Goal: Task Accomplishment & Management: Use online tool/utility

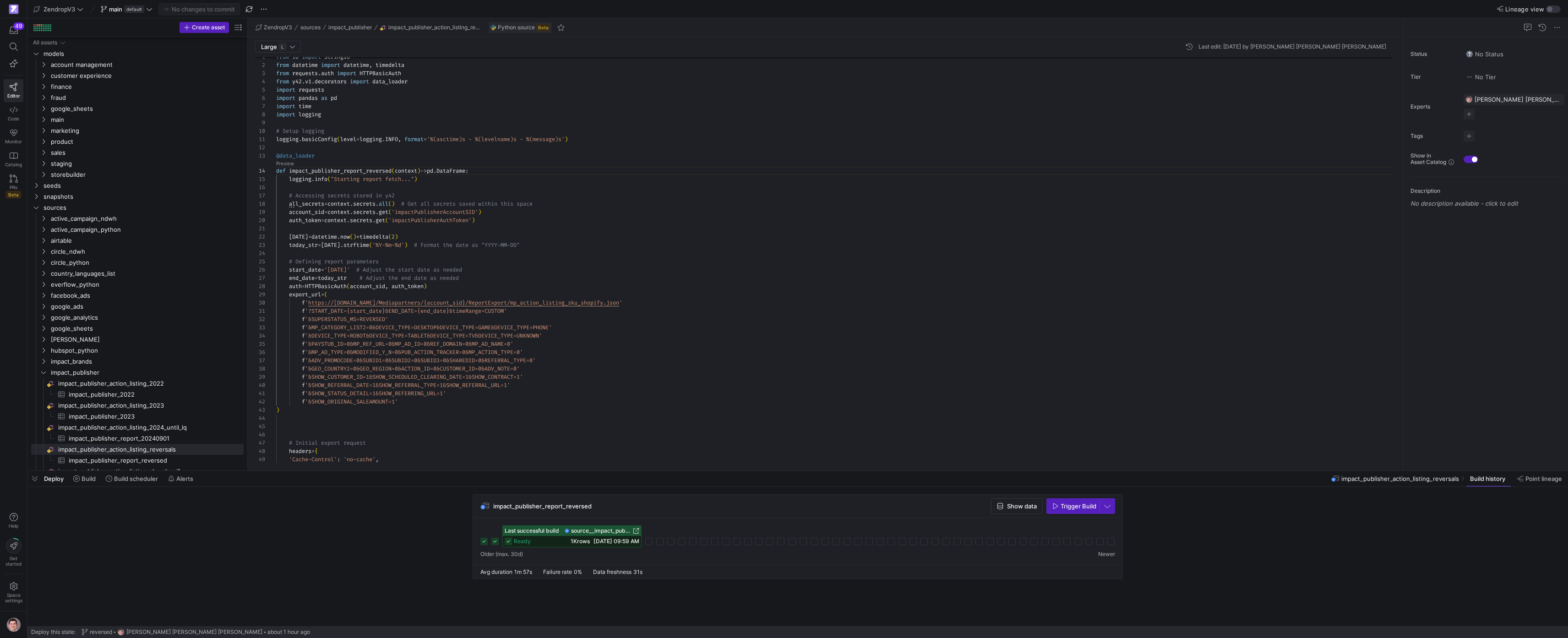
scroll to position [25, 119]
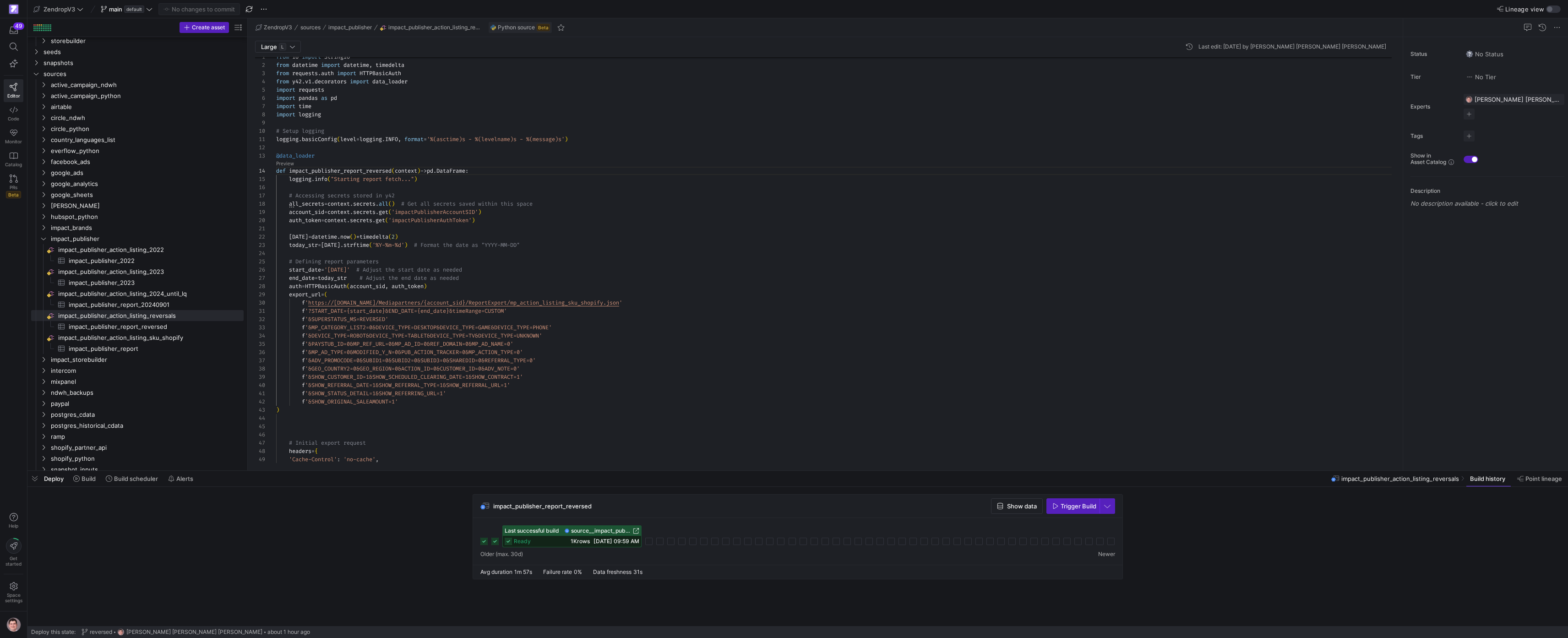
click at [494, 545] on div "Last successful build source__impact_publisher_action_listing_reversals__impact…" at bounding box center [797, 536] width 635 height 22
click at [496, 545] on icon at bounding box center [495, 541] width 7 height 7
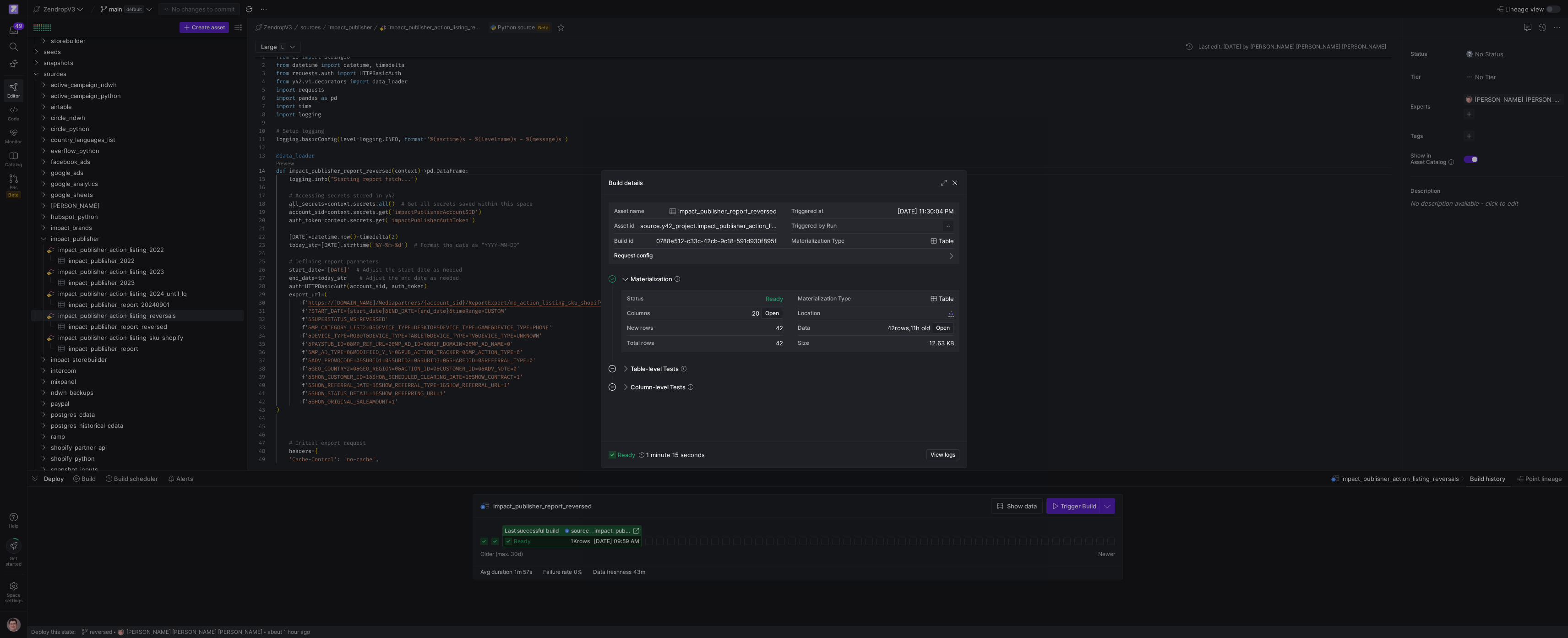
scroll to position [82, 0]
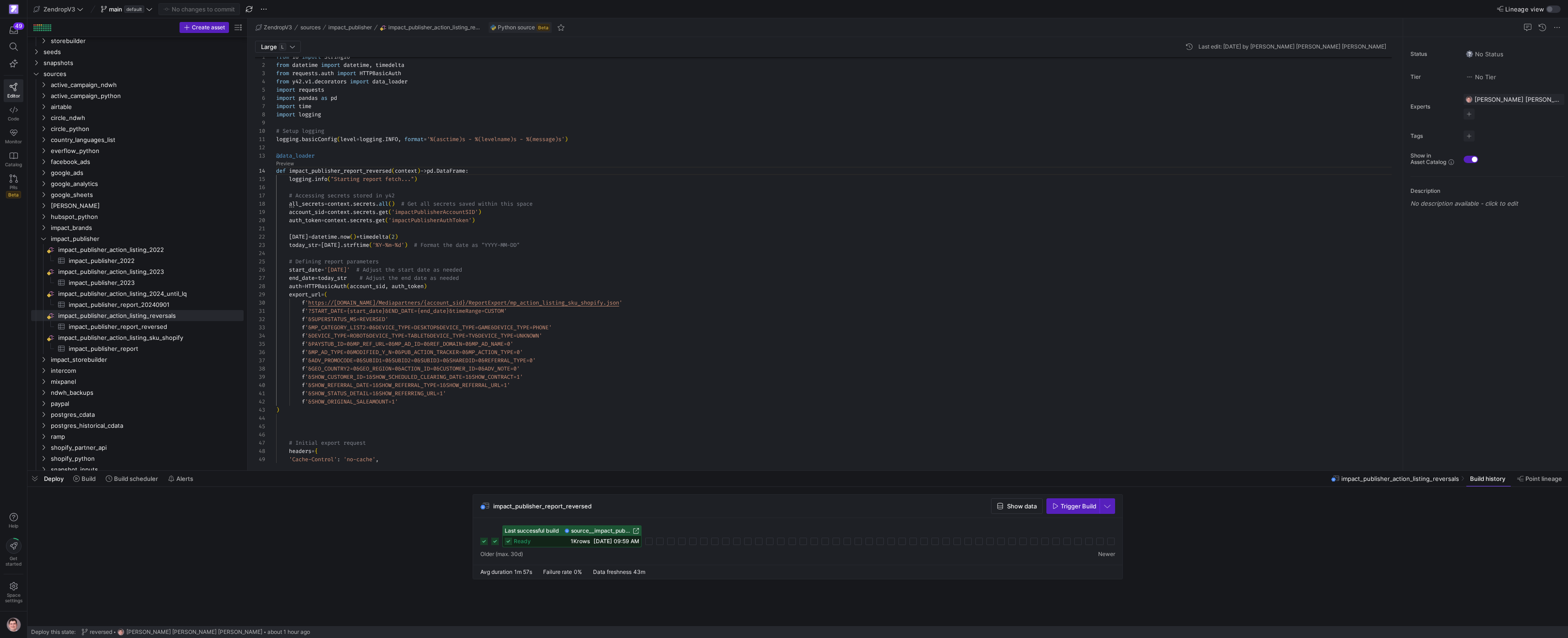
click at [488, 543] on icon at bounding box center [484, 541] width 7 height 7
click at [522, 543] on span "ready" at bounding box center [522, 541] width 17 height 7
click at [623, 528] on span "source__impact_publisher_action_listing_reversals__impact_publisher_report_reve…" at bounding box center [601, 531] width 60 height 7
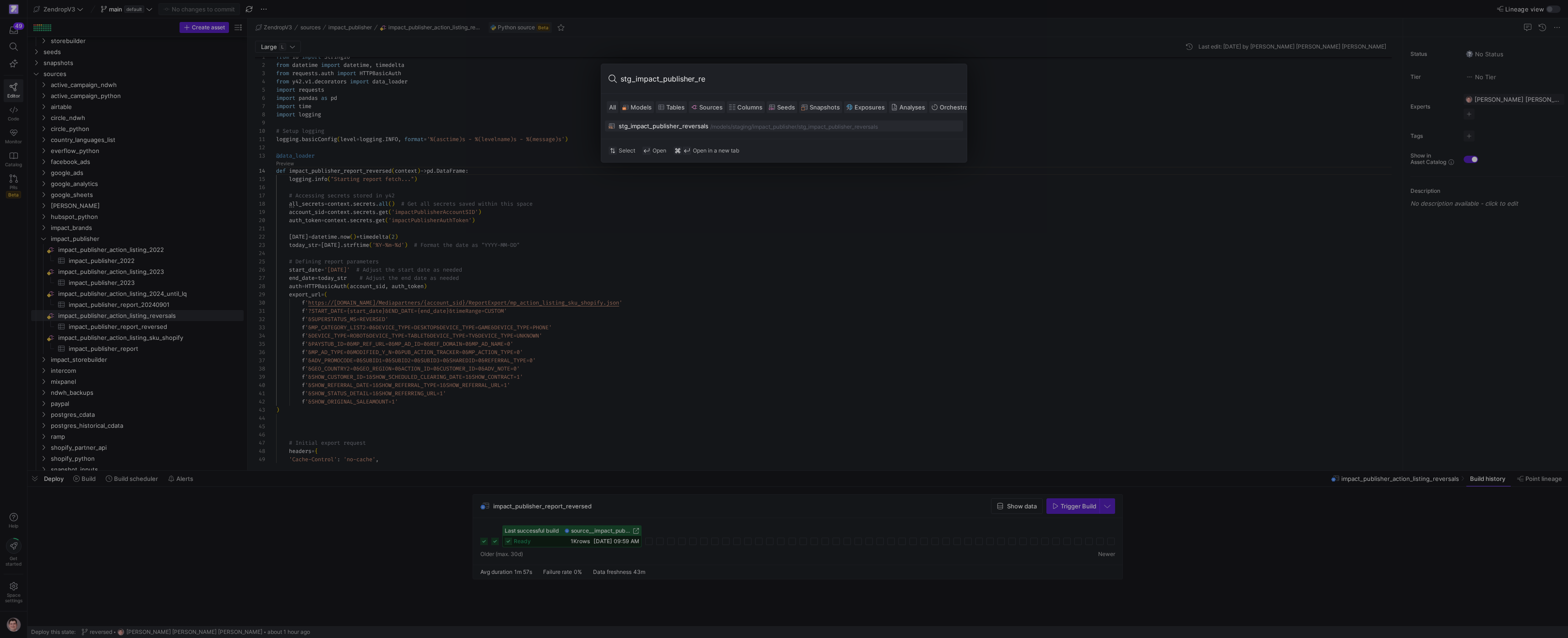
type input "stg_impact_publisher_re"
click at [722, 127] on div "/models/" at bounding box center [721, 127] width 22 height 7
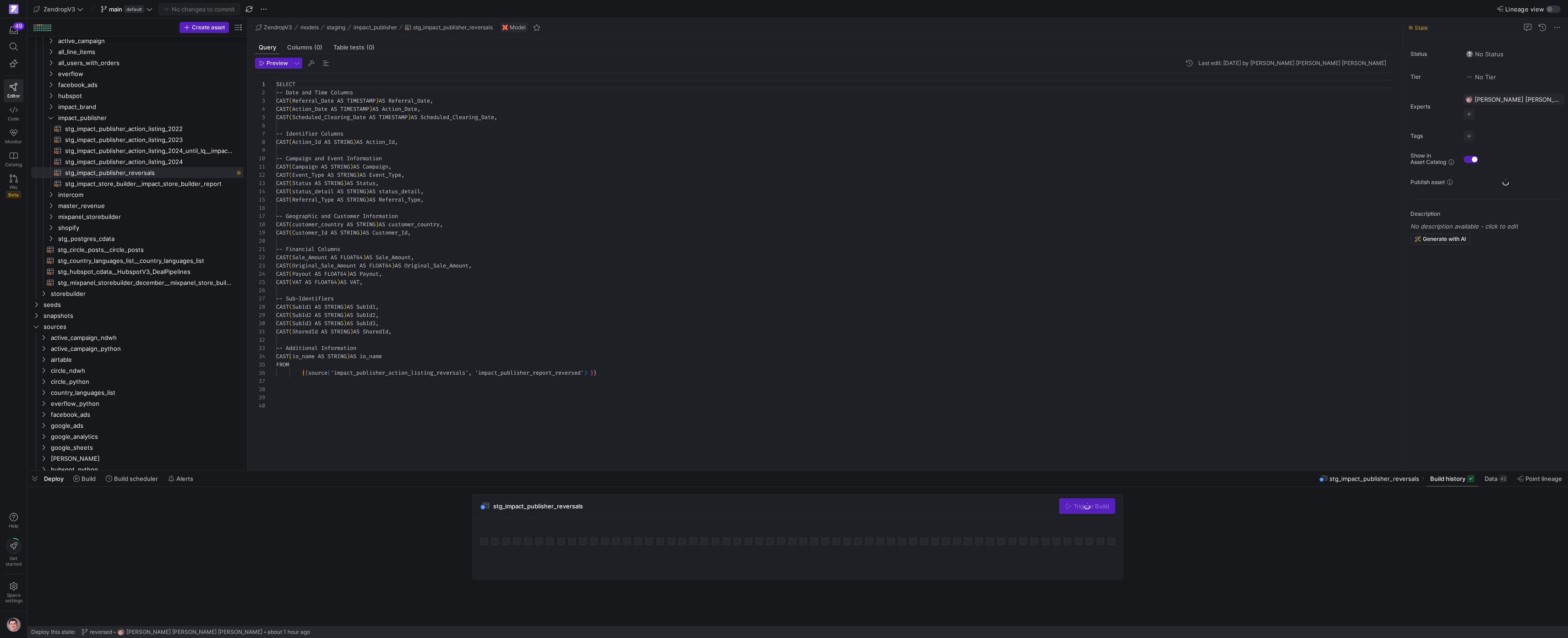
scroll to position [82, 0]
click at [1075, 502] on span "button" at bounding box center [1087, 506] width 55 height 15
click at [606, 533] on span "stg_impact_publisher_reversals" at bounding box center [590, 531] width 60 height 7
click at [184, 188] on span "stg_impact_store_builder__impact_store_builder_report​​​​​​​​​​" at bounding box center [149, 183] width 168 height 10
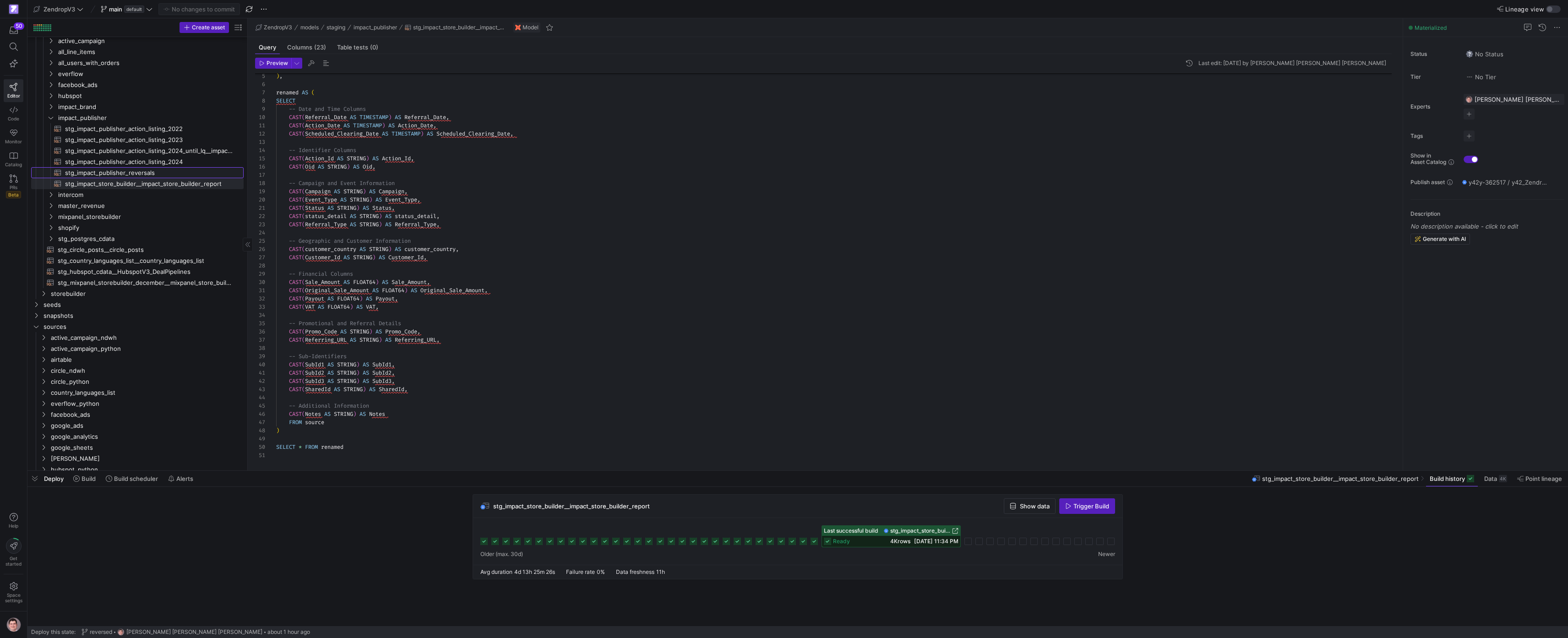
click at [206, 171] on span "stg_impact_publisher_reversals​​​​​​​​​​" at bounding box center [149, 172] width 168 height 10
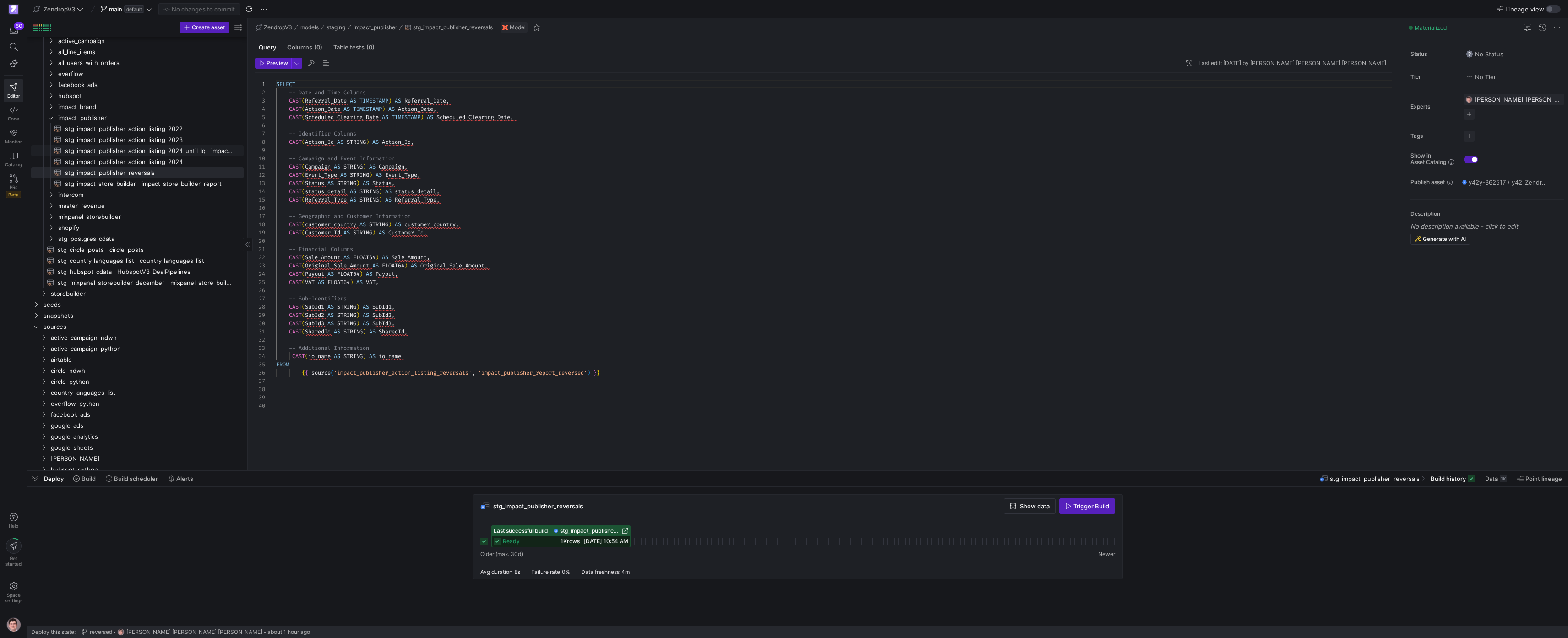
click at [171, 153] on span "stg_impact_publisher_action_listing_2024_until_lq__impact_publisher_report_2024…" at bounding box center [149, 150] width 168 height 10
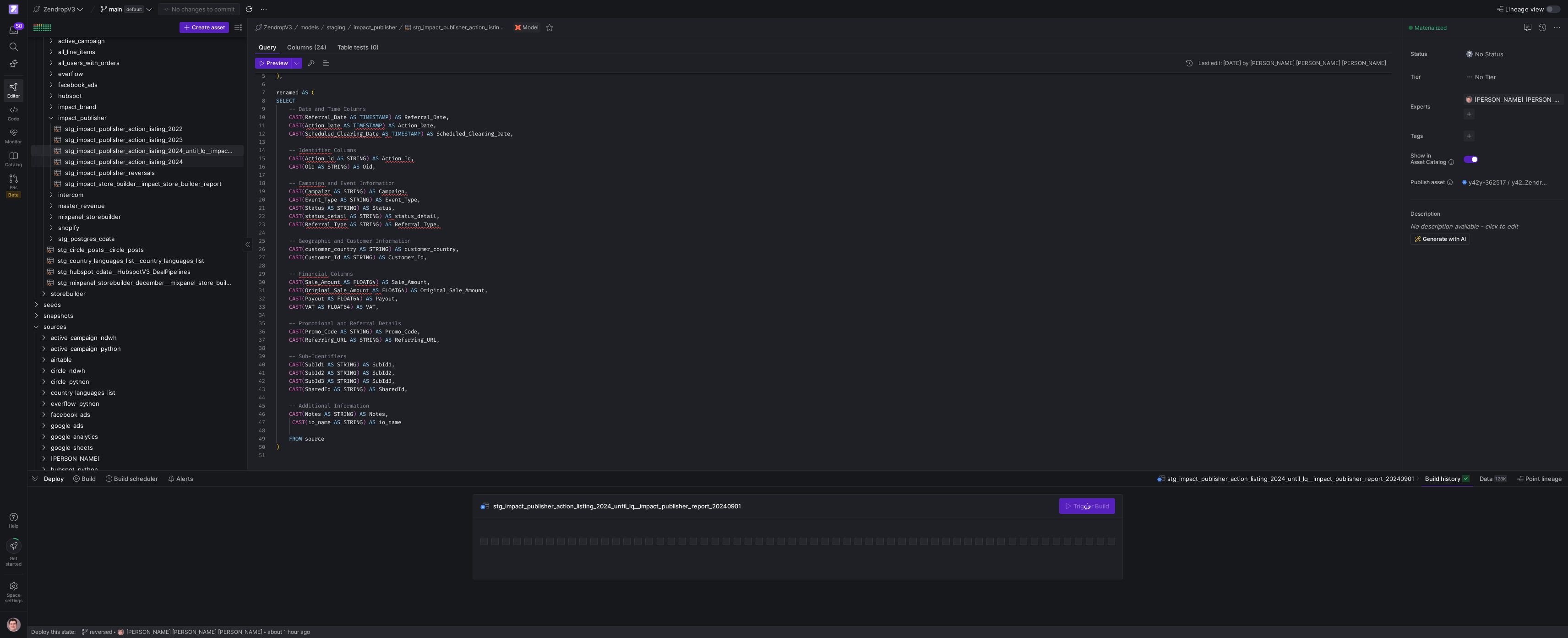
click at [170, 163] on span "stg_impact_publisher_action_listing_2024​​​​​​​​​​" at bounding box center [149, 161] width 168 height 10
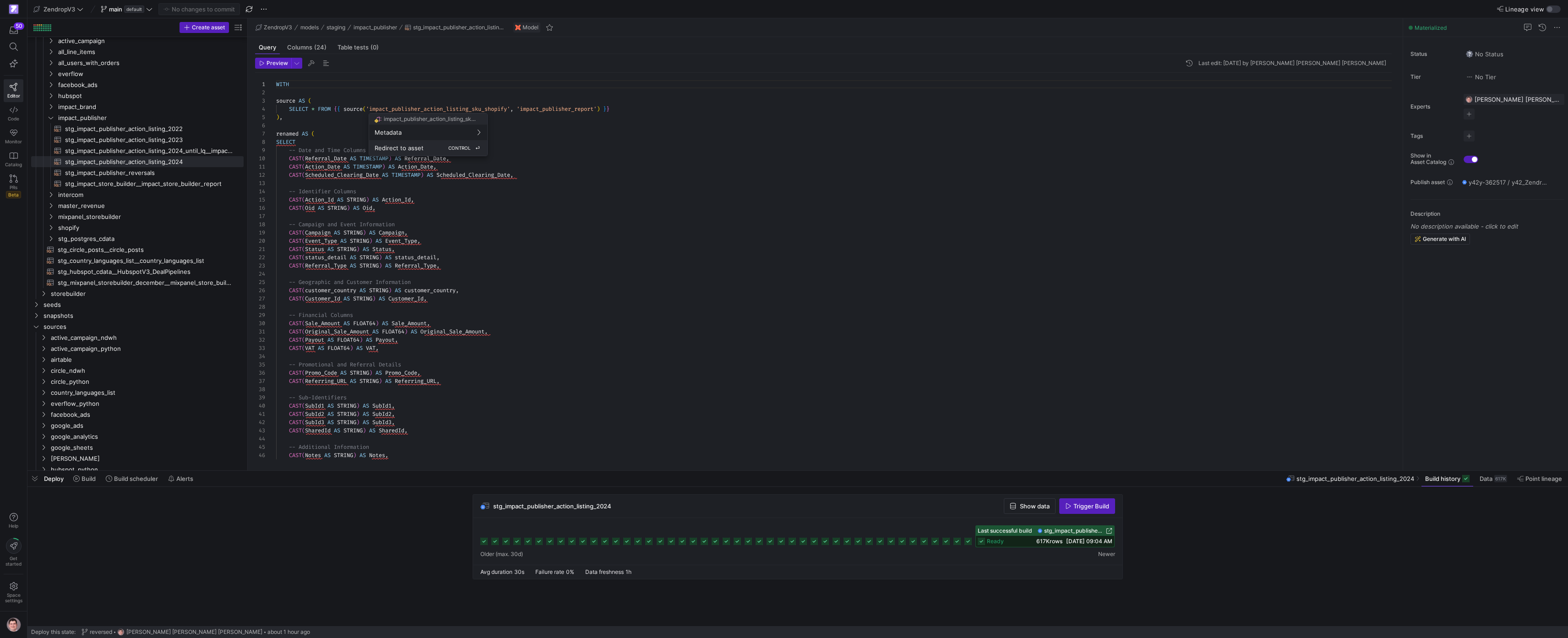
click at [458, 146] on span "CONTROL" at bounding box center [460, 147] width 23 height 5
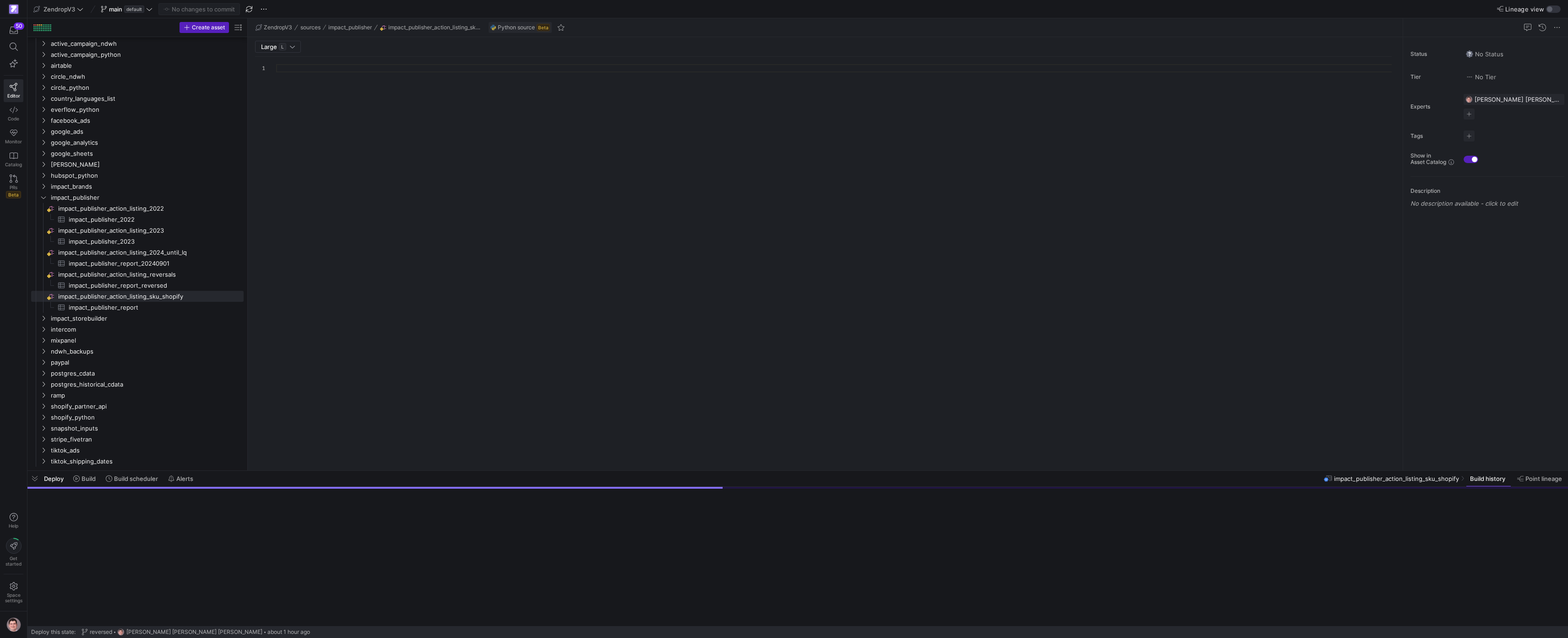
scroll to position [82, 0]
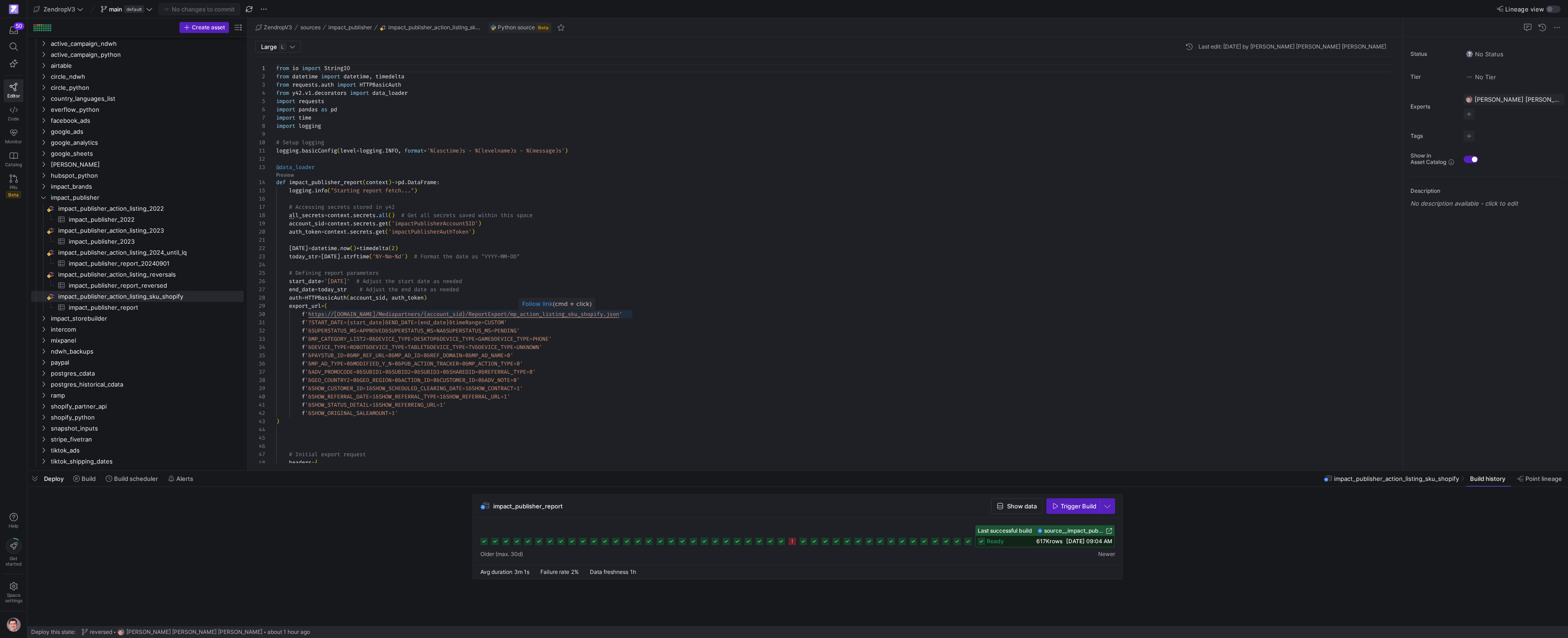
click at [589, 316] on div "from io import StringIO from datetime import datetime , timedelta from requests…" at bounding box center [838, 521] width 1123 height 929
click at [589, 316] on div "from io import StringIO from datetime import datetime , timedelta from requests…" at bounding box center [838, 521] width 1123 height 929
click at [178, 278] on span "impact_publisher_action_listing_reversals​​​​​​​​" at bounding box center [150, 274] width 184 height 10
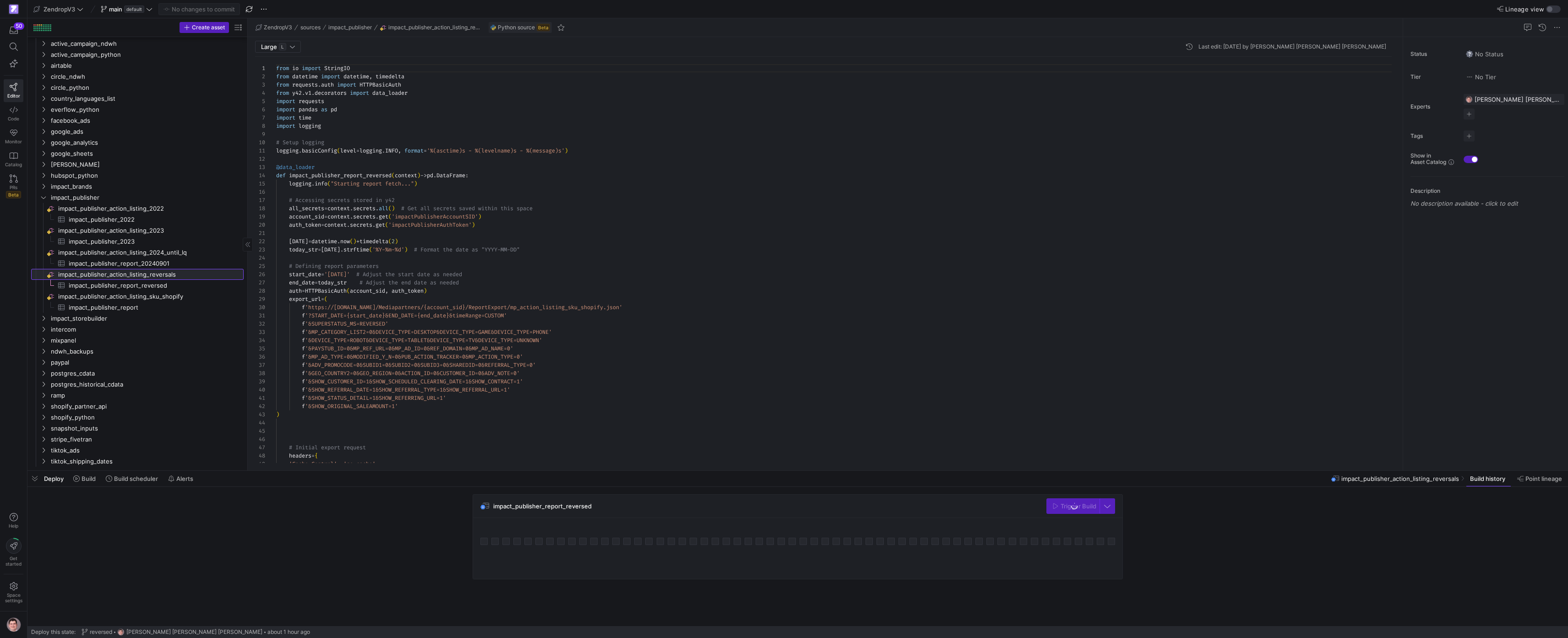
scroll to position [82, 0]
click at [574, 314] on div "from io import StringIO from datetime import datetime , timedelta from requests…" at bounding box center [838, 525] width 1123 height 938
click at [155, 295] on span "impact_publisher_action_listing_sku_shopify​​​​​​​​" at bounding box center [150, 296] width 184 height 10
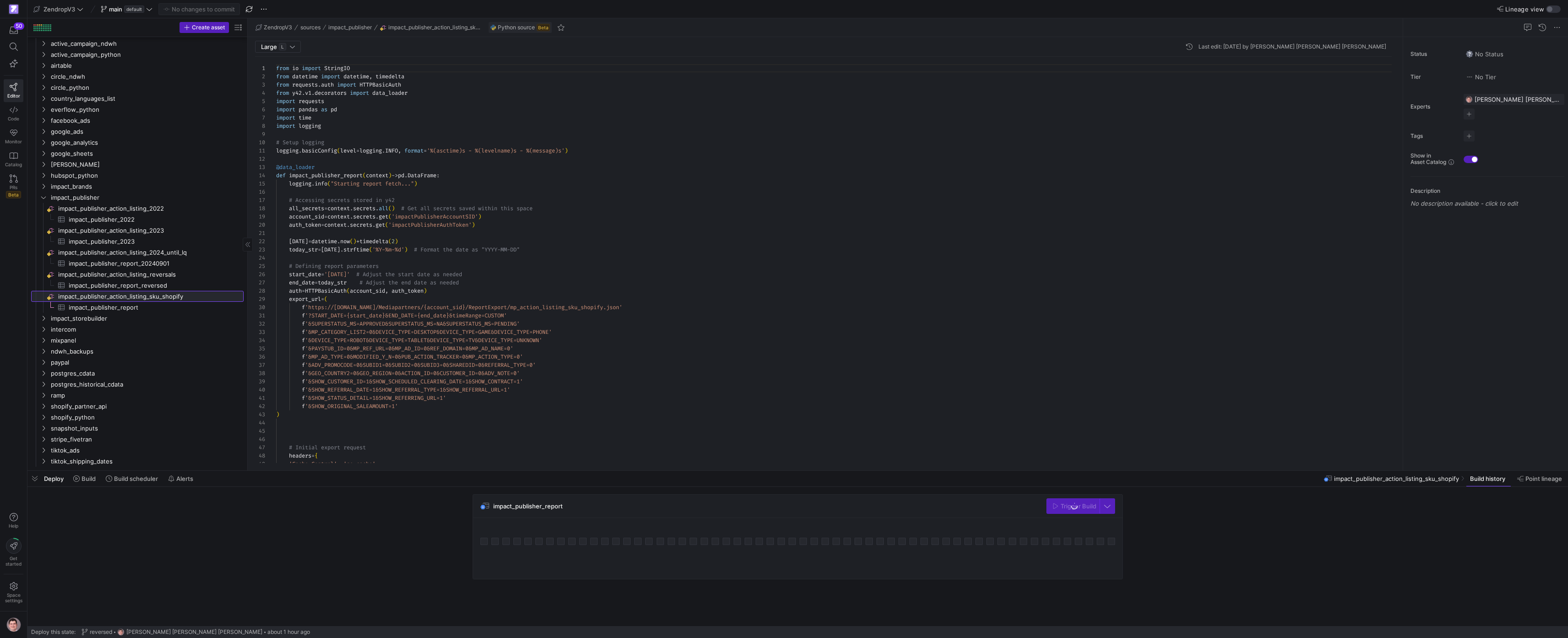
scroll to position [82, 0]
click at [114, 321] on span "impact_storebuilder" at bounding box center [136, 318] width 169 height 10
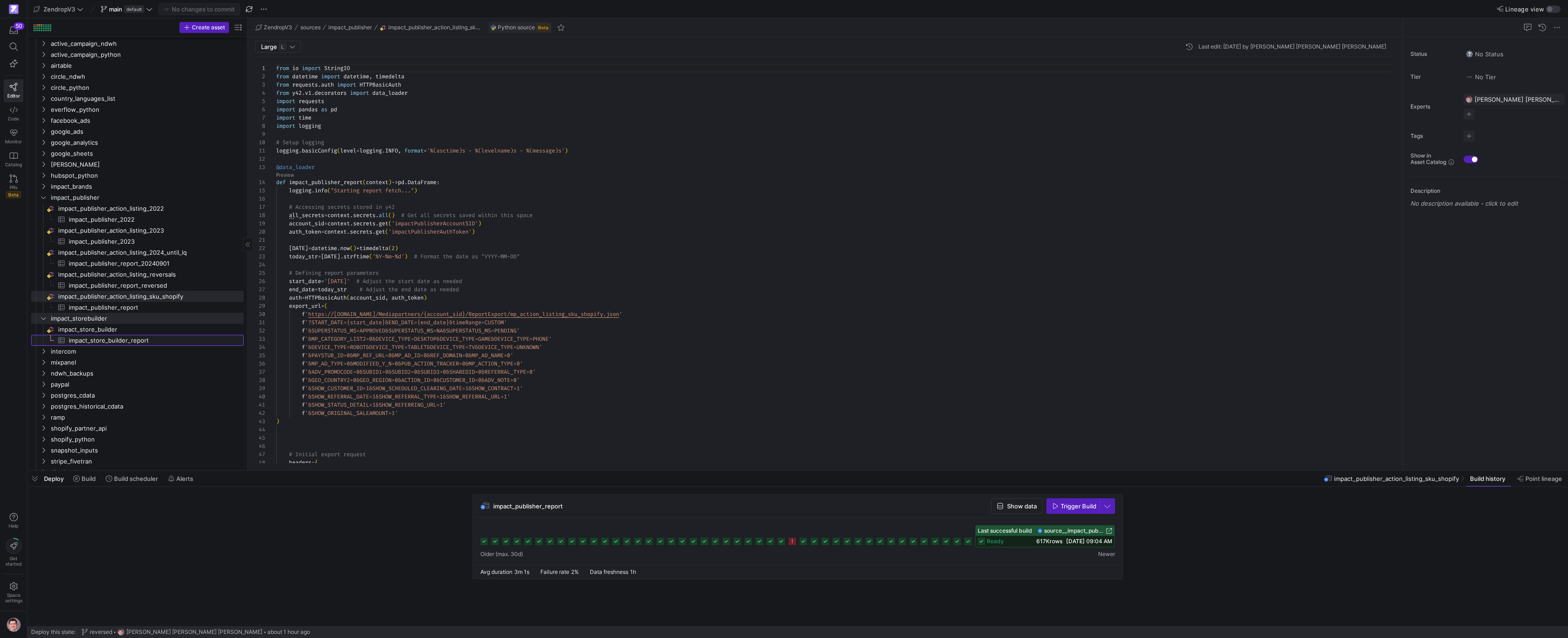
click at [119, 344] on span "impact_store_builder_report​​​​​​​​​" at bounding box center [151, 340] width 164 height 10
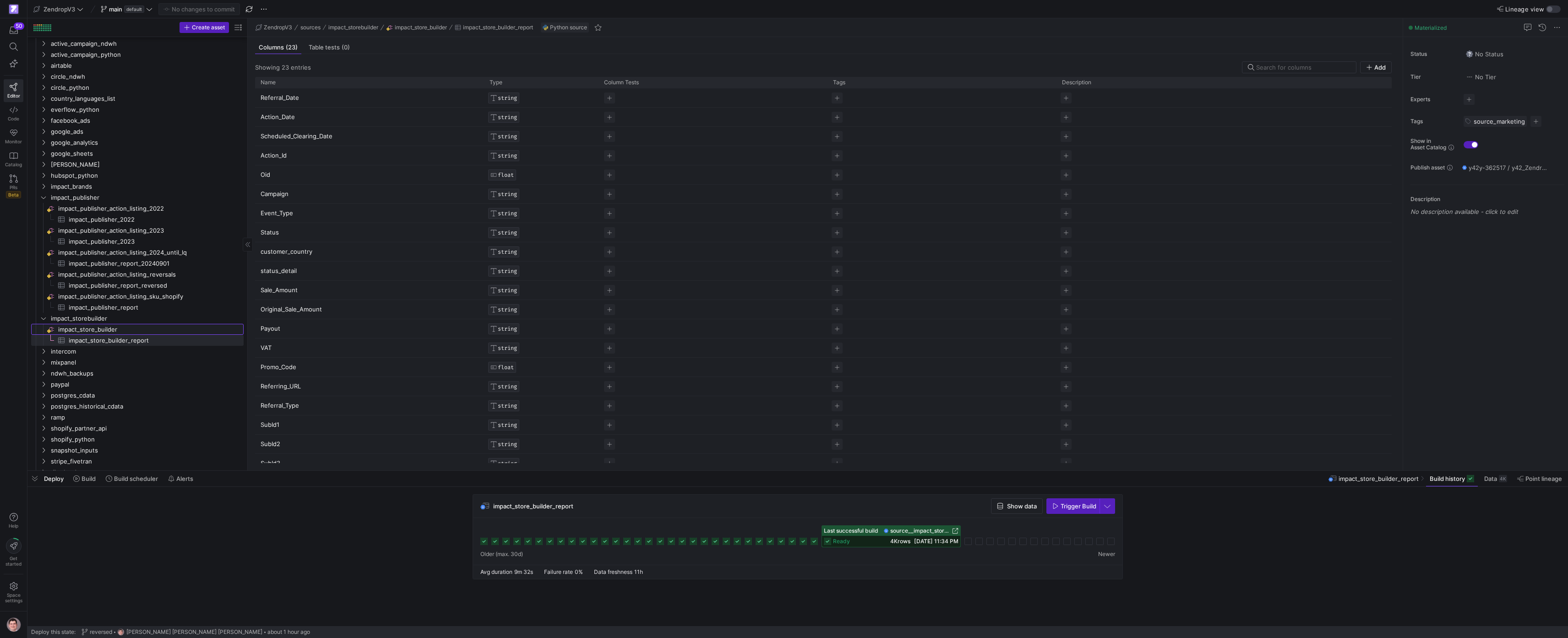
click at [121, 329] on span "impact_store_builder​​​​​​​​" at bounding box center [150, 329] width 184 height 10
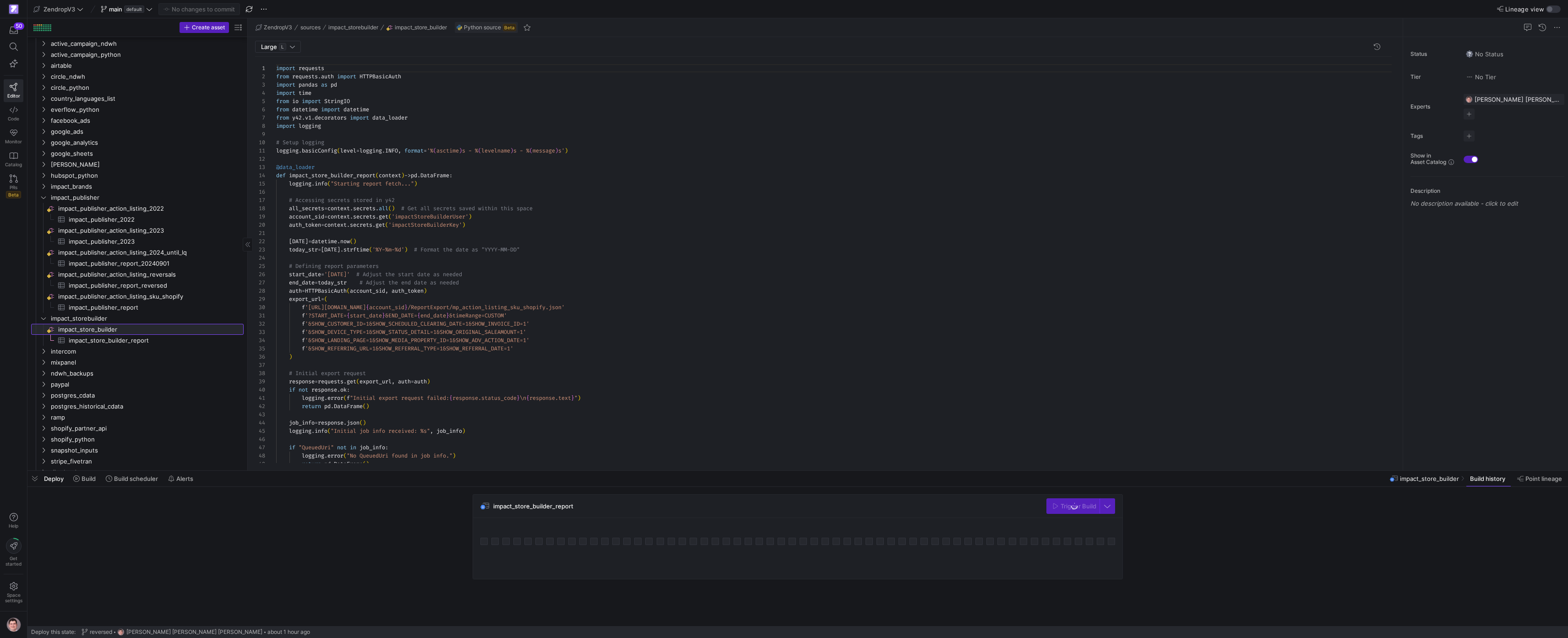
scroll to position [82, 0]
click at [138, 324] on span "impact_store_builder​​​​​​​​" at bounding box center [150, 329] width 184 height 10
click at [139, 319] on span "impact_storebuilder" at bounding box center [136, 318] width 169 height 10
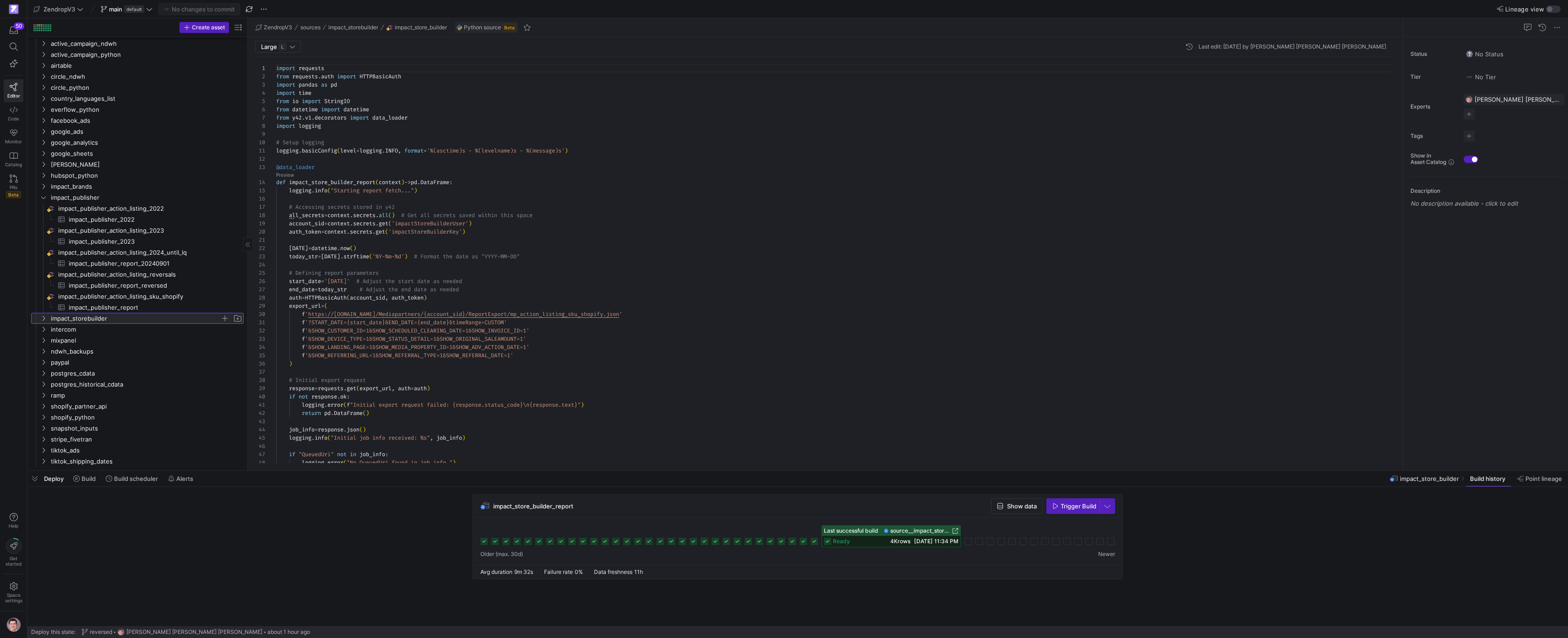
click at [139, 319] on span "impact_storebuilder" at bounding box center [136, 318] width 169 height 10
click at [226, 317] on span "button" at bounding box center [225, 318] width 9 height 9
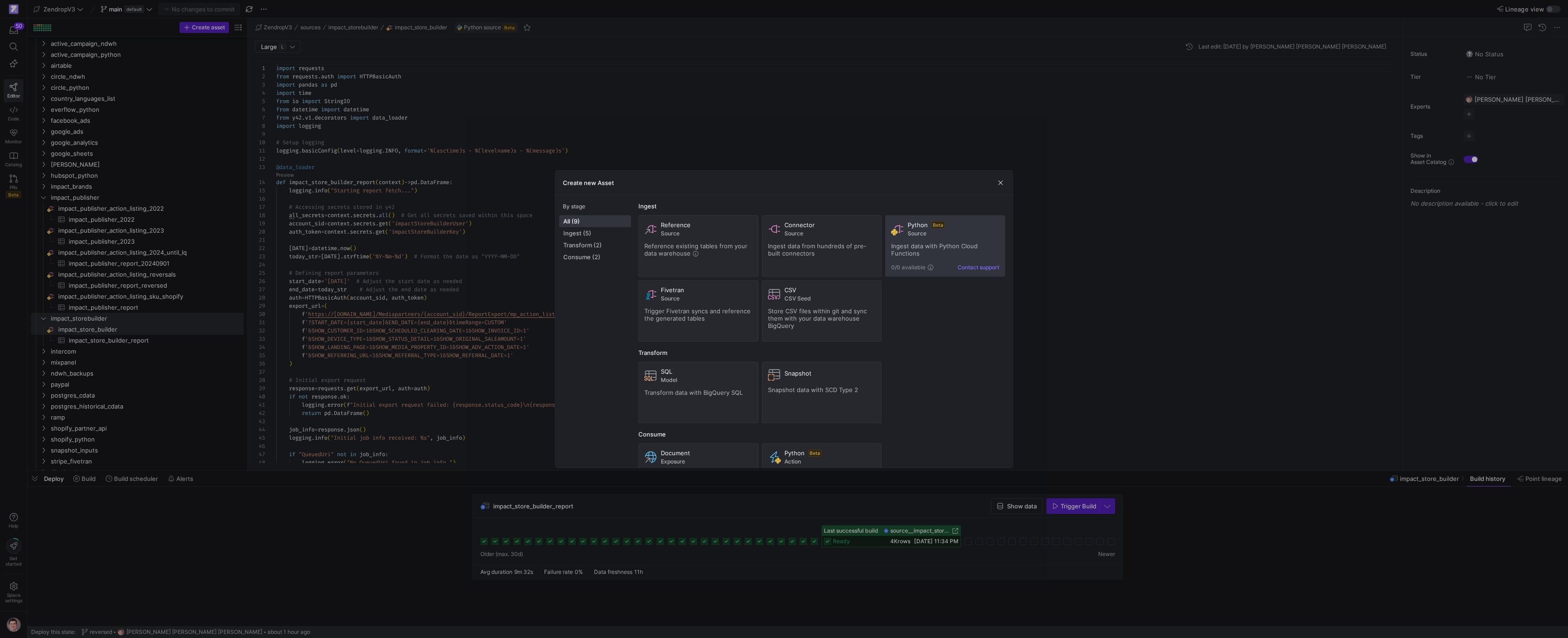
click at [933, 259] on div "Python Beta Source Ingest data with Python Cloud Functions 0/0 available Contac…" at bounding box center [945, 245] width 108 height 49
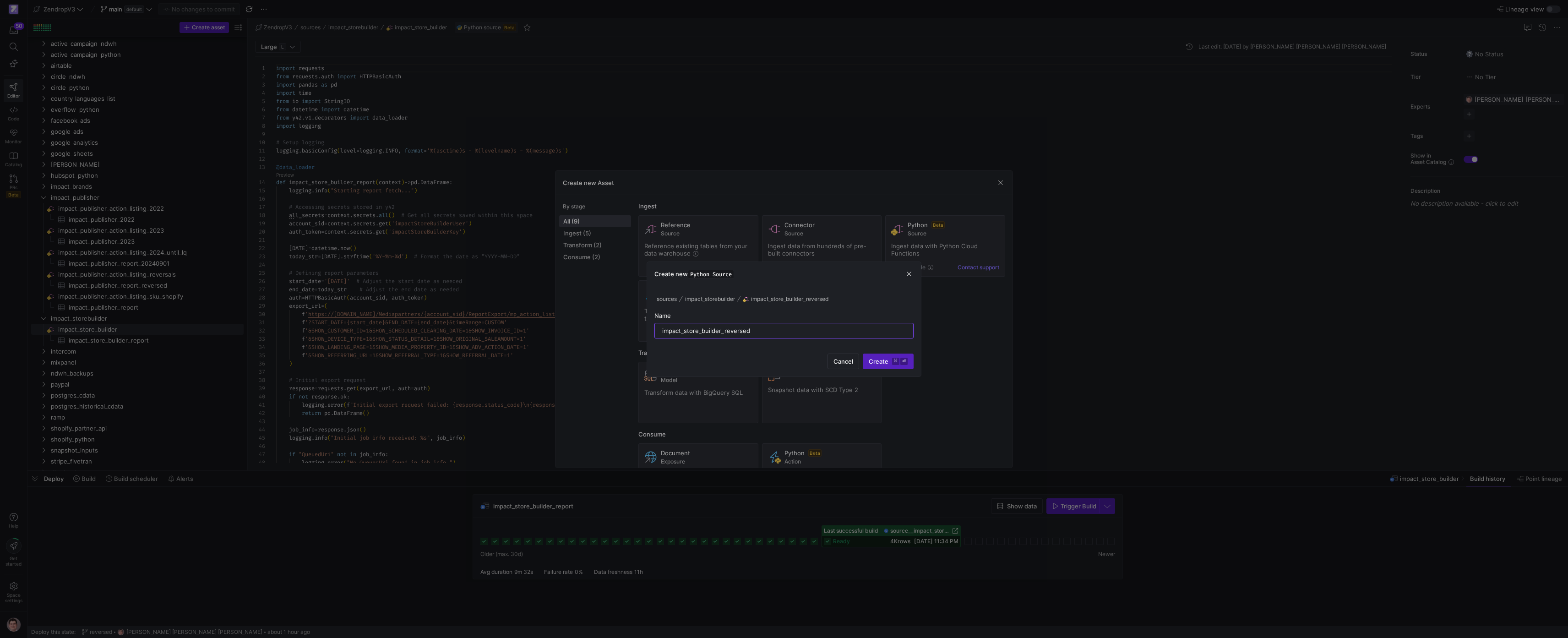
type input "impact_store_builder_reversed"
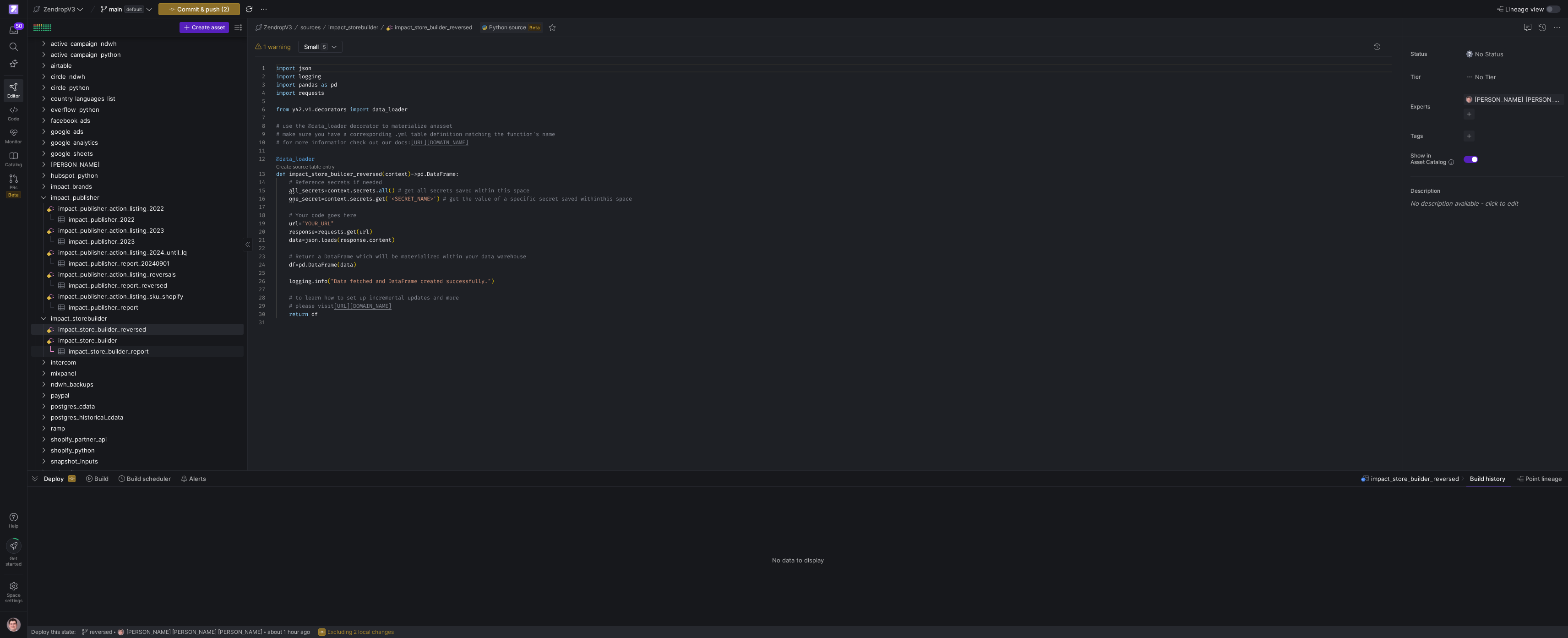
click at [163, 349] on span "impact_store_builder_report​​​​​​​​​" at bounding box center [151, 351] width 164 height 10
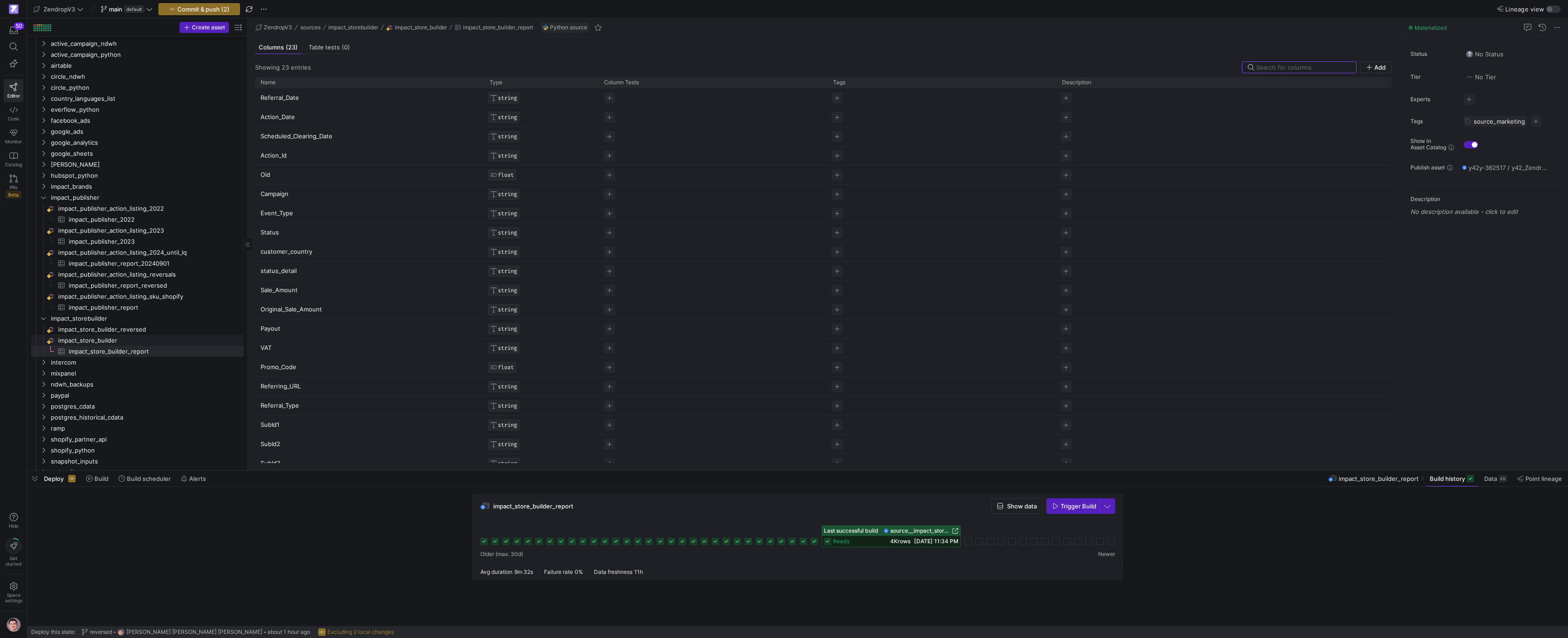
click at [161, 340] on span "impact_store_builder​​​​​​​​" at bounding box center [150, 340] width 184 height 10
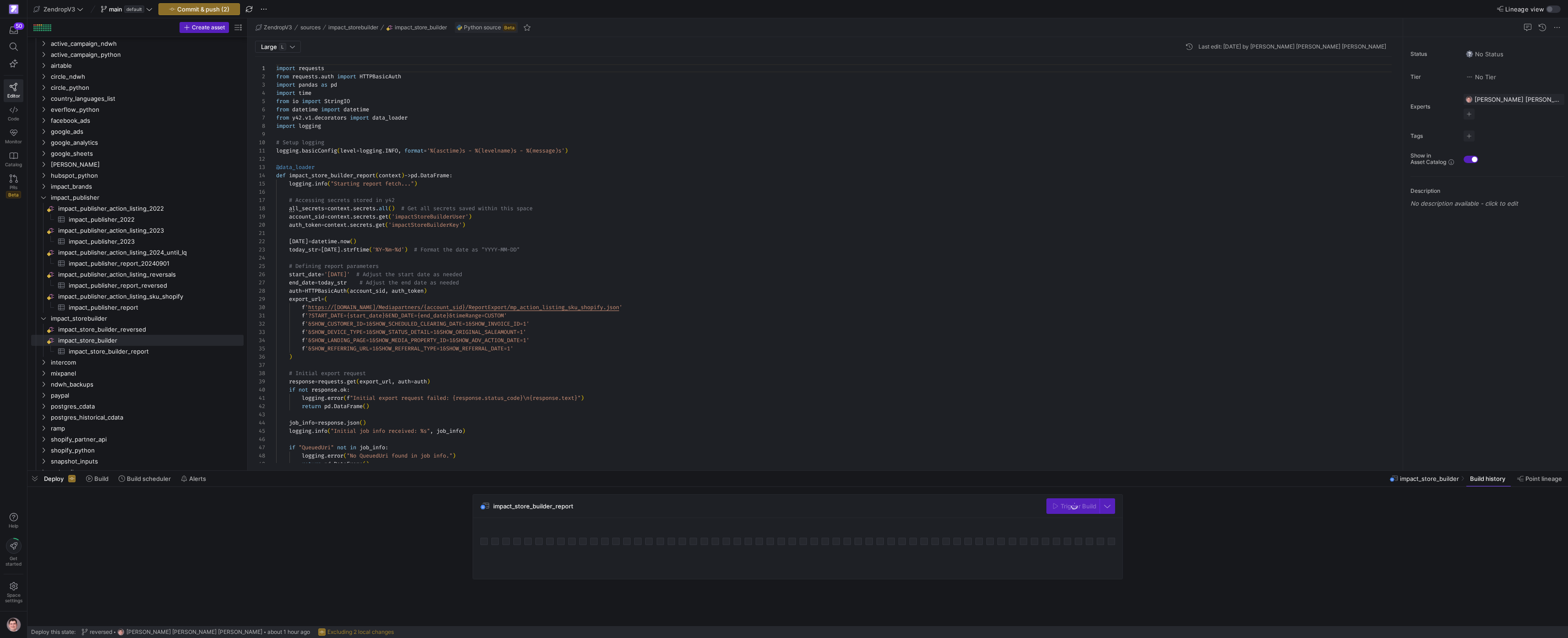
click at [424, 259] on div "import requests from requests . auth import HTTPBasicAuth import pandas as pd i…" at bounding box center [838, 464] width 1123 height 815
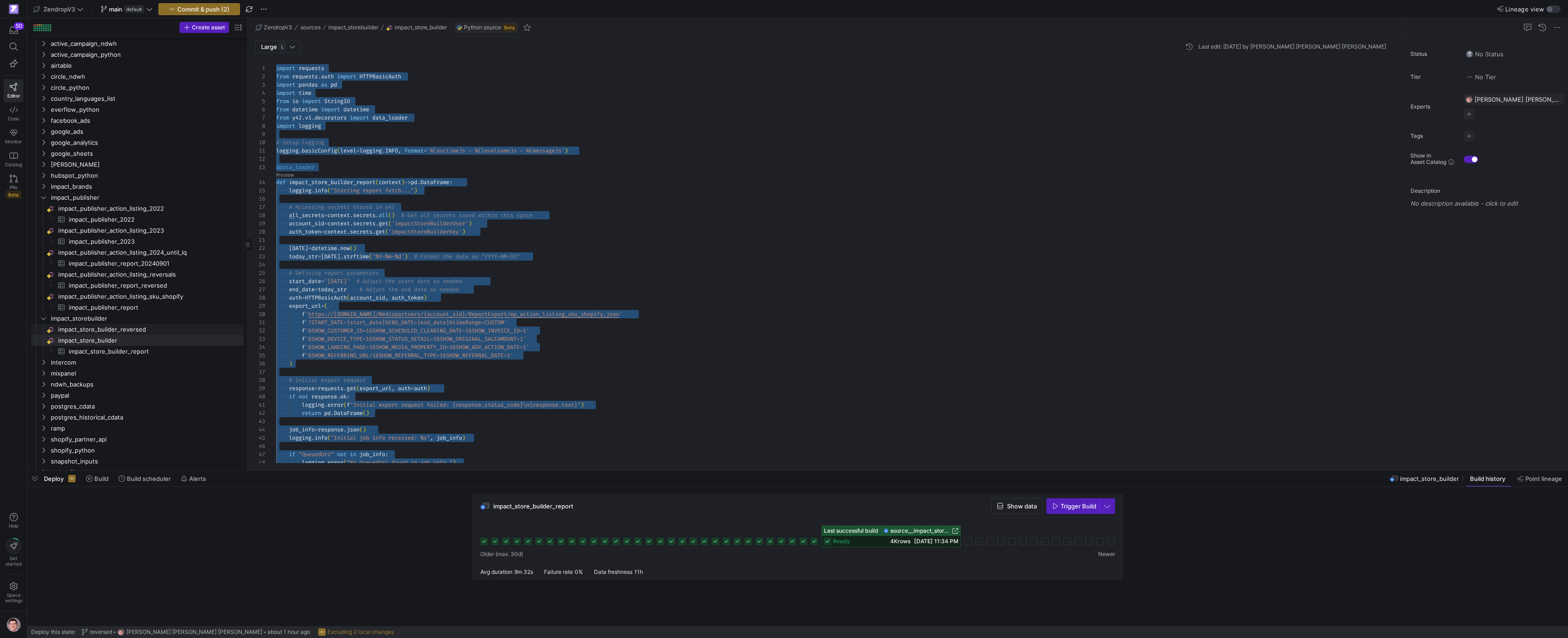
click at [122, 329] on span "impact_store_builder_reversed​​​​​​​​" at bounding box center [150, 329] width 184 height 10
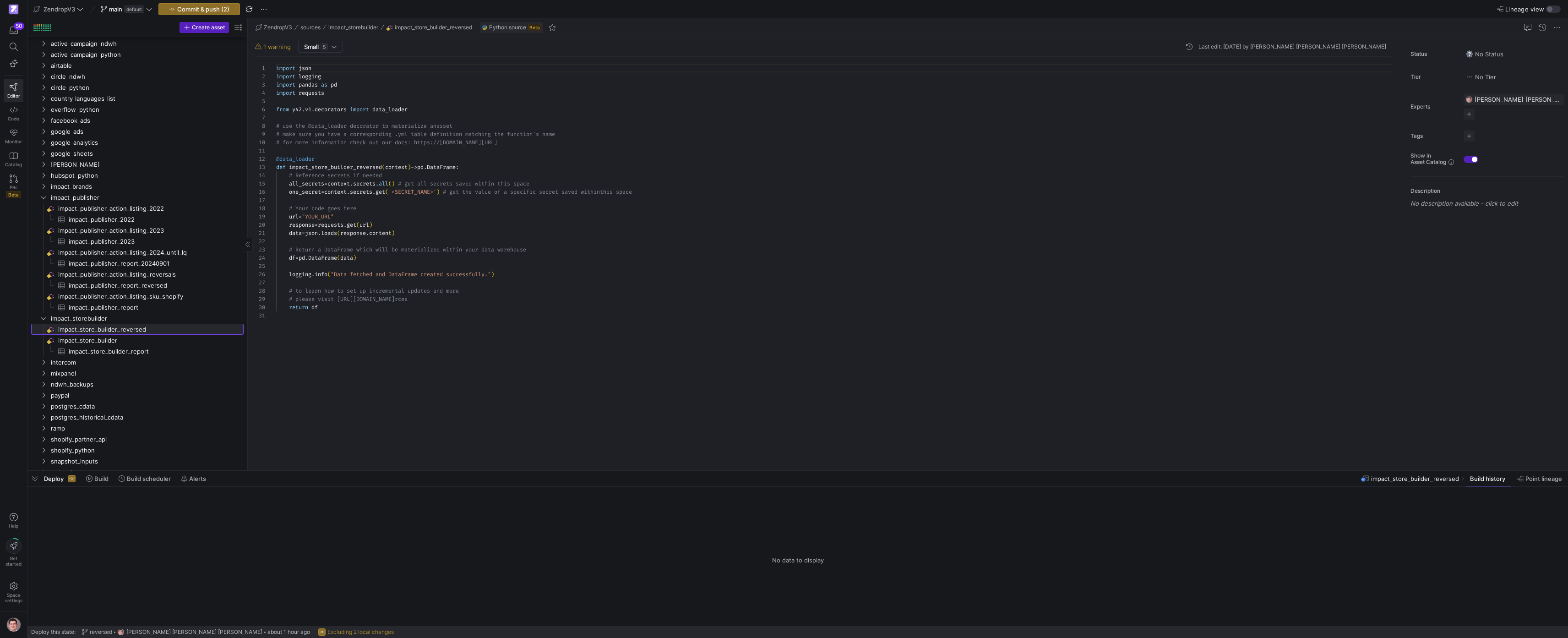
scroll to position [82, 0]
click at [485, 265] on div "import json import logging import pandas as pd import requests from y42 . v1 . …" at bounding box center [838, 259] width 1123 height 406
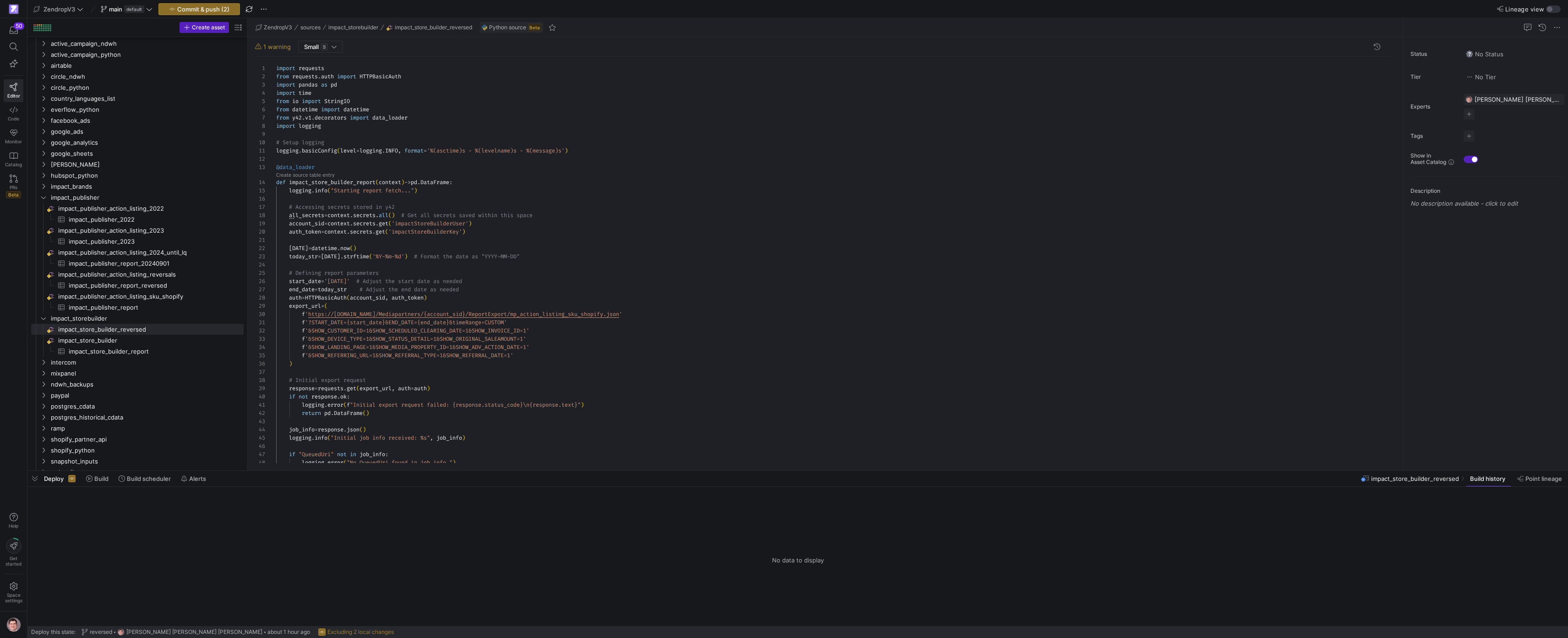
scroll to position [25, 102]
click at [377, 178] on div "logging . error ( "No QueuedUri found in job info." ) if "QueuedUri" not in job…" at bounding box center [838, 468] width 1123 height 822
click at [154, 285] on span "impact_publisher_report_reversed​​​​​​​​​" at bounding box center [151, 285] width 164 height 10
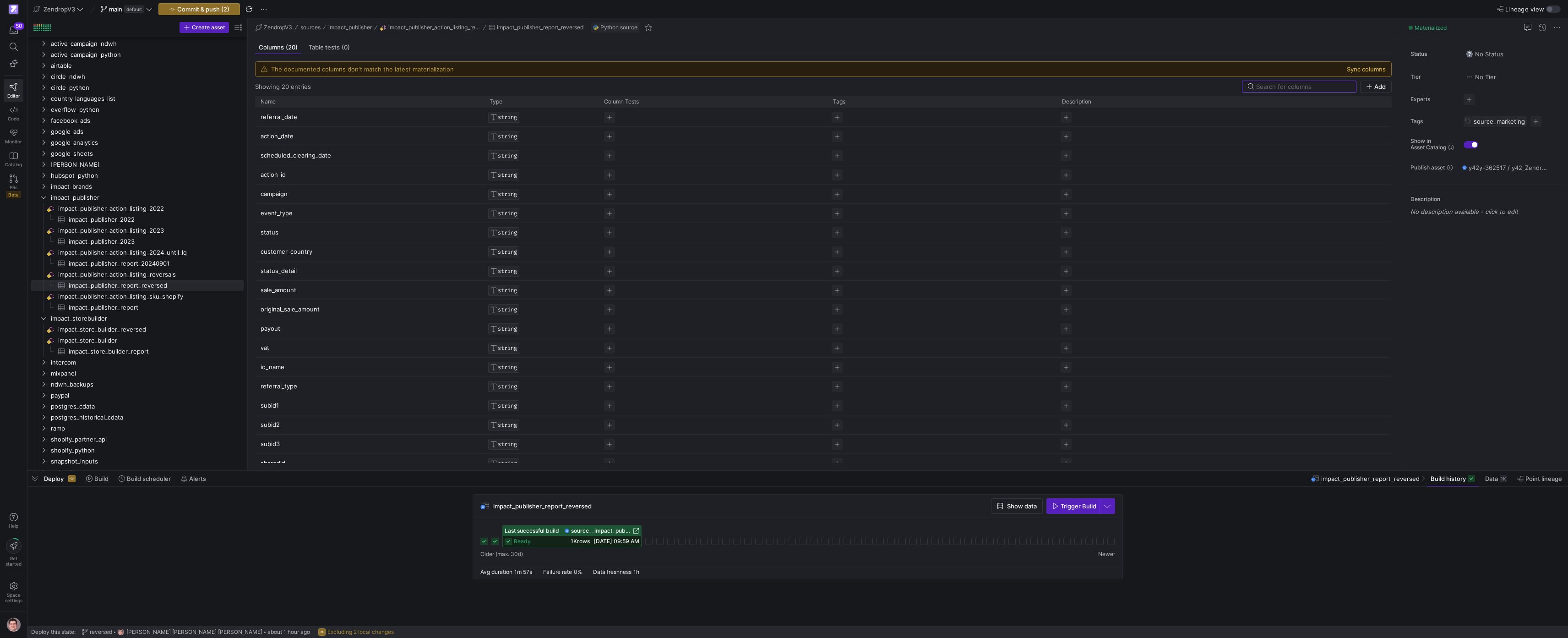
click at [1379, 67] on button "Sync columns" at bounding box center [1367, 69] width 39 height 7
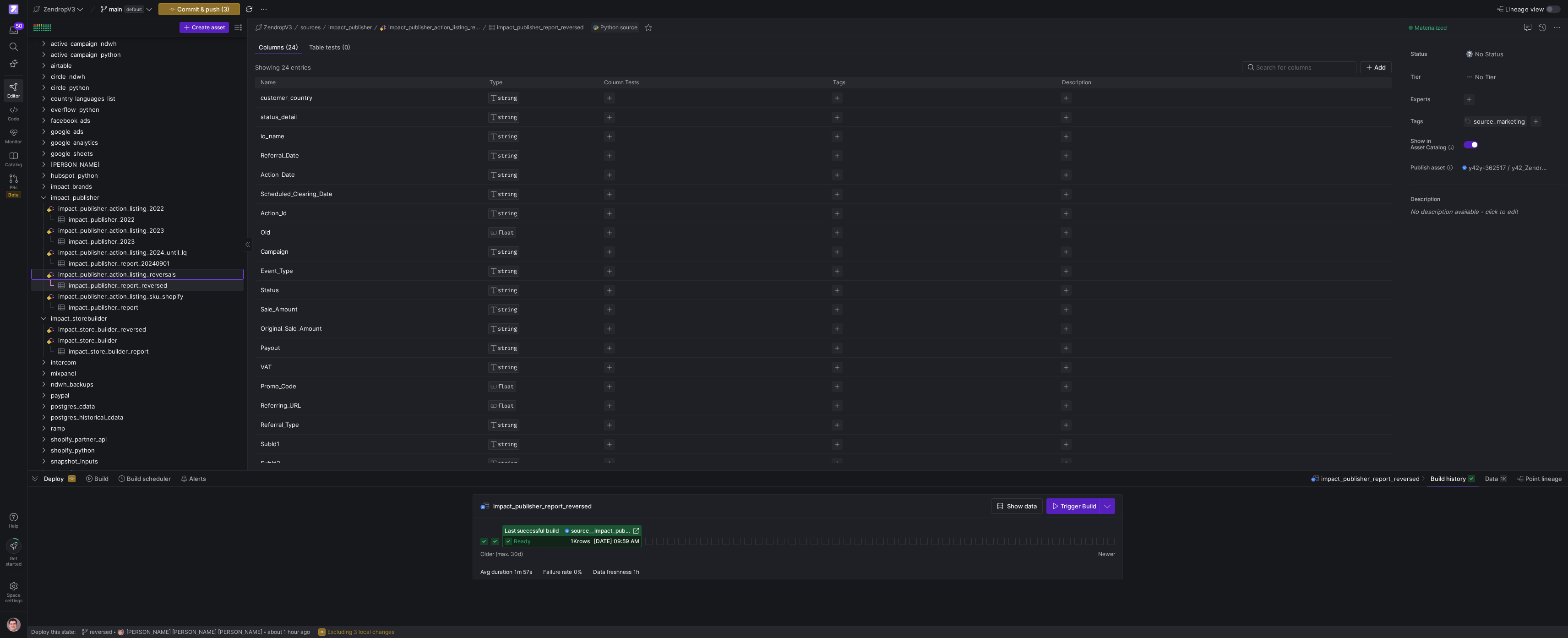
click at [167, 276] on span "impact_publisher_action_listing_reversals​​​​​​​​" at bounding box center [150, 274] width 184 height 10
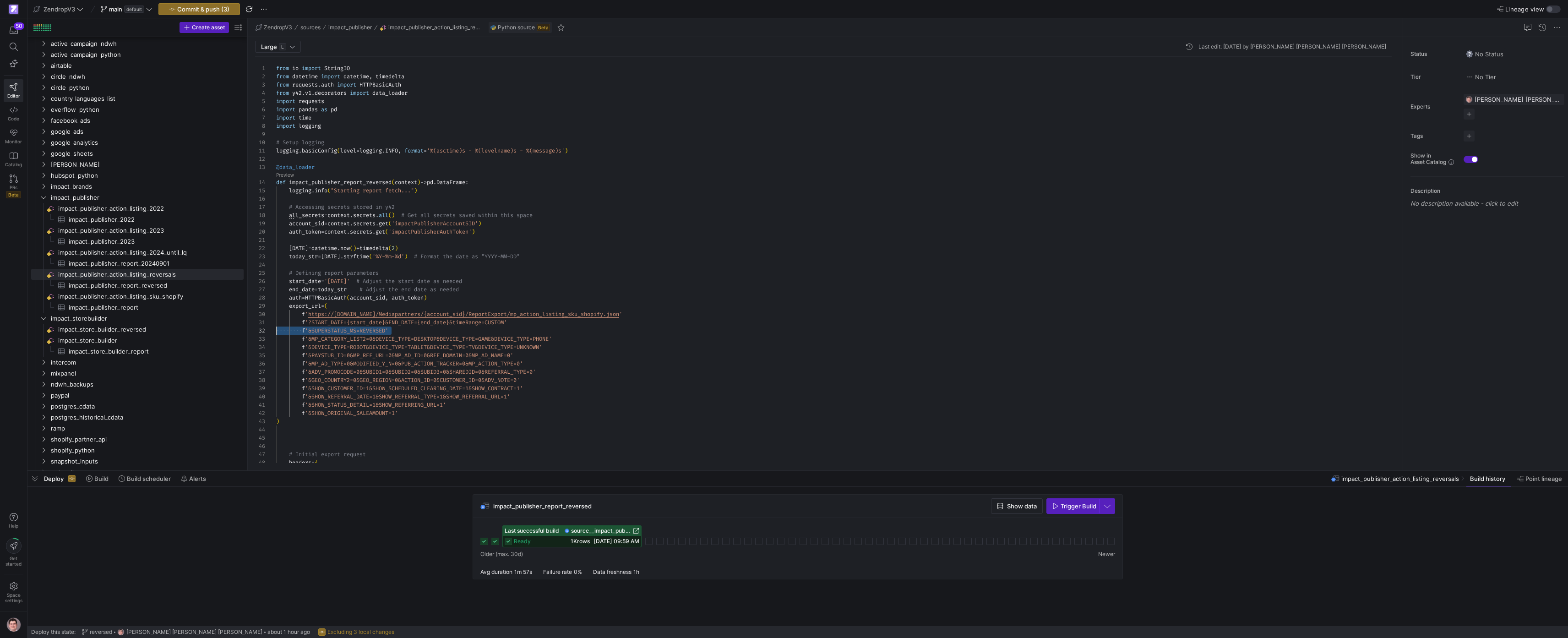
scroll to position [9, 0]
drag, startPoint x: 403, startPoint y: 329, endPoint x: 366, endPoint y: 332, distance: 37.1
click at [356, 332] on div "from io import StringIO from datetime import datetime , timedelta from requests…" at bounding box center [838, 525] width 1123 height 938
click at [373, 332] on div "from io import StringIO from datetime import datetime , timedelta from requests…" at bounding box center [838, 525] width 1123 height 938
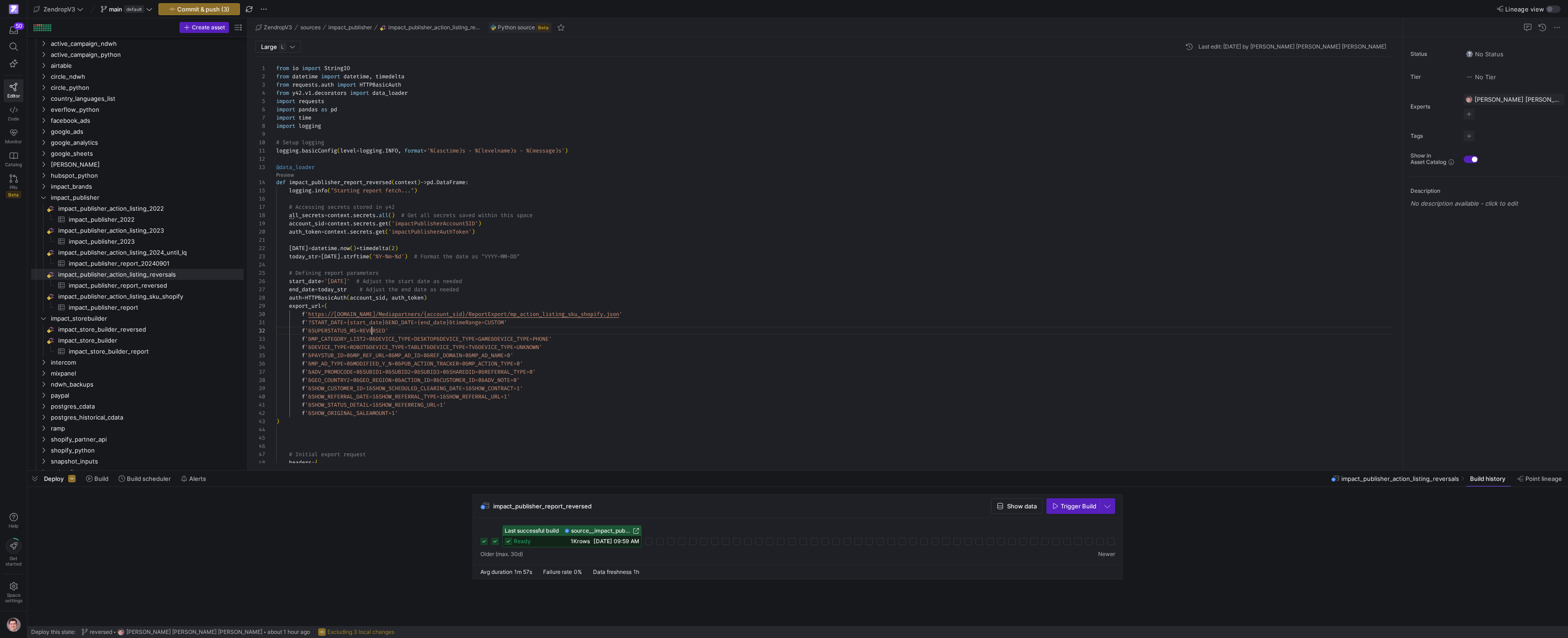
click at [373, 332] on div "from io import StringIO from datetime import datetime , timedelta from requests…" at bounding box center [838, 525] width 1123 height 938
click at [156, 346] on span "impact_store_builder_report​​​​​​​​​" at bounding box center [151, 351] width 164 height 10
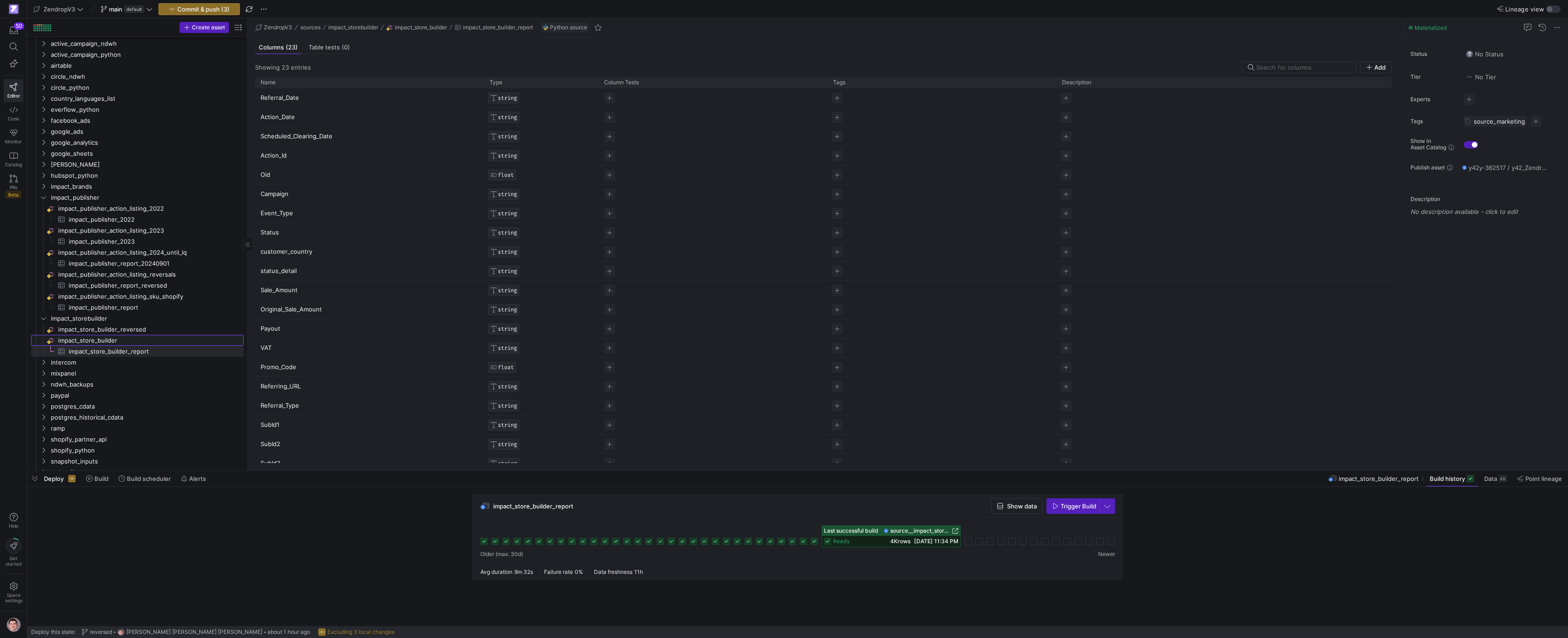
click at [154, 343] on span "impact_store_builder​​​​​​​​" at bounding box center [150, 340] width 184 height 10
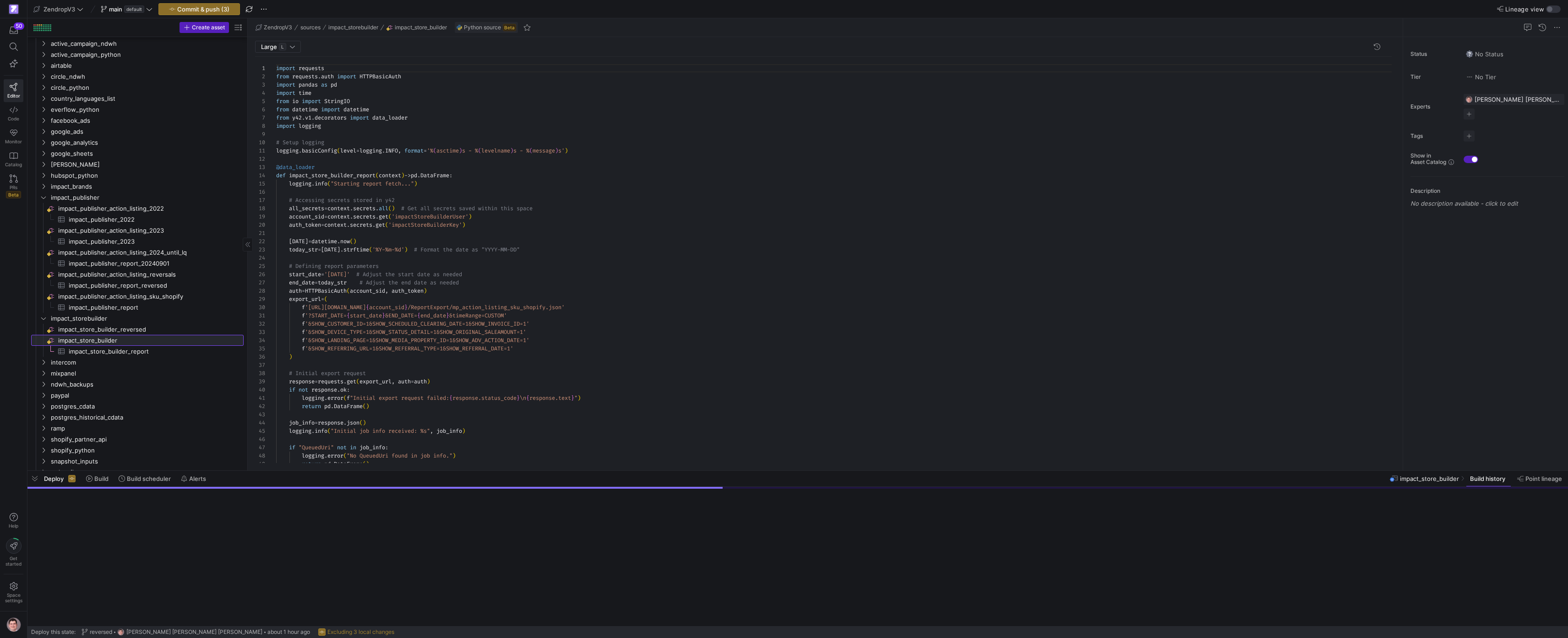
scroll to position [82, 0]
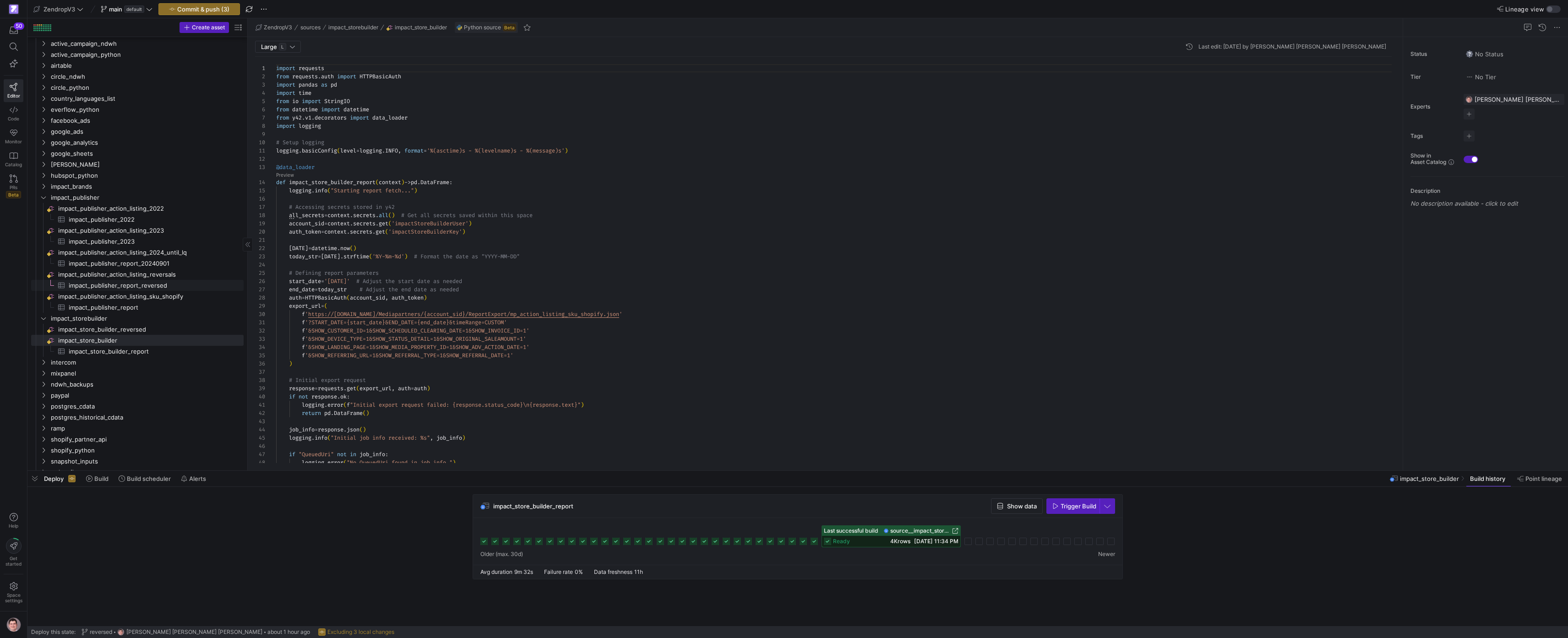
click at [165, 287] on span "impact_publisher_report_reversed​​​​​​​​​" at bounding box center [151, 285] width 164 height 10
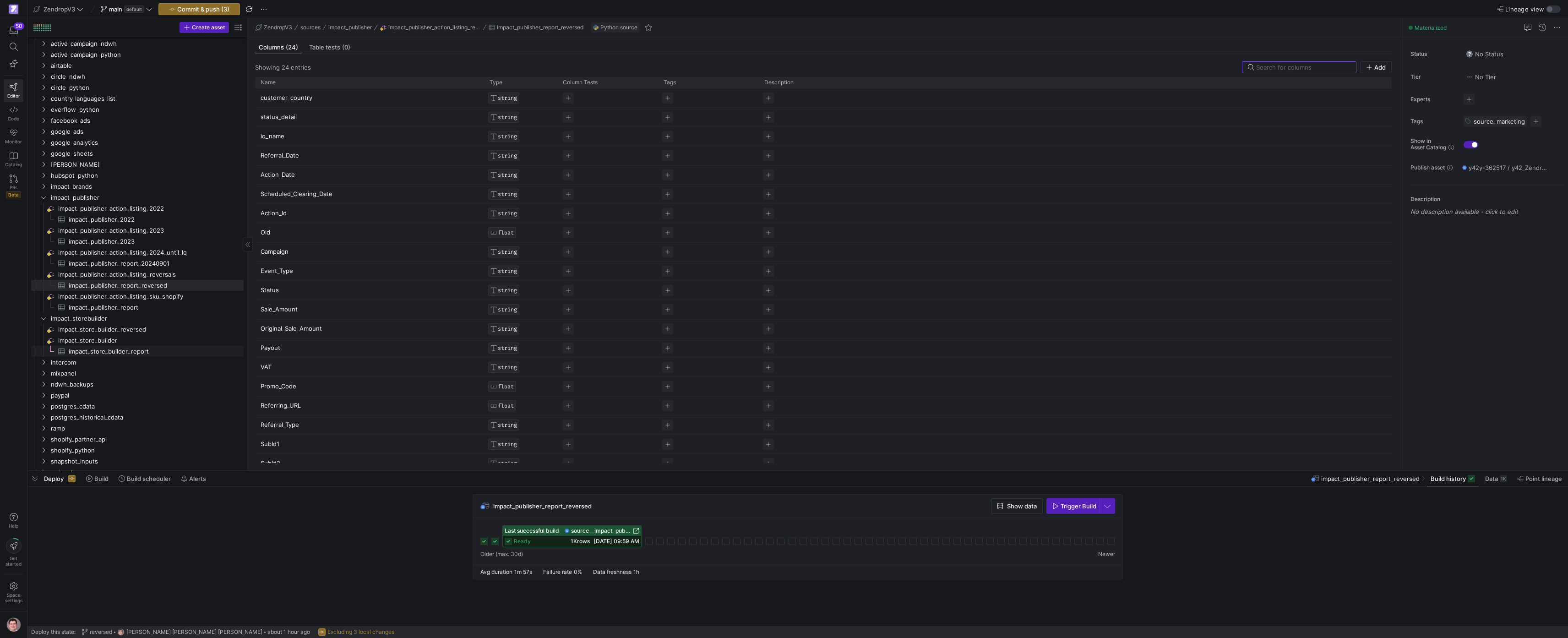
click at [166, 348] on span "impact_store_builder_report​​​​​​​​​" at bounding box center [151, 351] width 164 height 10
click at [931, 531] on span "source__impact_store_builder__impact_store_builder_report" at bounding box center [920, 531] width 60 height 7
click at [555, 506] on span "impact_store_builder_report" at bounding box center [533, 506] width 80 height 7
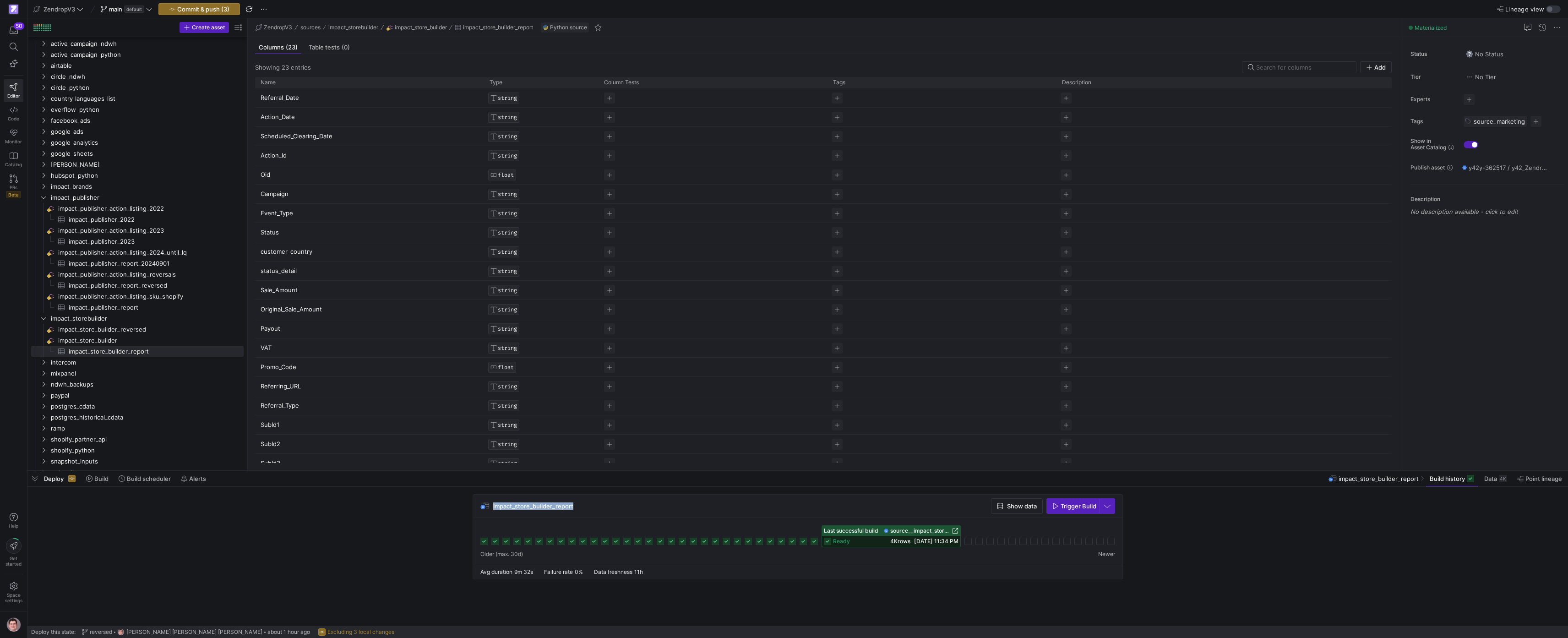
click at [555, 506] on span "impact_store_builder_report" at bounding box center [533, 506] width 80 height 7
click at [942, 530] on span "source__impact_store_builder__impact_store_builder_report" at bounding box center [920, 531] width 60 height 7
click at [131, 342] on span "impact_store_builder​​​​​​​​" at bounding box center [150, 340] width 184 height 10
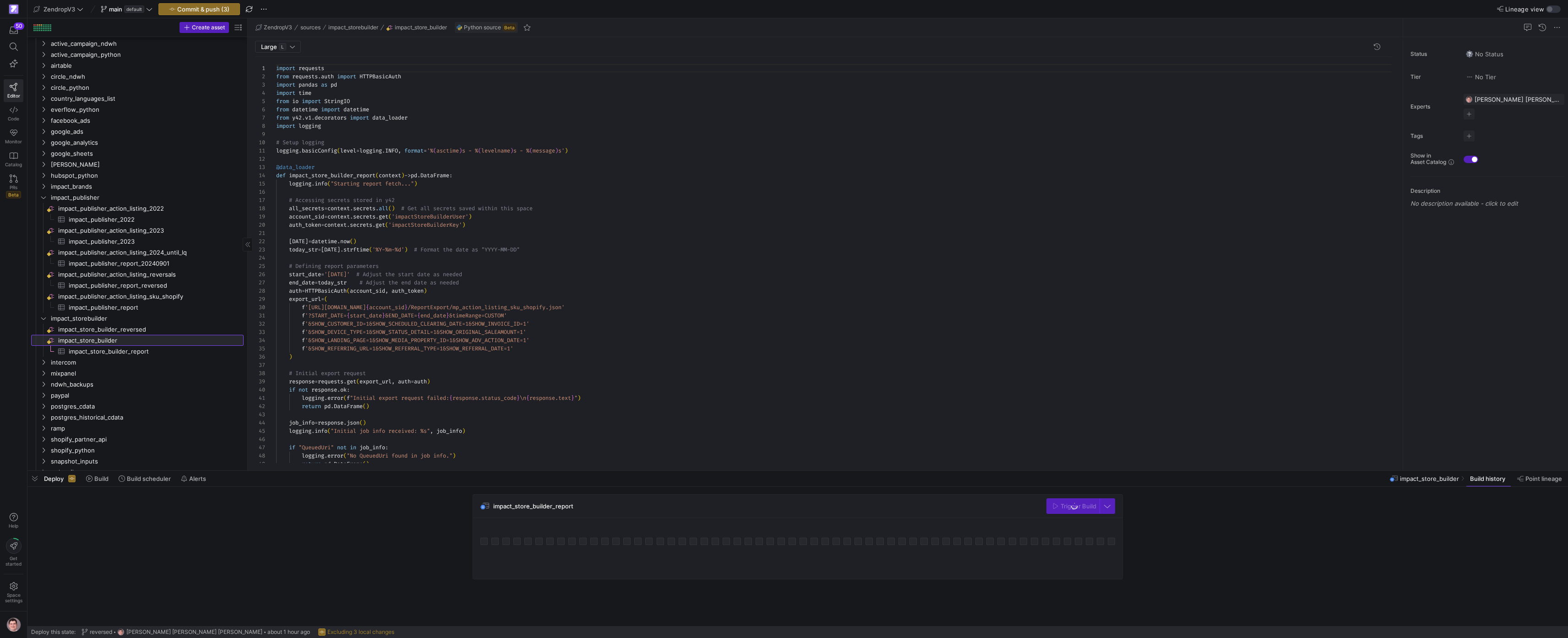
scroll to position [82, 0]
click at [123, 331] on span "impact_store_builder_reversed​​​​​​​​" at bounding box center [150, 329] width 184 height 10
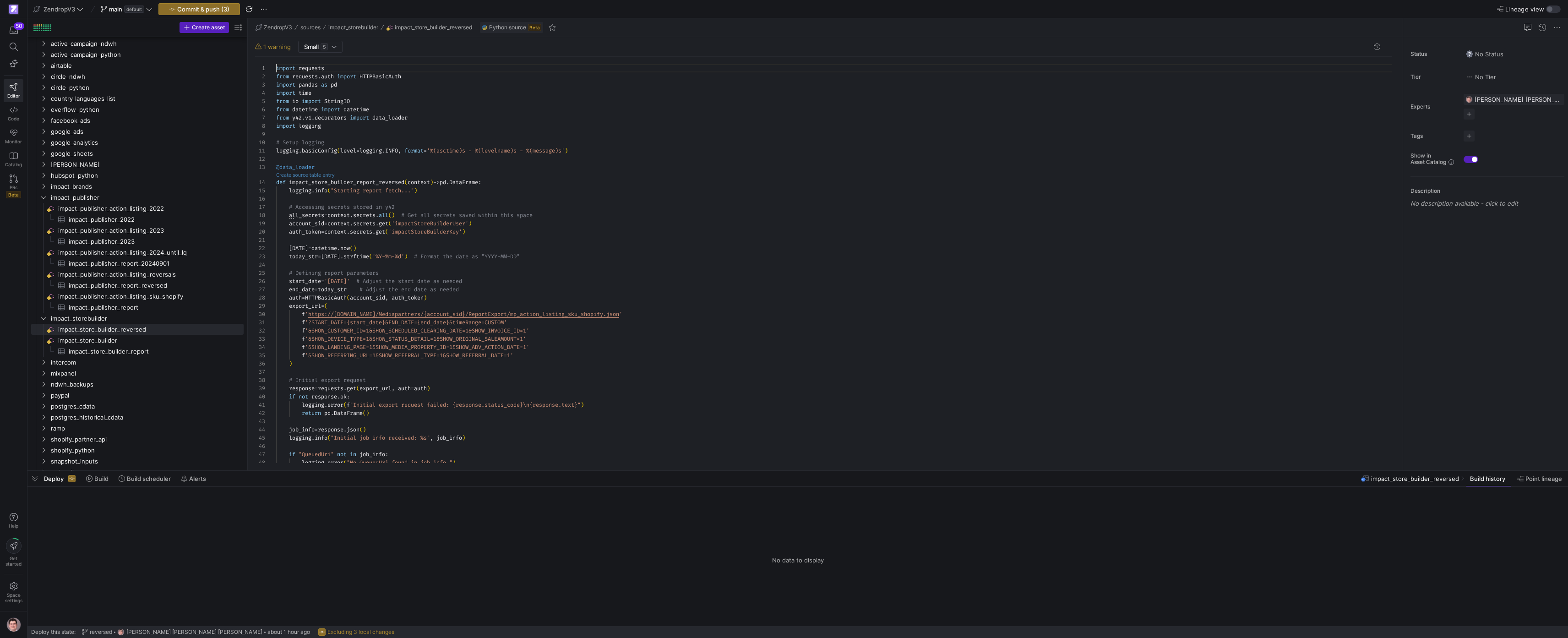
click at [310, 175] on link "Create source table entry" at bounding box center [306, 175] width 58 height 5
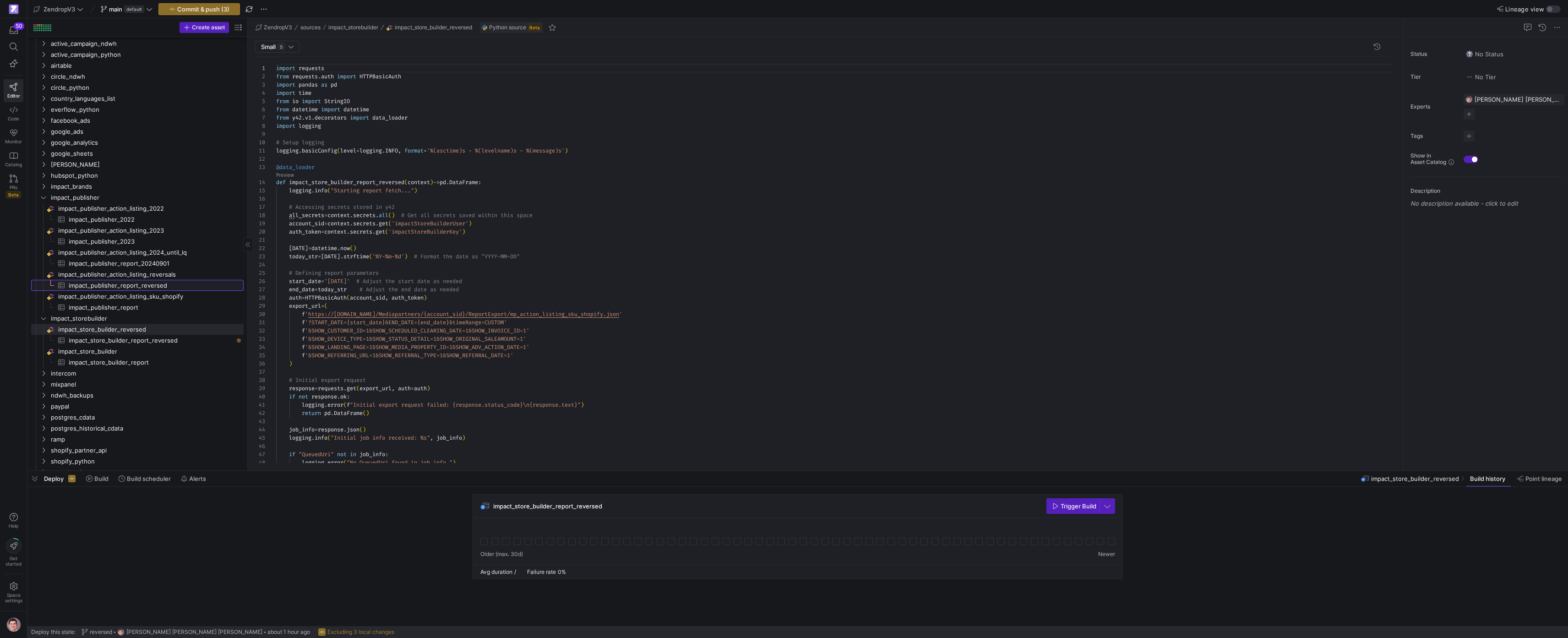
click at [185, 285] on span "impact_publisher_report_reversed​​​​​​​​​" at bounding box center [151, 285] width 164 height 10
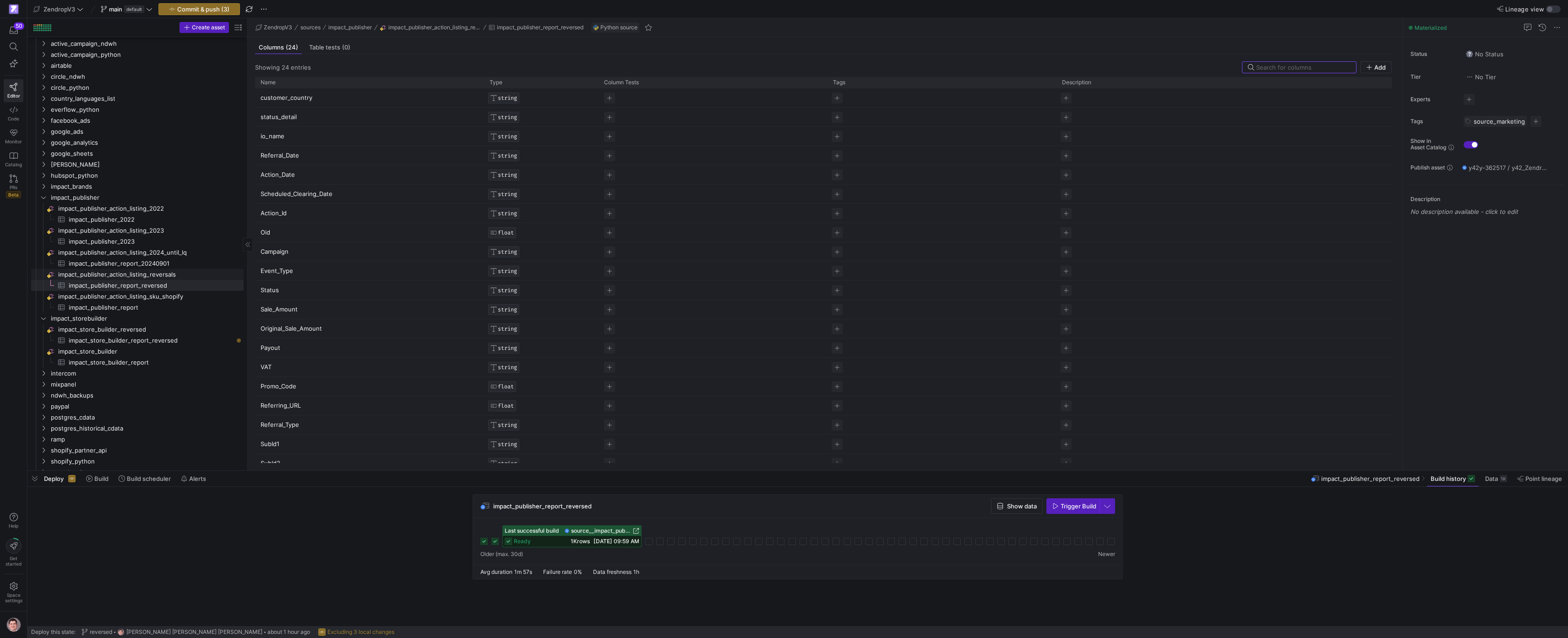
click at [203, 273] on span "impact_publisher_action_listing_reversals​​​​​​​​" at bounding box center [150, 274] width 184 height 10
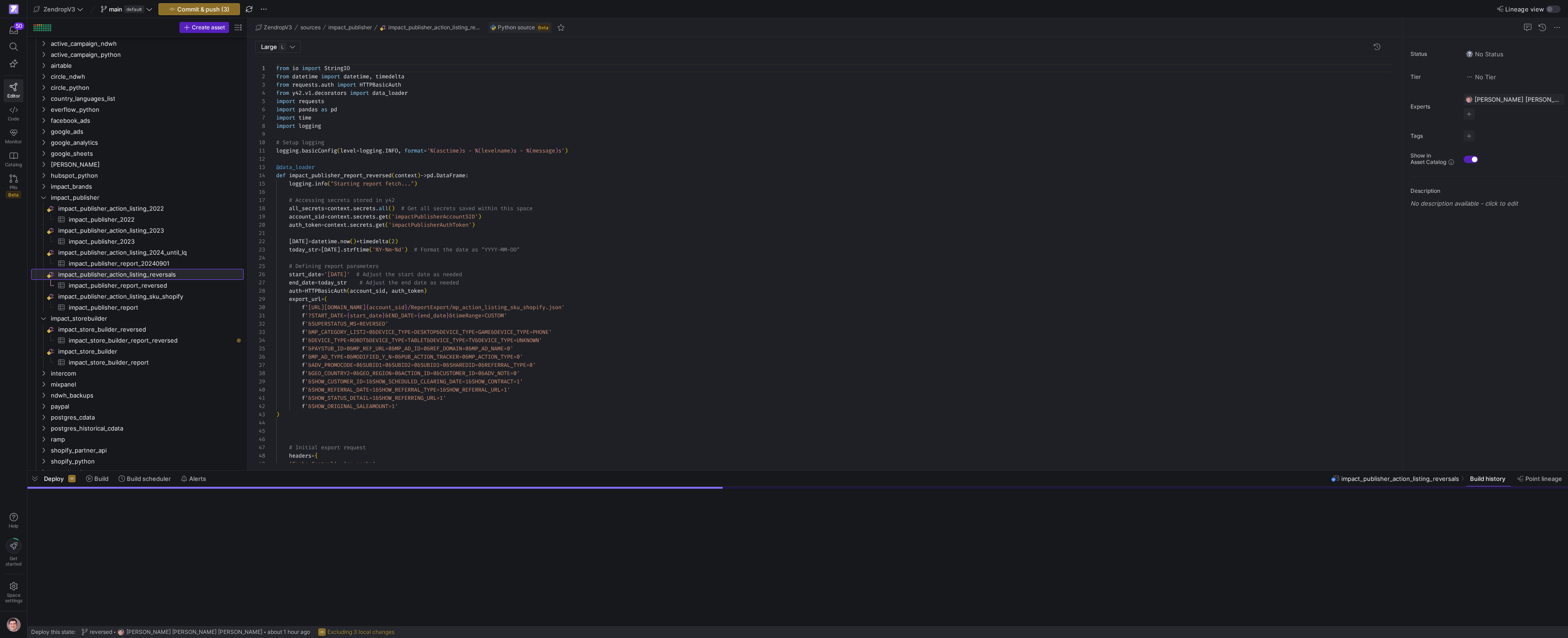
scroll to position [82, 0]
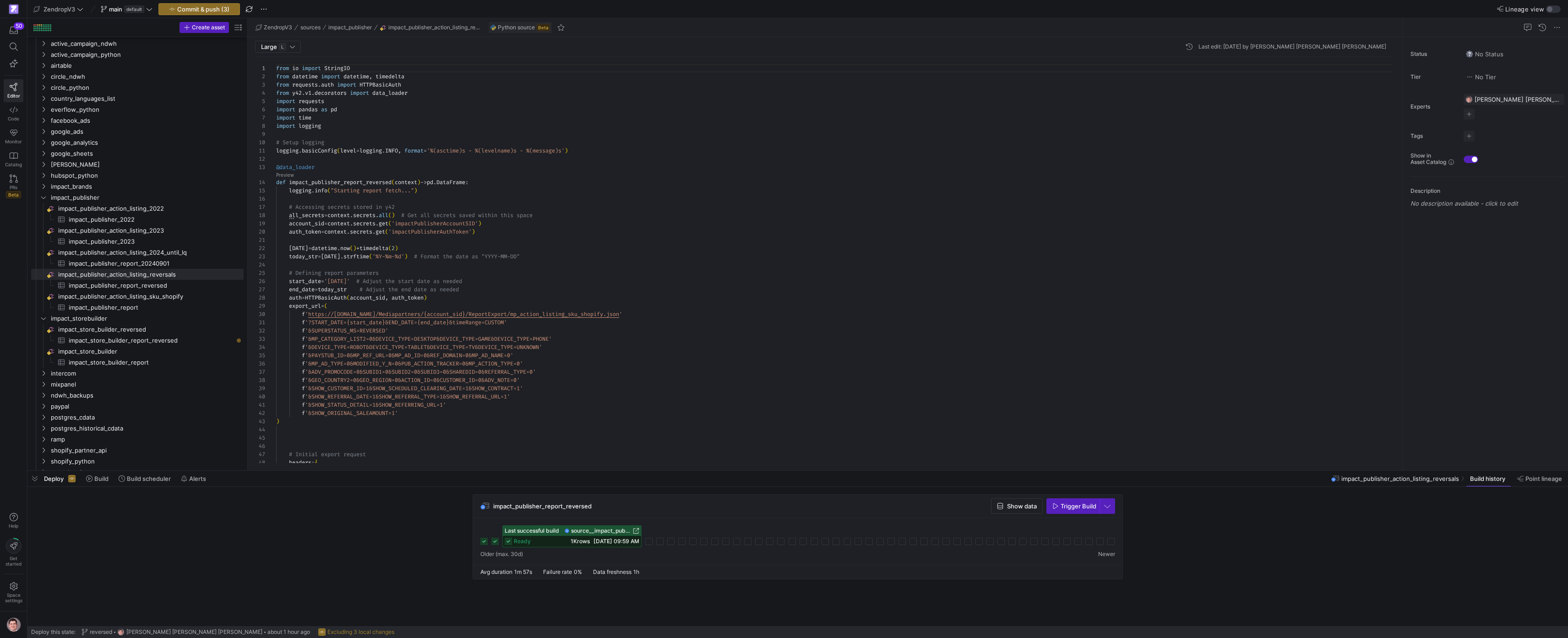
click at [383, 330] on div "from io import StringIO from datetime import datetime , timedelta from requests…" at bounding box center [838, 525] width 1123 height 938
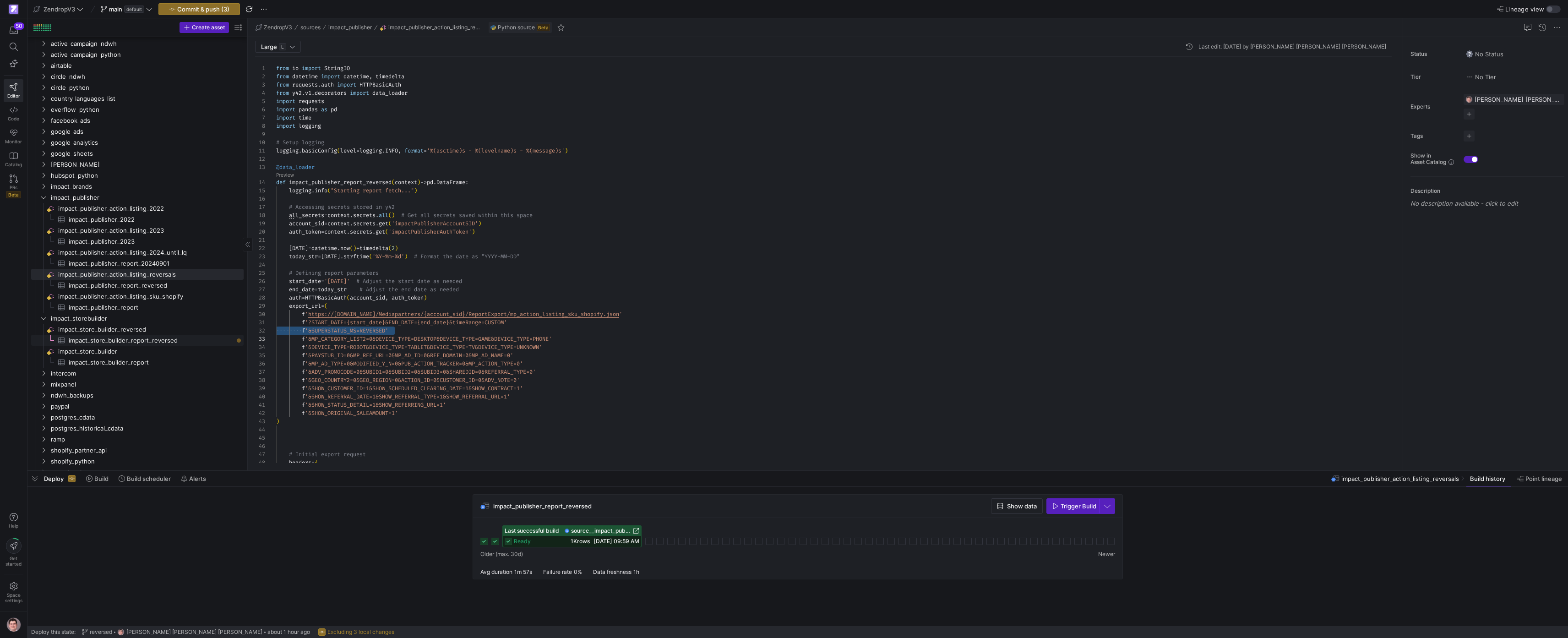
click at [163, 342] on span "impact_store_builder_report_reversed​​​​​​​​​" at bounding box center [151, 340] width 164 height 10
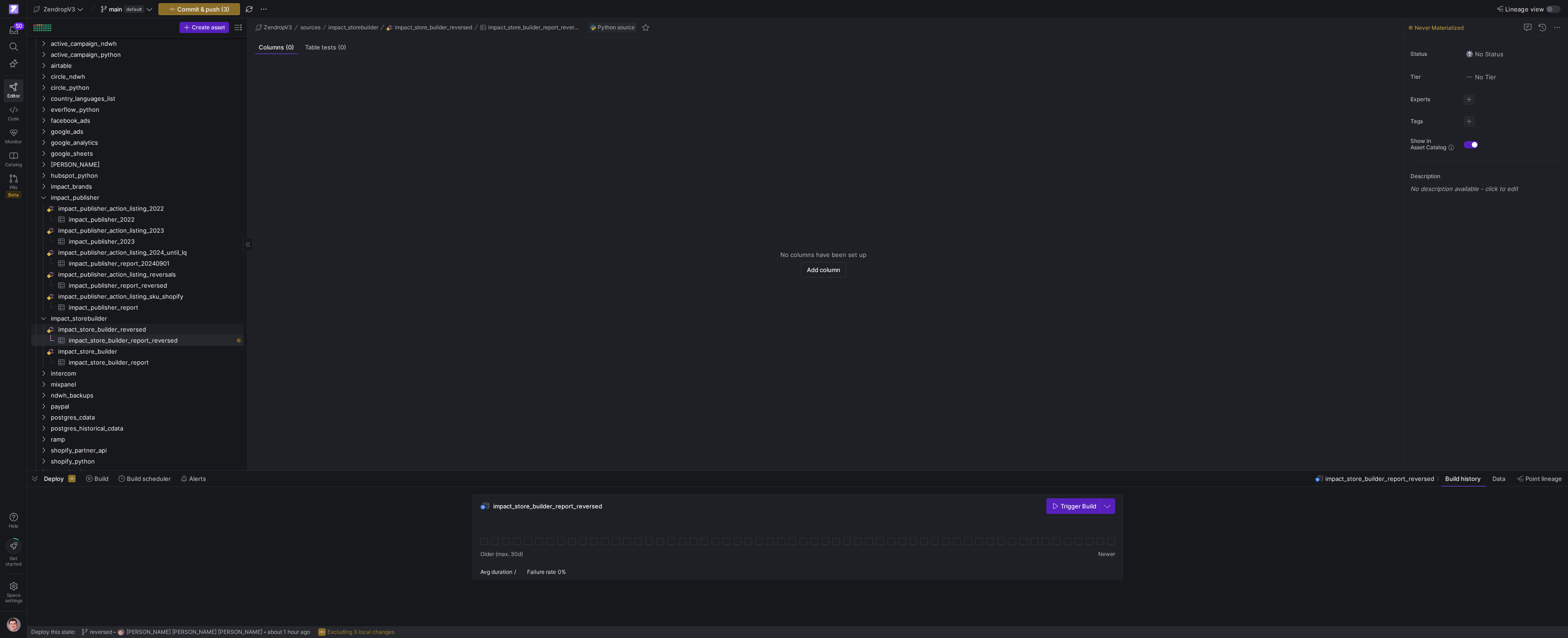
click at [202, 328] on span "impact_store_builder_reversed​​​​​​​​" at bounding box center [150, 329] width 184 height 10
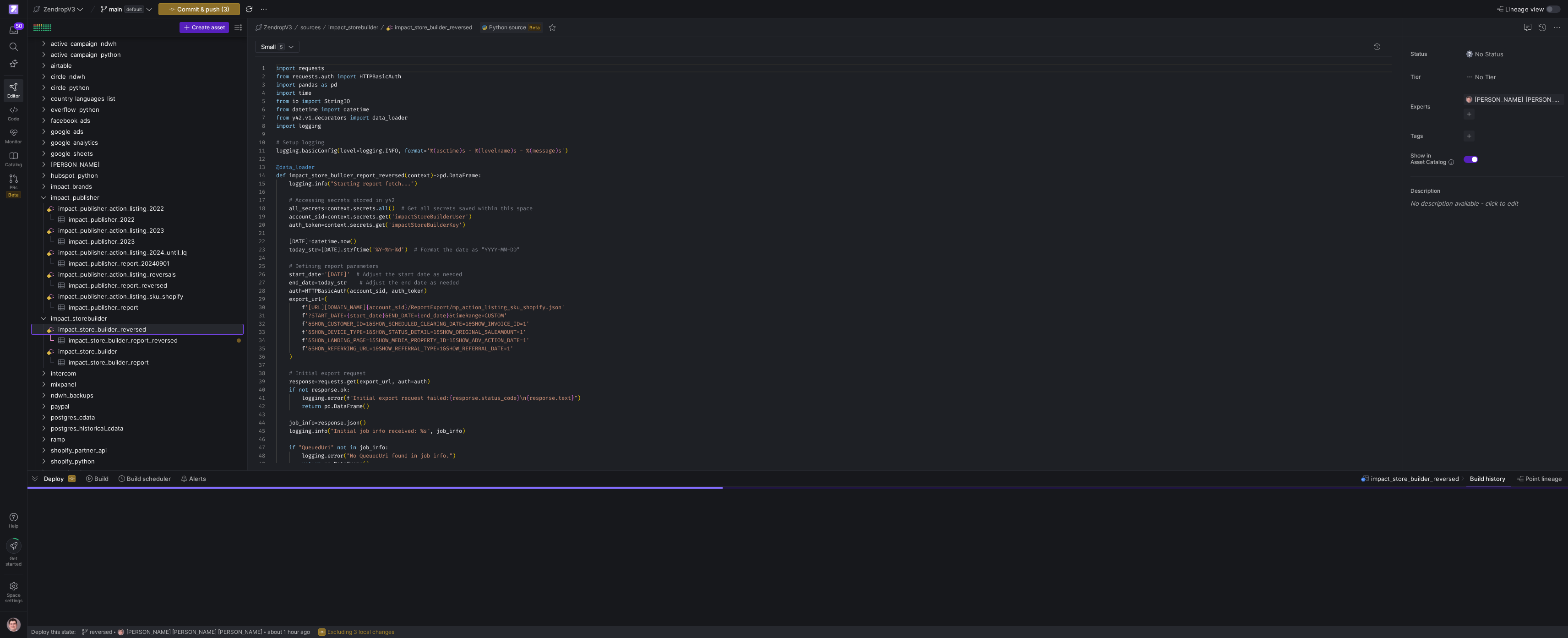
scroll to position [82, 0]
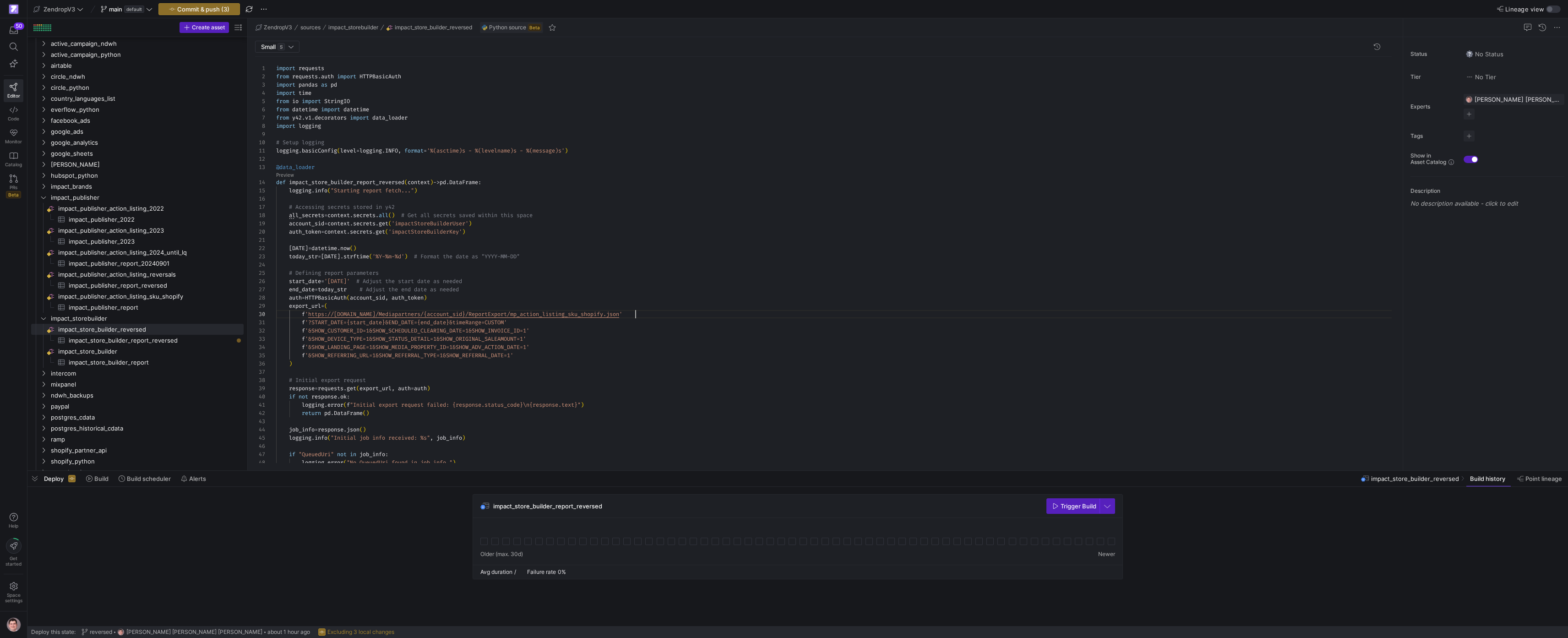
click at [663, 316] on div "import requests from requests . auth import HTTPBasicAuth import pandas as pd i…" at bounding box center [838, 468] width 1123 height 822
click at [609, 318] on div "import requests from requests . auth import HTTPBasicAuth import pandas as pd i…" at bounding box center [838, 468] width 1123 height 822
click at [221, 9] on span "Commit & push (3)" at bounding box center [203, 9] width 52 height 7
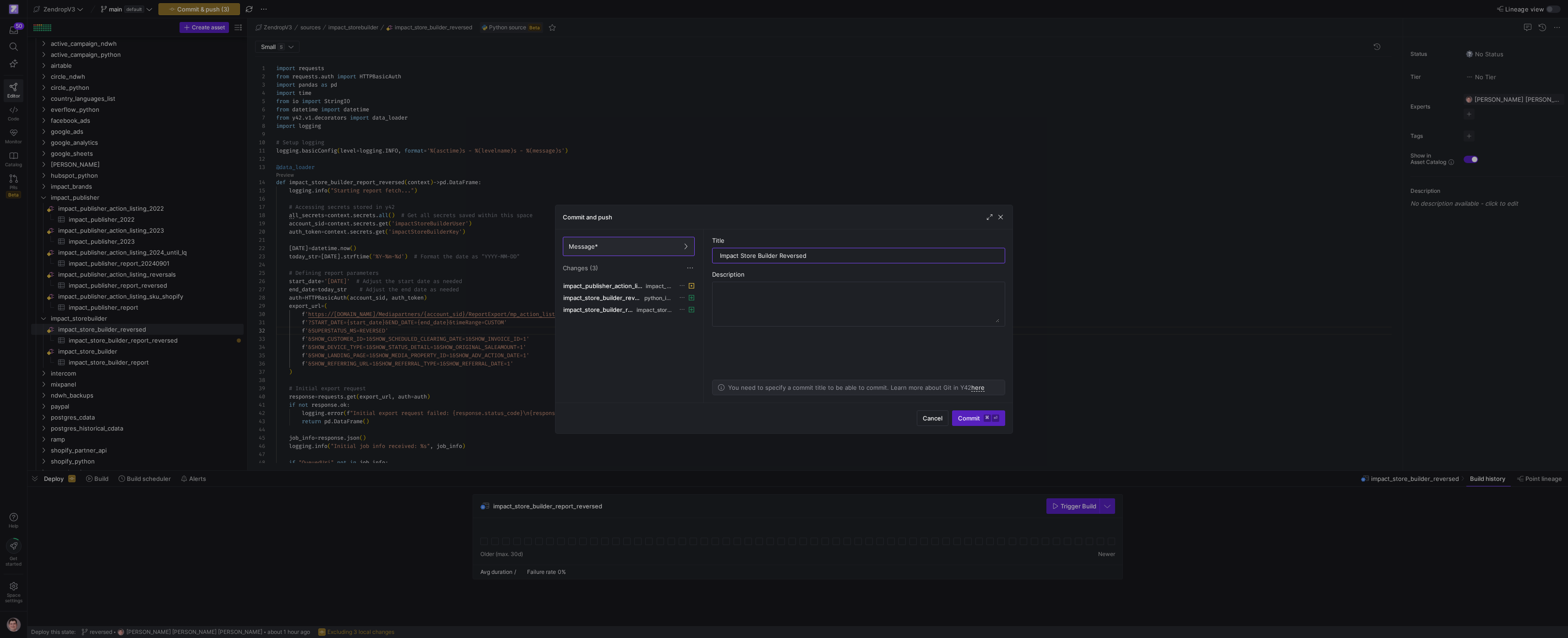
type input "Impact Store Builder Reversed"
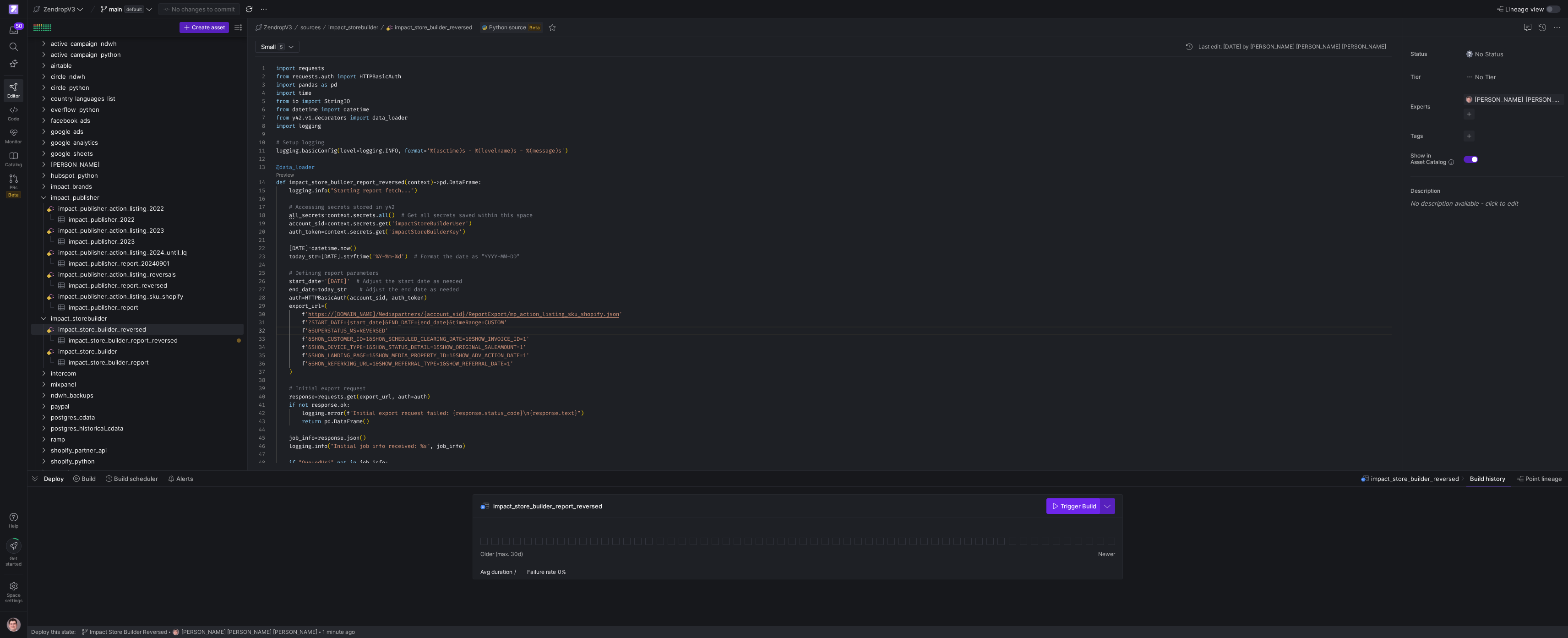
click at [1062, 510] on span "Trigger Build" at bounding box center [1074, 506] width 44 height 7
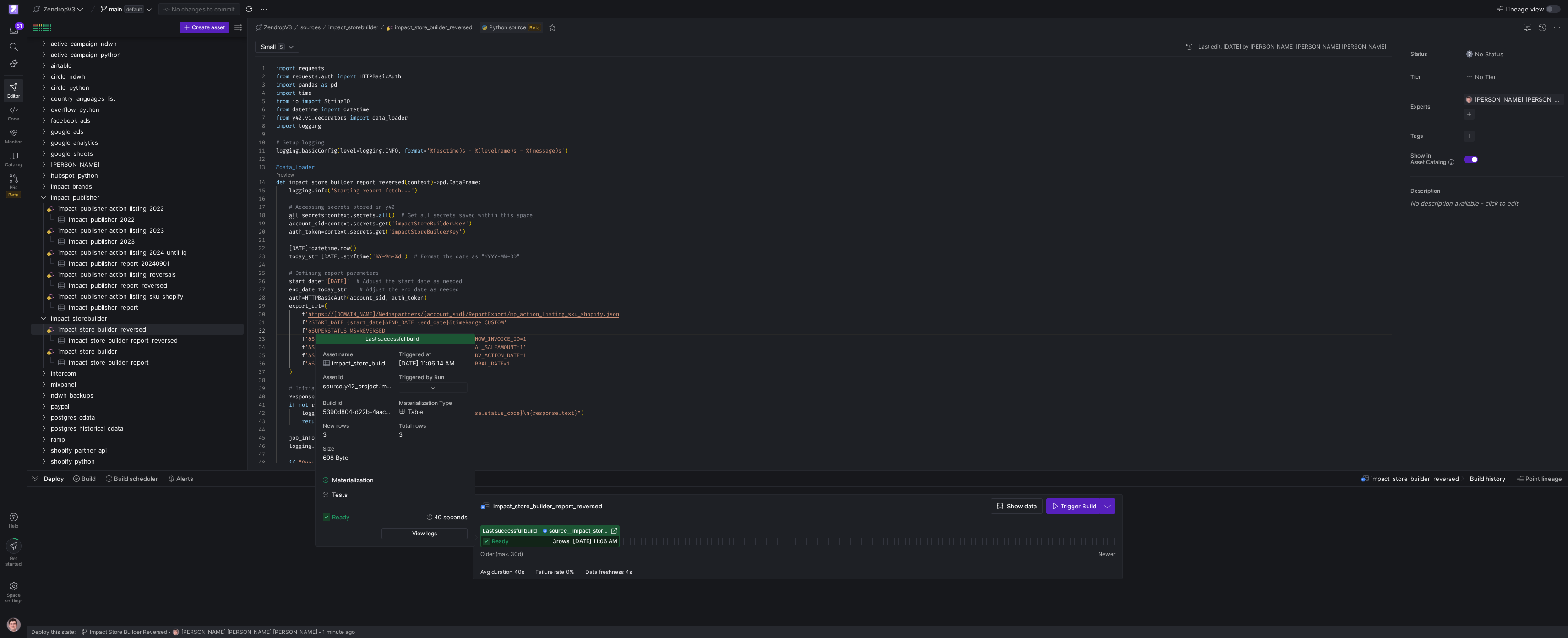
click at [530, 544] on div "ready 3 rows 08/21/25, 11:06 AM" at bounding box center [550, 541] width 138 height 11
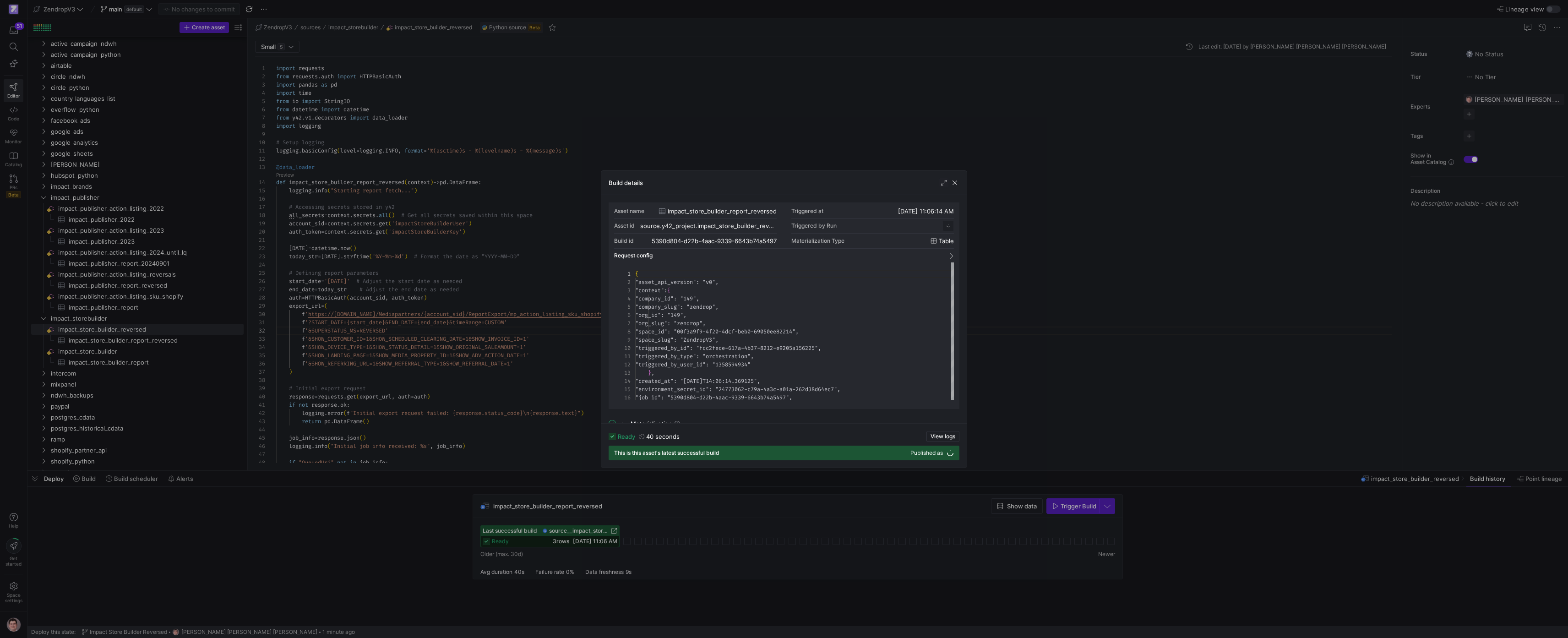
scroll to position [82, 0]
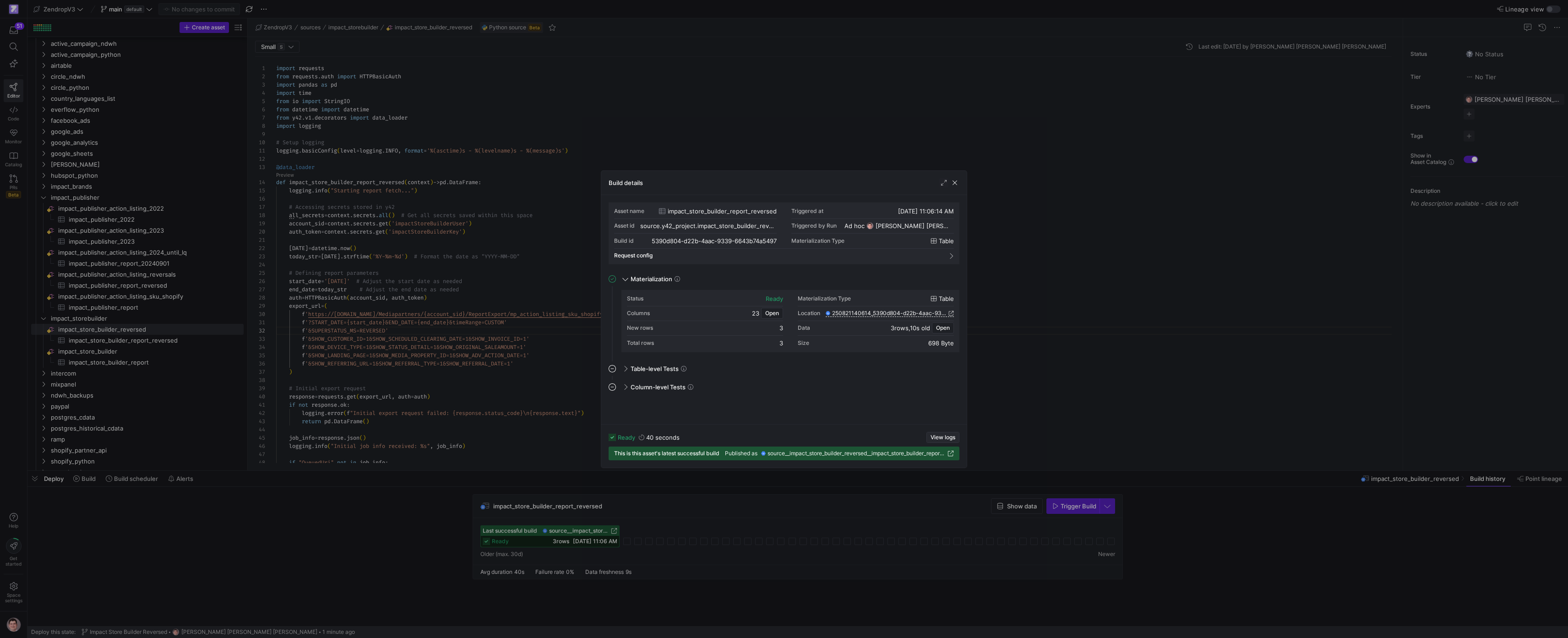
click at [935, 436] on span "View logs" at bounding box center [943, 437] width 25 height 7
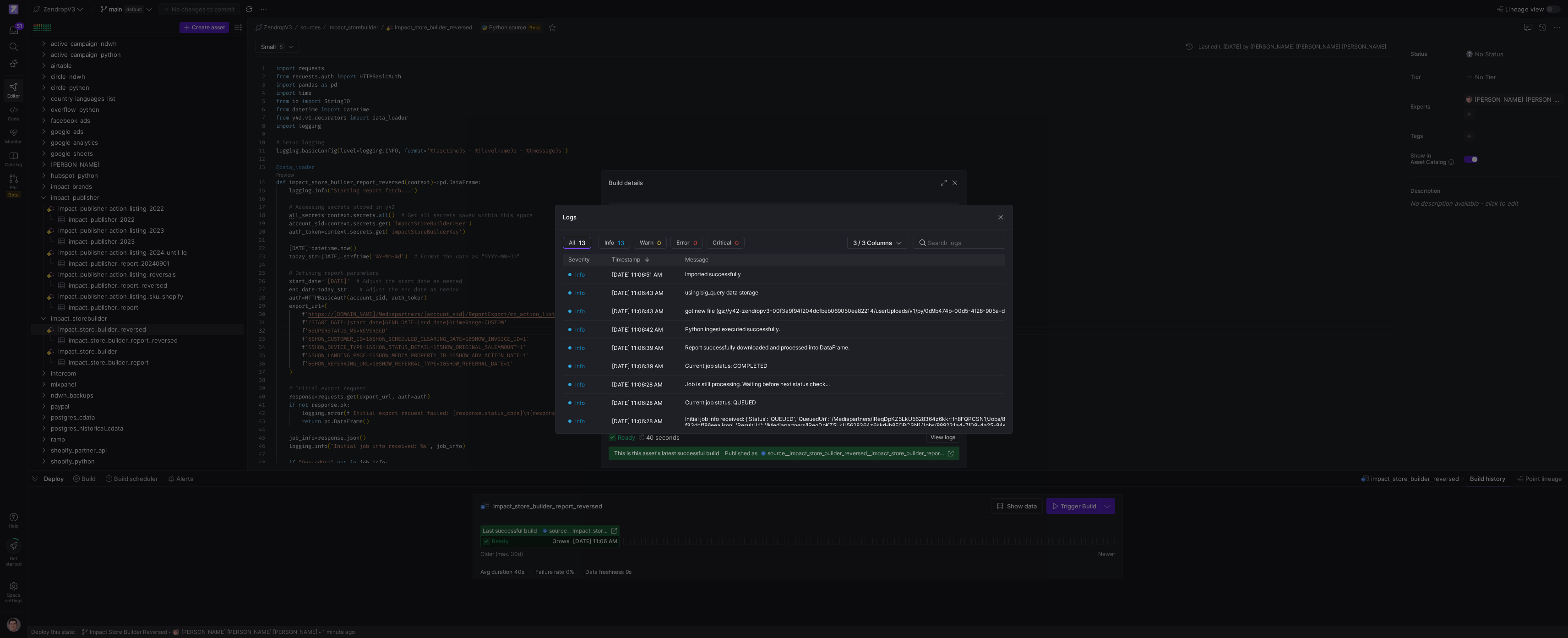
click at [425, 337] on div at bounding box center [784, 319] width 1568 height 638
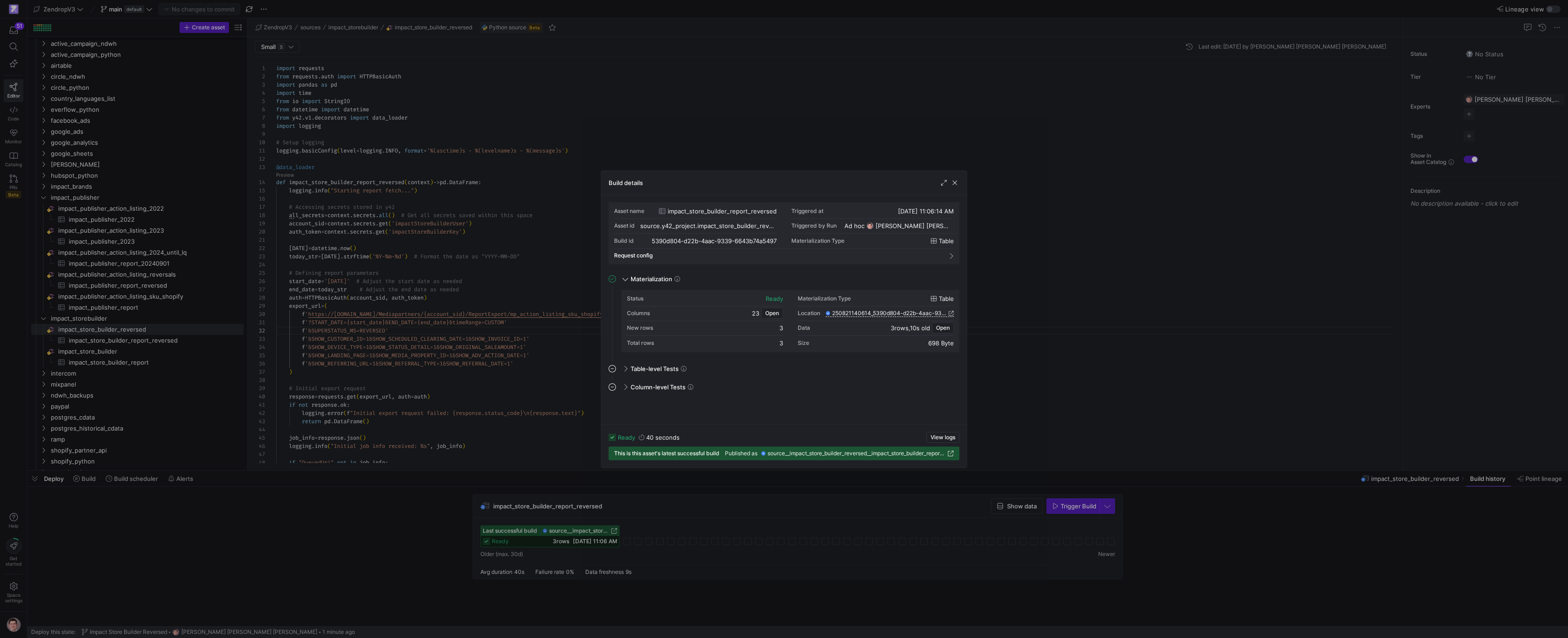
click at [491, 289] on div at bounding box center [784, 319] width 1568 height 638
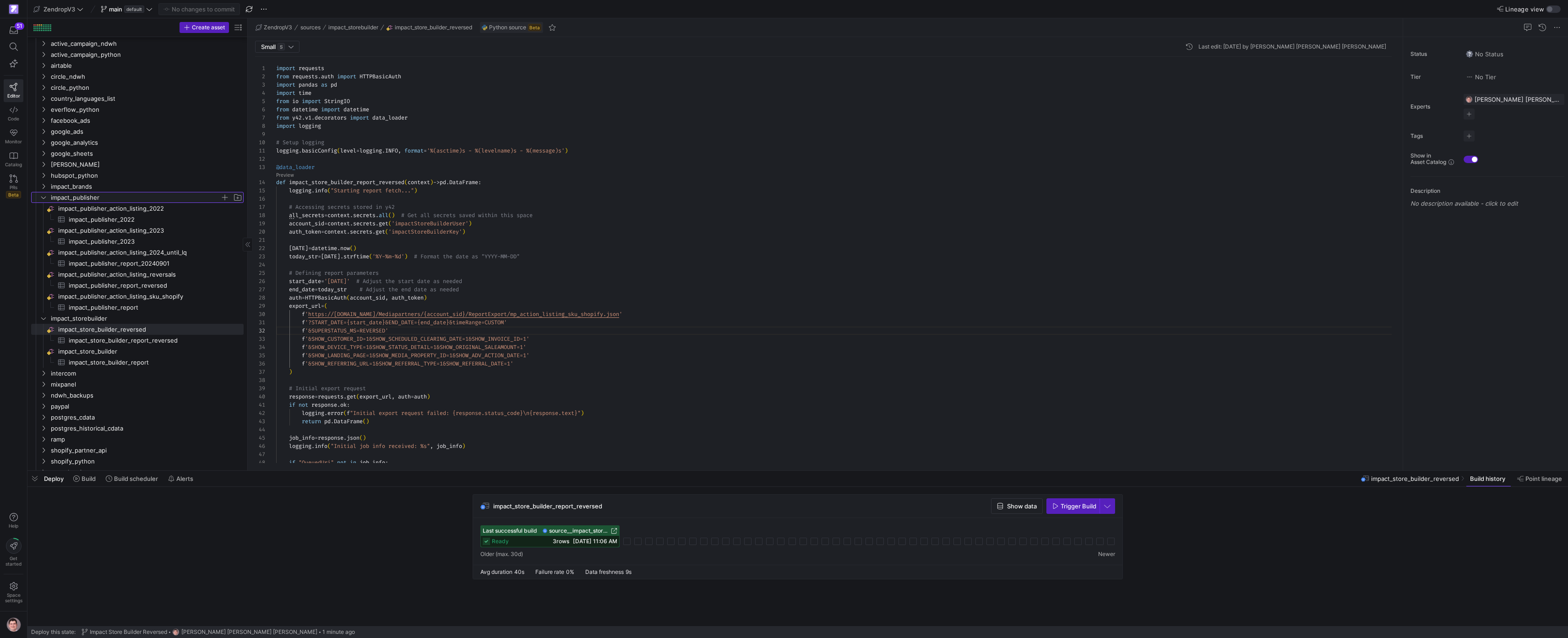
click at [167, 195] on span "impact_publisher" at bounding box center [136, 197] width 169 height 10
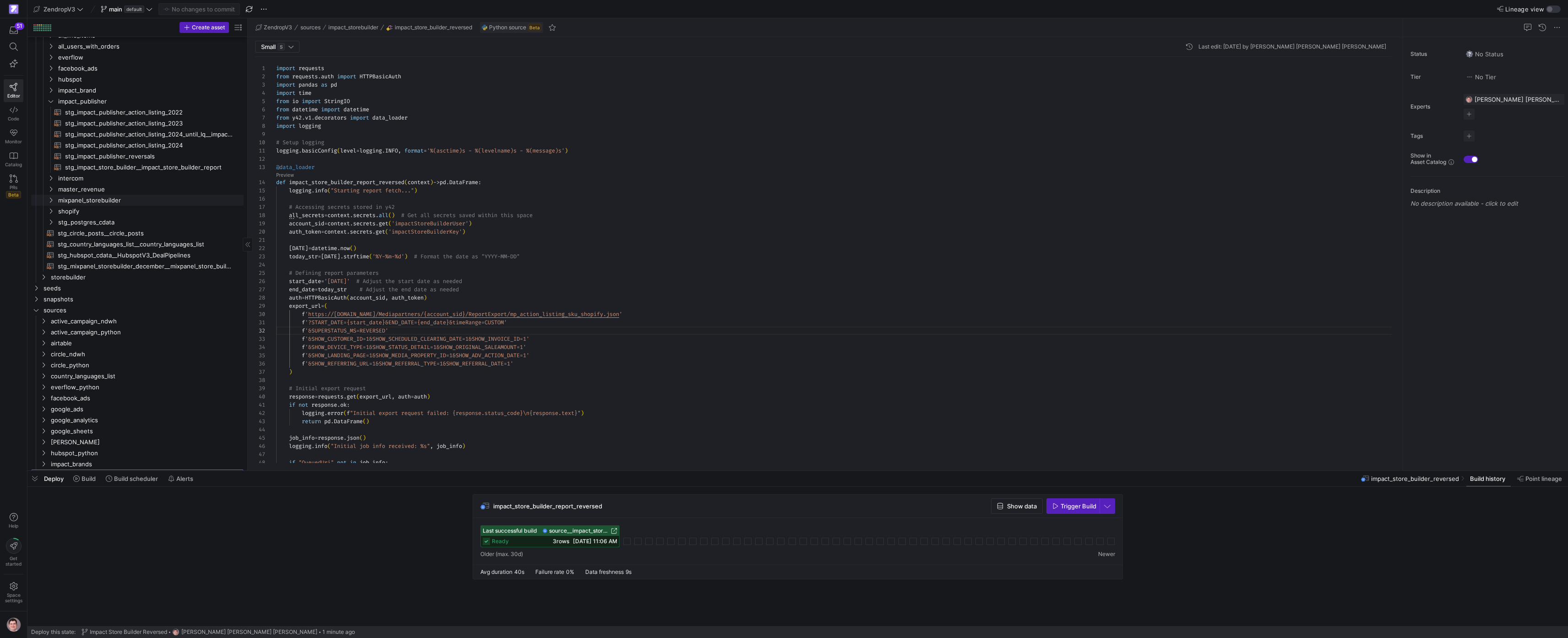
scroll to position [0, 0]
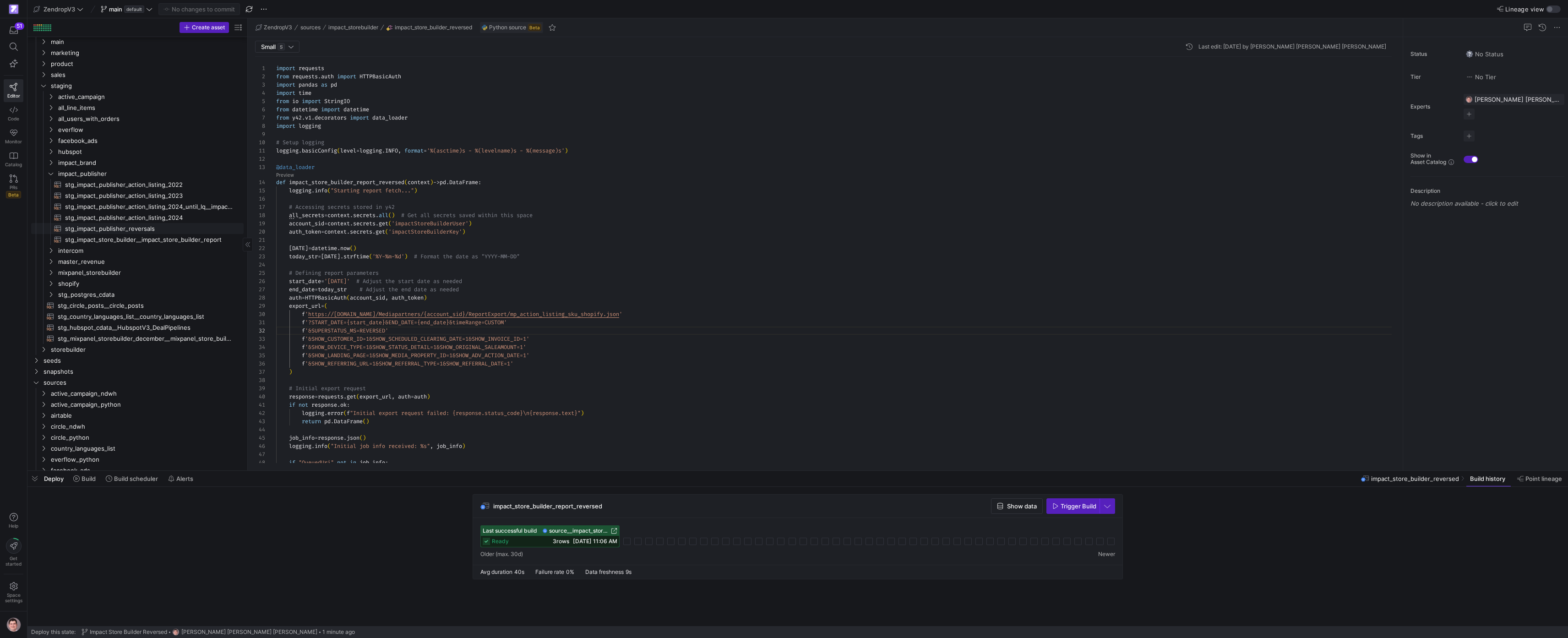
click at [125, 229] on span "stg_impact_publisher_reversals​​​​​​​​​​" at bounding box center [149, 228] width 168 height 10
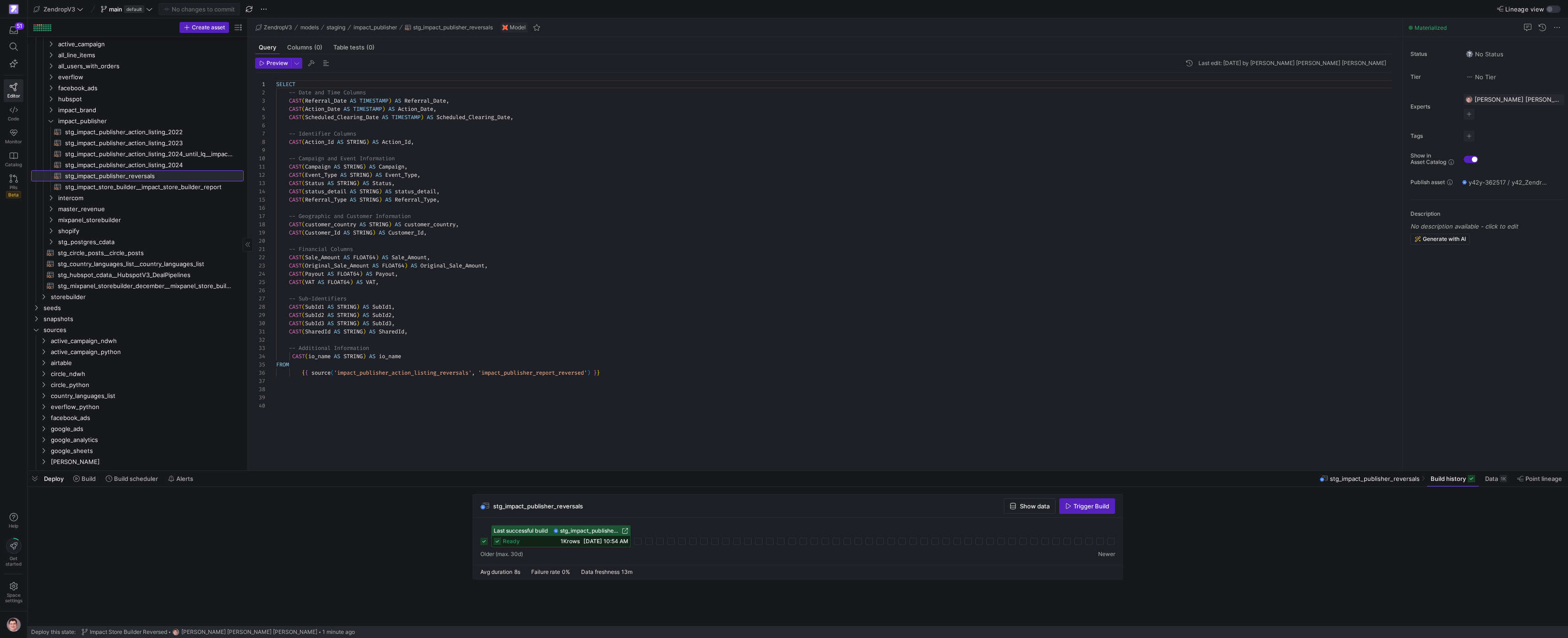
click at [143, 175] on span "stg_impact_publisher_reversals​​​​​​​​​​" at bounding box center [149, 176] width 168 height 10
click at [528, 358] on div "SELECT -- Date and Time Columns CAST ( Referral_Date AS TIMESTAMP ) AS Referral…" at bounding box center [838, 266] width 1123 height 387
click at [528, 349] on div "SELECT -- Date and Time Columns CAST ( Referral_Date AS TIMESTAMP ) AS Referral…" at bounding box center [838, 266] width 1123 height 387
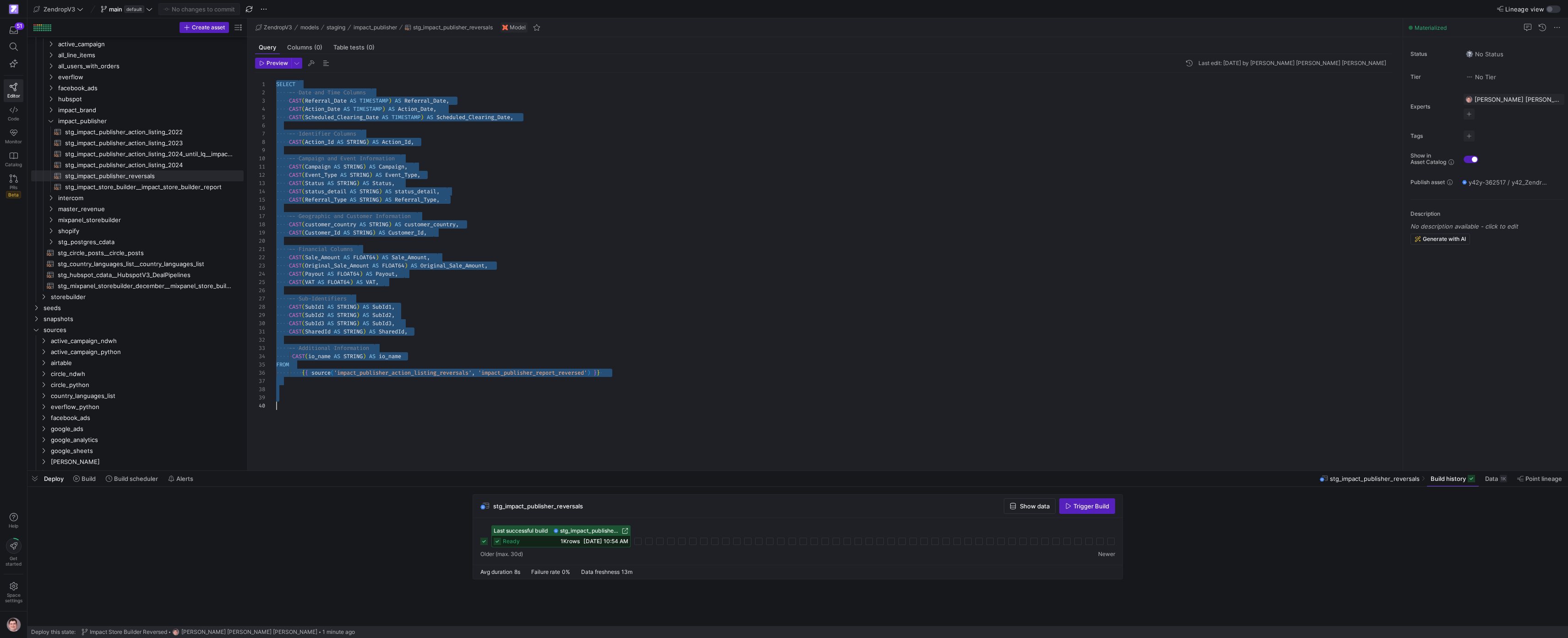
click at [502, 342] on div "SELECT -- Date and Time Columns CAST ( Referral_Date AS TIMESTAMP ) AS Referral…" at bounding box center [838, 266] width 1123 height 387
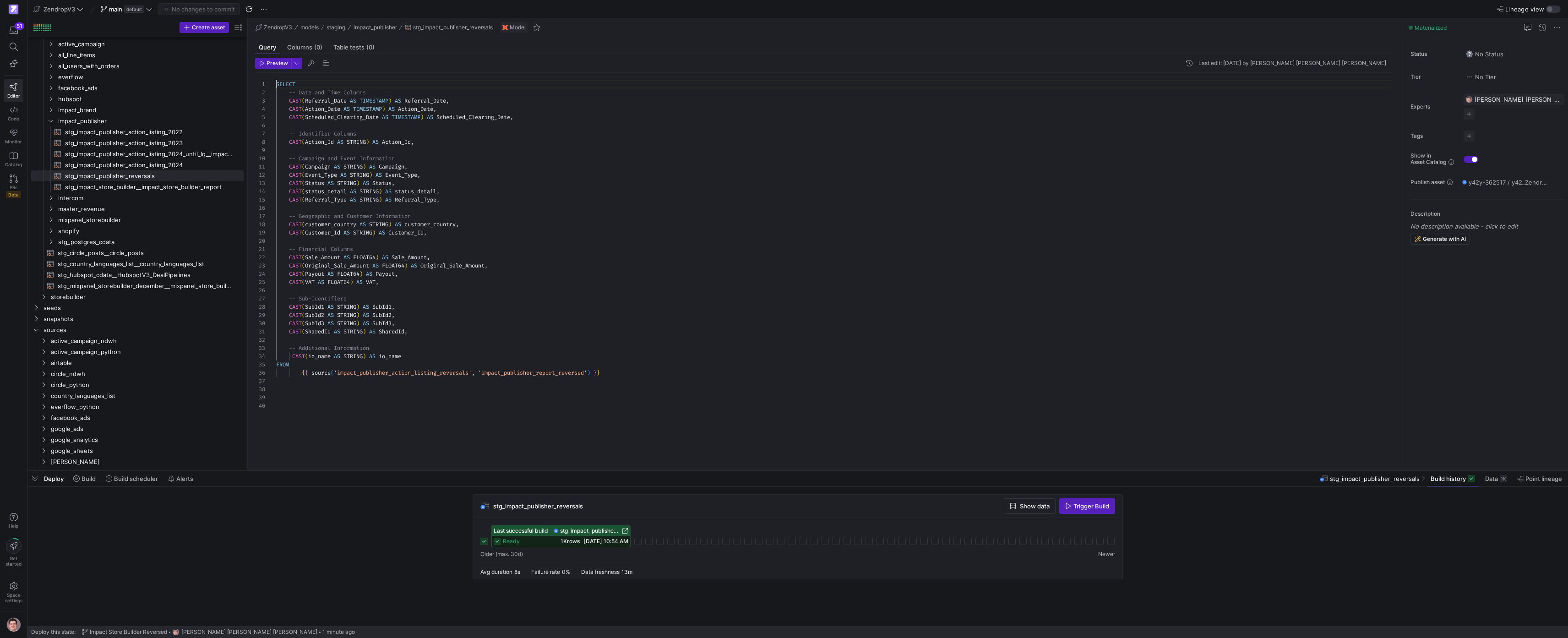
click at [289, 79] on div "SELECT -- Date and Time Columns CAST ( Referral_Date AS TIMESTAMP ) AS Referral…" at bounding box center [838, 266] width 1123 height 387
click at [380, 82] on div "WITH impact_publisher_staytuned AS ( -- Date and Time Columns CAST ( Referral_D…" at bounding box center [838, 266] width 1123 height 387
click at [464, 360] on div "WITH impact_publisher_staytuned_reversals AS ( -- Date and Time Columns CAST ( …" at bounding box center [838, 266] width 1123 height 387
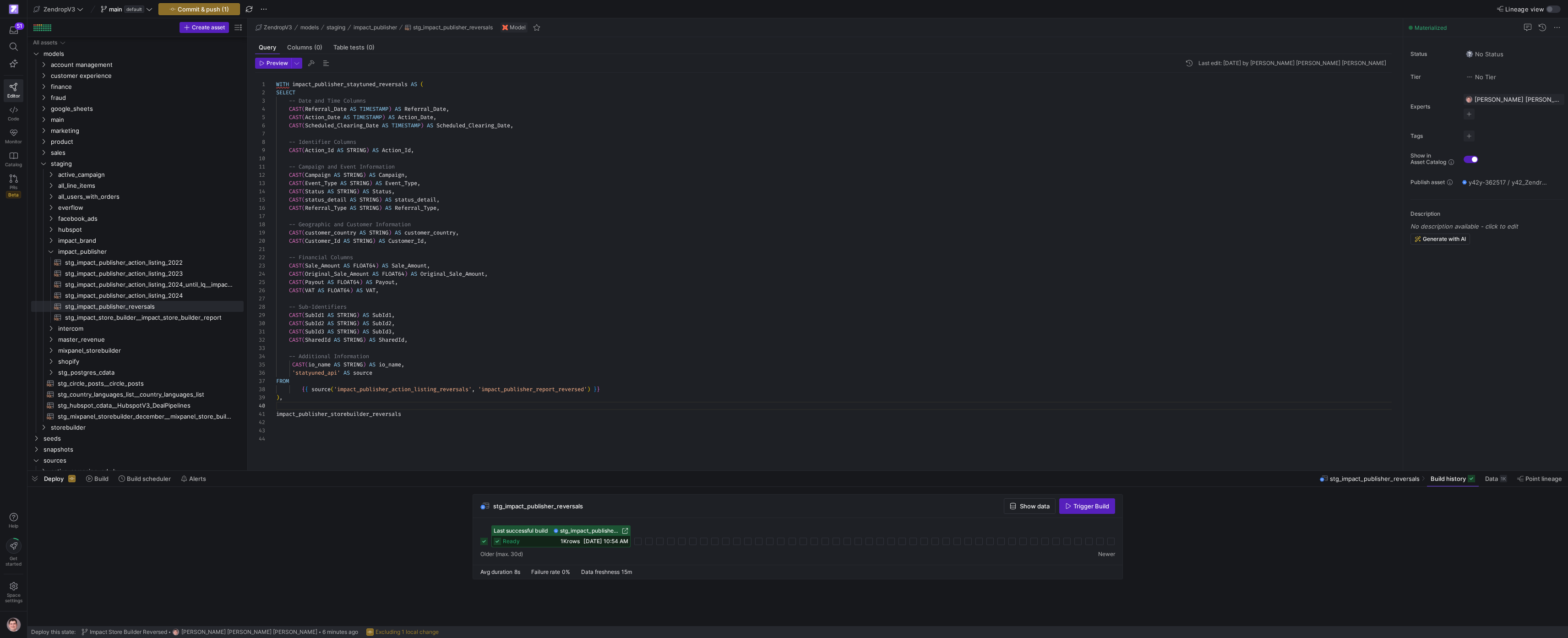
scroll to position [74, 0]
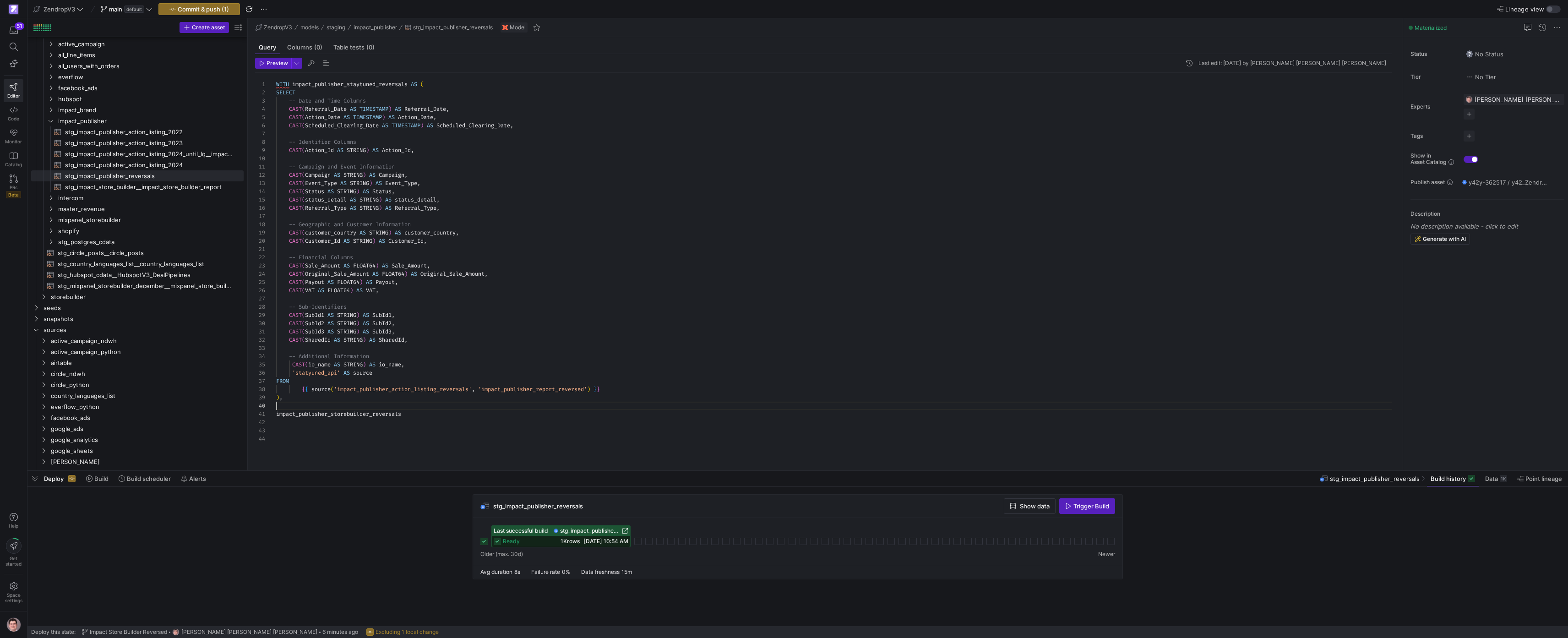
click at [459, 410] on div "WITH impact_publisher_staytuned_reversals AS ( -- Date and Time Columns CAST ( …" at bounding box center [838, 266] width 1123 height 387
click at [404, 371] on div "WITH impact_publisher_staytuned_reversals AS ( -- Date and Time Columns CAST ( …" at bounding box center [838, 279] width 1123 height 412
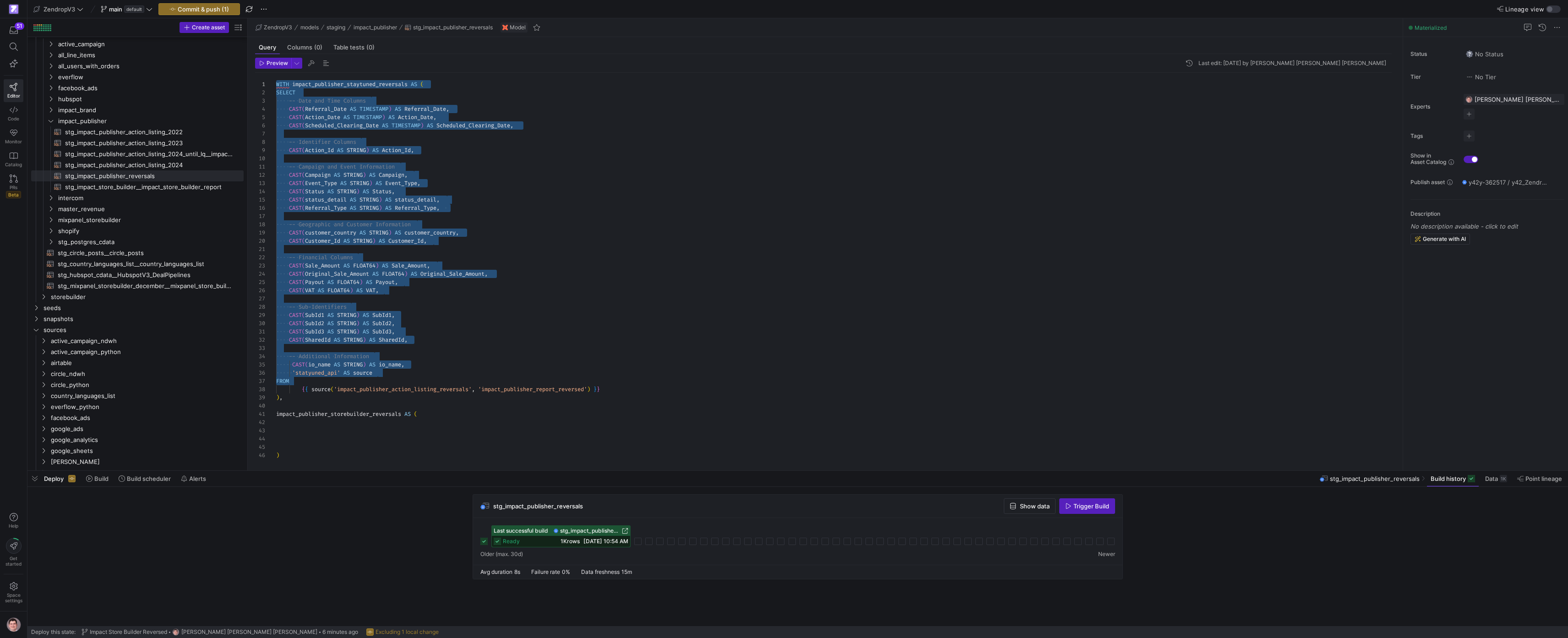
scroll to position [9, 0]
drag, startPoint x: 492, startPoint y: 377, endPoint x: 272, endPoint y: 96, distance: 356.9
click at [276, 96] on div "WITH impact_publisher_staytuned_reversals AS ( -- Date and Time Columns CAST ( …" at bounding box center [838, 279] width 1123 height 412
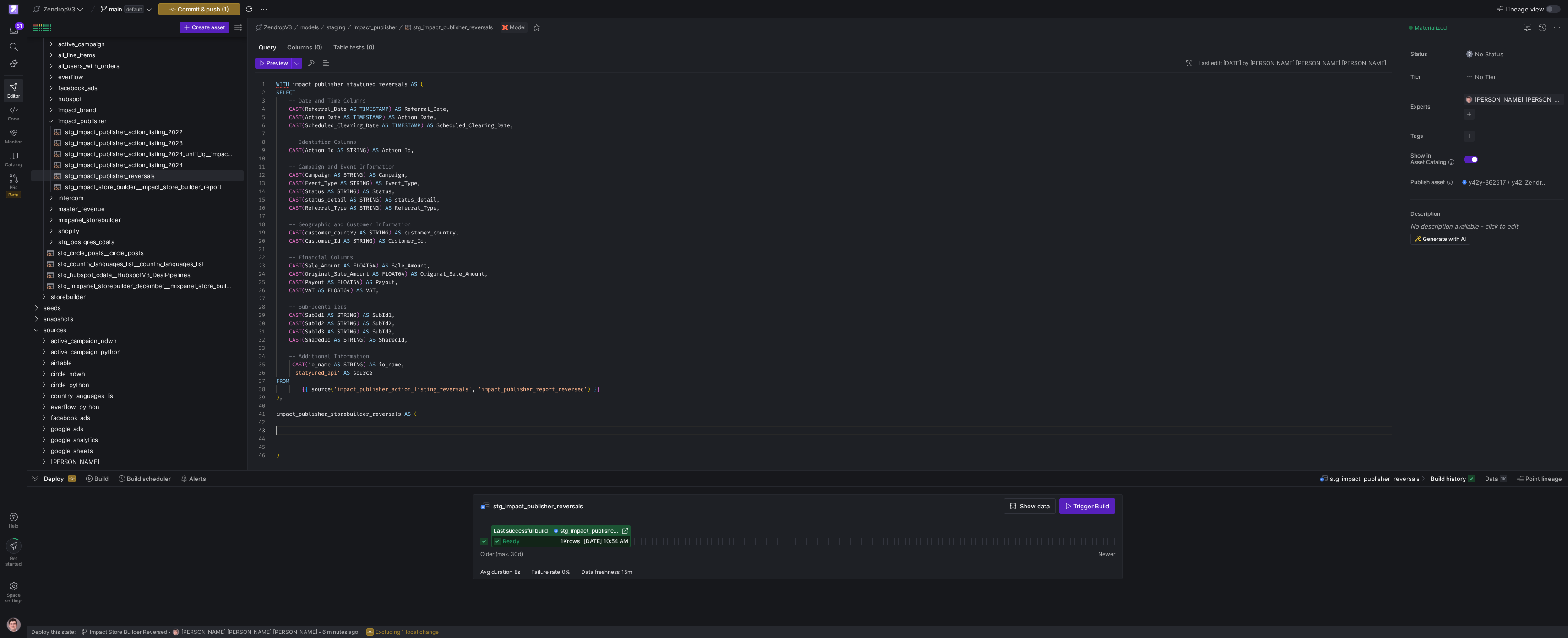
scroll to position [16, 0]
click at [366, 428] on div "WITH impact_publisher_staytuned_reversals AS ( -- Date and Time Columns CAST ( …" at bounding box center [838, 279] width 1123 height 412
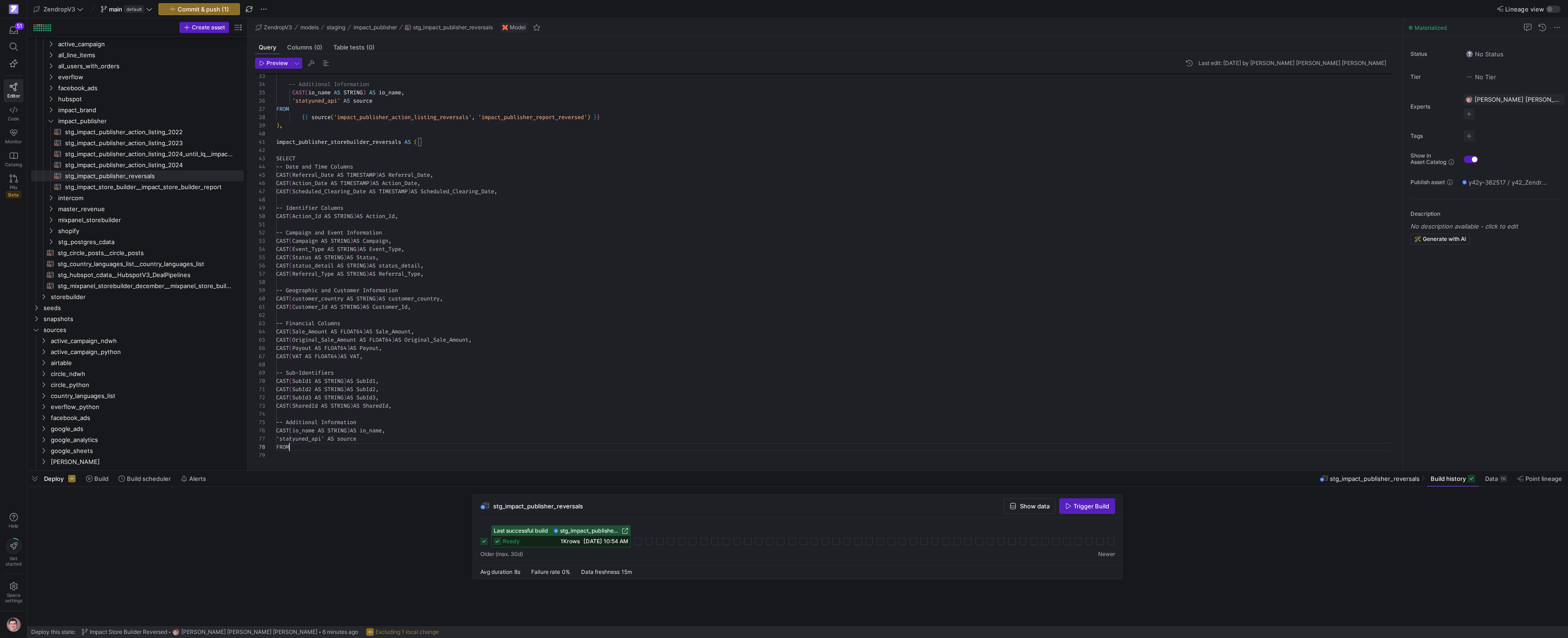
scroll to position [58, 13]
click at [330, 438] on div "-- Additional Information CAST ( io_name AS STRING ) AS io_name , FROM { { sour…" at bounding box center [838, 151] width 1123 height 700
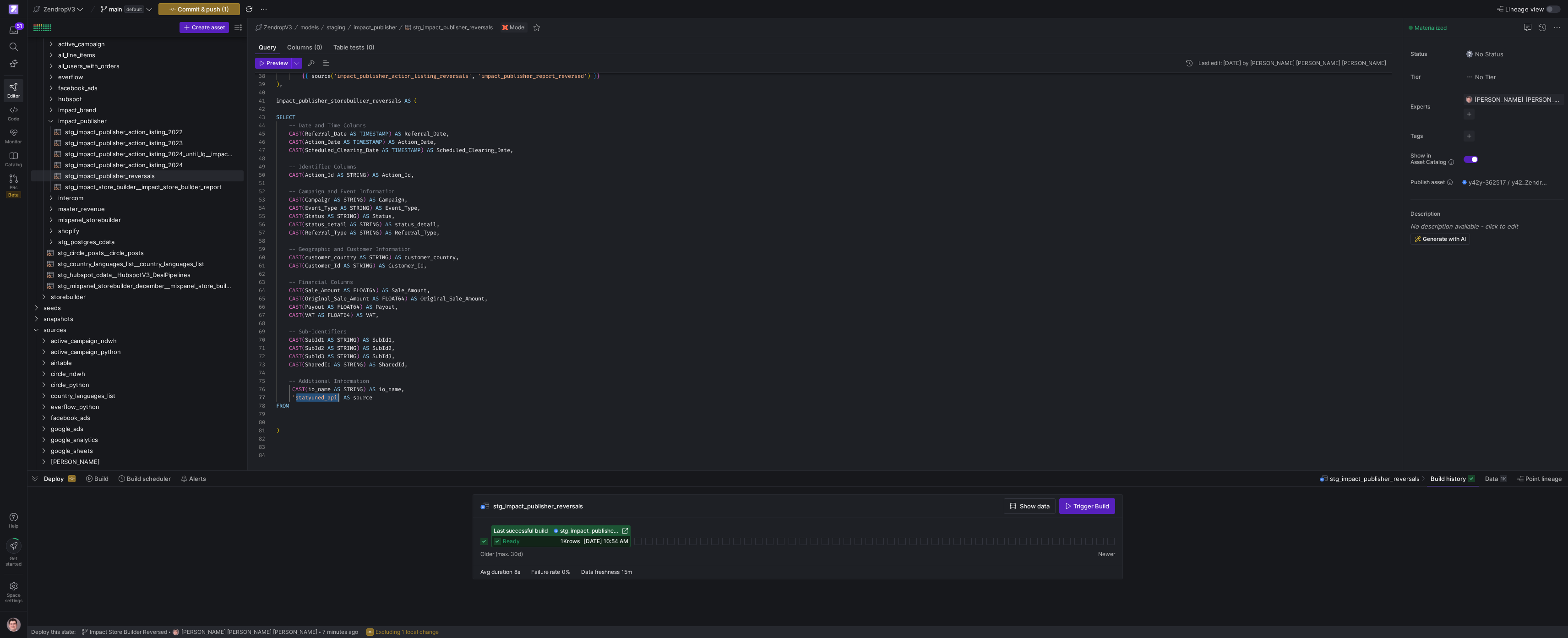
click at [317, 395] on div "{ { source ( 'impact_publisher_action_listing_reversals' , 'impact_publisher_re…" at bounding box center [838, 110] width 1123 height 700
click at [331, 438] on div "{ { source ( 'impact_publisher_action_listing_reversals' , 'impact_publisher_re…" at bounding box center [838, 110] width 1123 height 700
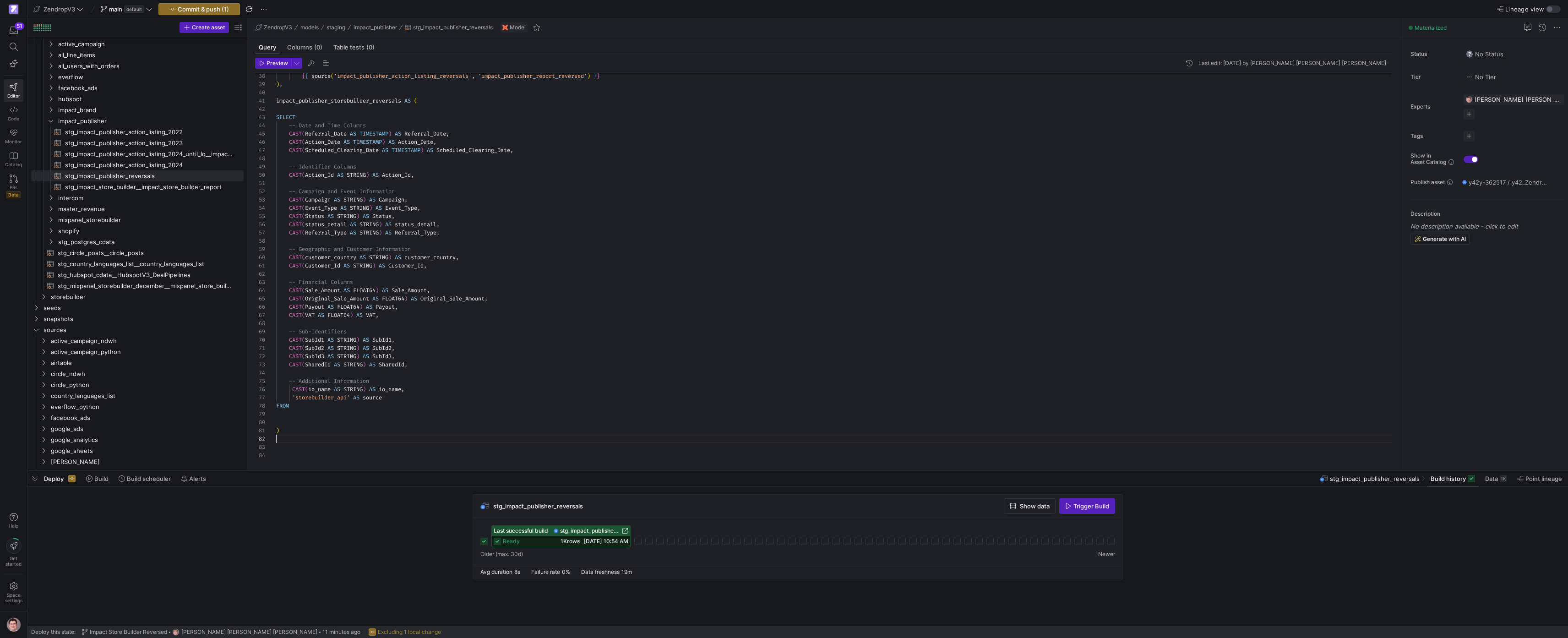
click at [334, 410] on div "{ { source ( 'impact_publisher_action_listing_reversals' , 'impact_publisher_re…" at bounding box center [838, 110] width 1123 height 700
click at [339, 404] on div "{ { source ( 'impact_publisher_action_listing_reversals' , 'impact_publisher_re…" at bounding box center [838, 110] width 1123 height 700
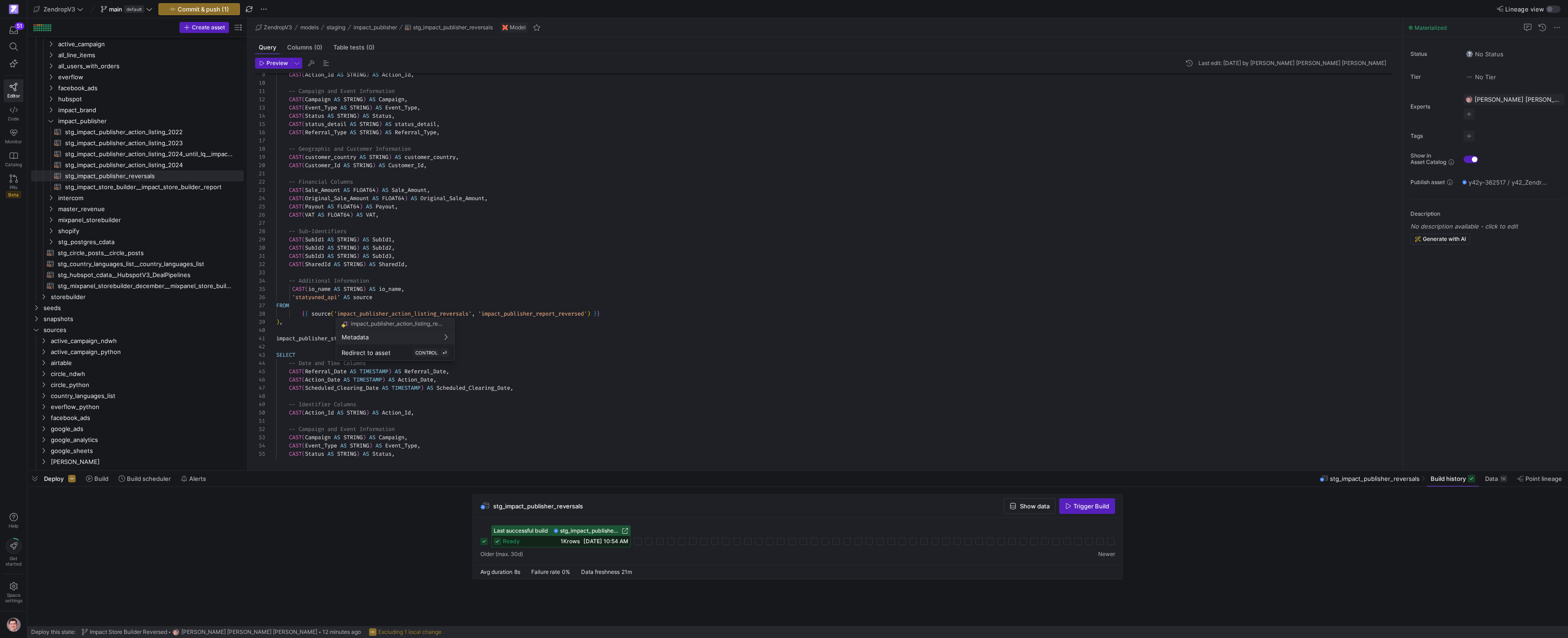
click at [402, 312] on div at bounding box center [784, 319] width 1568 height 638
click at [402, 312] on div "{ { source ( 'impact_publisher_action_listing_reversals' , 'impact_publisher_re…" at bounding box center [838, 347] width 1123 height 700
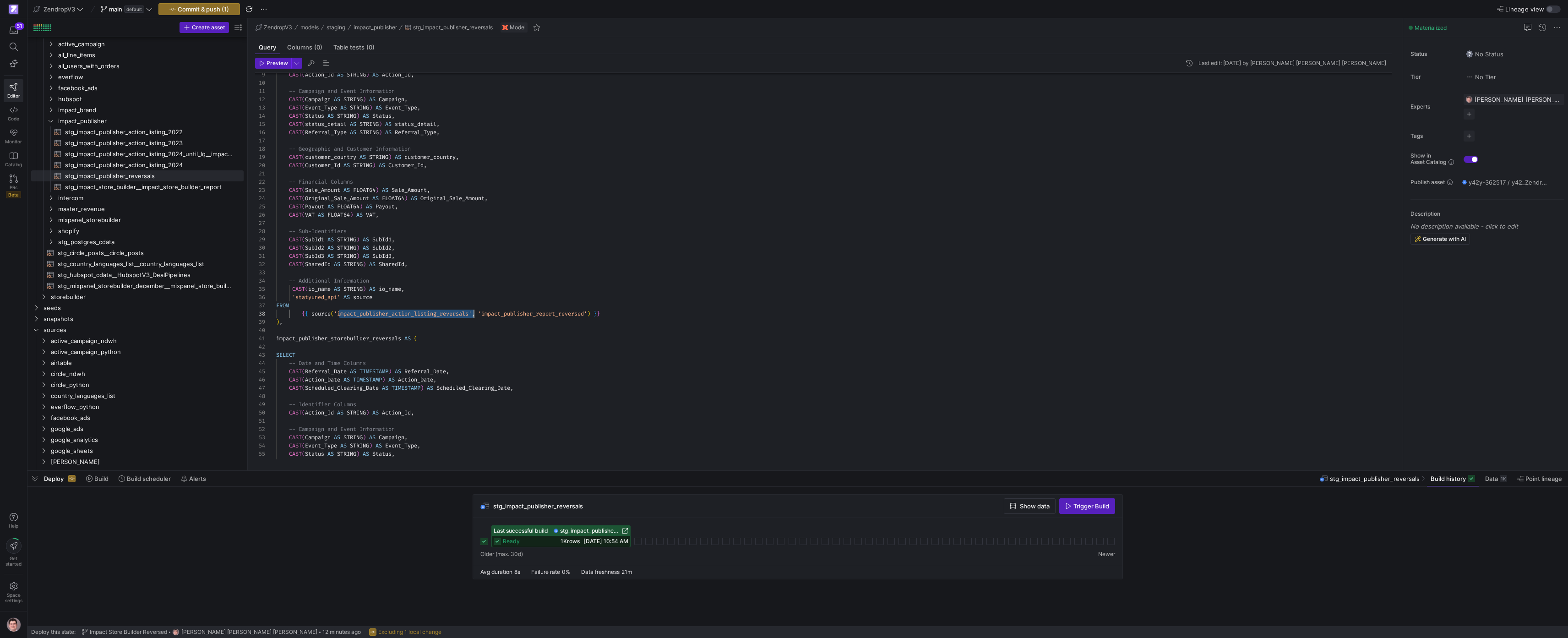
click at [402, 312] on div "{ { source ( 'impact_publisher_action_listing_reversals' , 'impact_publisher_re…" at bounding box center [838, 347] width 1123 height 700
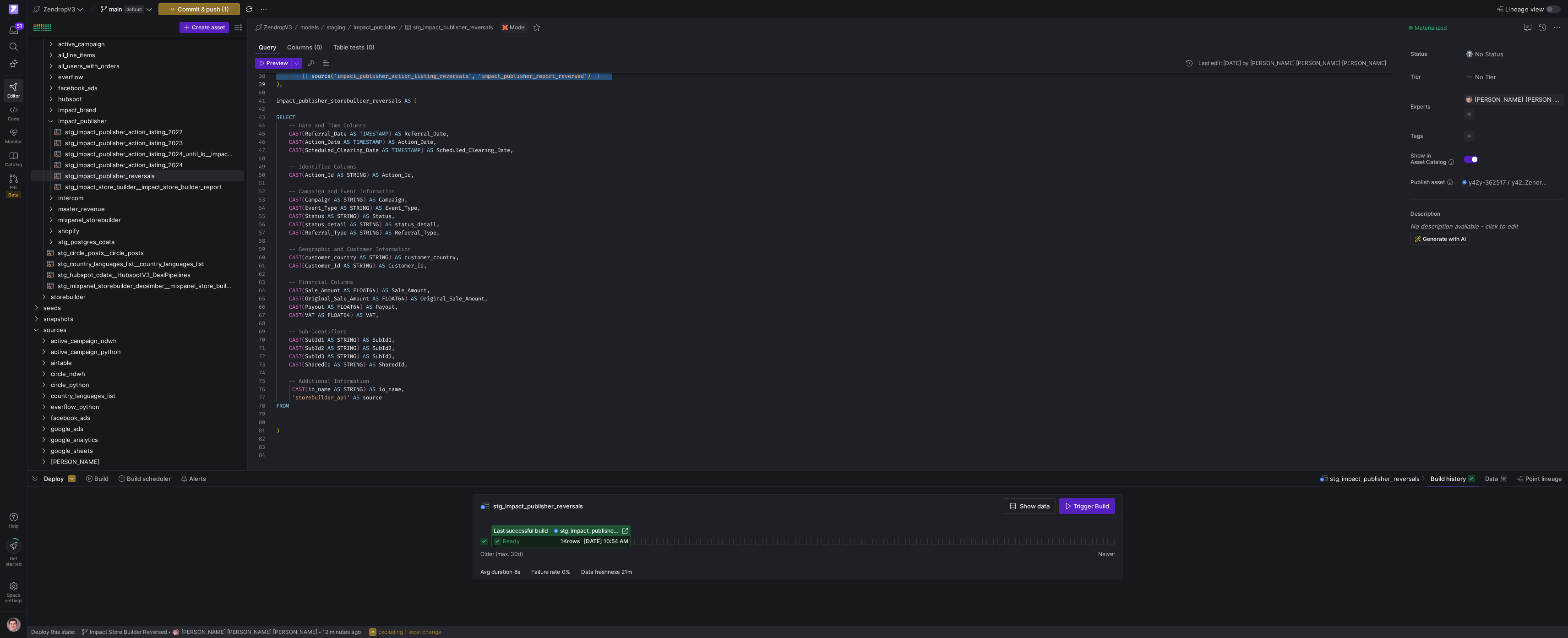
scroll to position [58, 16]
click at [389, 402] on div "{ { source ( 'impact_publisher_action_listing_reversals' , 'impact_publisher_re…" at bounding box center [838, 110] width 1123 height 700
click at [433, 413] on div at bounding box center [784, 319] width 1568 height 638
click at [433, 413] on div "{ { source ( 'impact_publisher_action_listing_reversals' , 'impact_publisher_re…" at bounding box center [838, 117] width 1123 height 717
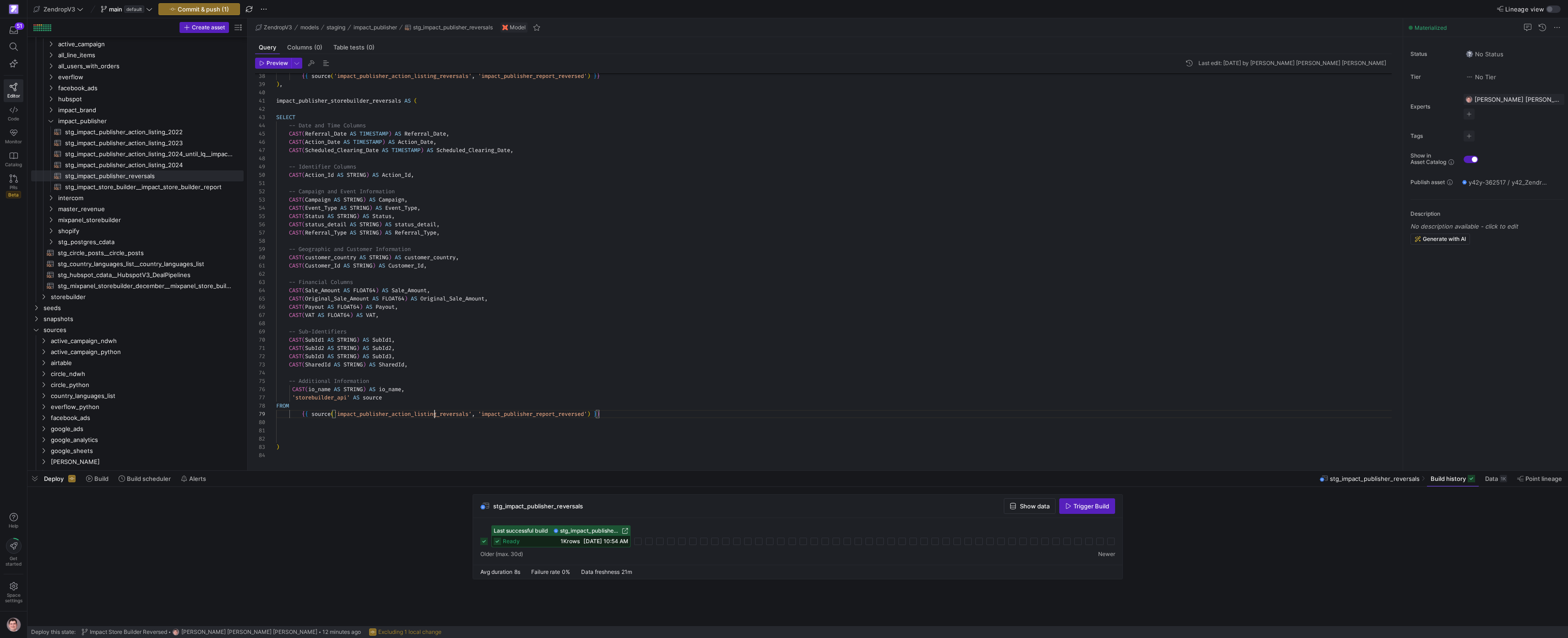
scroll to position [66, 198]
click at [433, 413] on div "{ { source ( 'impact_publisher_action_listing_reversals' , 'impact_publisher_re…" at bounding box center [838, 117] width 1123 height 717
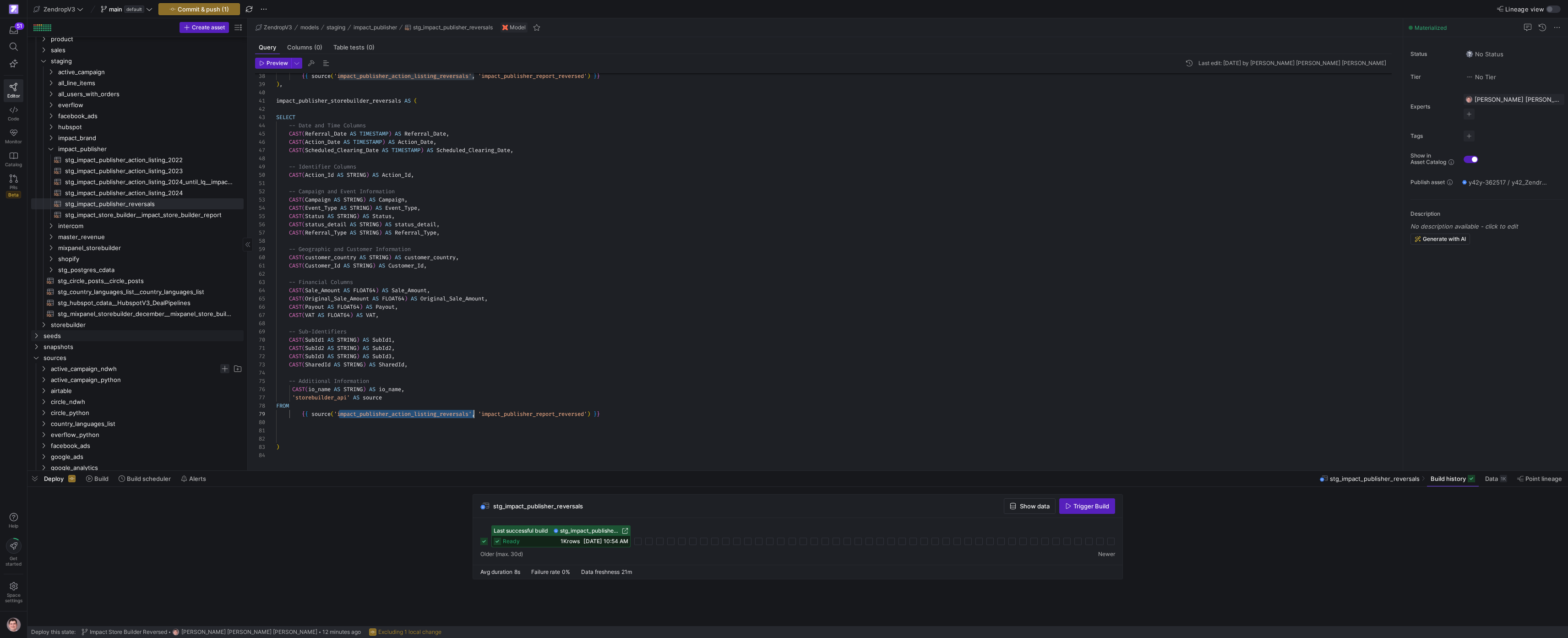
scroll to position [0, 0]
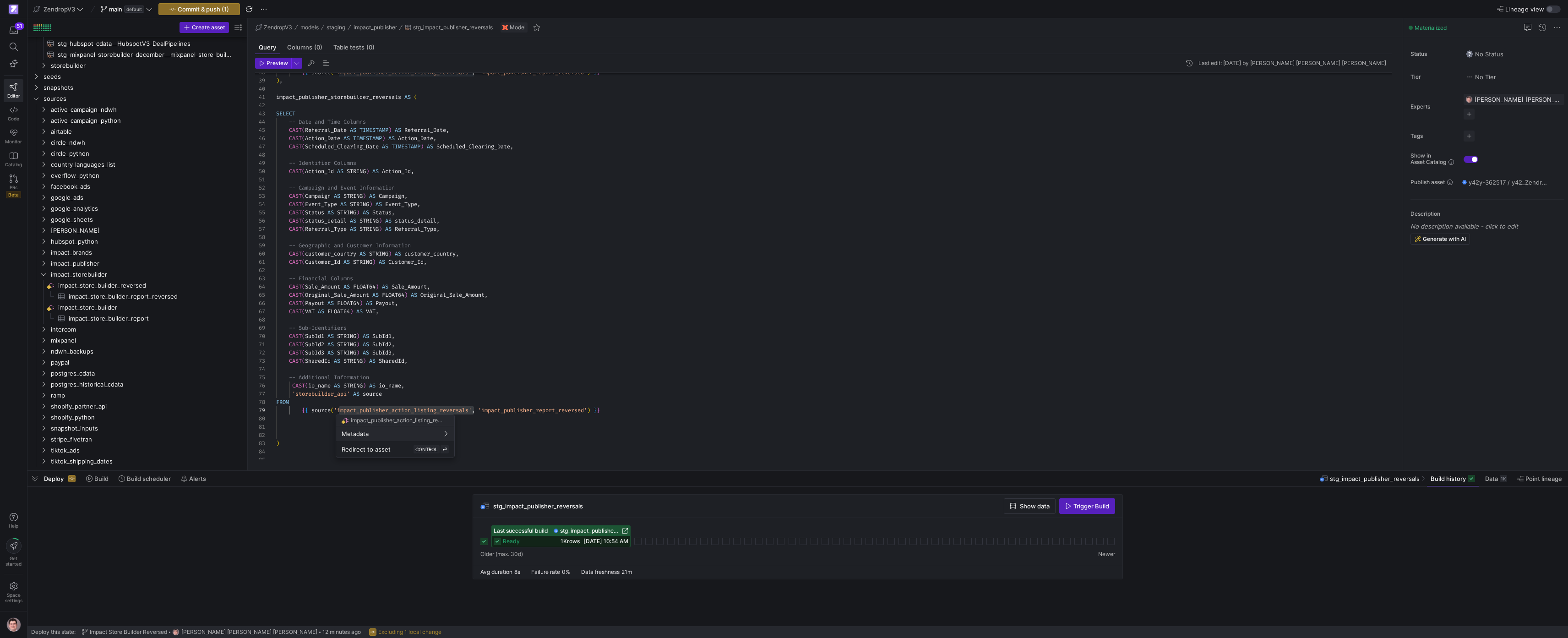
click at [388, 412] on div at bounding box center [784, 319] width 1568 height 638
click at [388, 412] on div "{ { source ( 'impact_publisher_action_listing_reversals' , 'impact_publisher_re…" at bounding box center [838, 114] width 1123 height 717
click at [388, 412] on div ") , impact_publisher_storebuilder_reversals AS ( SELECT -- Date and Time Column…" at bounding box center [838, 108] width 1123 height 717
drag, startPoint x: 458, startPoint y: 376, endPoint x: 446, endPoint y: 389, distance: 17.7
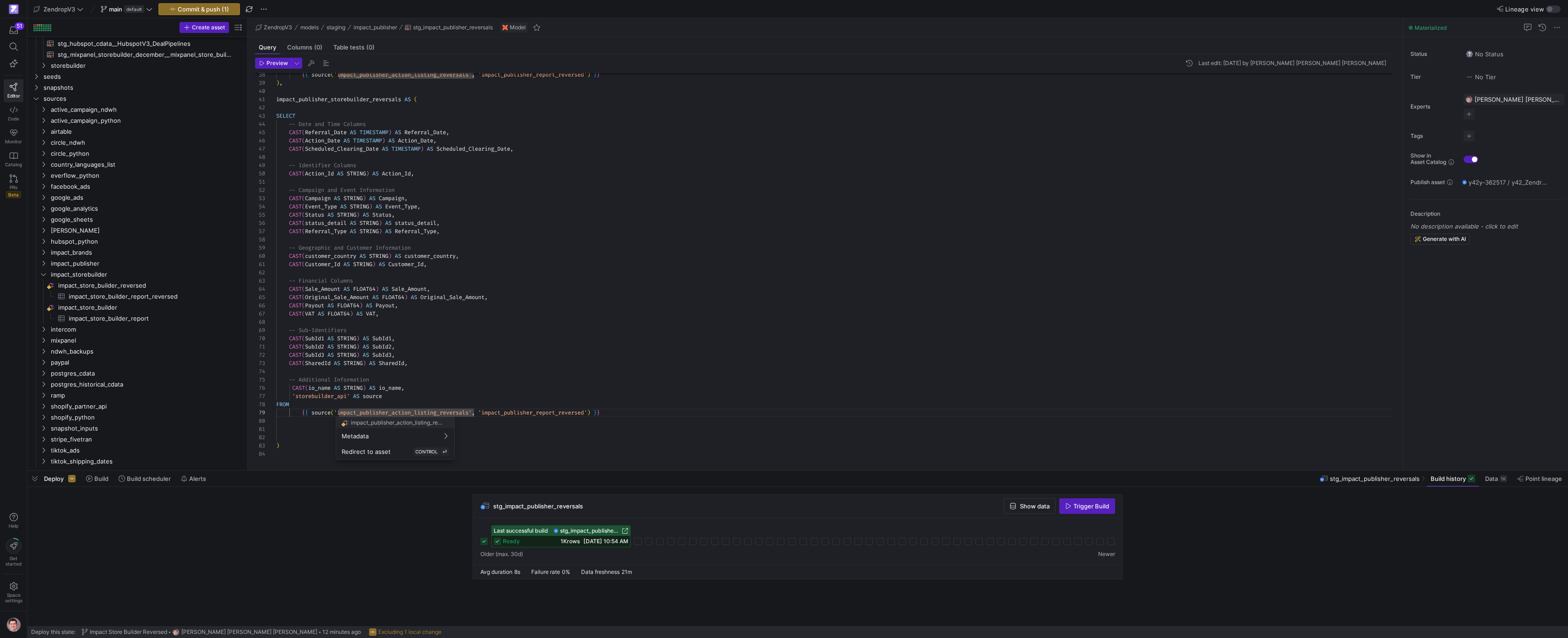
click at [458, 377] on div at bounding box center [784, 319] width 1568 height 638
click at [422, 414] on div at bounding box center [784, 319] width 1568 height 638
click at [422, 414] on div ") , impact_publisher_storebuilder_reversals AS ( SELECT -- Date and Time Column…" at bounding box center [838, 116] width 1123 height 717
click at [480, 444] on div ") , impact_publisher_storebuilder_reversals AS ( SELECT -- Date and Time Column…" at bounding box center [838, 116] width 1123 height 717
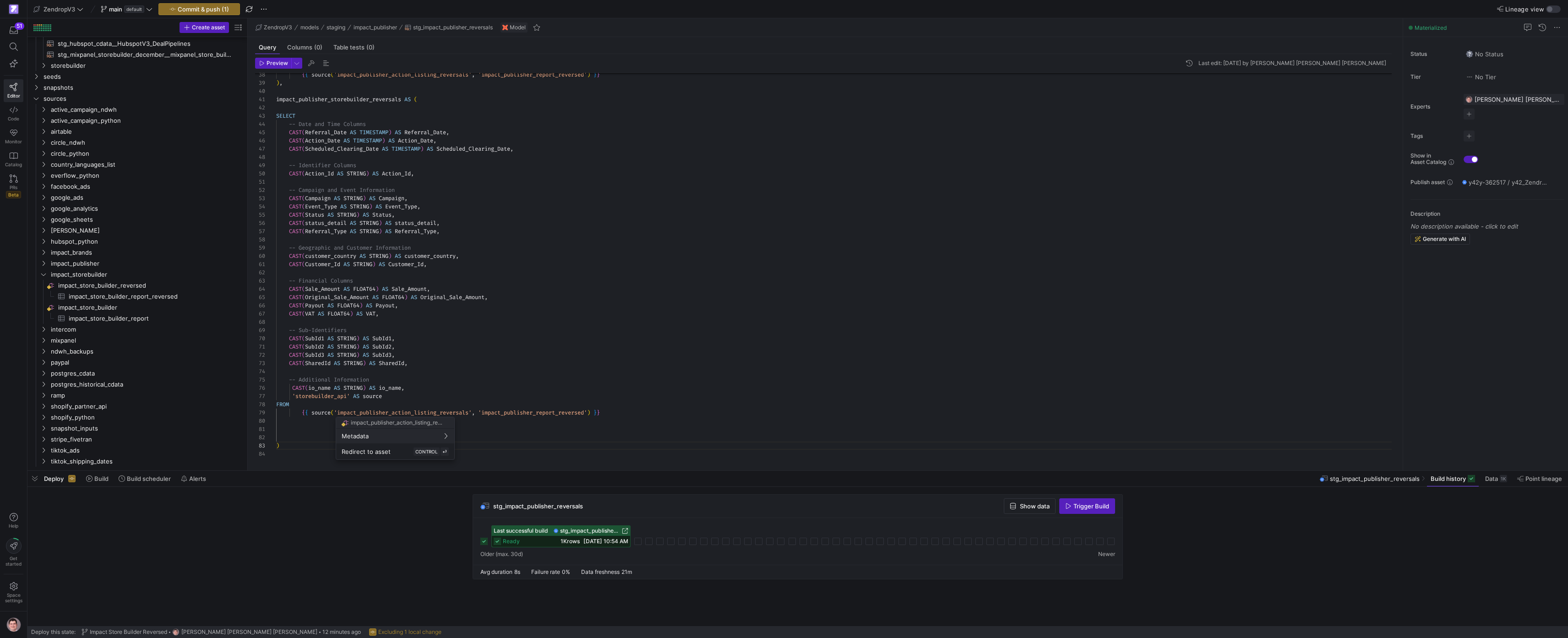
click at [427, 413] on div at bounding box center [784, 319] width 1568 height 638
click at [427, 413] on div ") , impact_publisher_storebuilder_reversals AS ( SELECT -- Date and Time Column…" at bounding box center [838, 116] width 1123 height 717
click at [471, 413] on div ") , impact_publisher_storebuilder_reversals AS ( SELECT -- Date and Time Column…" at bounding box center [838, 116] width 1123 height 717
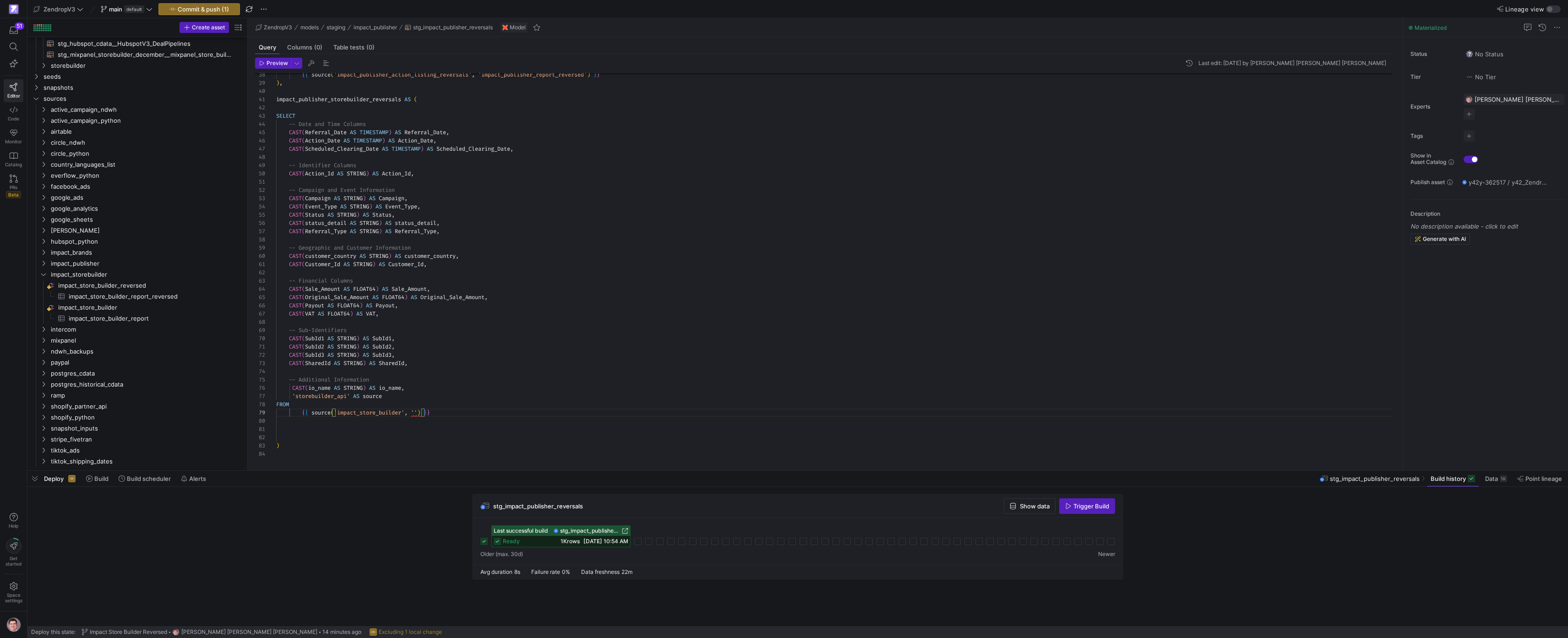
click at [389, 413] on div ") , impact_publisher_storebuilder_reversals AS ( SELECT -- Date and Time Column…" at bounding box center [838, 116] width 1123 height 717
click at [390, 413] on div at bounding box center [784, 319] width 1568 height 638
click at [389, 413] on div at bounding box center [784, 319] width 1568 height 638
click at [389, 413] on div ") , impact_publisher_storebuilder_reversals AS ( SELECT -- Date and Time Column…" at bounding box center [838, 116] width 1123 height 717
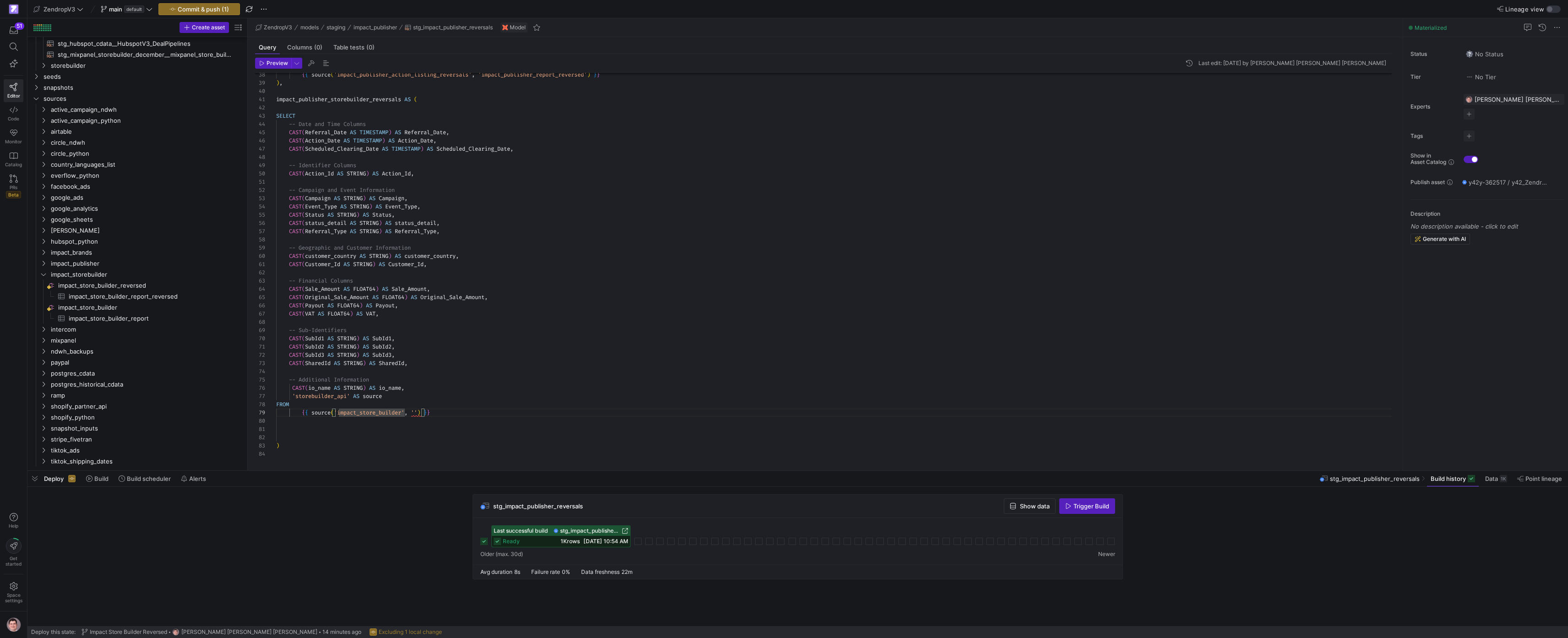
click at [389, 413] on div ") , impact_publisher_storebuilder_reversals AS ( SELECT -- Date and Time Column…" at bounding box center [838, 116] width 1123 height 717
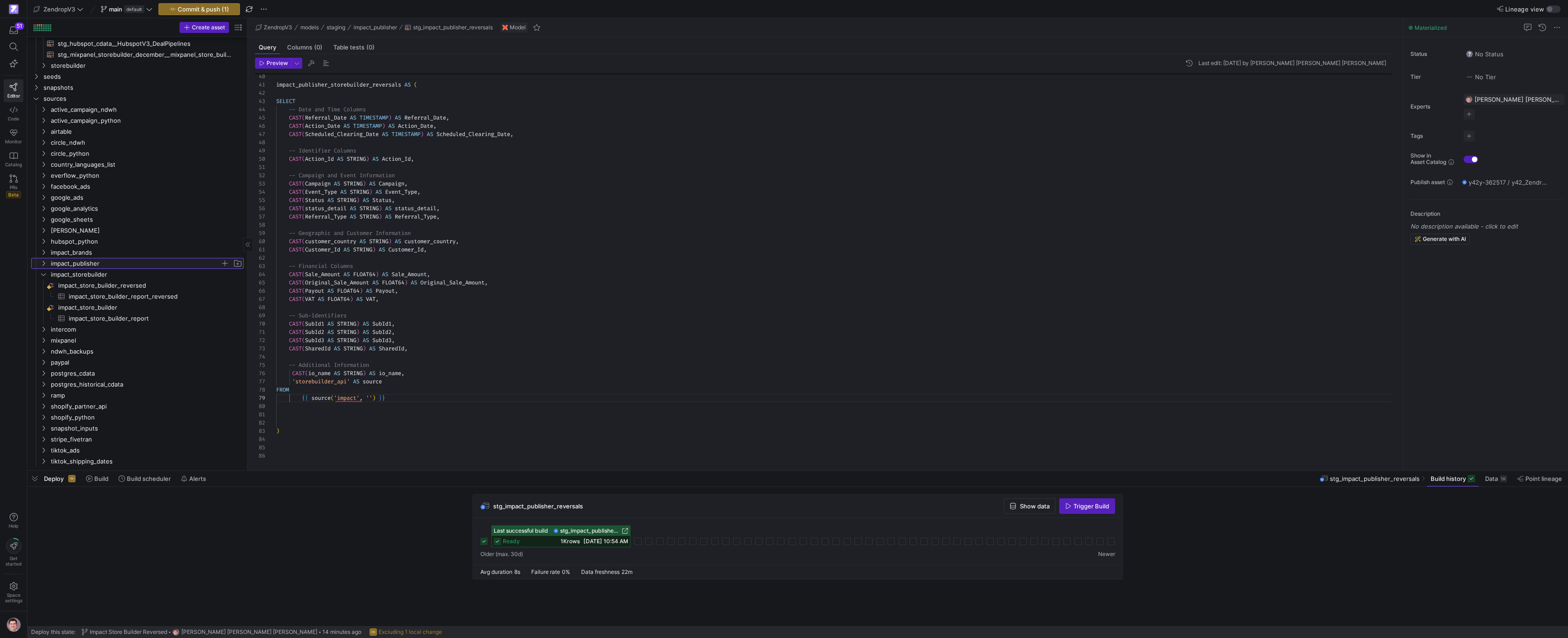
click at [41, 261] on icon "Press SPACE to select this row." at bounding box center [43, 263] width 7 height 5
click at [345, 399] on div "impact_publisher_storebuilder_reversals AS ( SELECT -- Date and Time Columns CA…" at bounding box center [838, 102] width 1123 height 717
click at [318, 422] on div "impact_publisher_storebuilder_reversals AS ( SELECT -- Date and Time Columns CA…" at bounding box center [838, 101] width 1123 height 717
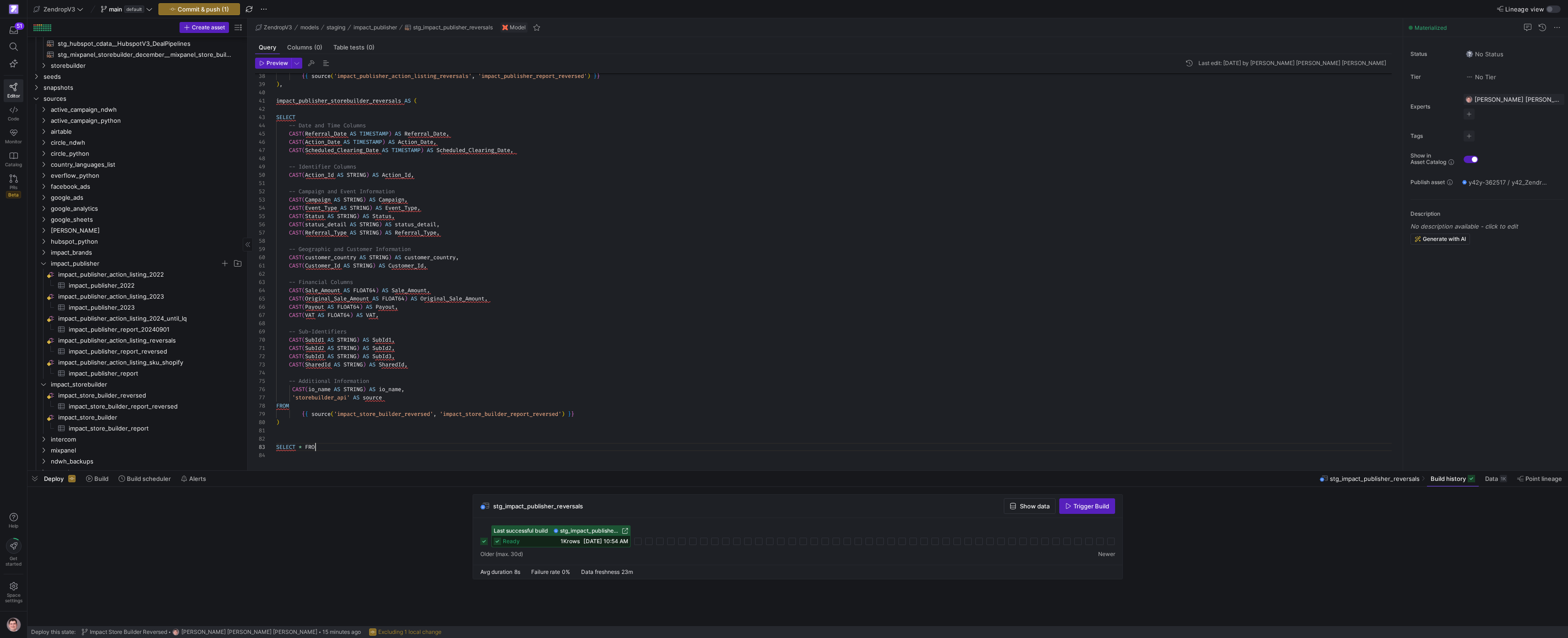
scroll to position [16, 46]
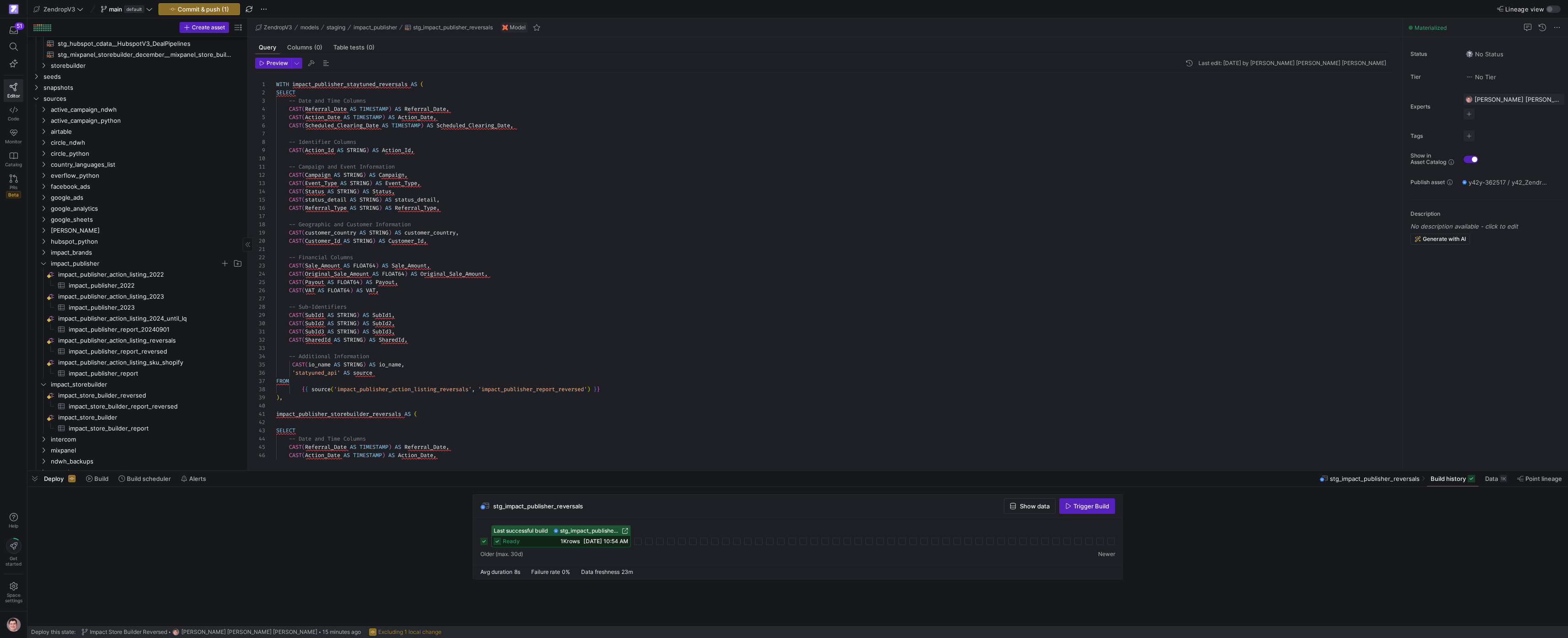
click at [378, 86] on div "impact_publisher_storebuilder_reversals AS ( SELECT -- Date and Time Columns CA…" at bounding box center [838, 431] width 1123 height 717
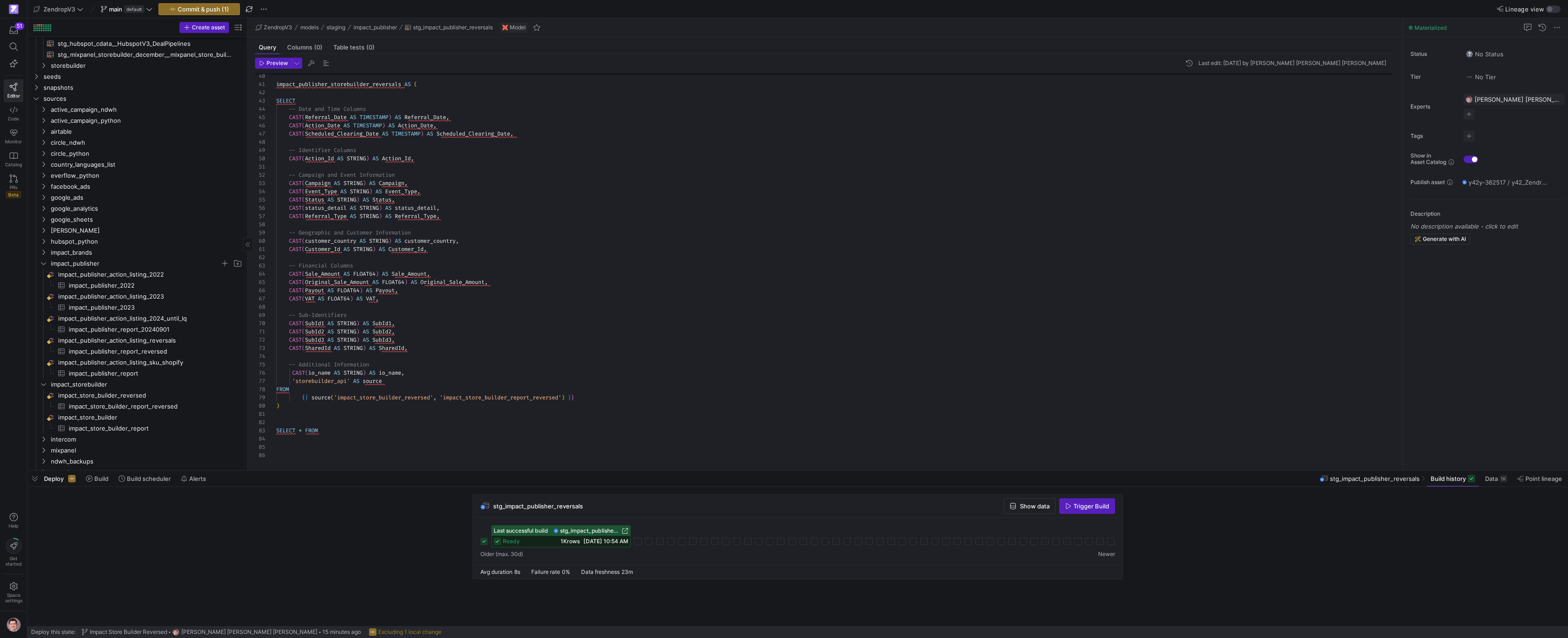
click at [404, 435] on div "impact_publisher_storebuilder_reversals AS ( SELECT -- Date and Time Columns CA…" at bounding box center [838, 101] width 1123 height 717
click at [404, 432] on div "impact_publisher_storebuilder_reversals AS ( SELECT -- Date and Time Columns CA…" at bounding box center [838, 101] width 1123 height 717
click at [365, 86] on div "impact_publisher_storebuilder_reversals AS ( SELECT -- Date and Time Columns CA…" at bounding box center [838, 101] width 1123 height 717
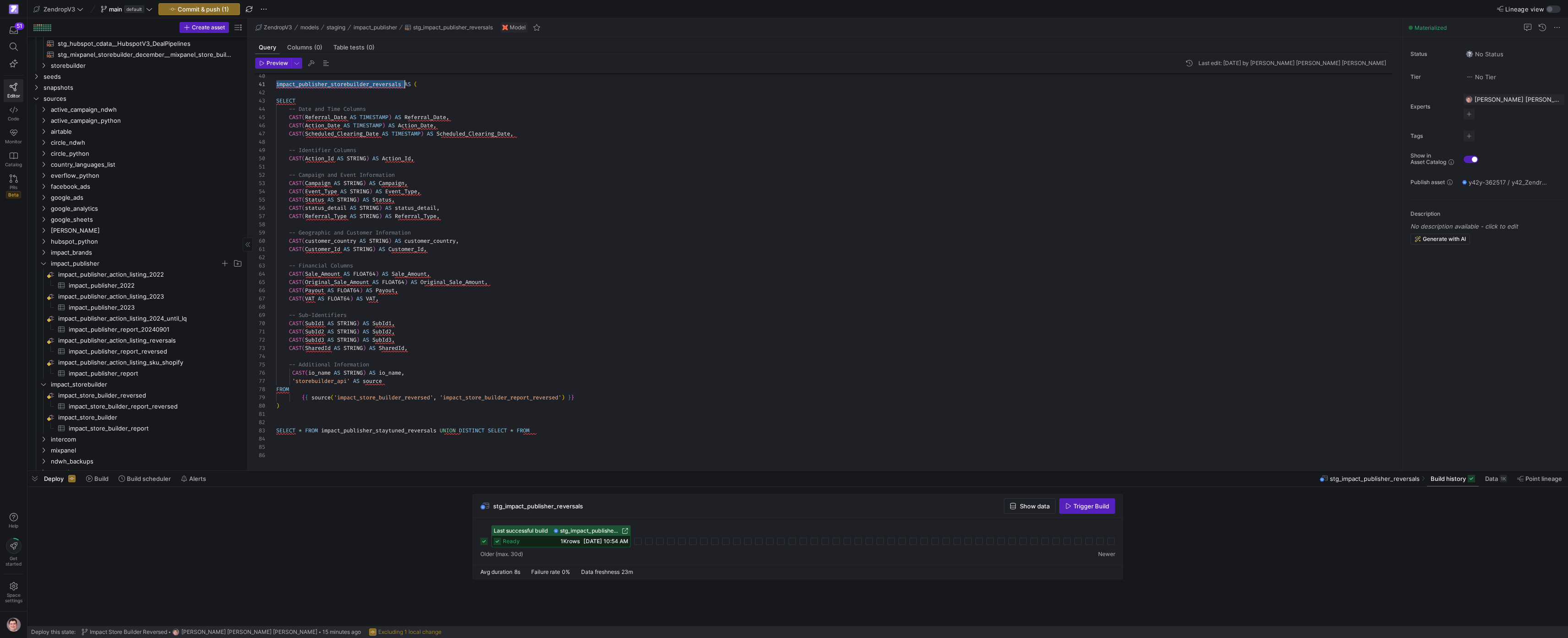
click at [365, 86] on div "impact_publisher_storebuilder_reversals AS ( SELECT -- Date and Time Columns CA…" at bounding box center [838, 101] width 1123 height 717
click at [586, 433] on div "impact_publisher_storebuilder_reversals AS ( SELECT -- Date and Time Columns CA…" at bounding box center [838, 101] width 1123 height 717
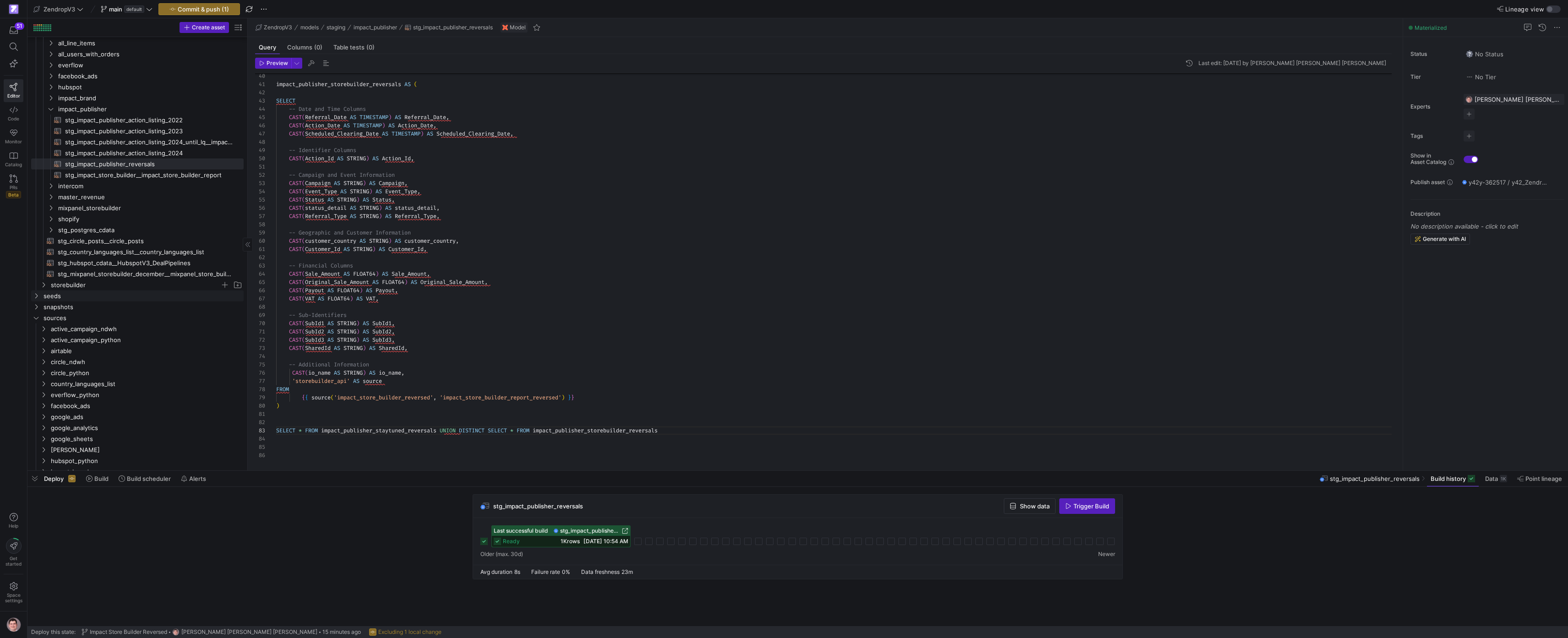
scroll to position [138, 0]
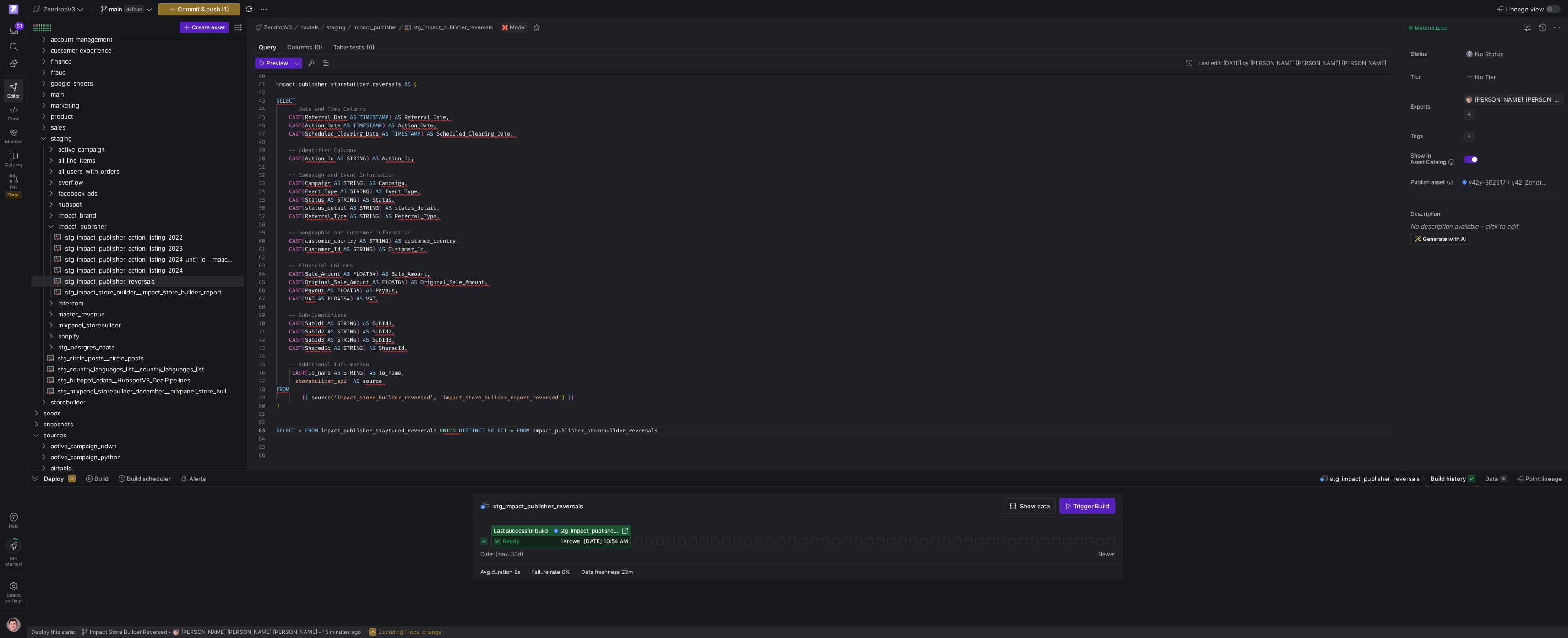
drag, startPoint x: 485, startPoint y: 346, endPoint x: 480, endPoint y: 346, distance: 5.0
click at [485, 346] on div "impact_publisher_storebuilder_reversals AS ( SELECT -- Date and Time Columns CA…" at bounding box center [838, 101] width 1123 height 717
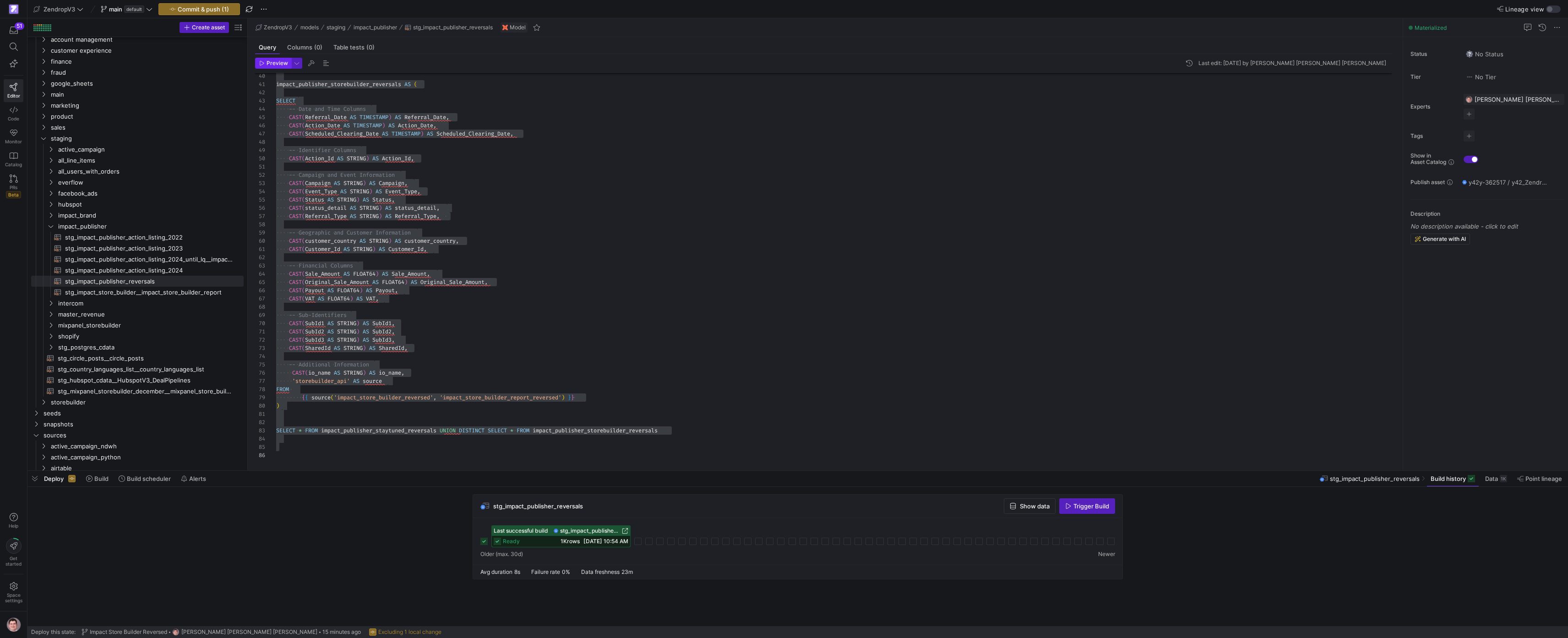
click at [284, 68] on span "button" at bounding box center [273, 63] width 35 height 10
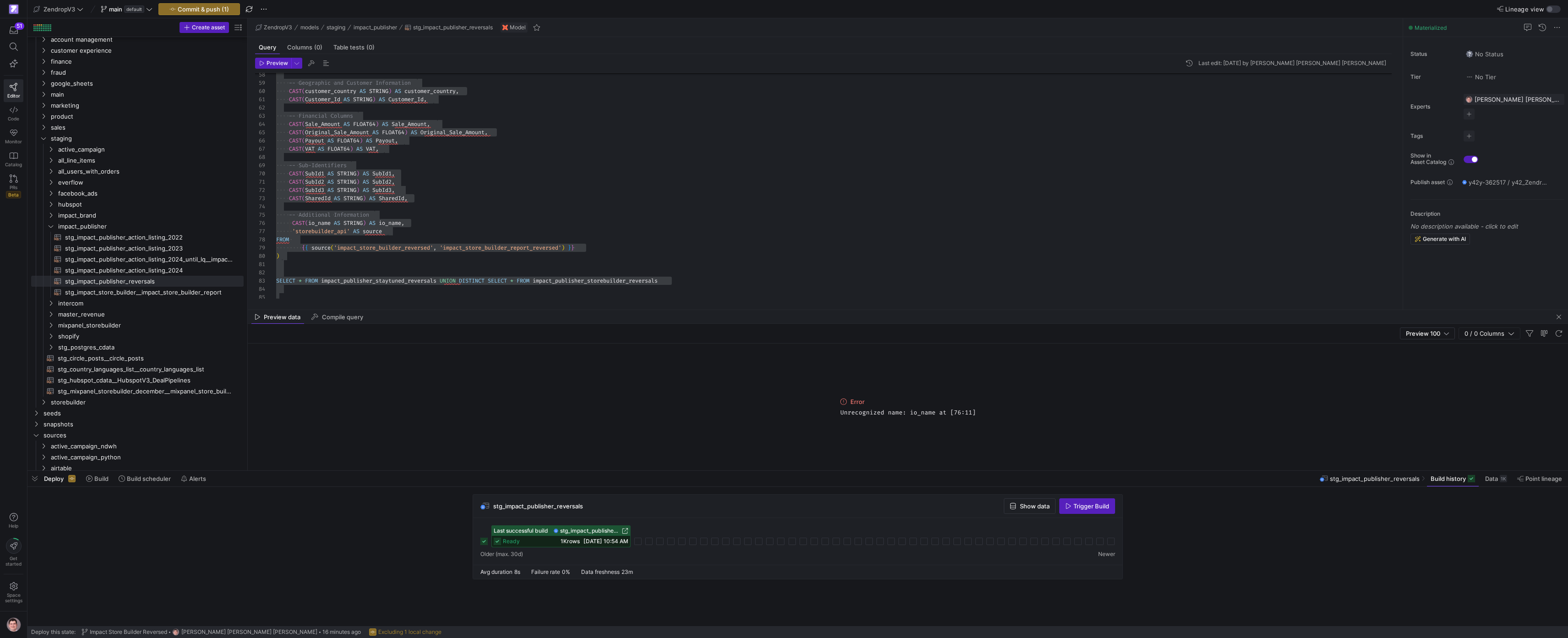
scroll to position [0, 122]
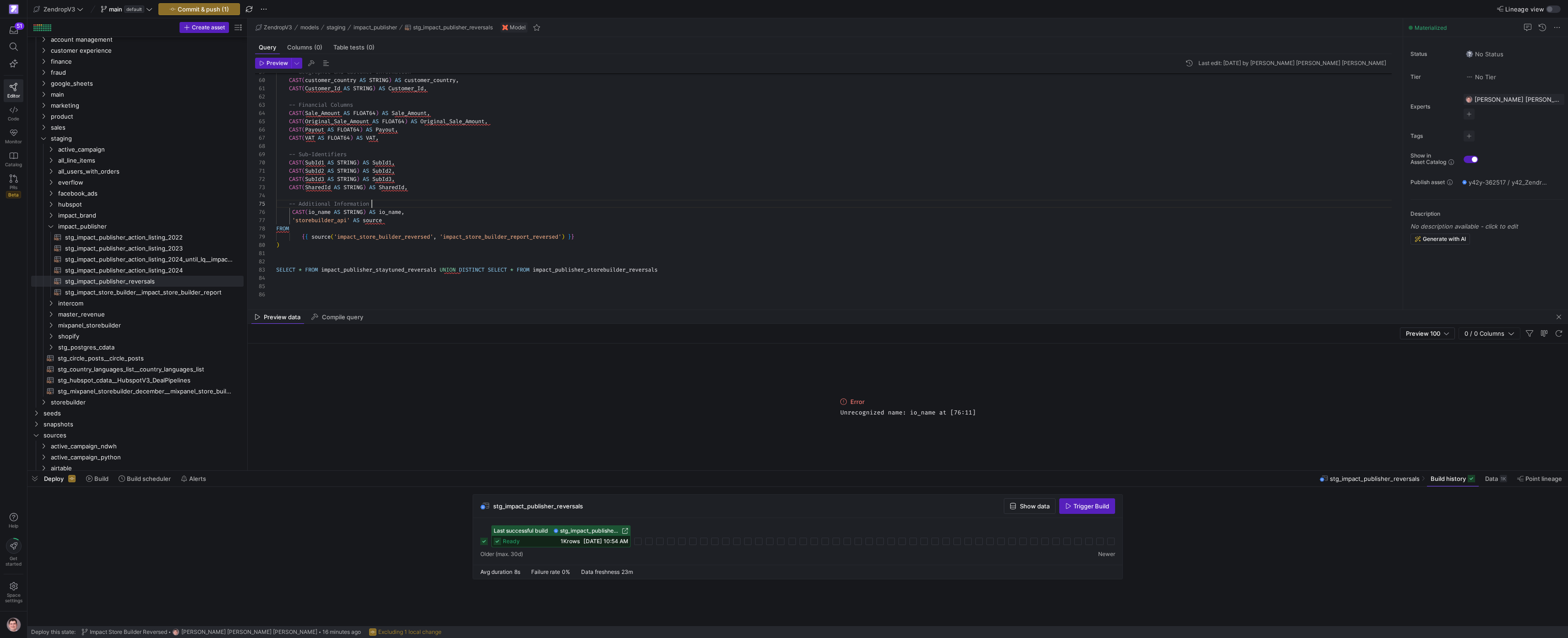
drag, startPoint x: 370, startPoint y: 214, endPoint x: 292, endPoint y: 214, distance: 78.0
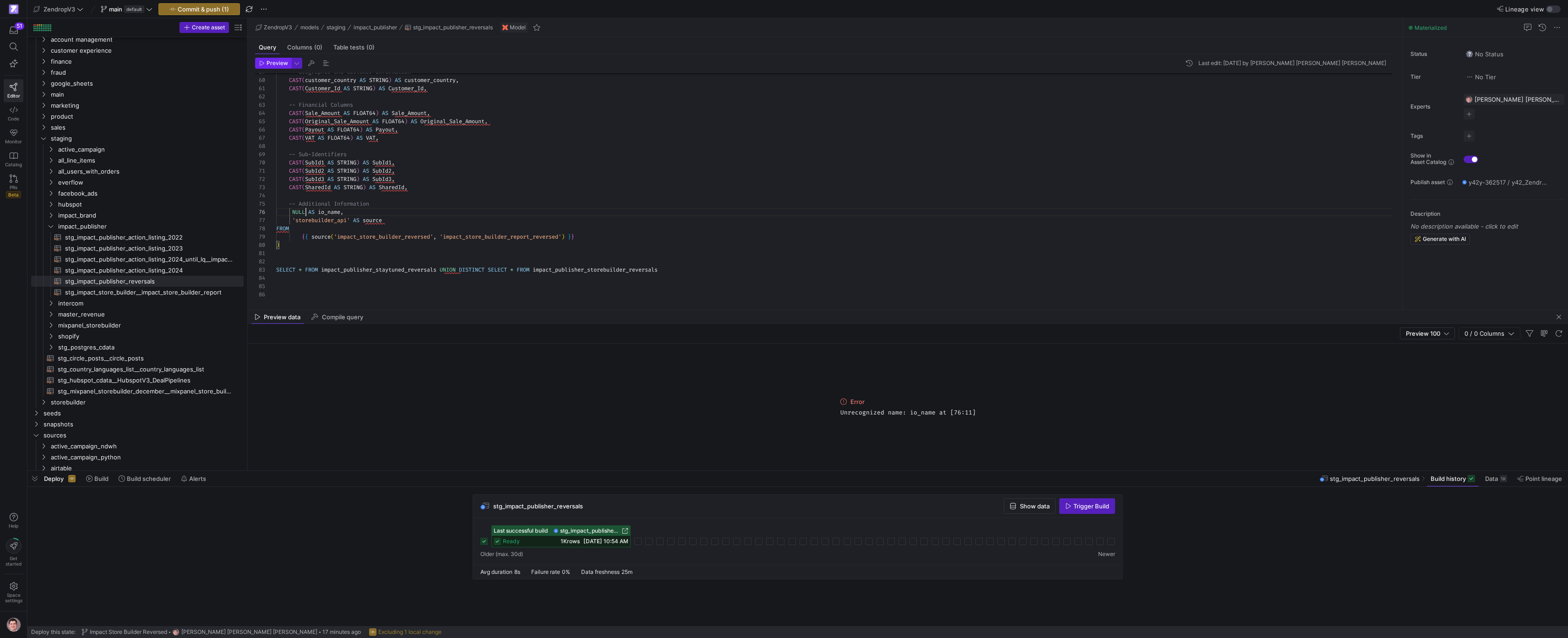
click at [278, 68] on button "Preview" at bounding box center [273, 63] width 36 height 11
click at [307, 210] on div at bounding box center [784, 319] width 1568 height 638
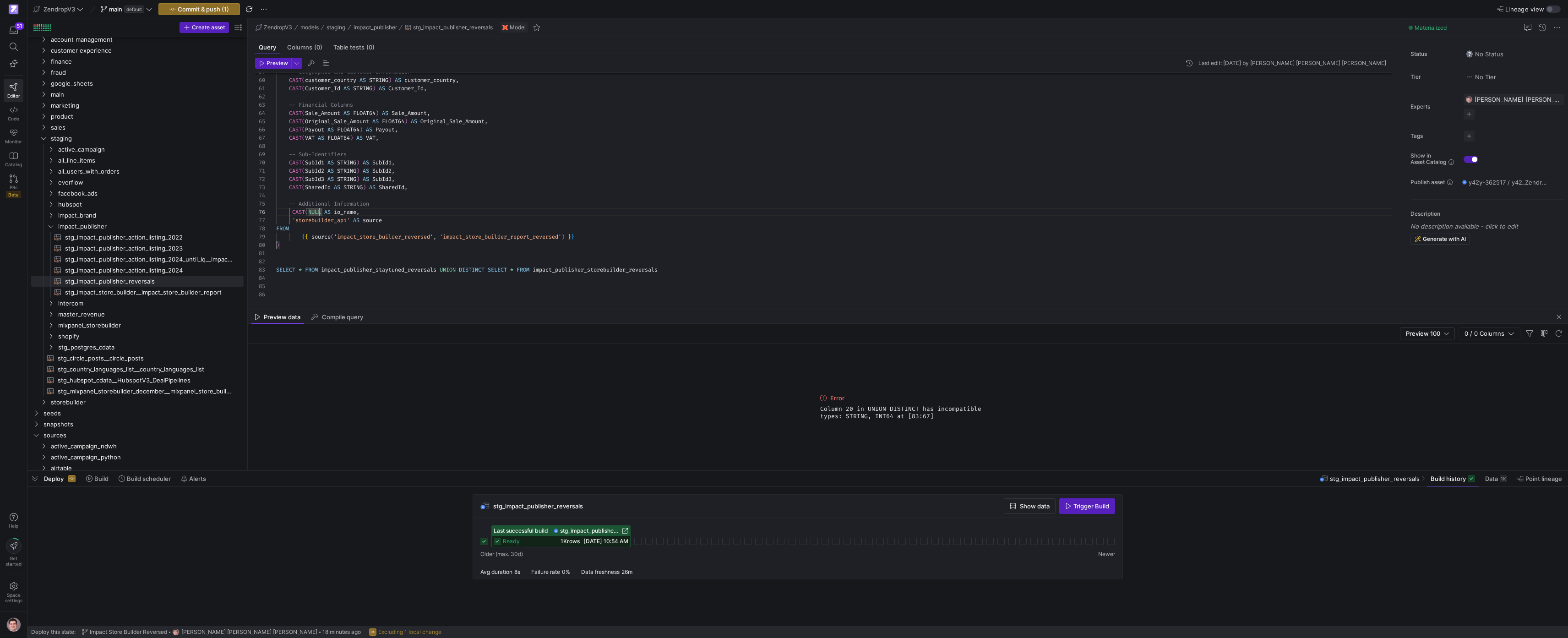
scroll to position [41, 46]
type textarea "CAST(SubId2 AS STRING) AS SubId2, CAST(SubId3 AS STRING) AS SubId3, CAST(Shared…"
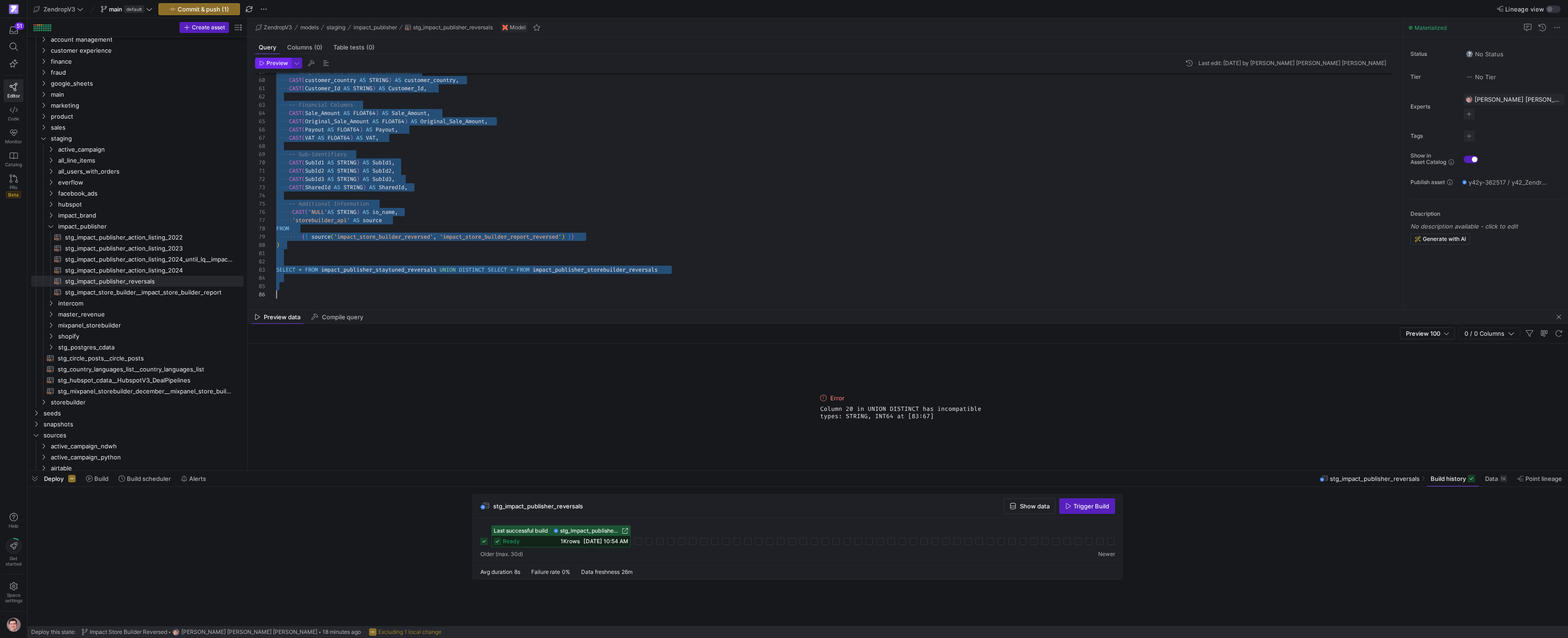
click at [280, 66] on span "Preview" at bounding box center [277, 63] width 21 height 7
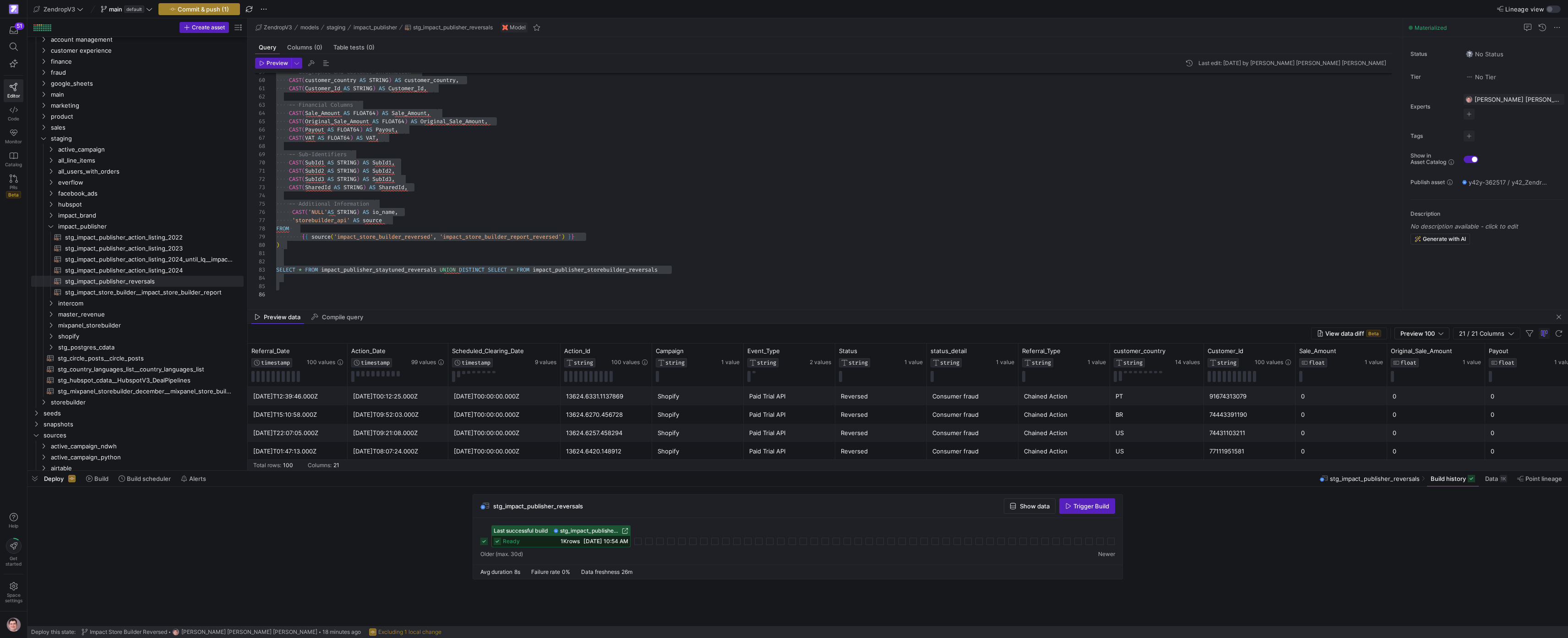
click at [225, 9] on span "Commit & push (1)" at bounding box center [203, 9] width 51 height 7
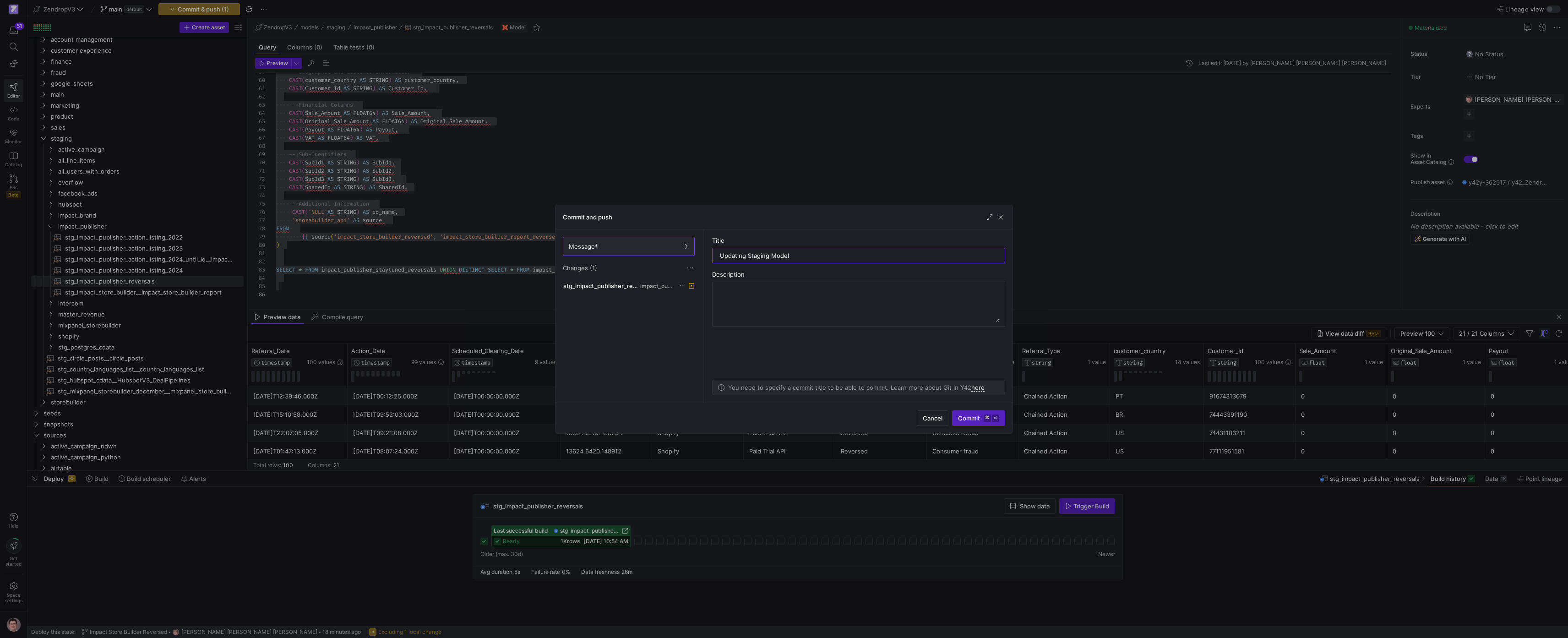
type input "Updating Staging Model"
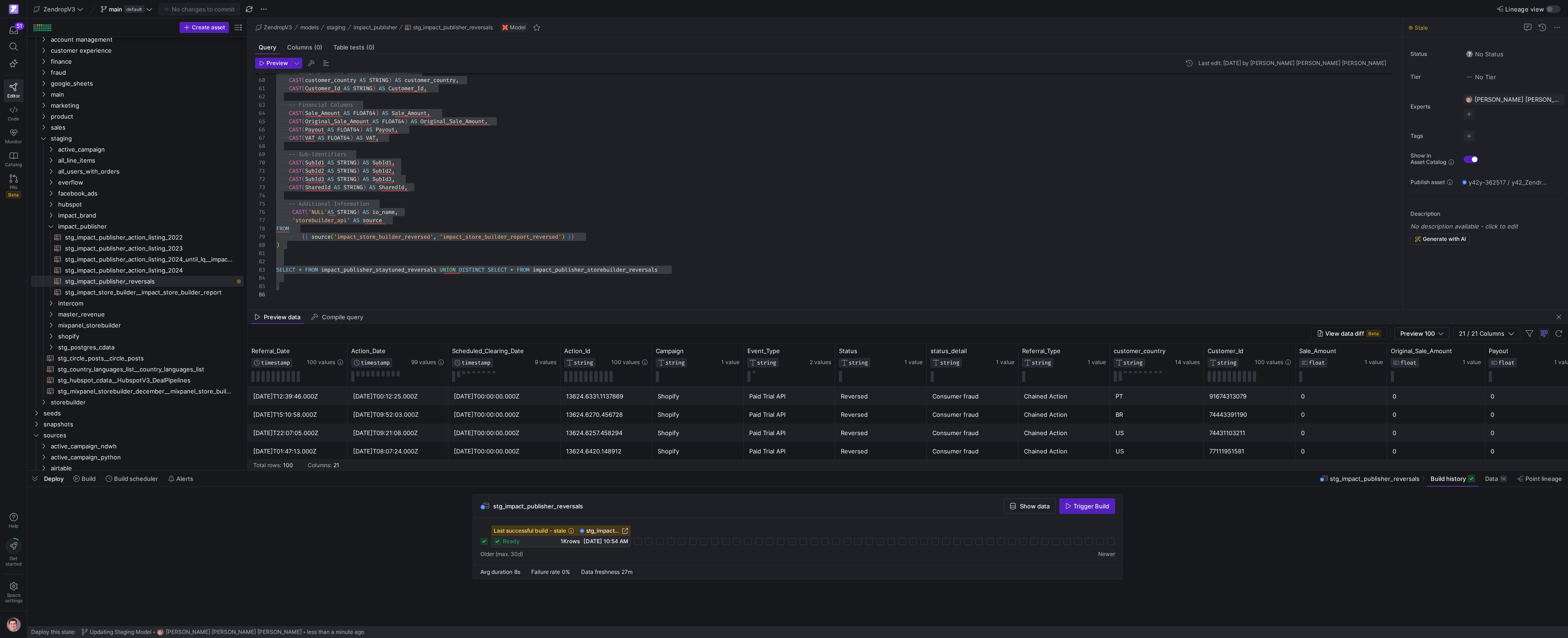
click at [1067, 511] on span "button" at bounding box center [1087, 506] width 55 height 15
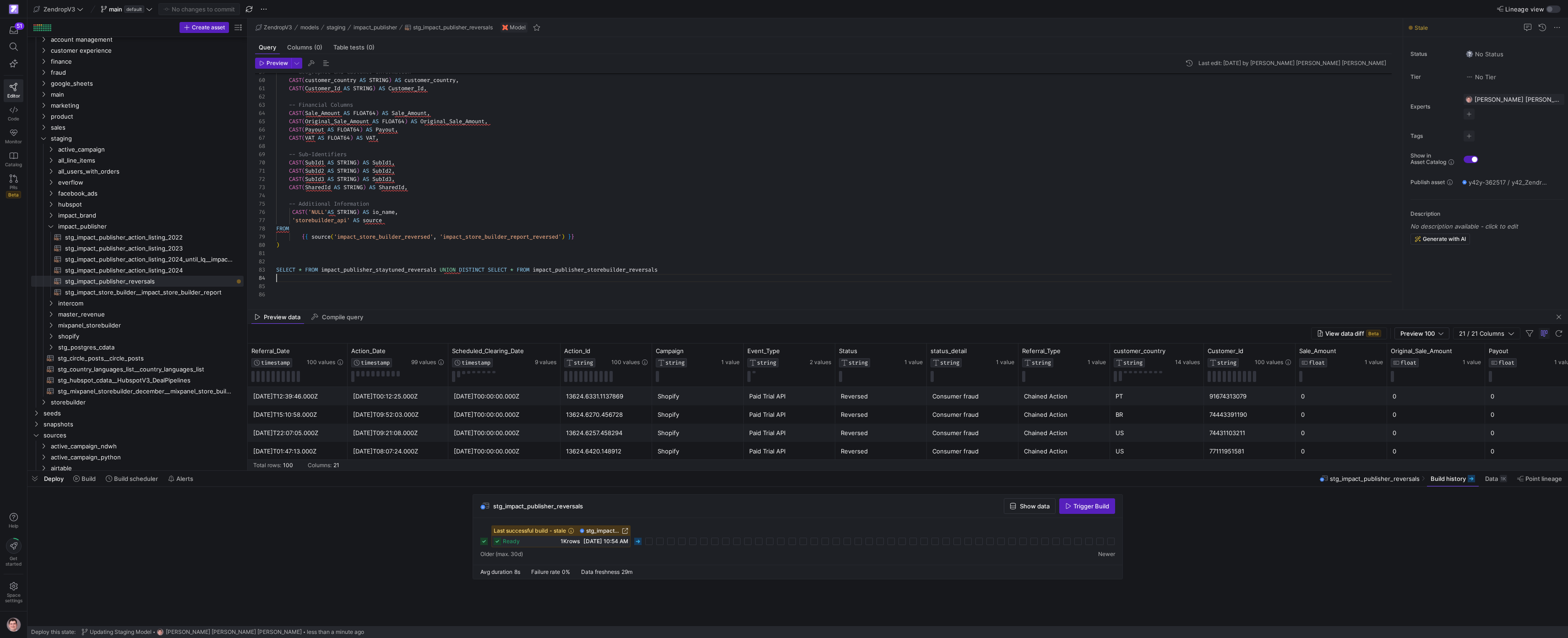
scroll to position [25, 0]
click at [217, 268] on span "stg_impact_publisher_action_listing_2024​​​​​​​​​​" at bounding box center [149, 270] width 168 height 10
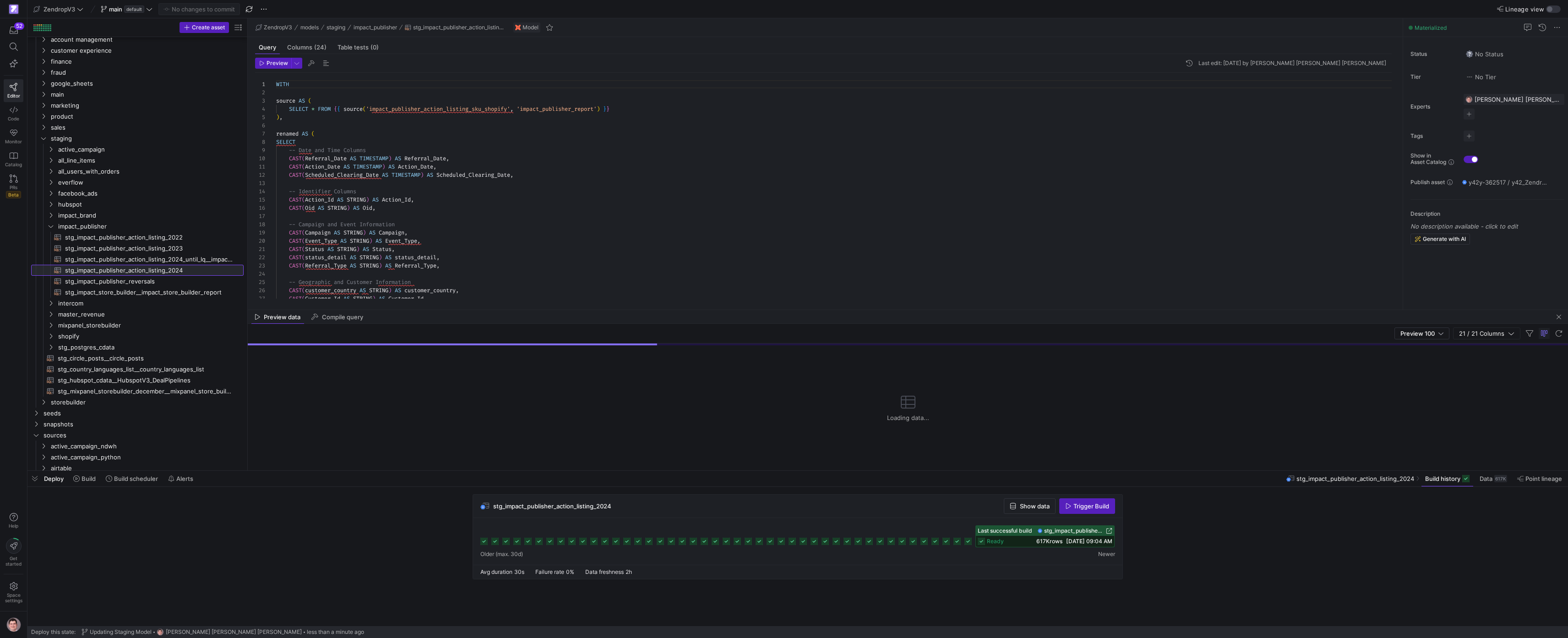
scroll to position [82, 0]
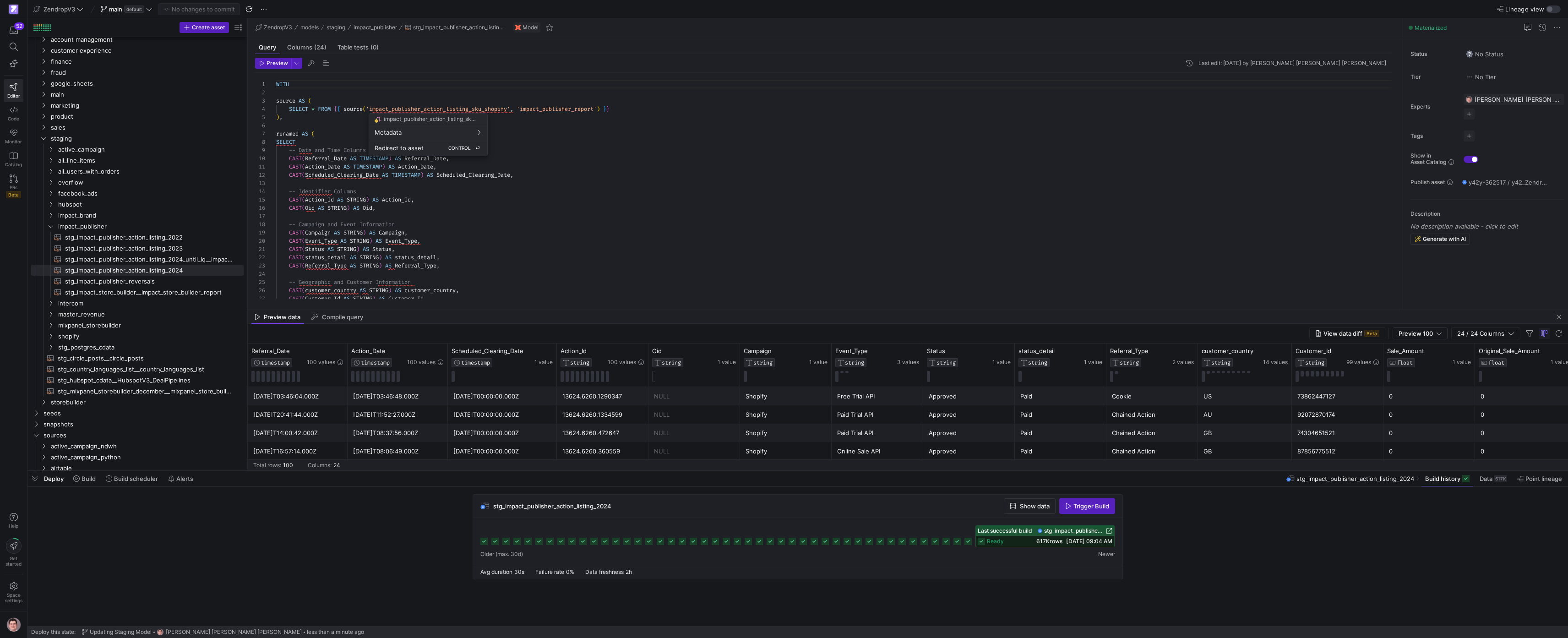
click at [460, 147] on span "CONTROL" at bounding box center [460, 147] width 23 height 5
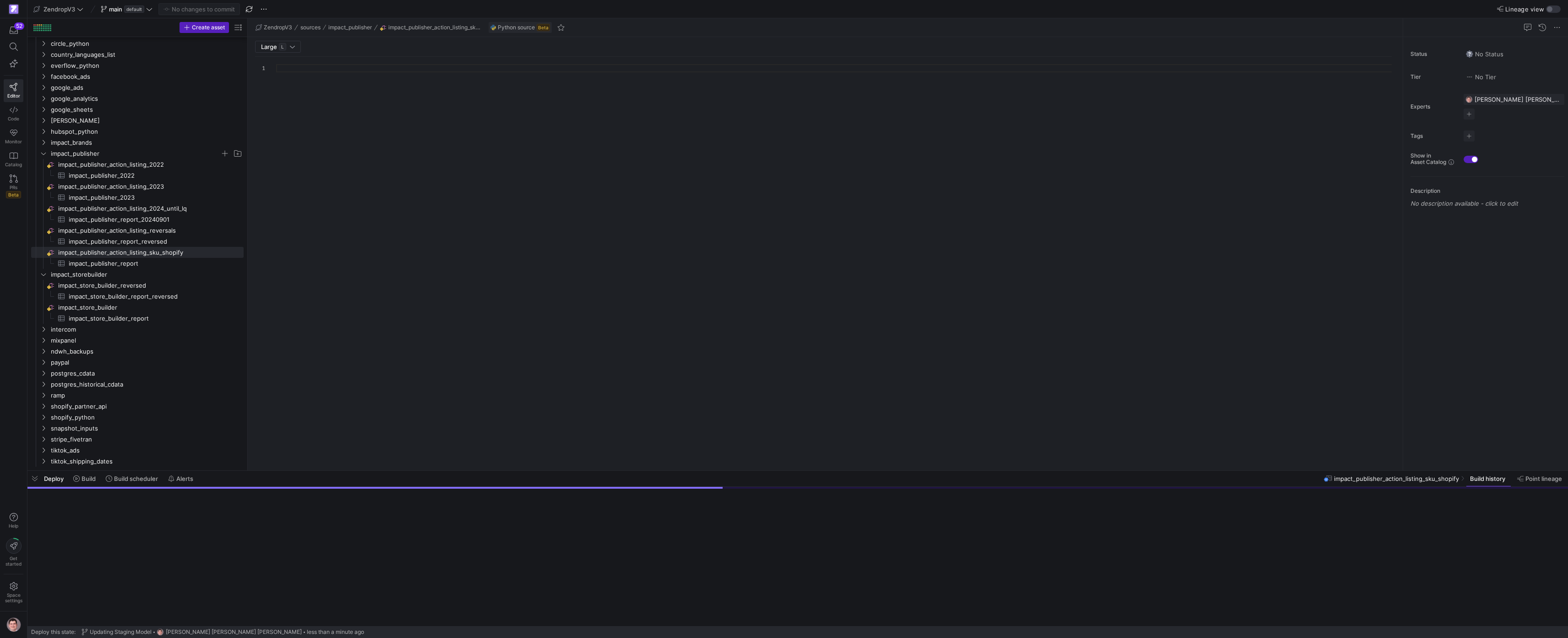
scroll to position [82, 0]
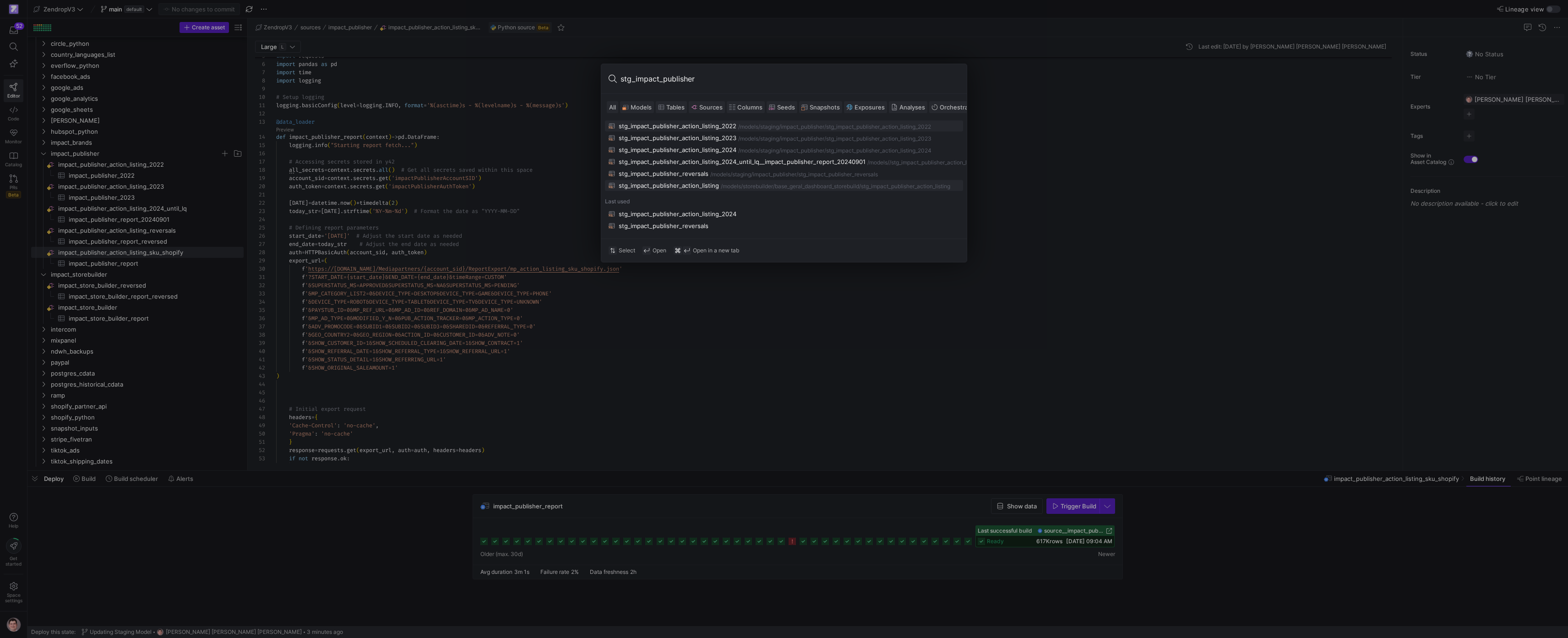
type input "stg_impact_publisher"
click at [690, 189] on div "stg_impact_publisher_action_listing" at bounding box center [668, 186] width 100 height 7
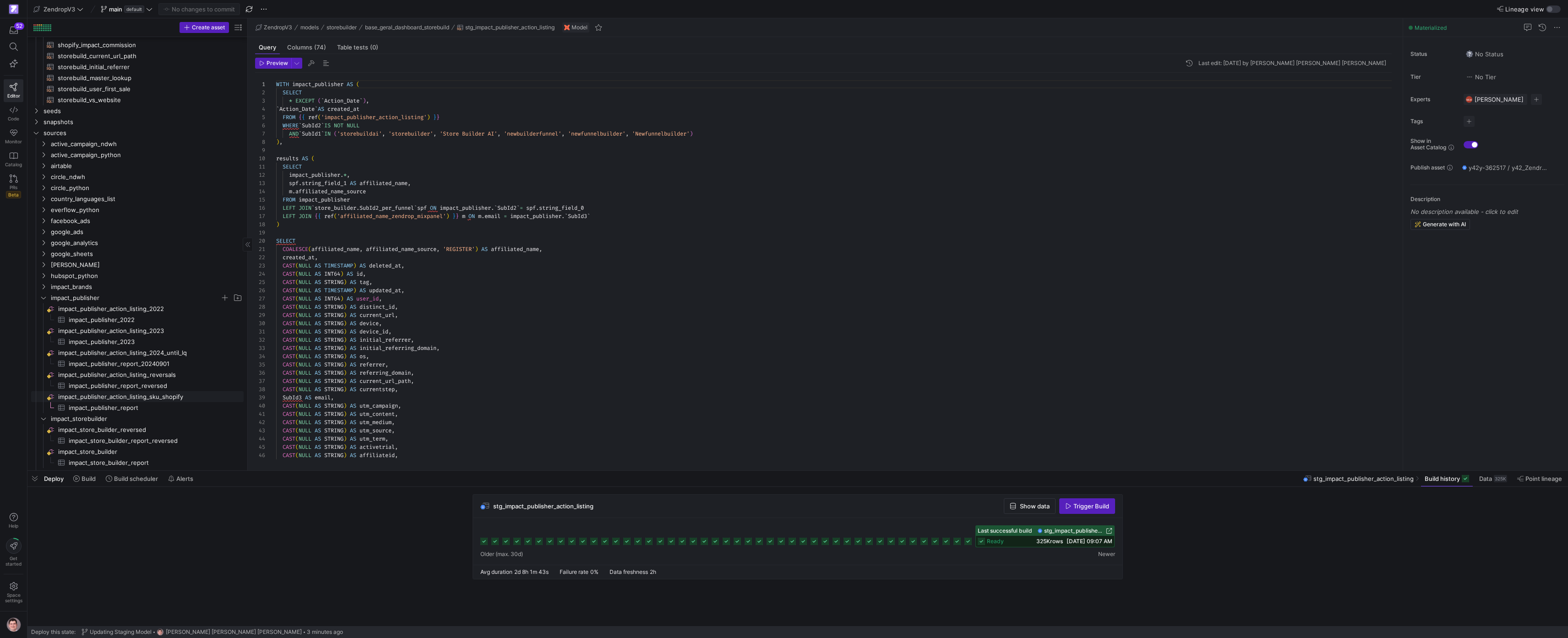
scroll to position [559, 0]
click at [47, 298] on span "impact_publisher" at bounding box center [141, 297] width 205 height 10
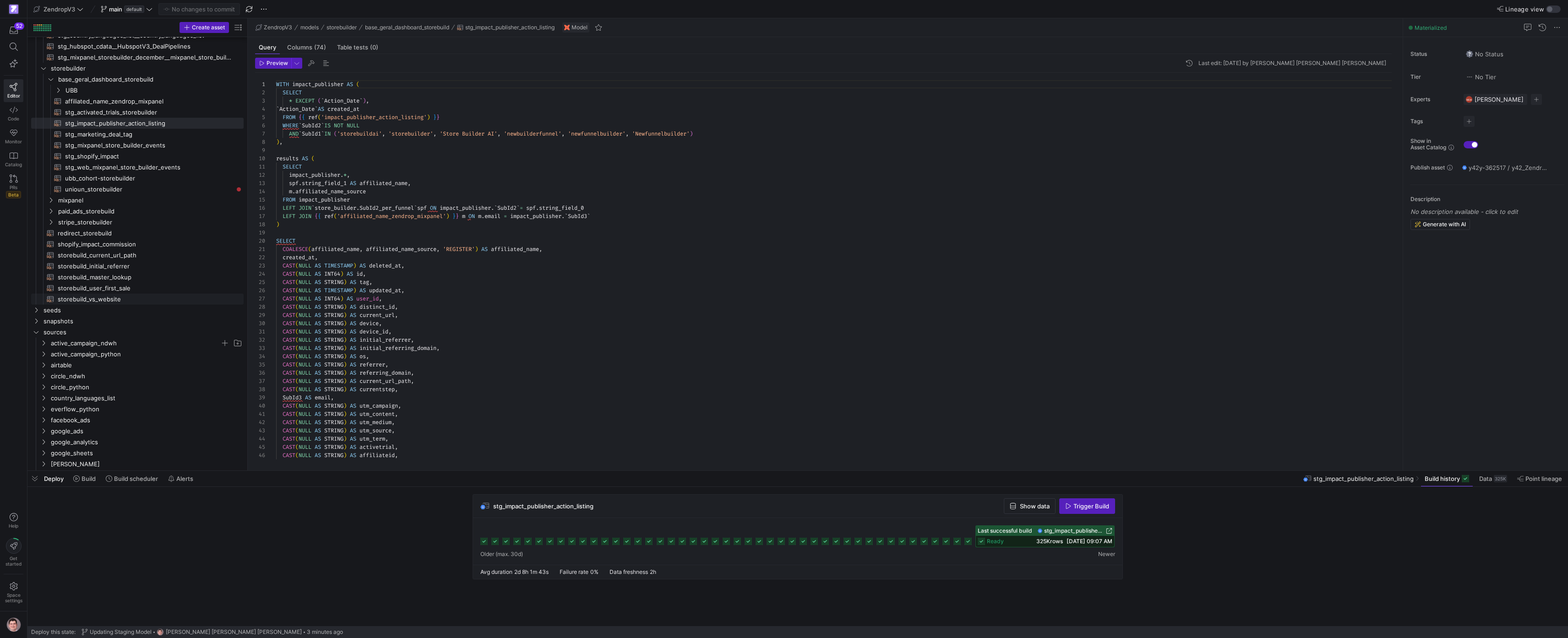
scroll to position [330, 0]
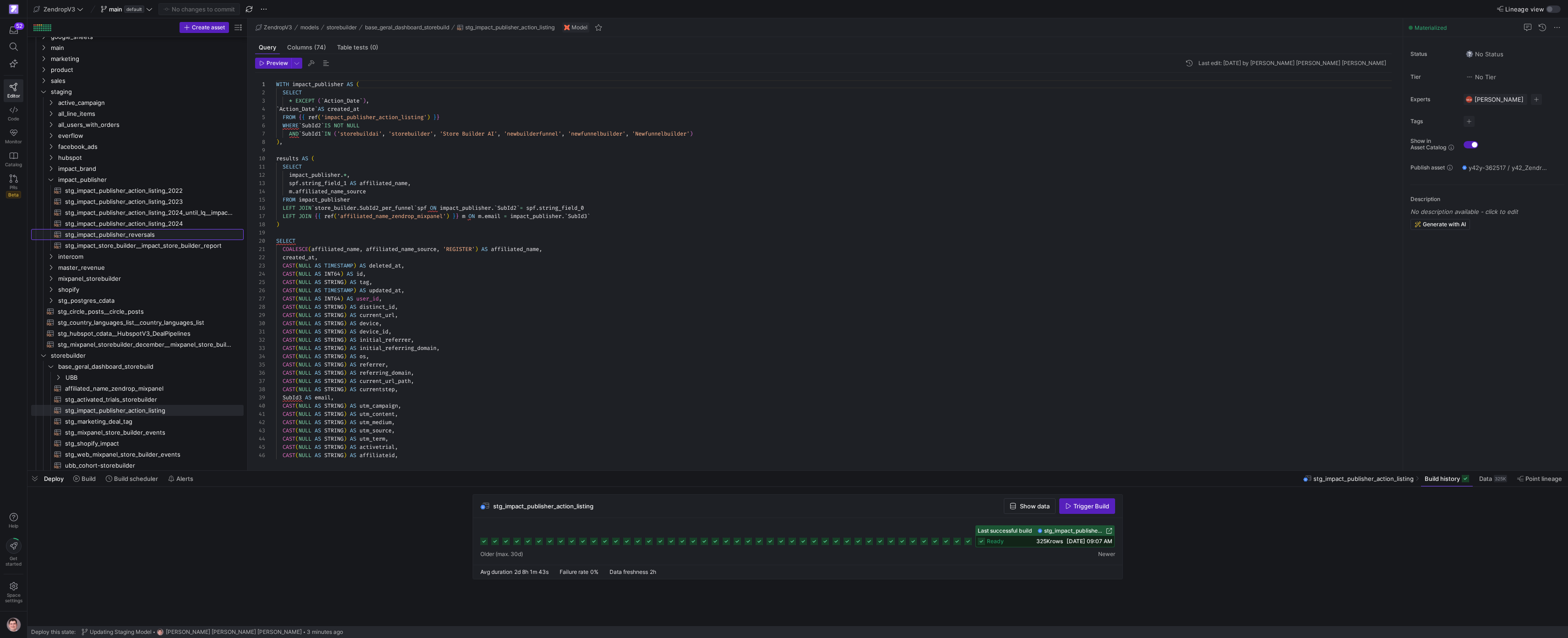
click at [164, 237] on span "stg_impact_publisher_reversals​​​​​​​​​​" at bounding box center [149, 234] width 168 height 10
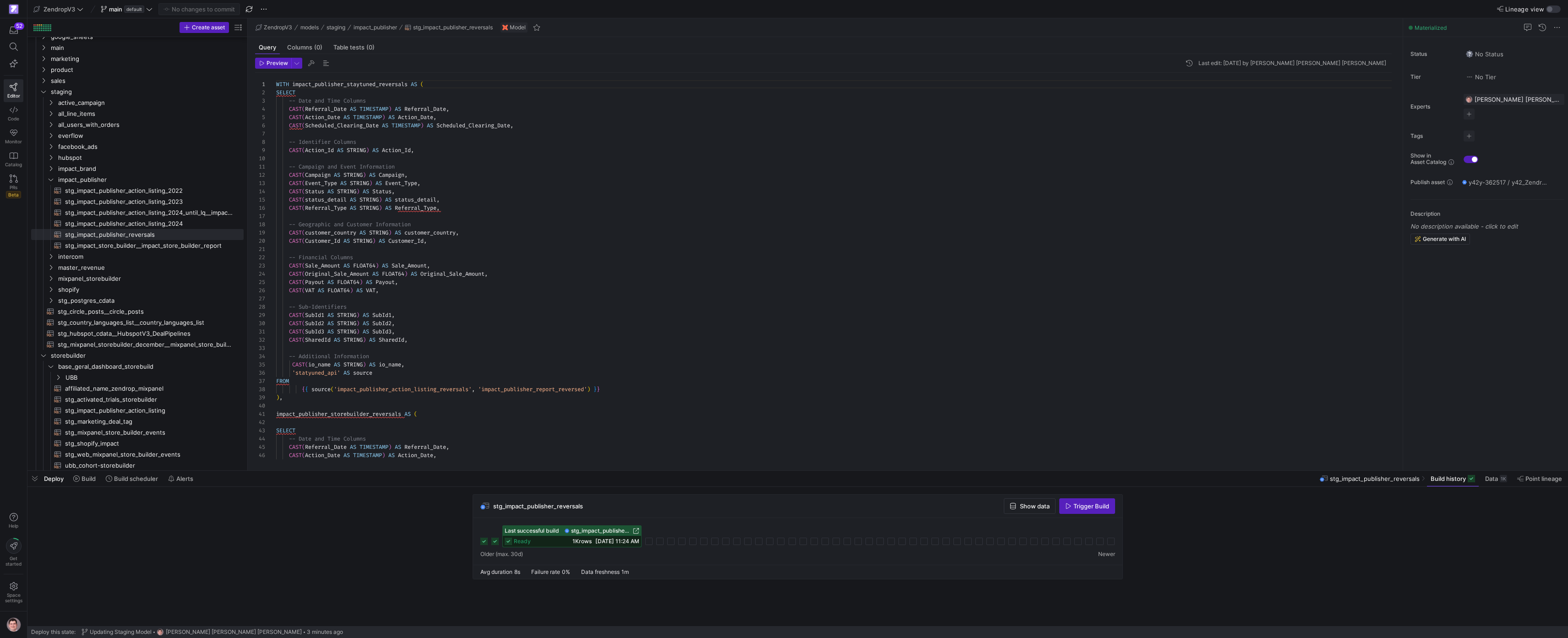
click at [247, 219] on div "product sales staging storebuilder seeds account management customer experience…" at bounding box center [141, 254] width 227 height 433
drag, startPoint x: 248, startPoint y: 219, endPoint x: 326, endPoint y: 221, distance: 78.0
click at [408, 225] on as-split "Create asset Drag here to set row groups Drag here to set column labels Group 1…" at bounding box center [797, 244] width 1541 height 452
click at [247, 212] on div "product sales staging storebuilder seeds account management customer experience…" at bounding box center [141, 254] width 227 height 433
drag, startPoint x: 248, startPoint y: 212, endPoint x: 333, endPoint y: 220, distance: 85.4
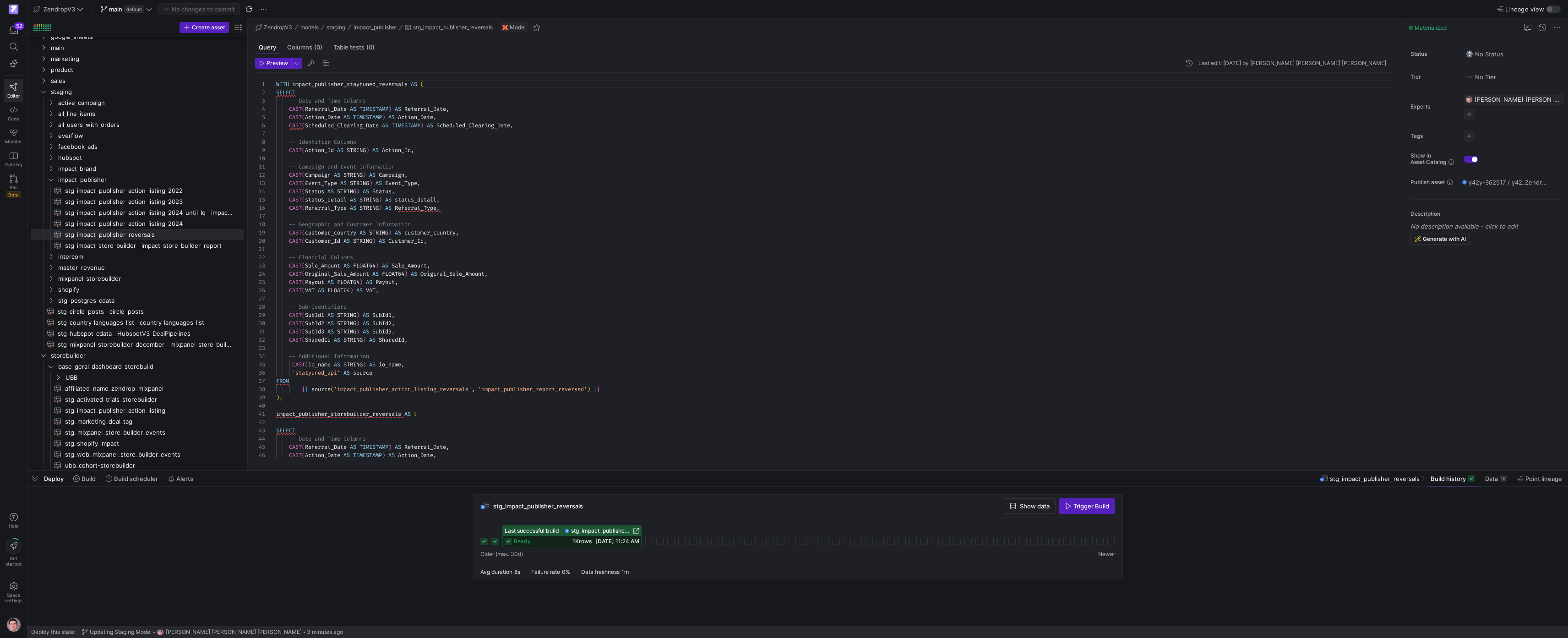
click at [352, 223] on as-split "Create asset Drag here to set row groups Drag here to set column labels Group 1…" at bounding box center [797, 244] width 1541 height 452
click at [214, 223] on span "stg_impact_publisher_action_listing_2024​​​​​​​​​​" at bounding box center [149, 223] width 168 height 10
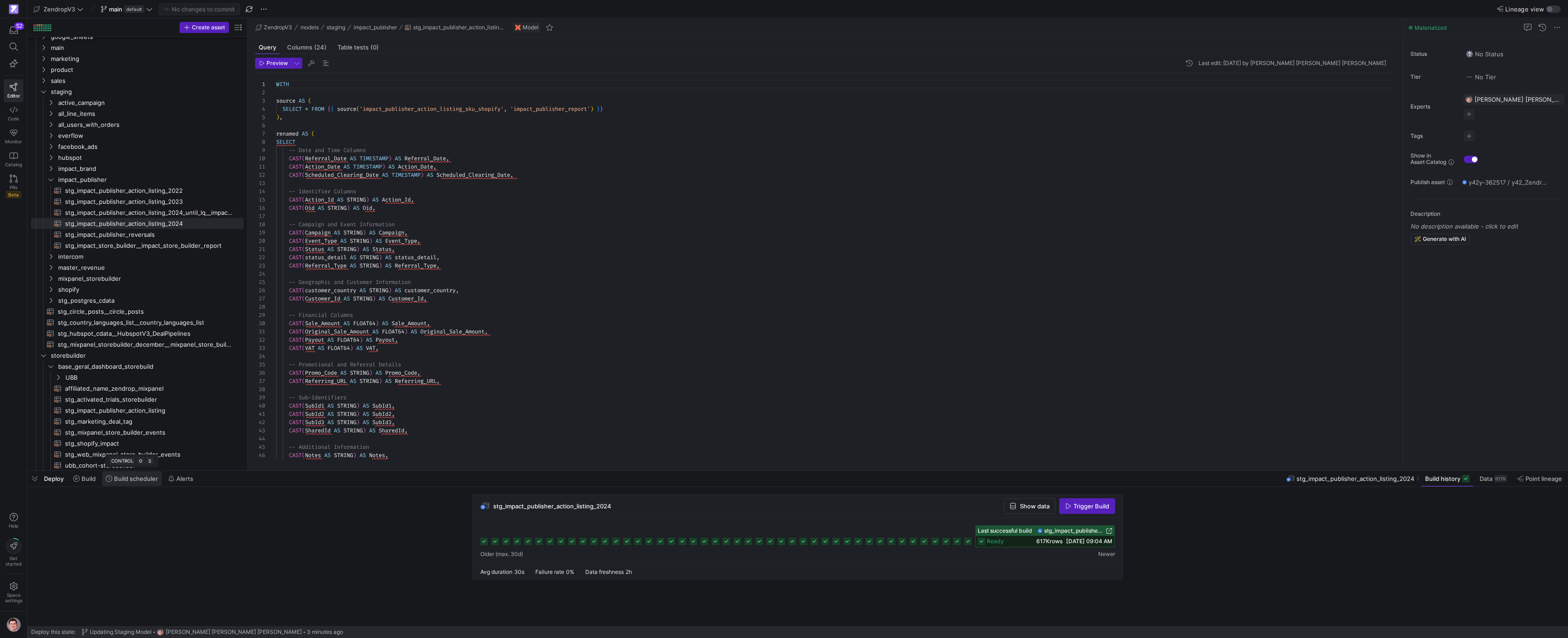
click at [150, 482] on span "Build scheduler" at bounding box center [136, 479] width 44 height 7
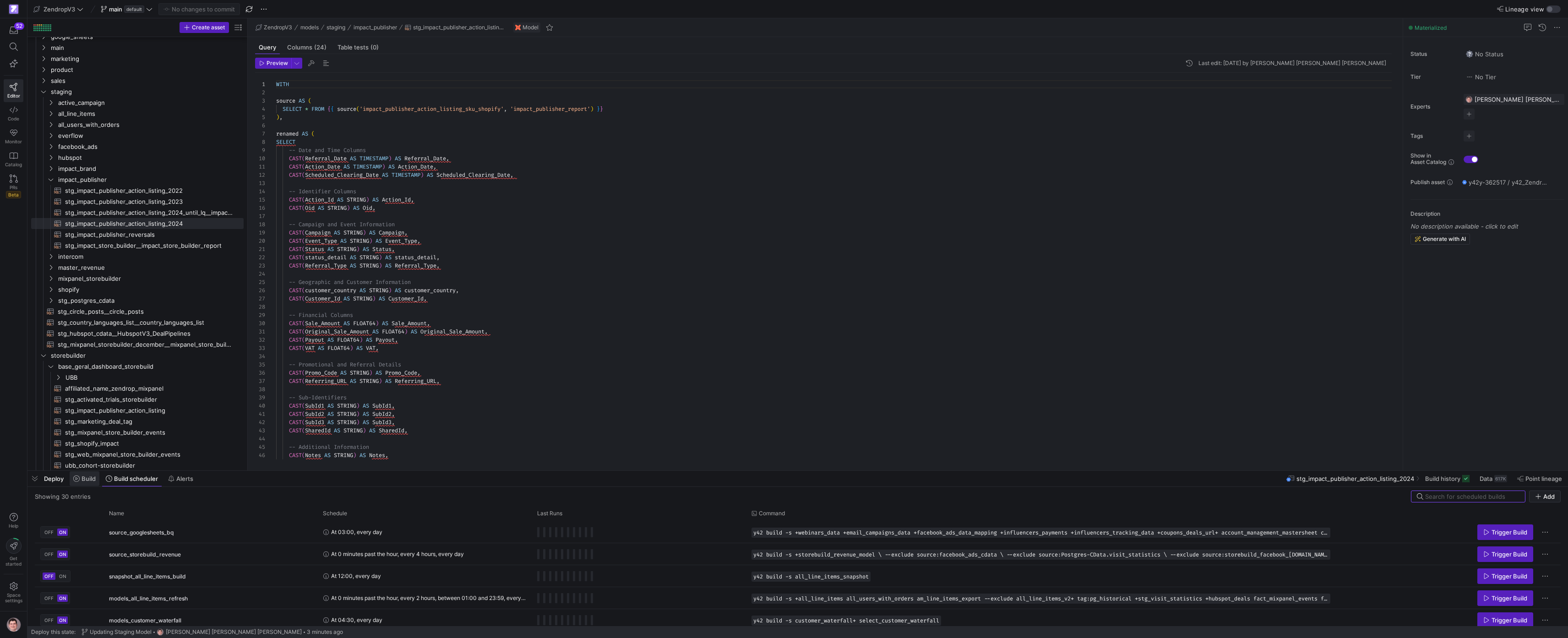
click at [83, 477] on span "Build" at bounding box center [88, 479] width 14 height 7
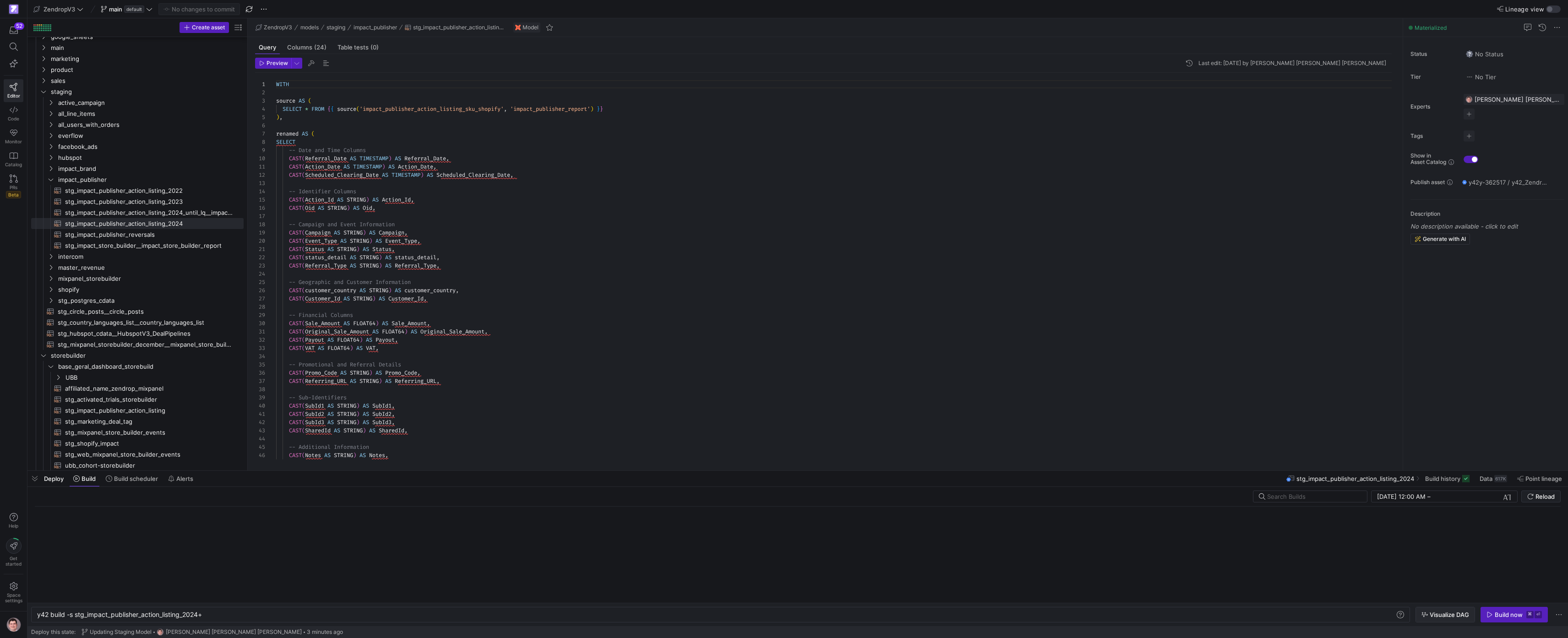
click at [1457, 618] on span "Visualize DAG" at bounding box center [1449, 615] width 40 height 7
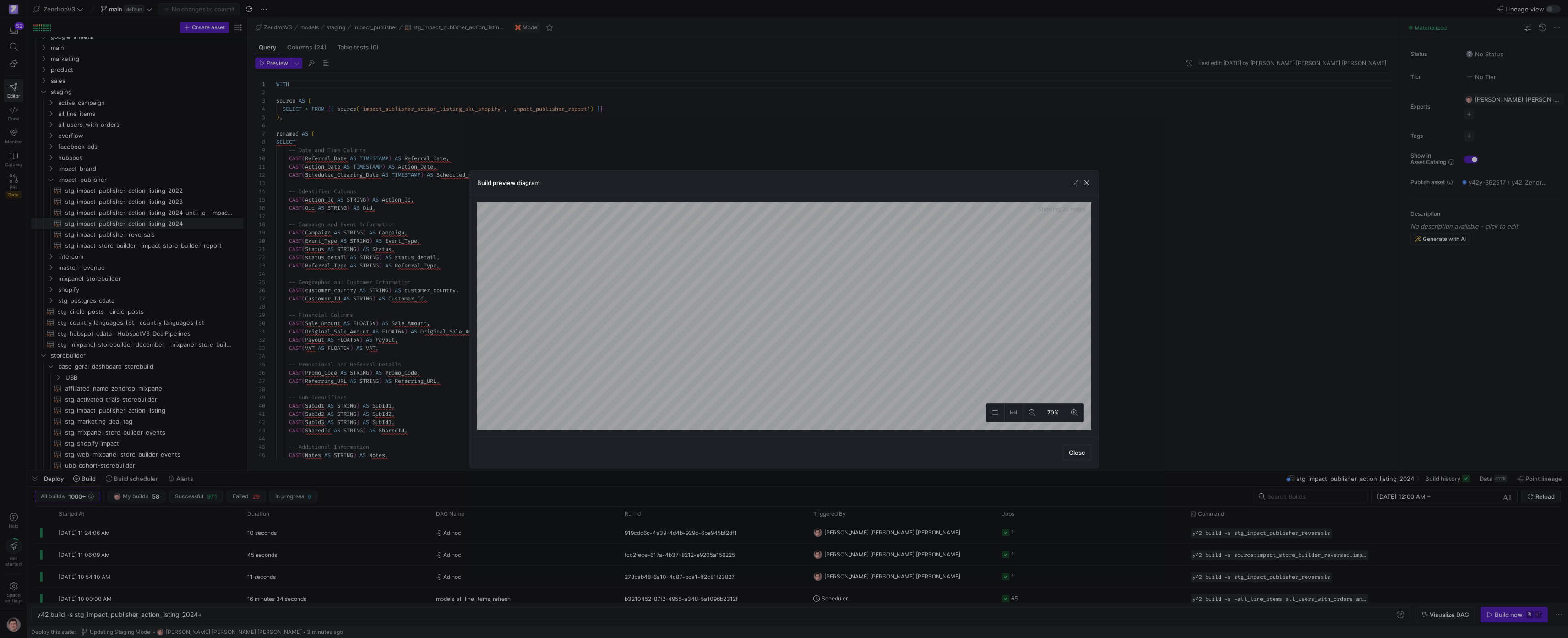
click at [407, 243] on div at bounding box center [784, 319] width 1568 height 638
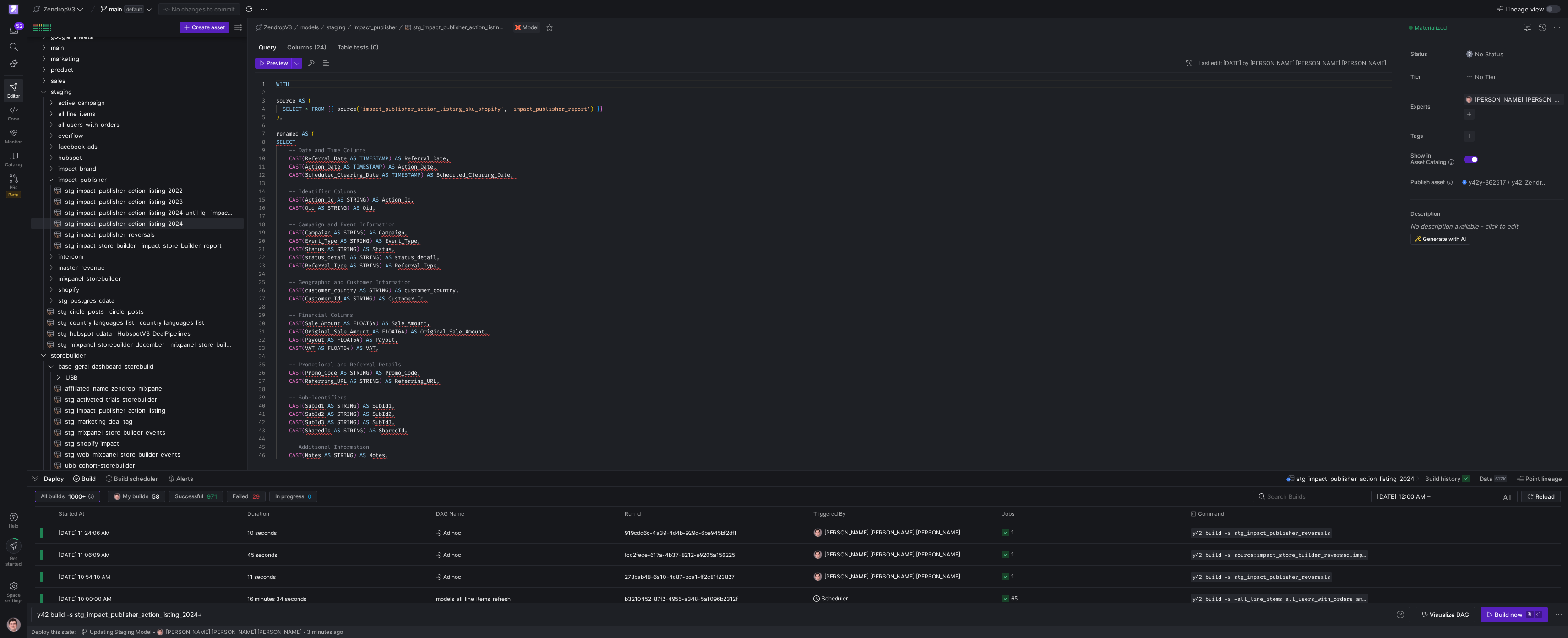
click at [593, 263] on div "WITH source AS ( SELECT * FROM { { source ( 'impact_publisher_action_listing_sk…" at bounding box center [838, 291] width 1123 height 436
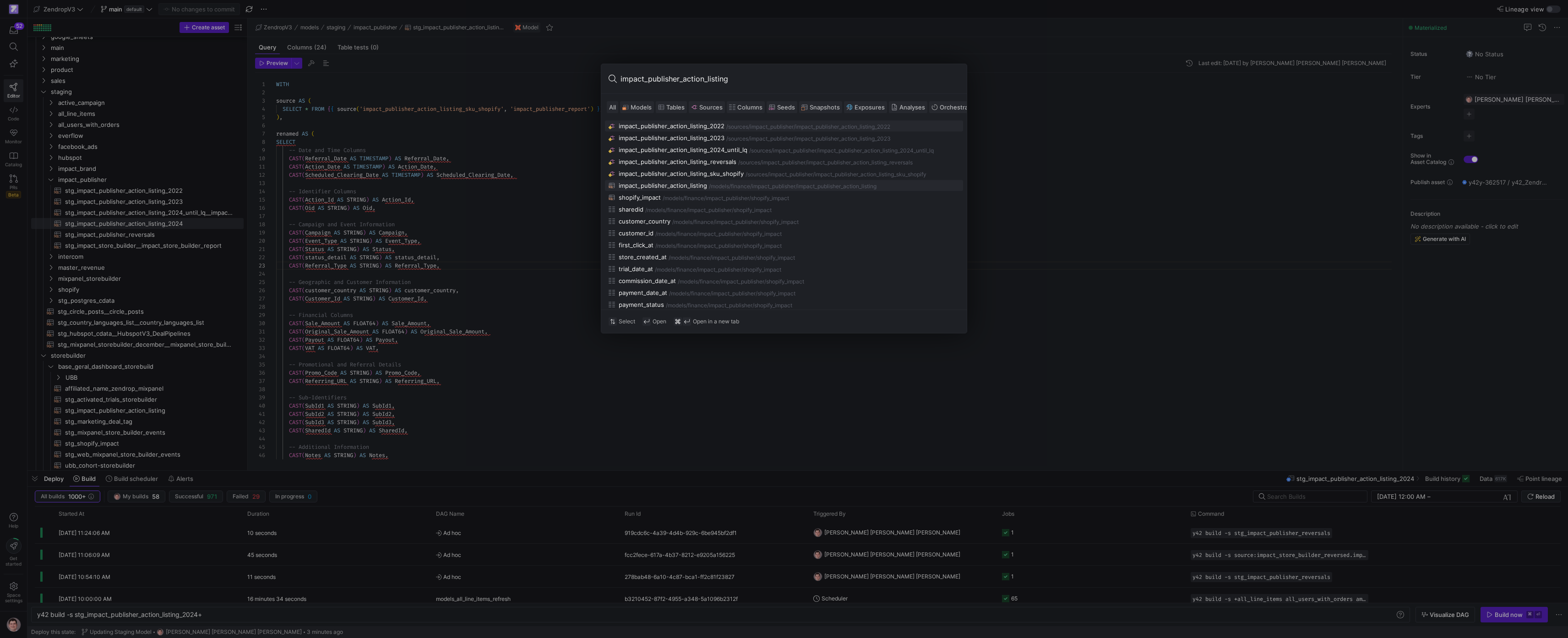
type input "impact_publisher_action_listing"
click at [845, 184] on div "/impact_publisher_action_listing" at bounding box center [836, 186] width 81 height 7
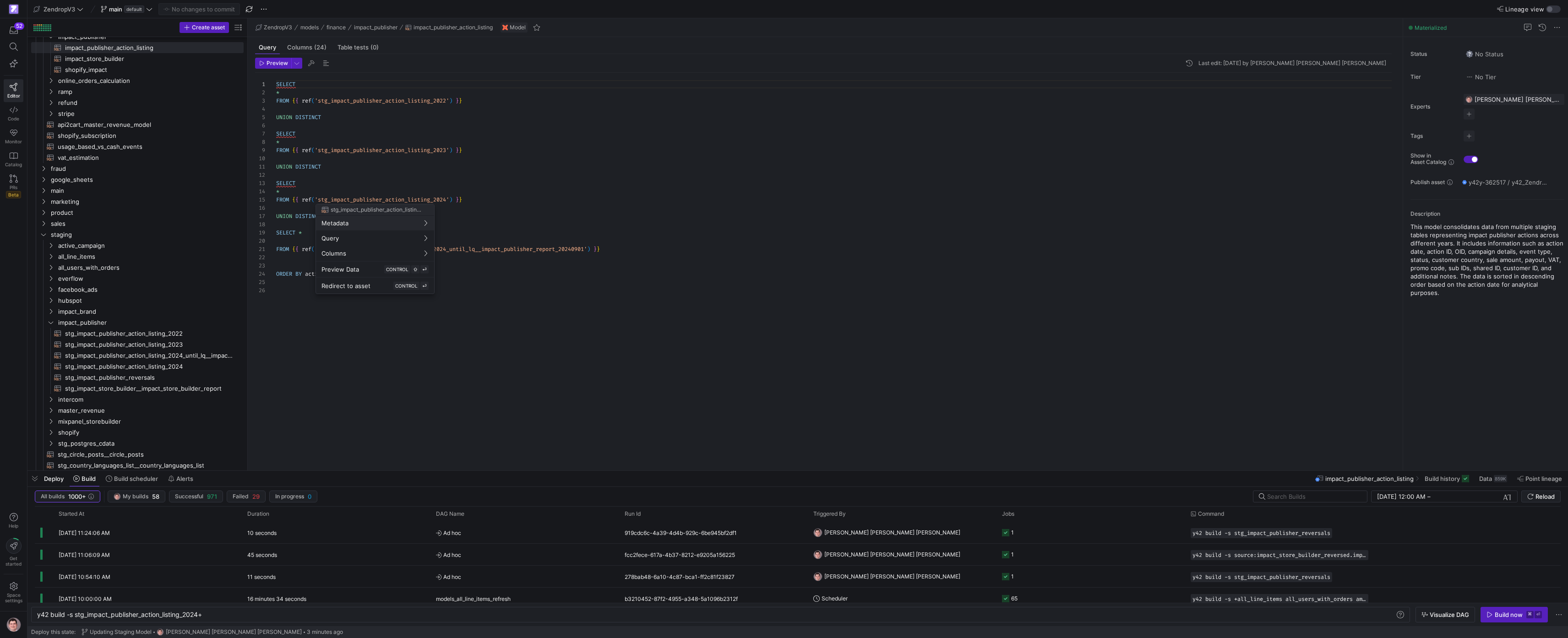
click at [603, 219] on div at bounding box center [784, 319] width 1568 height 638
click at [433, 272] on div "SELECT * FROM { { ref ( 'stg_impact_publisher_action_listing_2022' ) } } UNION …" at bounding box center [838, 266] width 1123 height 387
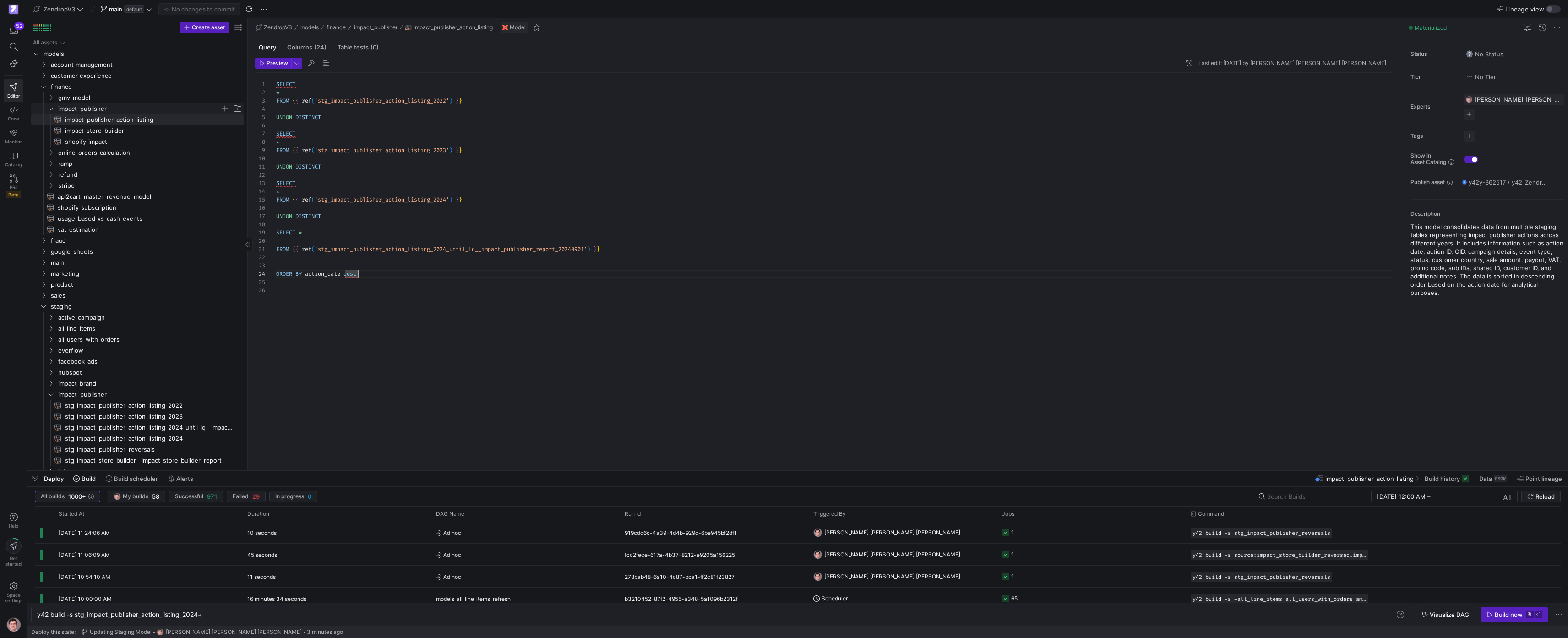
click at [166, 107] on span "impact_publisher" at bounding box center [139, 108] width 162 height 10
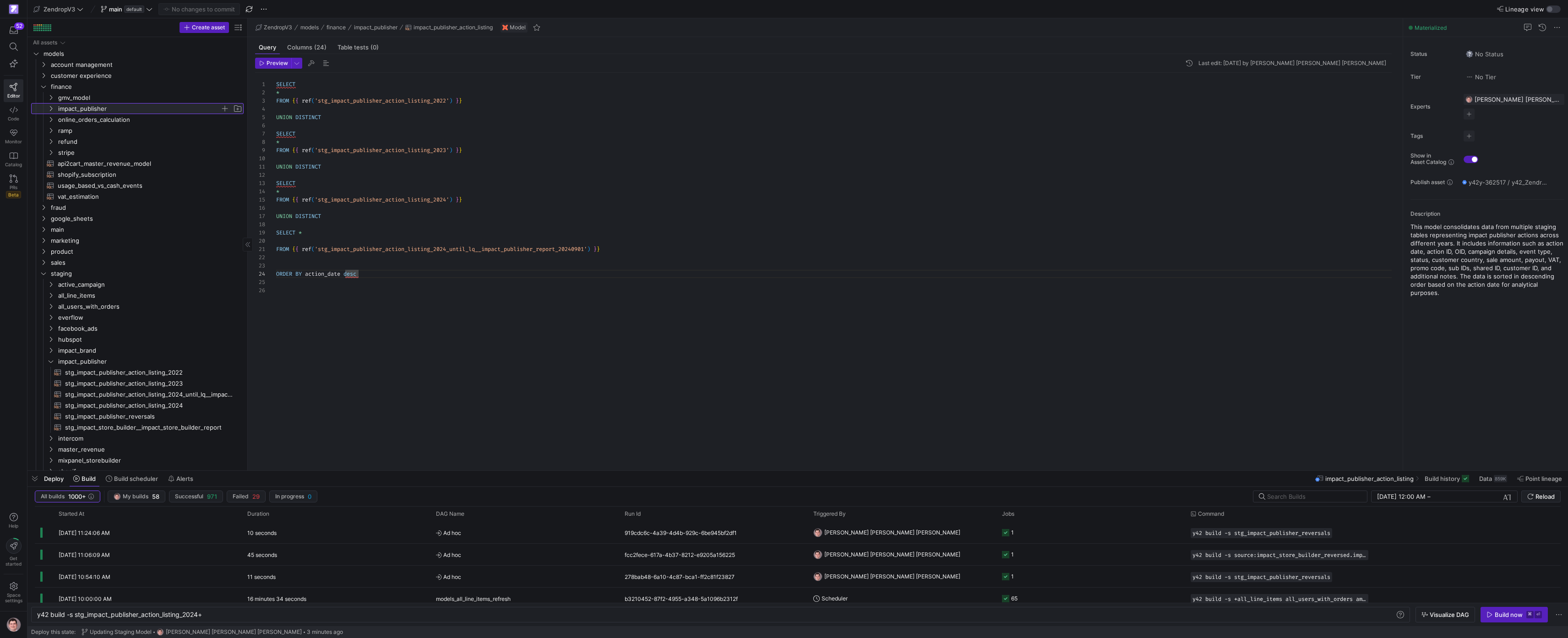
click at [166, 107] on span "impact_publisher" at bounding box center [139, 108] width 162 height 10
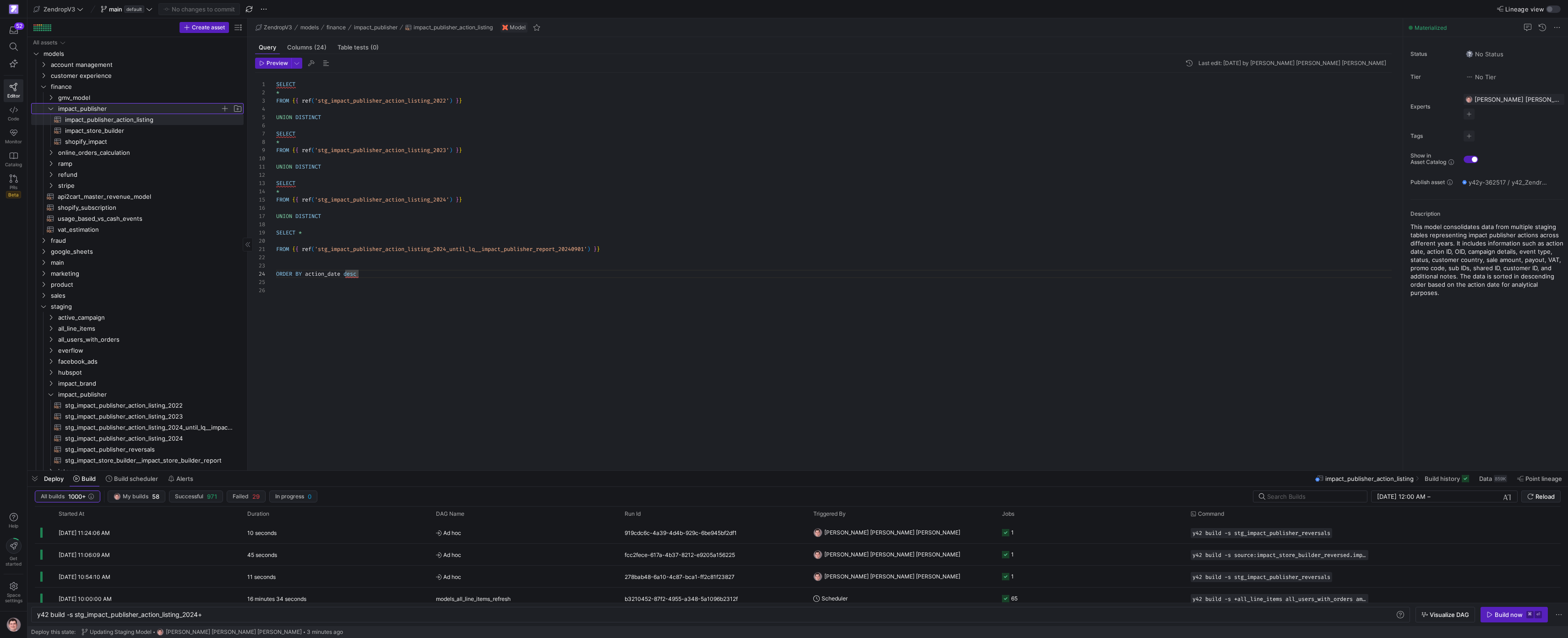
click at [225, 108] on span "button" at bounding box center [225, 108] width 9 height 9
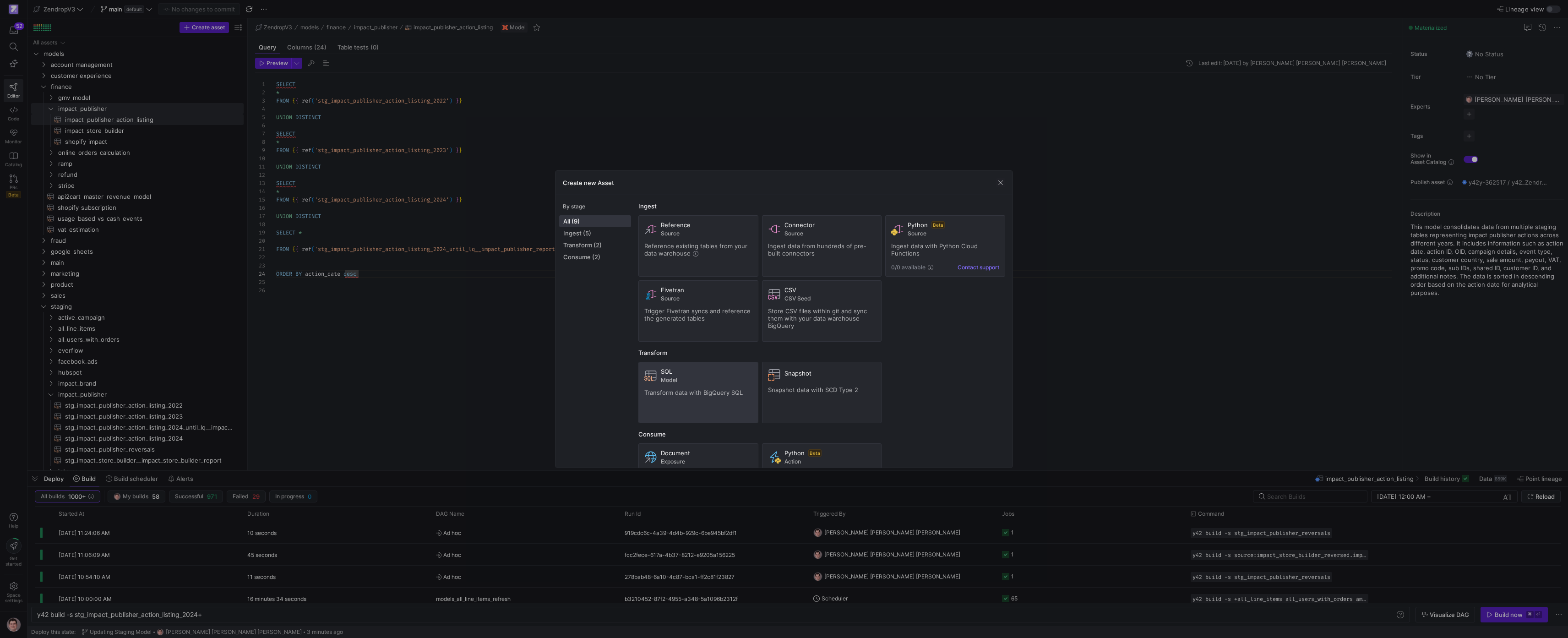
click at [721, 389] on span "Transform data with BigQuery SQL" at bounding box center [694, 393] width 99 height 7
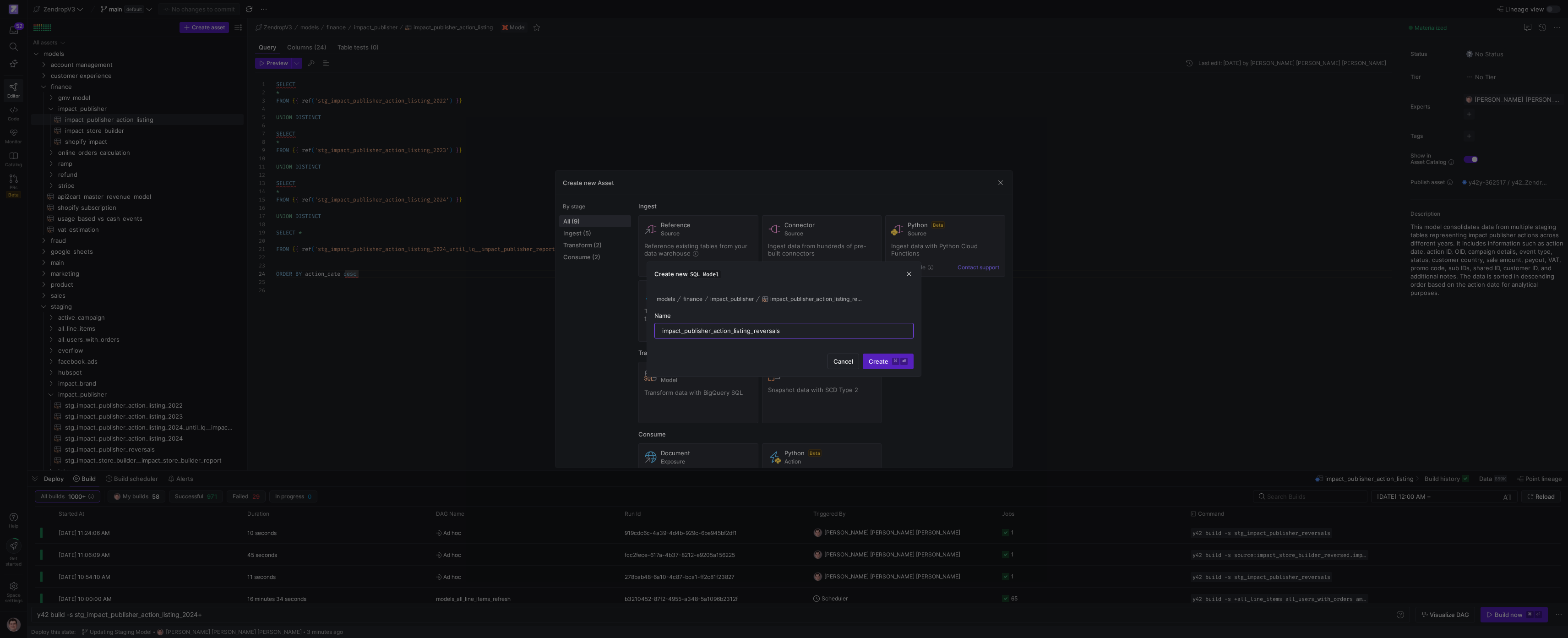
type input "impact_publisher_action_listing_reversals"
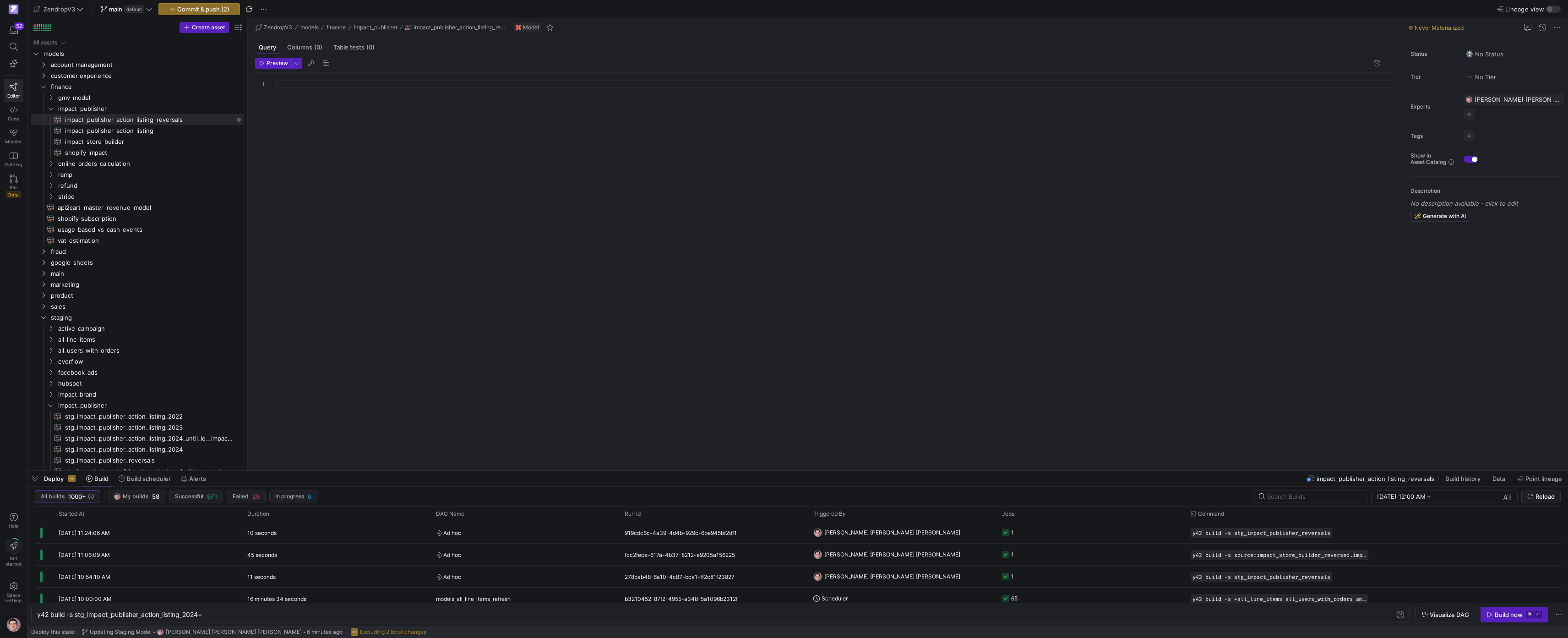
click at [384, 85] on div at bounding box center [838, 266] width 1123 height 387
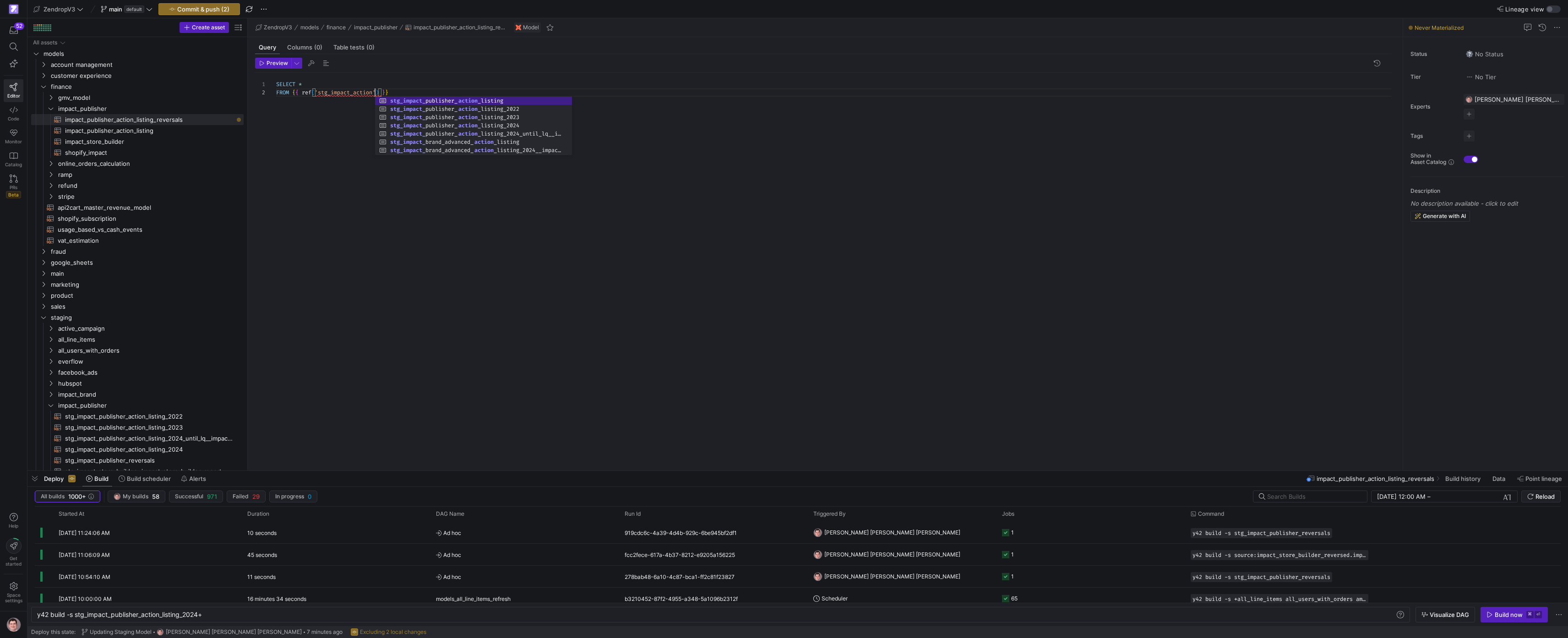
scroll to position [9, 99]
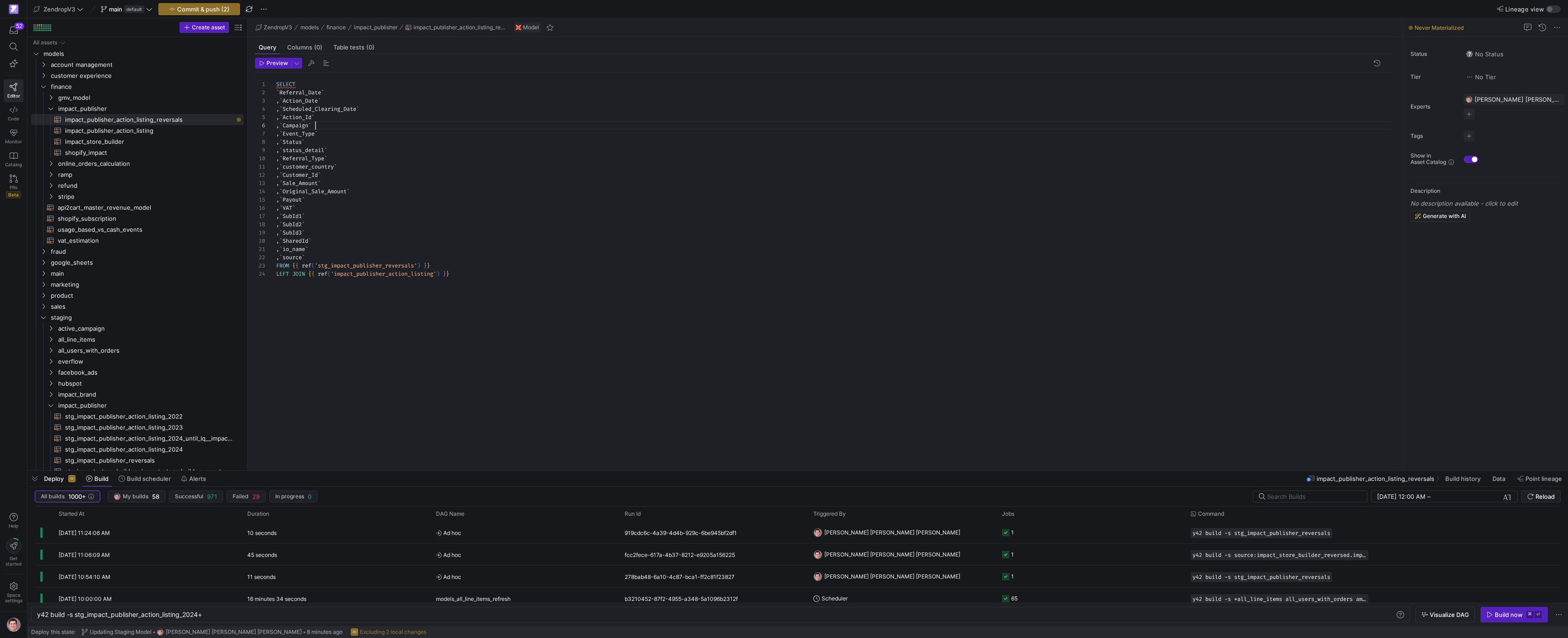
scroll to position [41, 40]
click at [559, 127] on div "SELECT ` Referral_Date ` , ` Action_Date ` , ` Scheduled_Clearing_Date ` , ` Ac…" at bounding box center [838, 266] width 1123 height 387
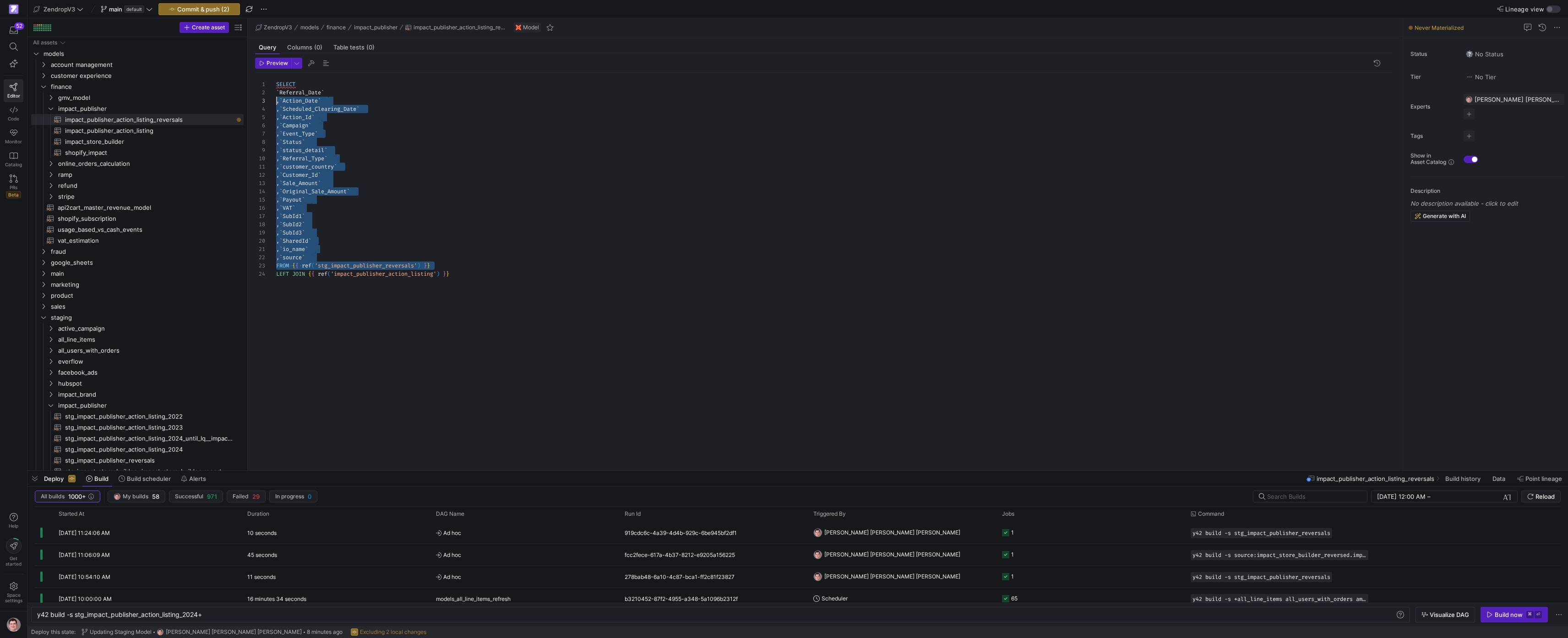
scroll to position [0, 0]
drag, startPoint x: 460, startPoint y: 263, endPoint x: 215, endPoint y: 80, distance: 305.8
click at [215, 80] on as-split "Create asset Drag here to set row groups Drag here to set column labels Group 1…" at bounding box center [797, 244] width 1541 height 452
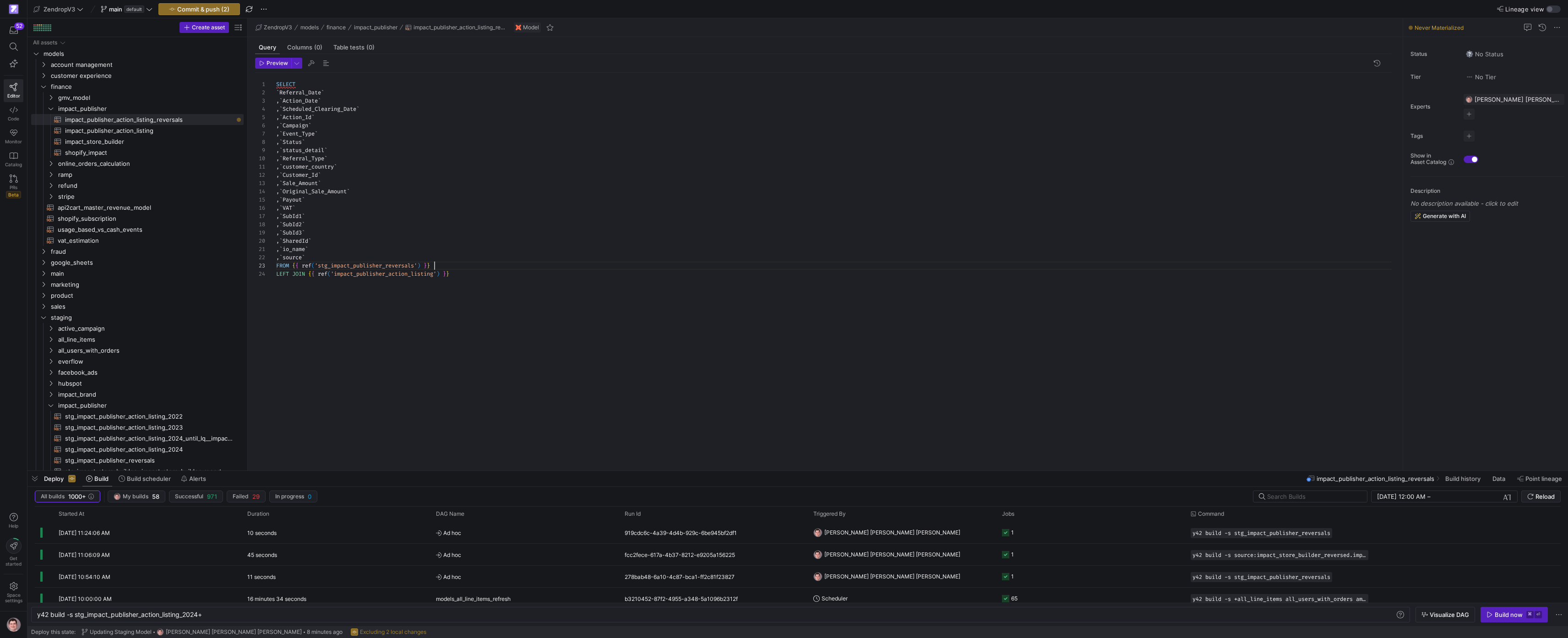
click at [458, 264] on div "SELECT ` Referral_Date ` , ` Action_Date ` , ` Scheduled_Clearing_Date ` , ` Ac…" at bounding box center [838, 266] width 1123 height 387
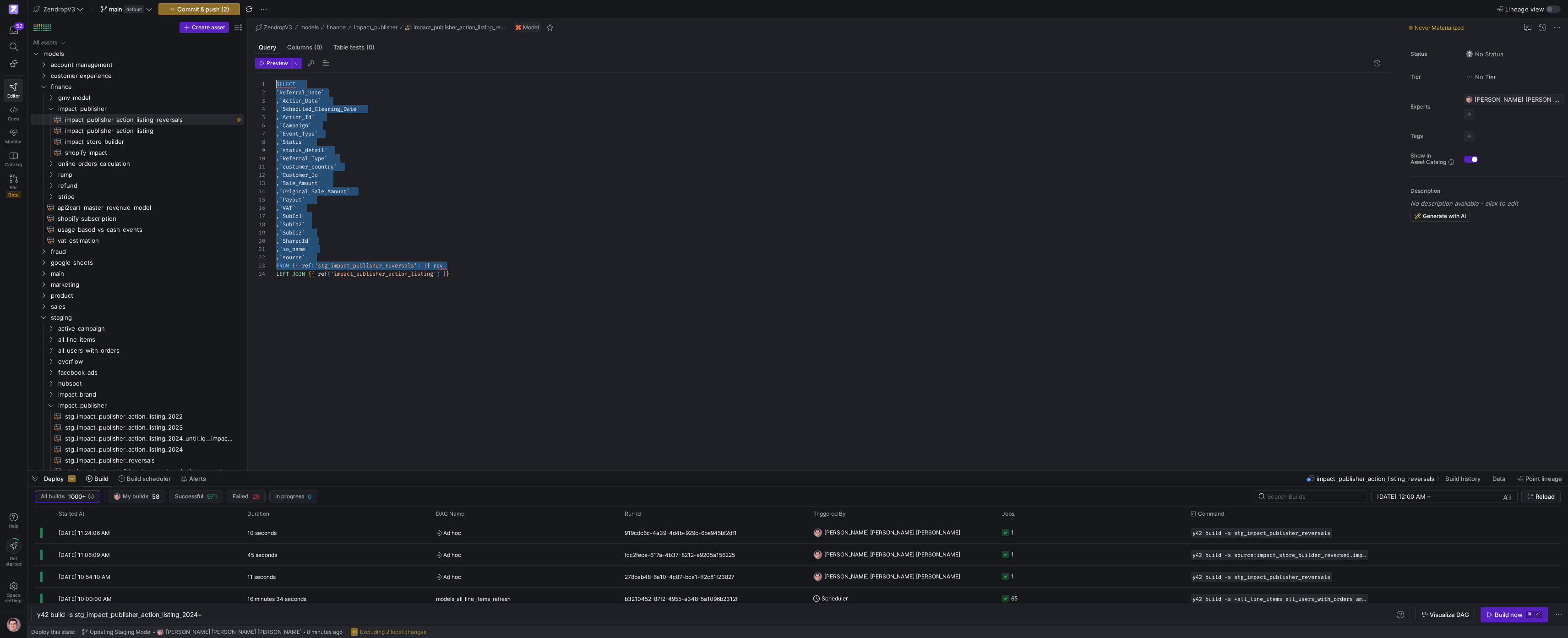
drag, startPoint x: 458, startPoint y: 264, endPoint x: 217, endPoint y: 75, distance: 306.3
click at [276, 75] on div "SELECT ` Referral_Date ` , ` Action_Date ` , ` Scheduled_Clearing_Date ` , ` Ac…" at bounding box center [838, 266] width 1123 height 387
click at [475, 258] on div "SELECT ` Referral_Date ` , ` Action_Date ` , ` Scheduled_Clearing_Date ` , ` Ac…" at bounding box center [838, 266] width 1123 height 387
drag, startPoint x: 461, startPoint y: 265, endPoint x: 245, endPoint y: 77, distance: 286.4
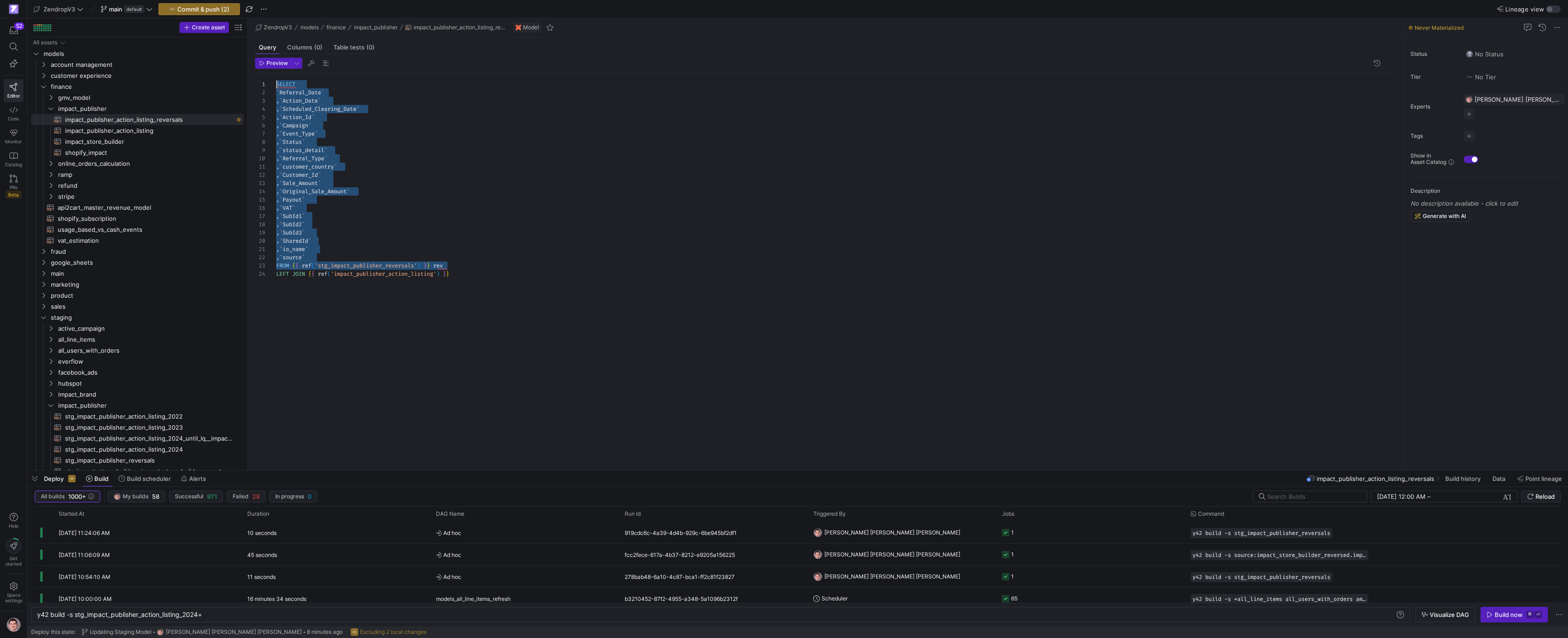
click at [276, 77] on div "SELECT ` Referral_Date ` , ` Action_Date ` , ` Scheduled_Clearing_Date ` , ` Ac…" at bounding box center [838, 266] width 1123 height 387
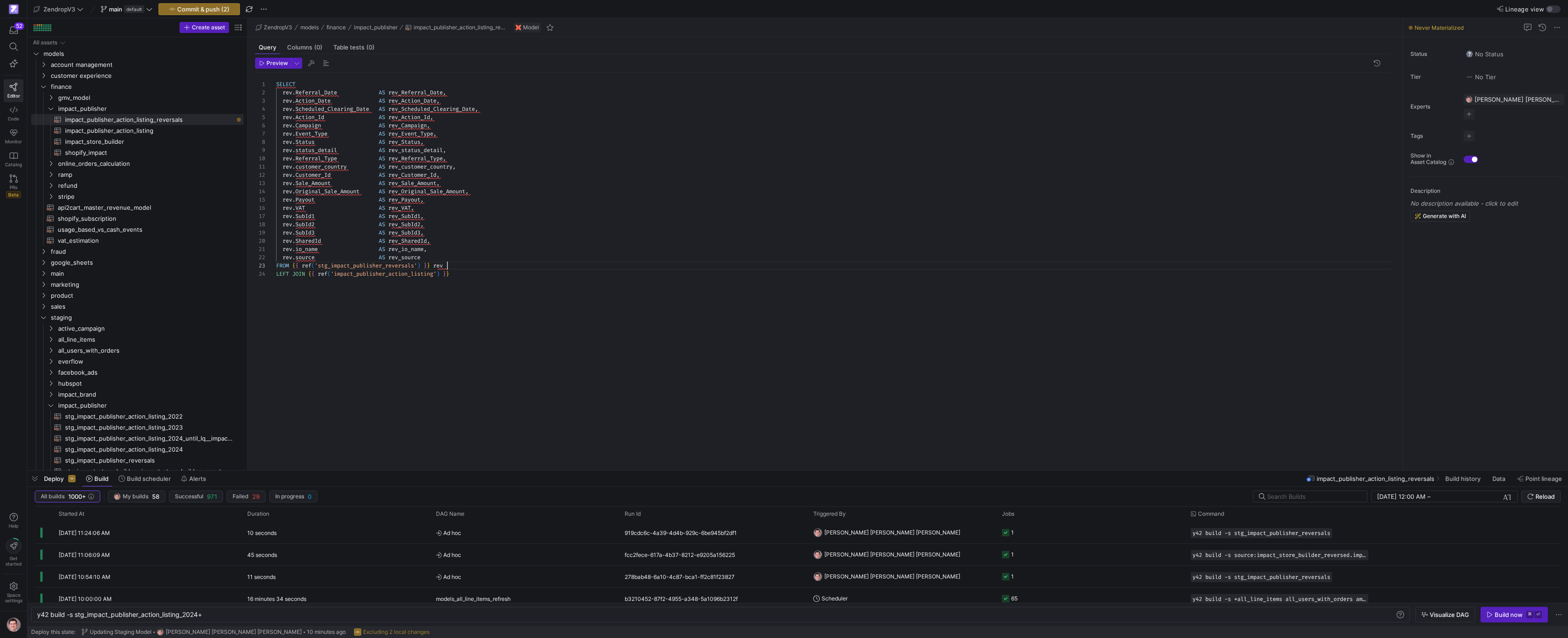
scroll to position [9, 149]
click at [465, 260] on div "SELECT rev . Referral_Date AS rev_Referral_Date , rev . Action_Date AS rev_Acti…" at bounding box center [838, 266] width 1123 height 387
click at [482, 292] on div "SELECT rev . Referral_Date AS rev_Referral_Date , rev . Action_Date AS rev_Acti…" at bounding box center [838, 266] width 1123 height 387
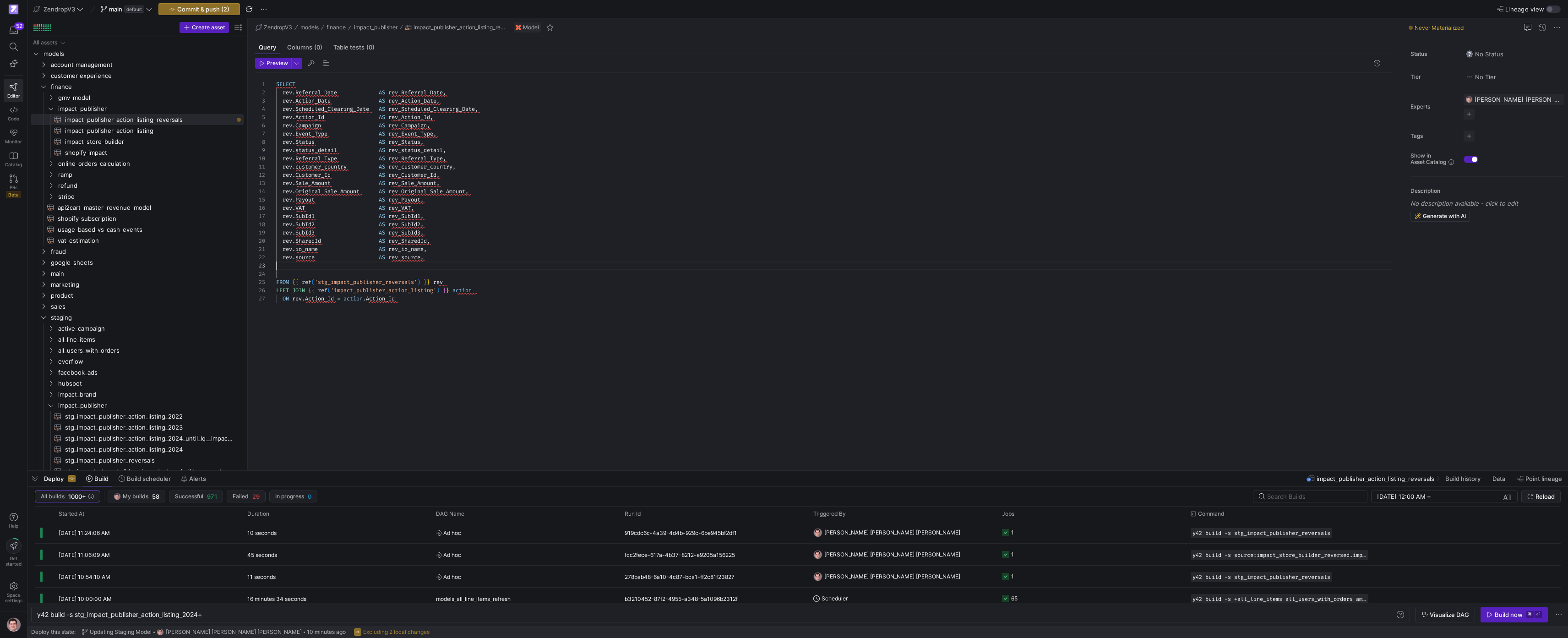
click at [419, 264] on div "SELECT rev . Referral_Date AS rev_Referral_Date , rev . Action_Date AS rev_Acti…" at bounding box center [838, 266] width 1123 height 387
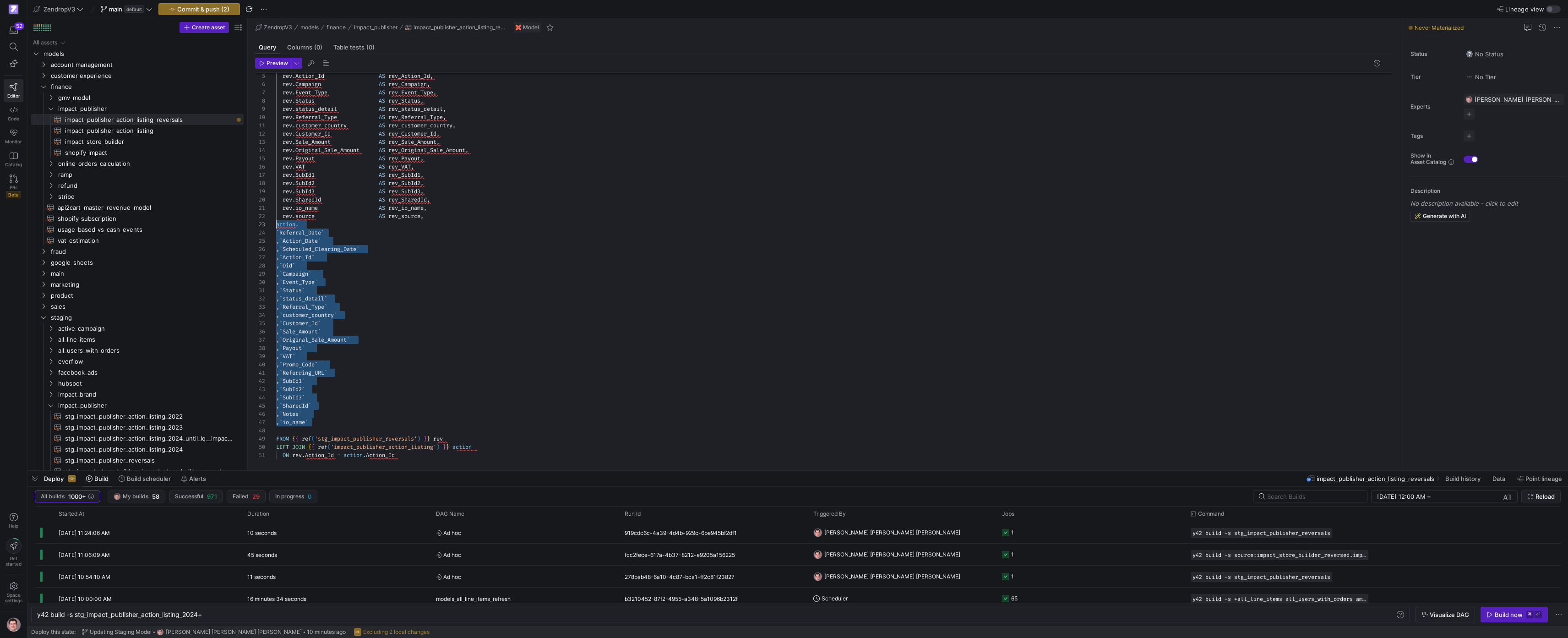
drag, startPoint x: 332, startPoint y: 422, endPoint x: 252, endPoint y: 228, distance: 209.8
click at [276, 227] on div "rev . Action_Id AS rev_Action_Id , rev . Campaign AS rev_Campaign , rev . Event…" at bounding box center [838, 245] width 1123 height 428
click at [369, 317] on div "rev . Action_Id AS rev_Action_Id , rev . Campaign AS rev_Campaign , rev . Event…" at bounding box center [838, 245] width 1123 height 428
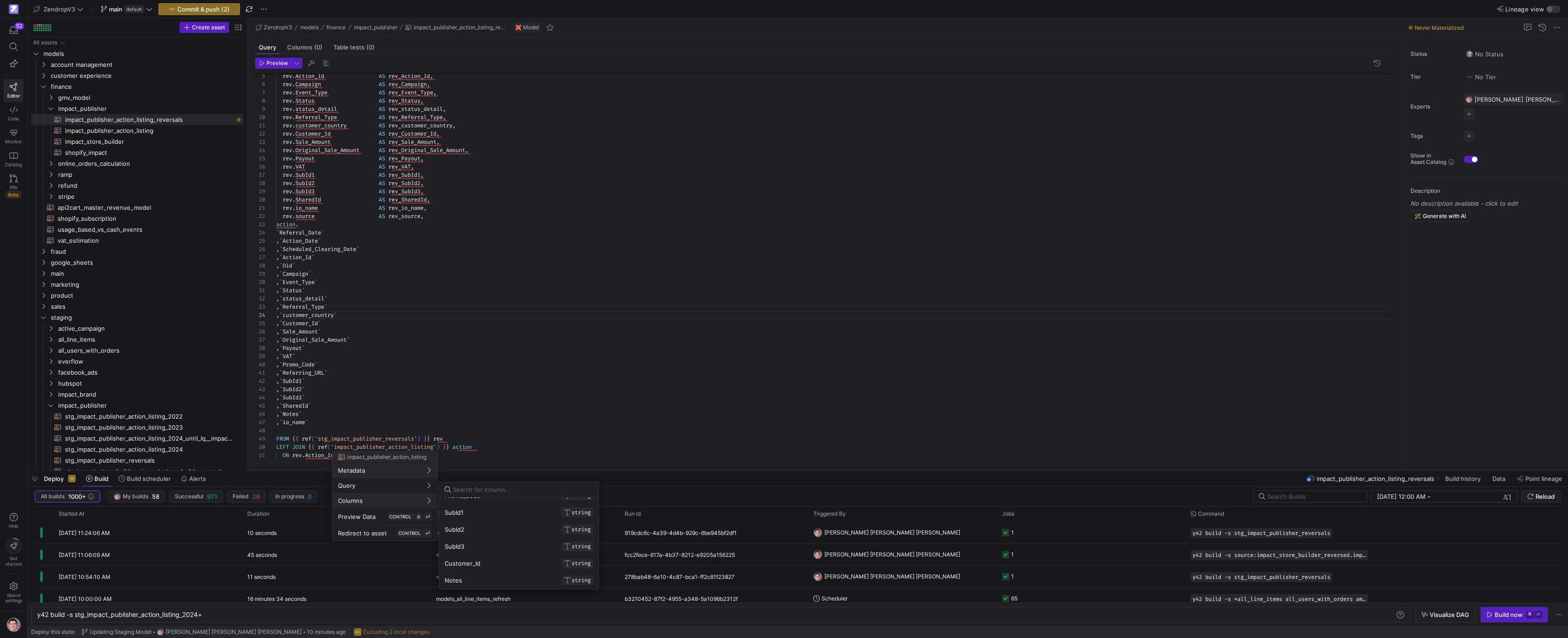
scroll to position [282, 0]
click at [449, 305] on div at bounding box center [784, 319] width 1568 height 638
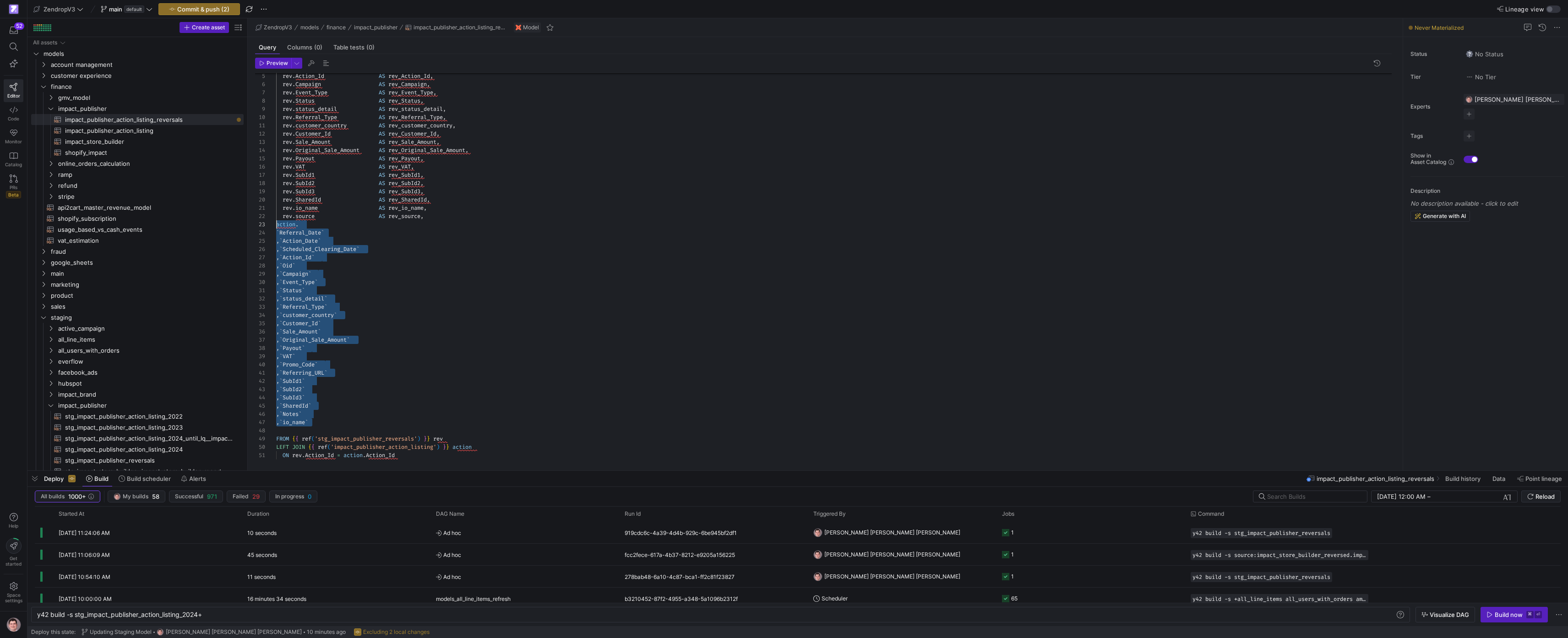
scroll to position [16, 0]
drag, startPoint x: 324, startPoint y: 423, endPoint x: 252, endPoint y: 225, distance: 210.7
click at [276, 225] on div "rev . Action_Id AS rev_Action_Id , rev . Campaign AS rev_Campaign , rev . Event…" at bounding box center [838, 245] width 1123 height 428
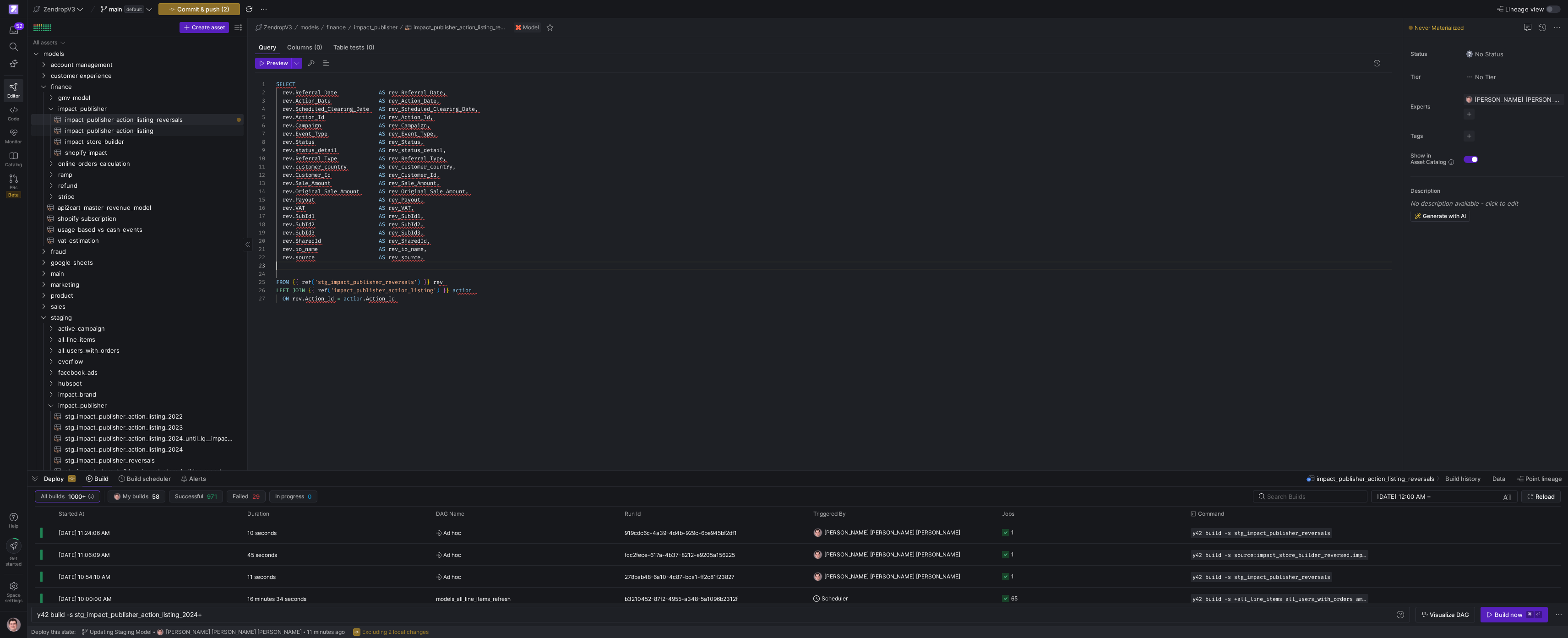
click at [164, 130] on span "impact_publisher_action_listing​​​​​​​​​​" at bounding box center [149, 130] width 168 height 10
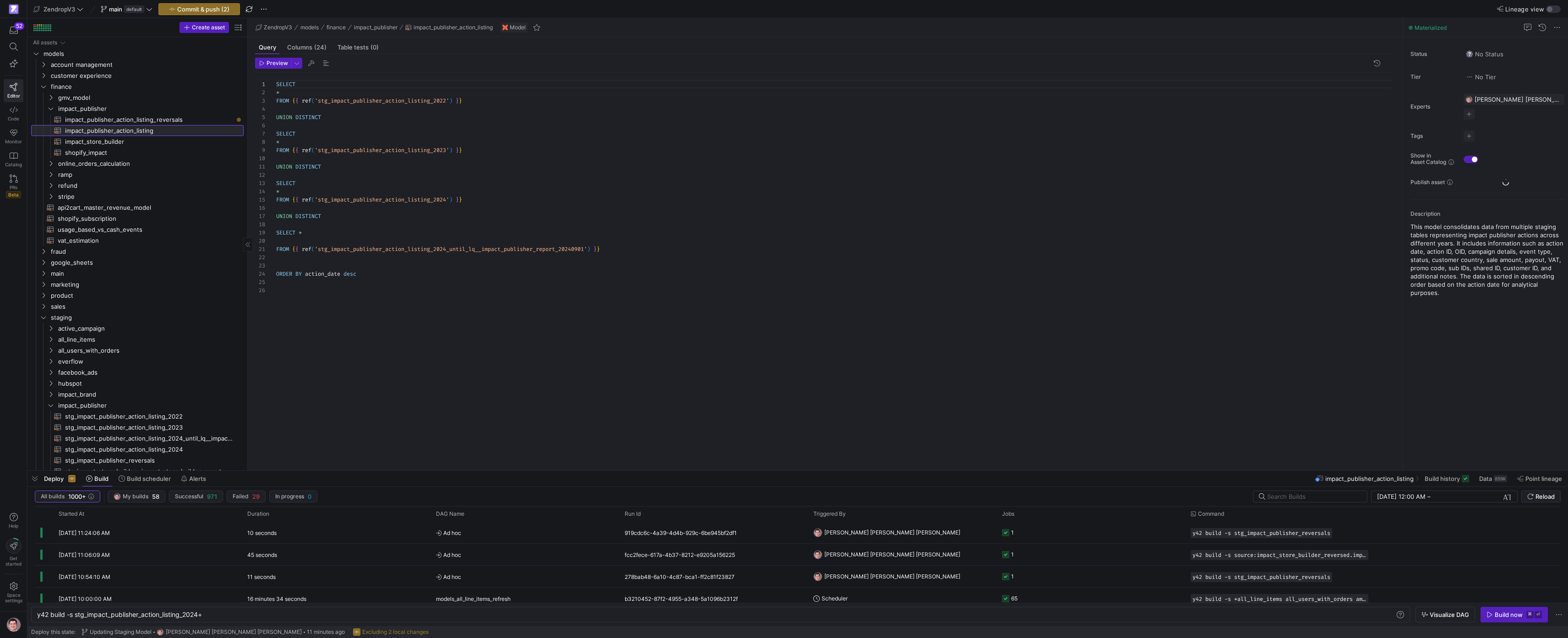
scroll to position [82, 0]
click at [324, 47] on span "(24)" at bounding box center [320, 47] width 12 height 6
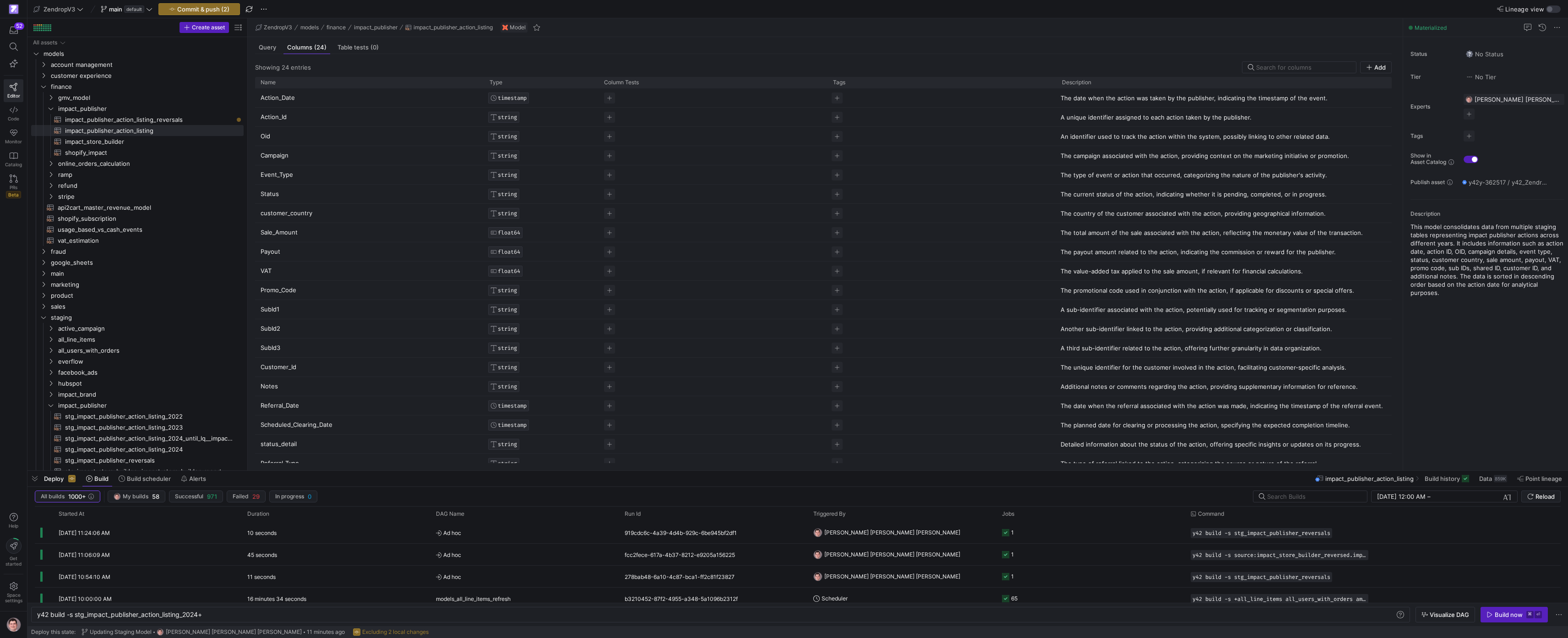
drag, startPoint x: 258, startPoint y: 96, endPoint x: 308, endPoint y: 121, distance: 55.9
click at [315, 128] on div "Action_Date TIMESTAMP The date when the action was taken by the publisher, indi…" at bounding box center [827, 319] width 1144 height 461
click at [276, 53] on div "Query" at bounding box center [267, 47] width 25 height 13
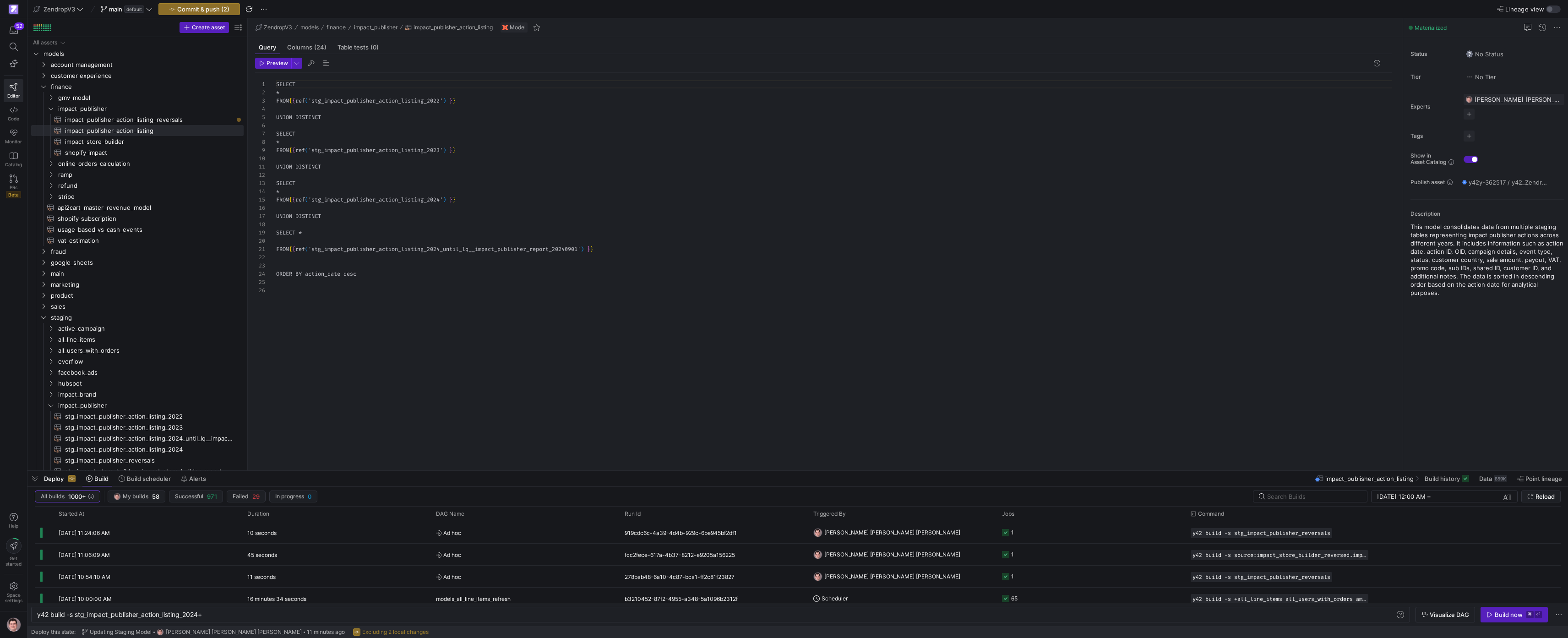
scroll to position [82, 0]
click at [387, 192] on div "SELECT * FROM { { ref ( 'stg_impact_publisher_action_listing_2022' ) } } UNION …" at bounding box center [838, 266] width 1123 height 387
click at [121, 120] on span "impact_publisher_action_listing_reversals​​​​​​​​​​" at bounding box center [149, 119] width 168 height 10
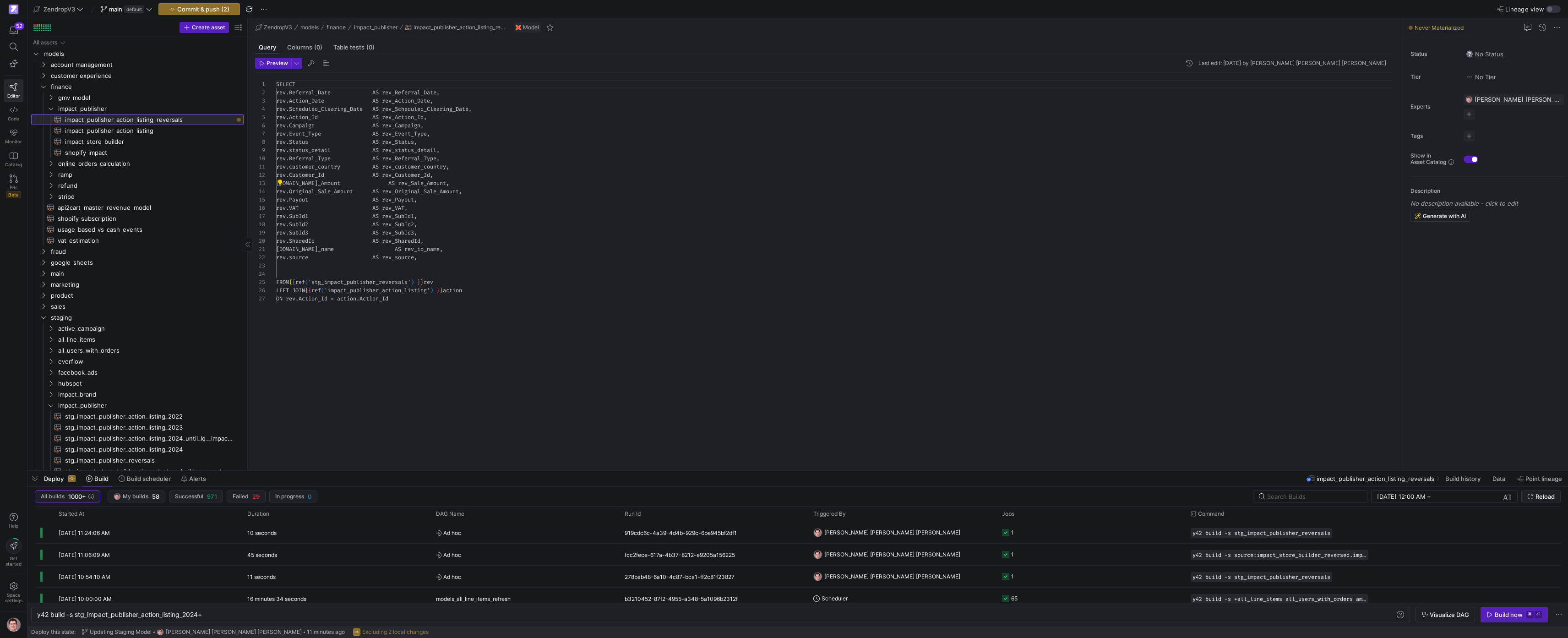
scroll to position [82, 0]
click at [294, 149] on div "SELECT rev . Referral_Date AS rev_Referral_Date , rev . Action_Date AS rev_Acti…" at bounding box center [838, 266] width 1123 height 387
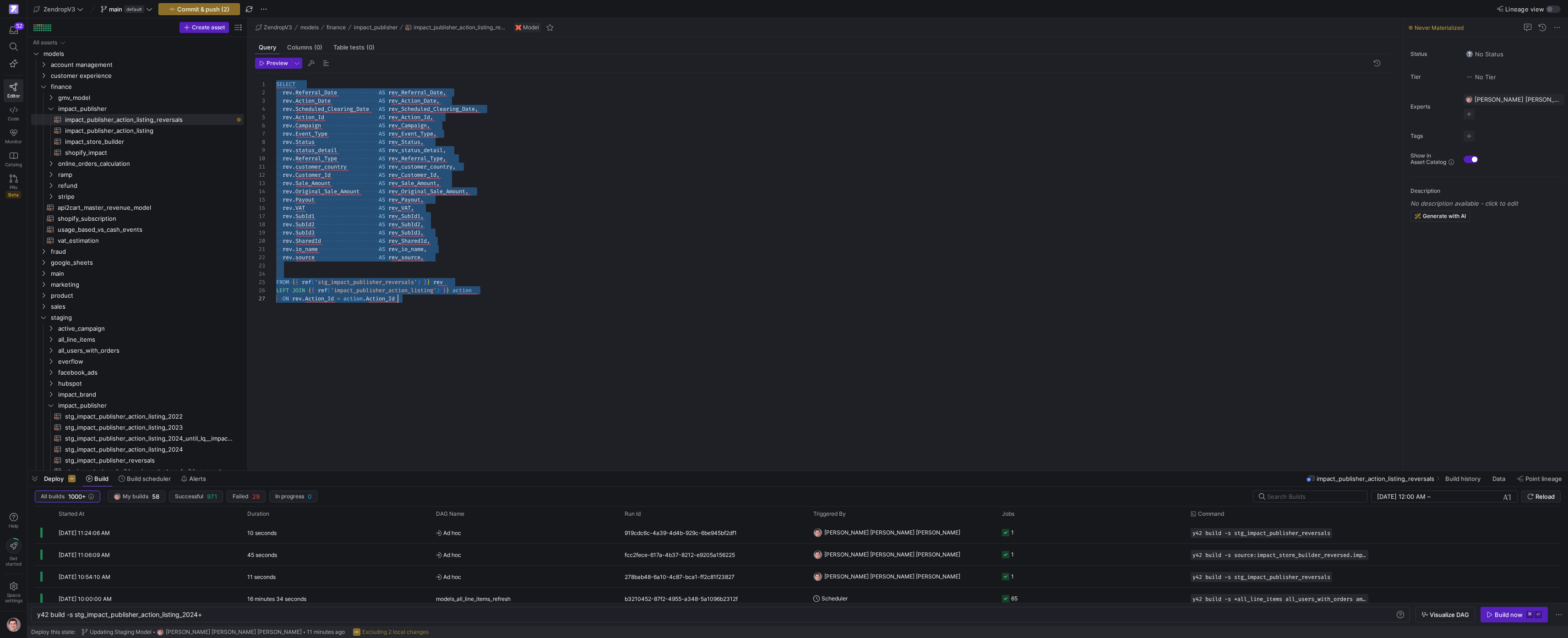
scroll to position [9, 122]
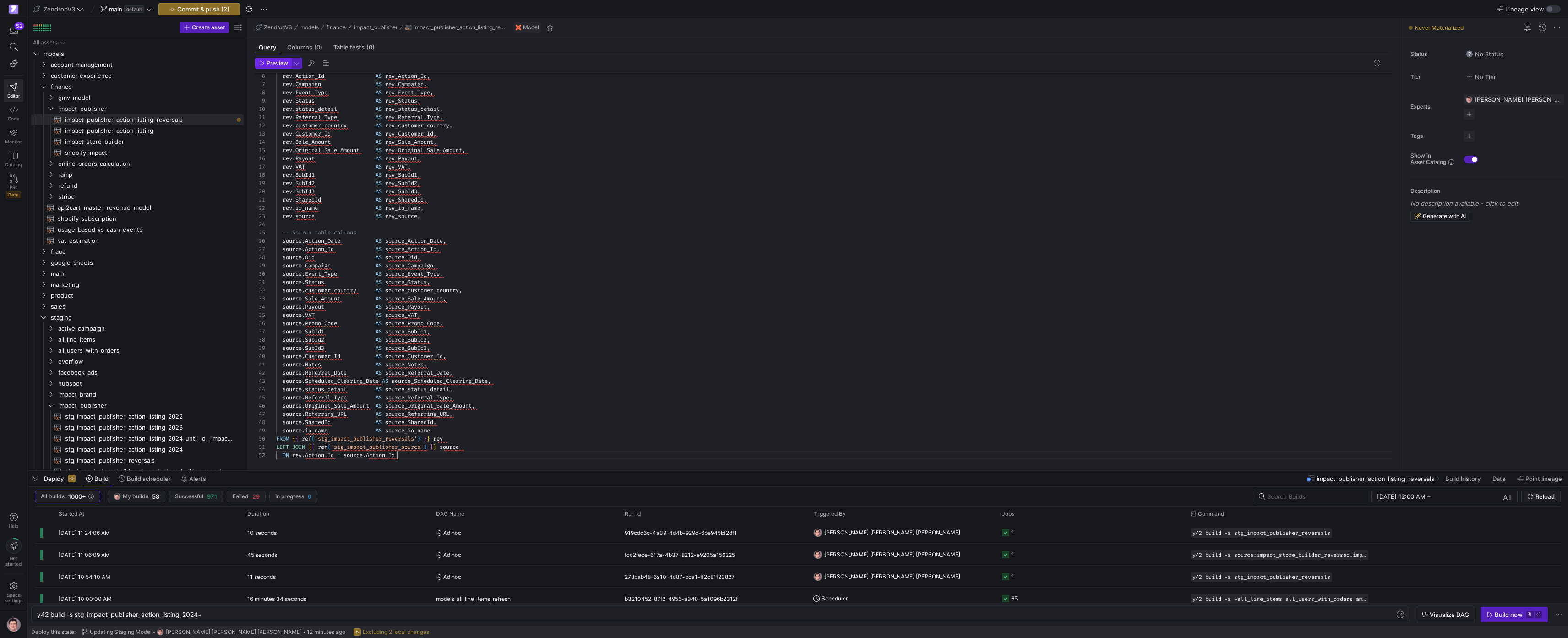
click at [281, 66] on span "Preview" at bounding box center [277, 63] width 21 height 7
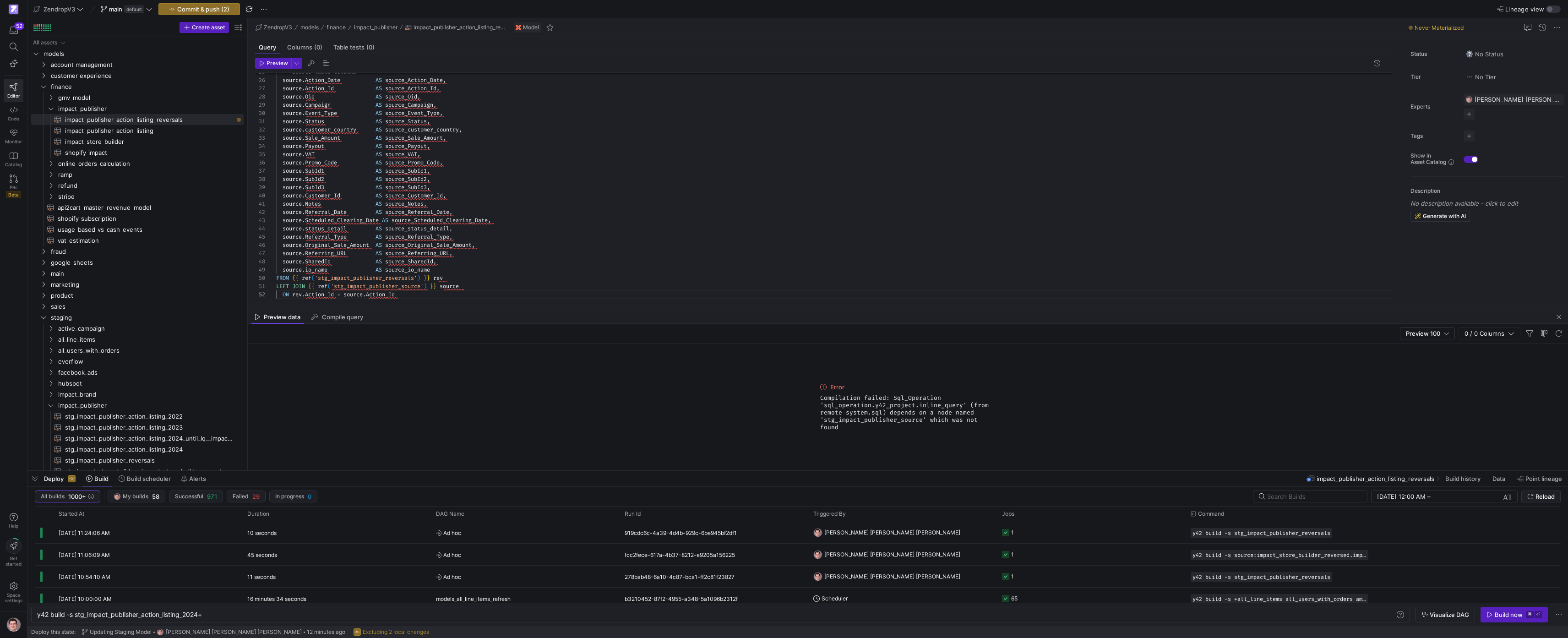
click at [1040, 430] on div "Error Compilation failed: Sql_Operation 'sql_operation.y42_project.inline_query…" at bounding box center [908, 407] width 1320 height 127
click at [650, 293] on div at bounding box center [784, 319] width 1568 height 638
click at [466, 284] on div at bounding box center [784, 319] width 1568 height 638
click at [497, 276] on div "-- Source table columns source . Action_Date AS source_Action_Date , source . A…" at bounding box center [838, 80] width 1123 height 436
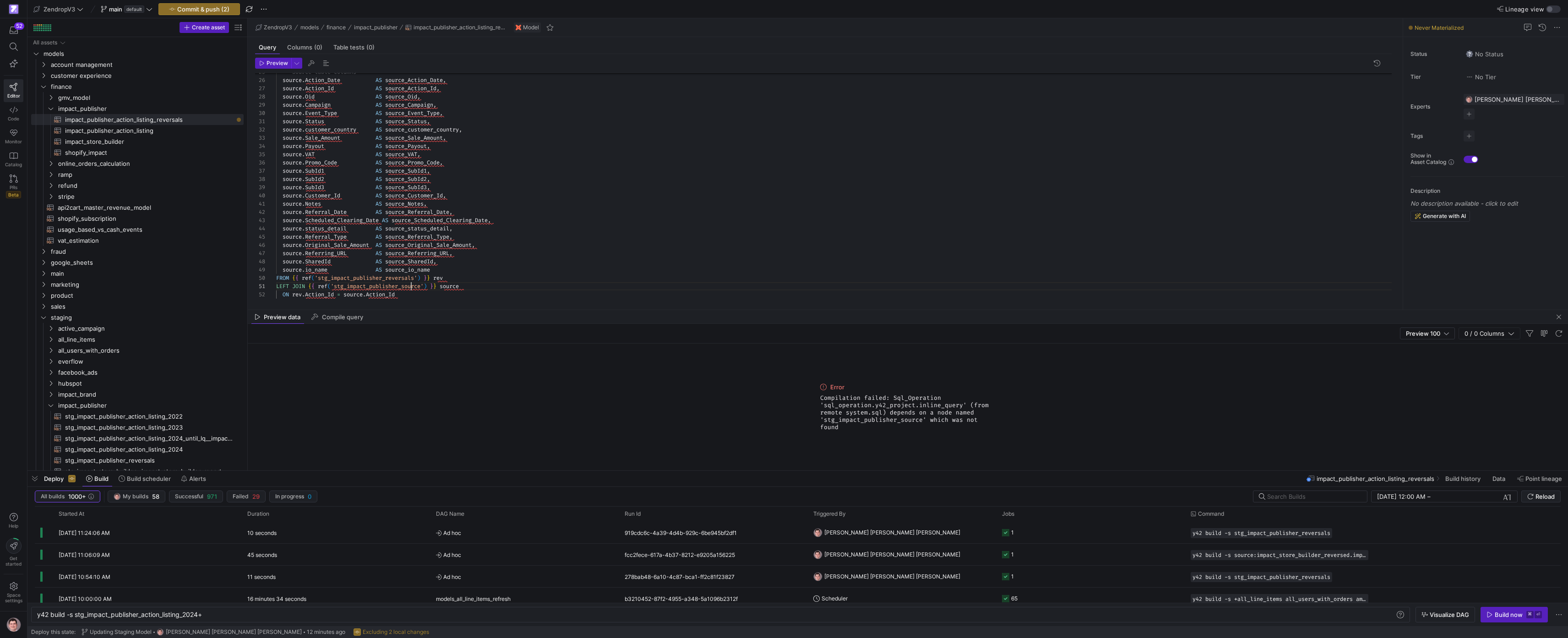
click at [411, 284] on div "-- Source table columns source . Action_Date AS source_Action_Date , source . A…" at bounding box center [838, 80] width 1123 height 436
click at [545, 245] on div "-- Source table columns source . Action_Date AS source_Action_Date , source . A…" at bounding box center [838, 80] width 1123 height 436
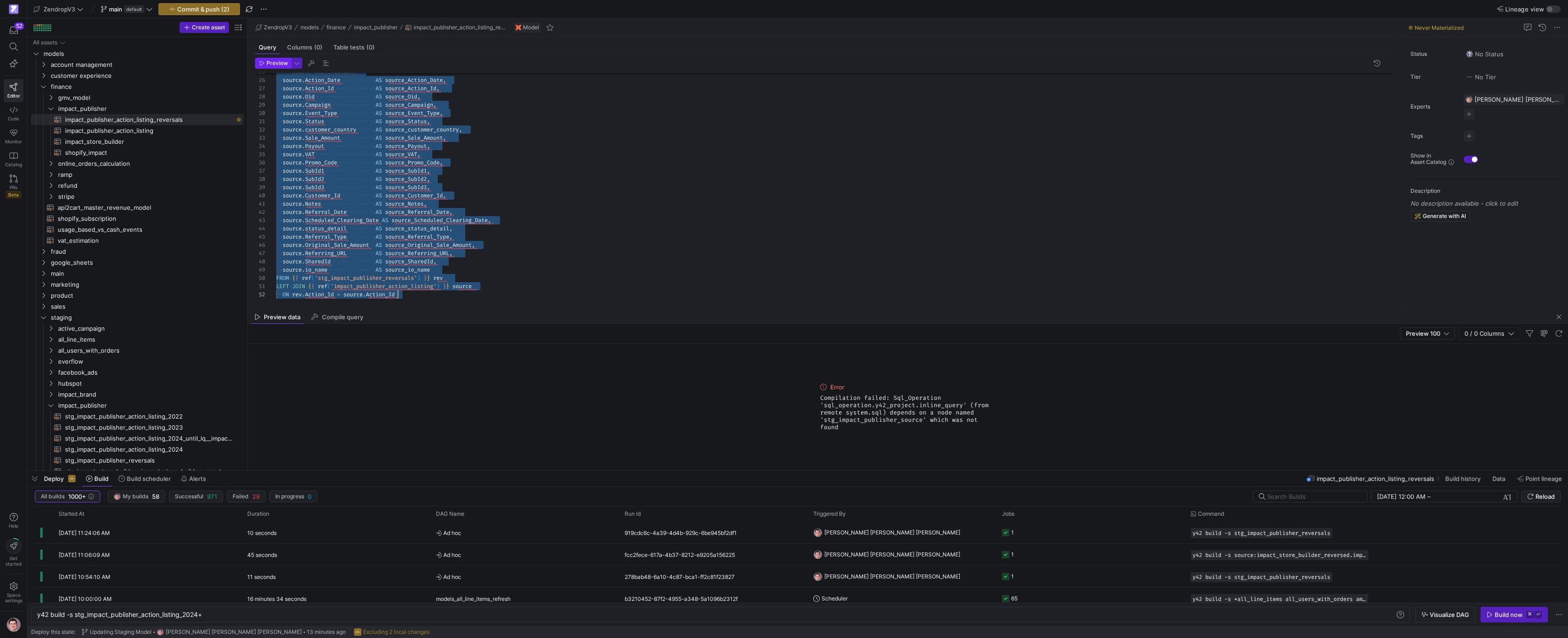
scroll to position [0, 121]
click at [278, 63] on span "Preview" at bounding box center [277, 63] width 21 height 7
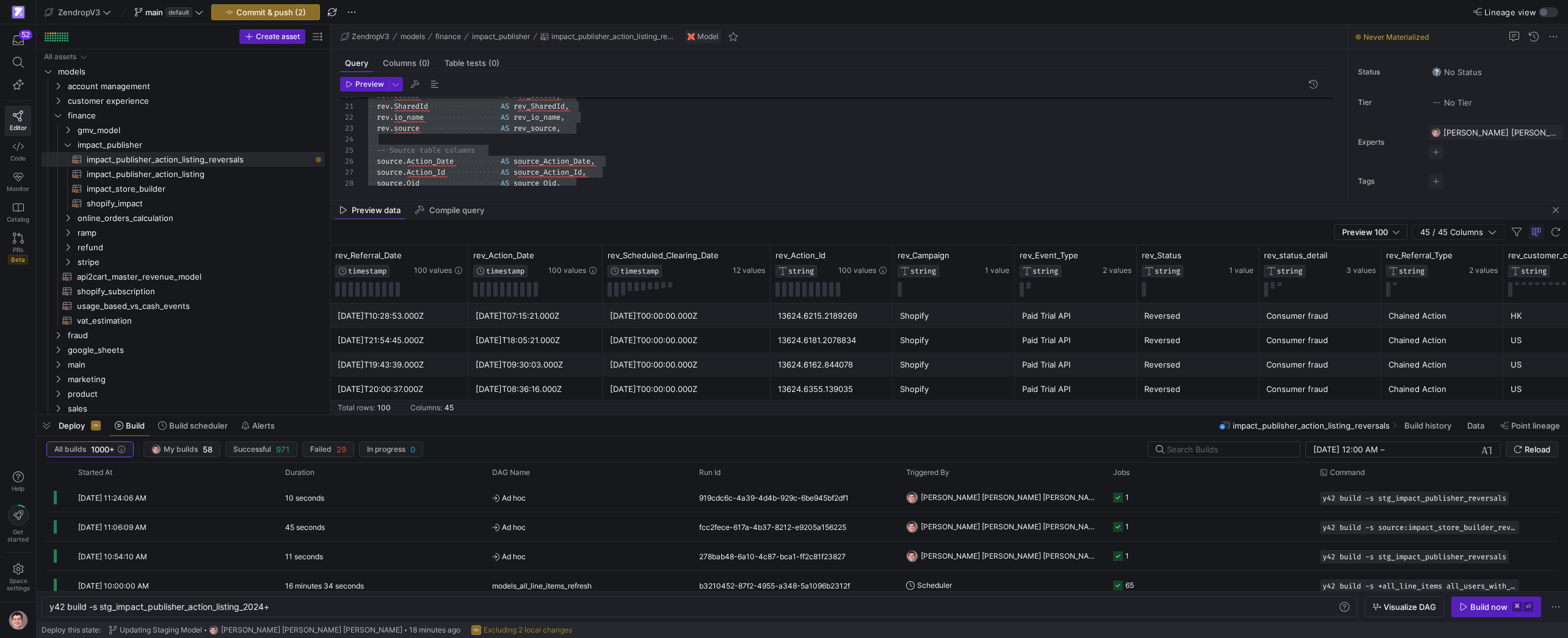
scroll to position [0, 223]
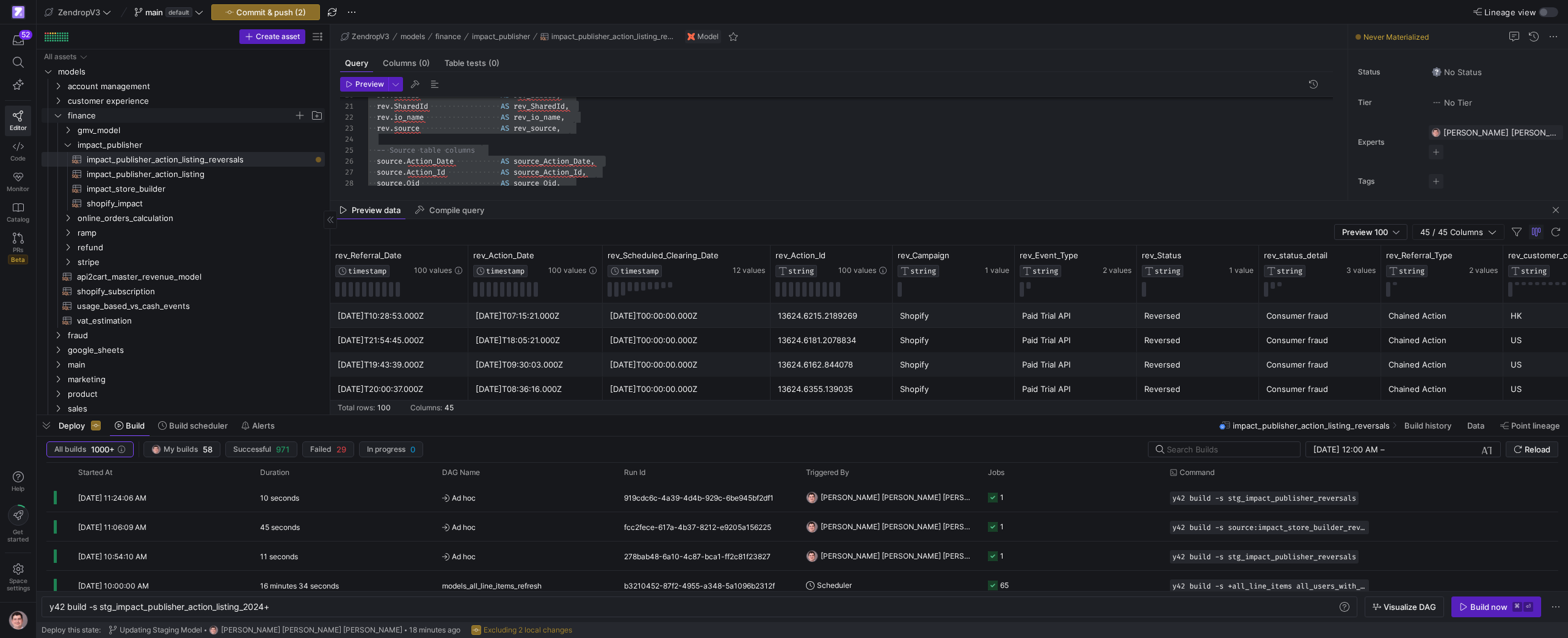
click at [57, 115] on icon "Press SPACE to select this row." at bounding box center [58, 116] width 6 height 3
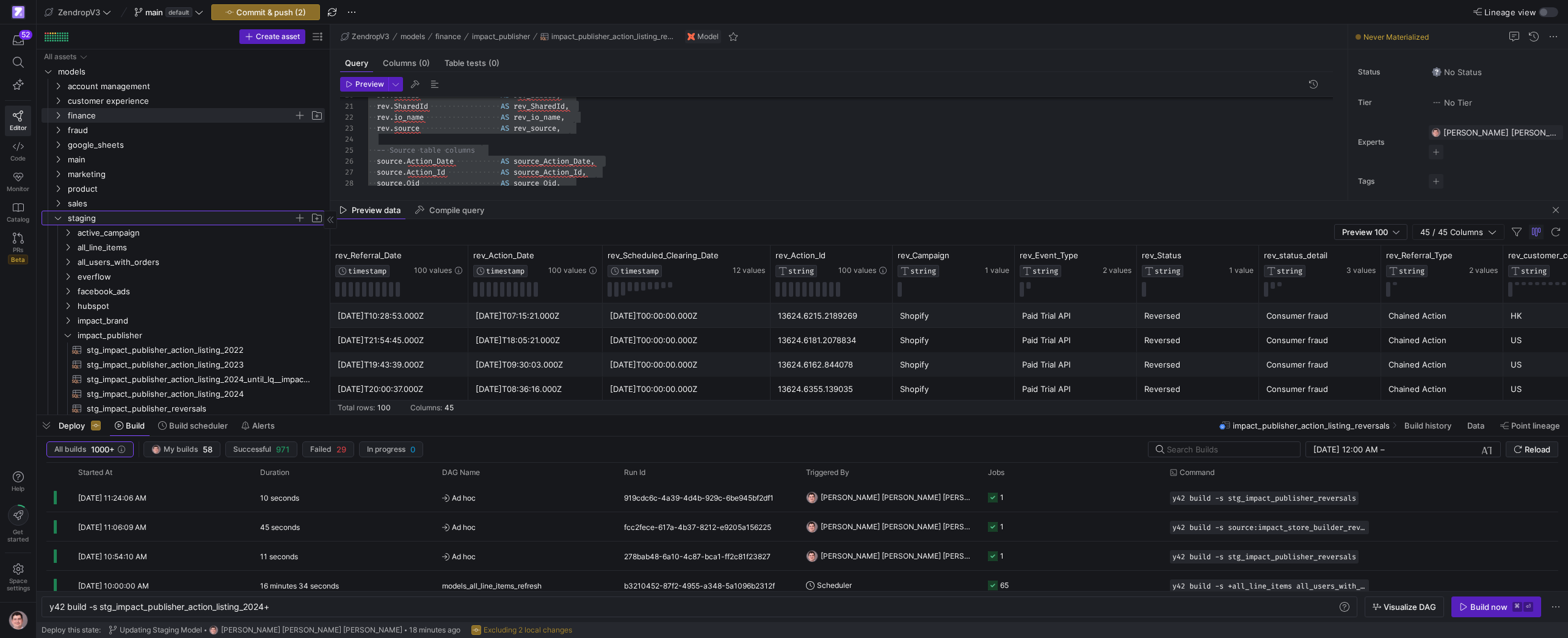
click at [60, 219] on icon "Press SPACE to select this row." at bounding box center [58, 218] width 9 height 7
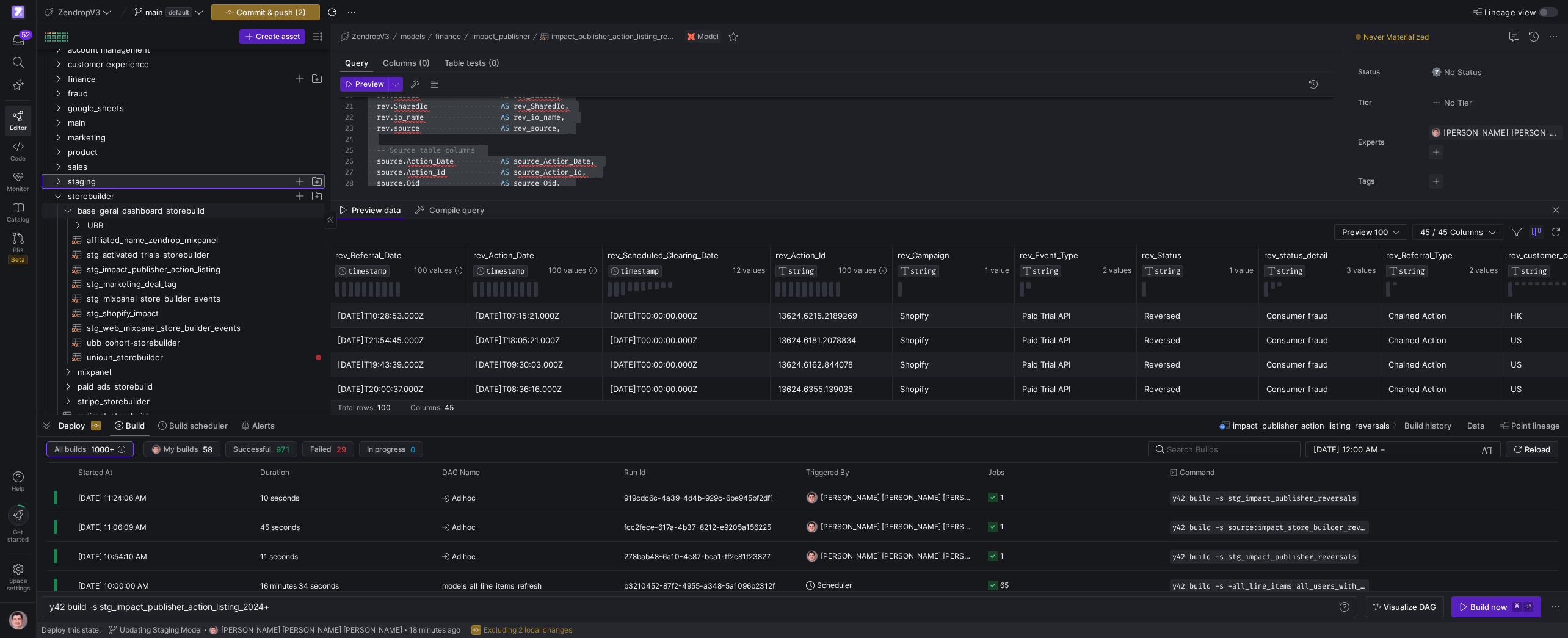
scroll to position [29, 0]
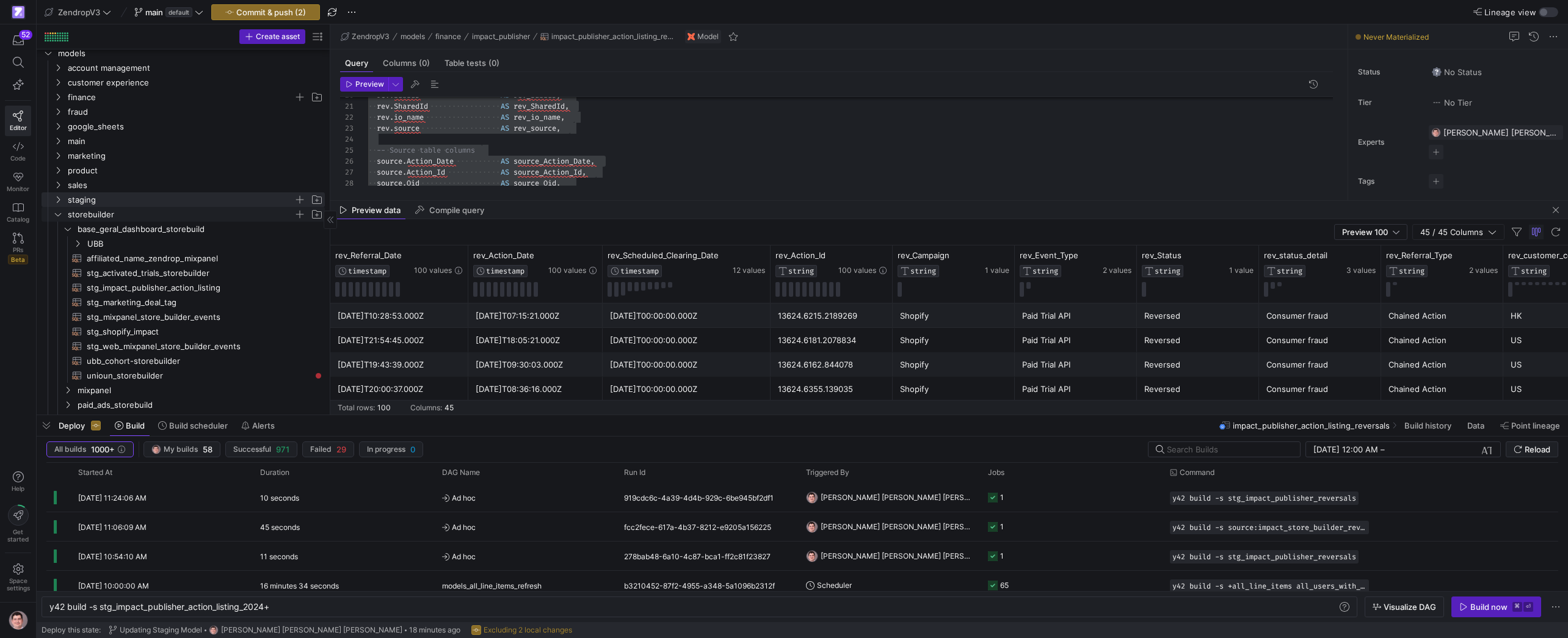
click at [62, 213] on icon "Press SPACE to select this row." at bounding box center [58, 214] width 9 height 7
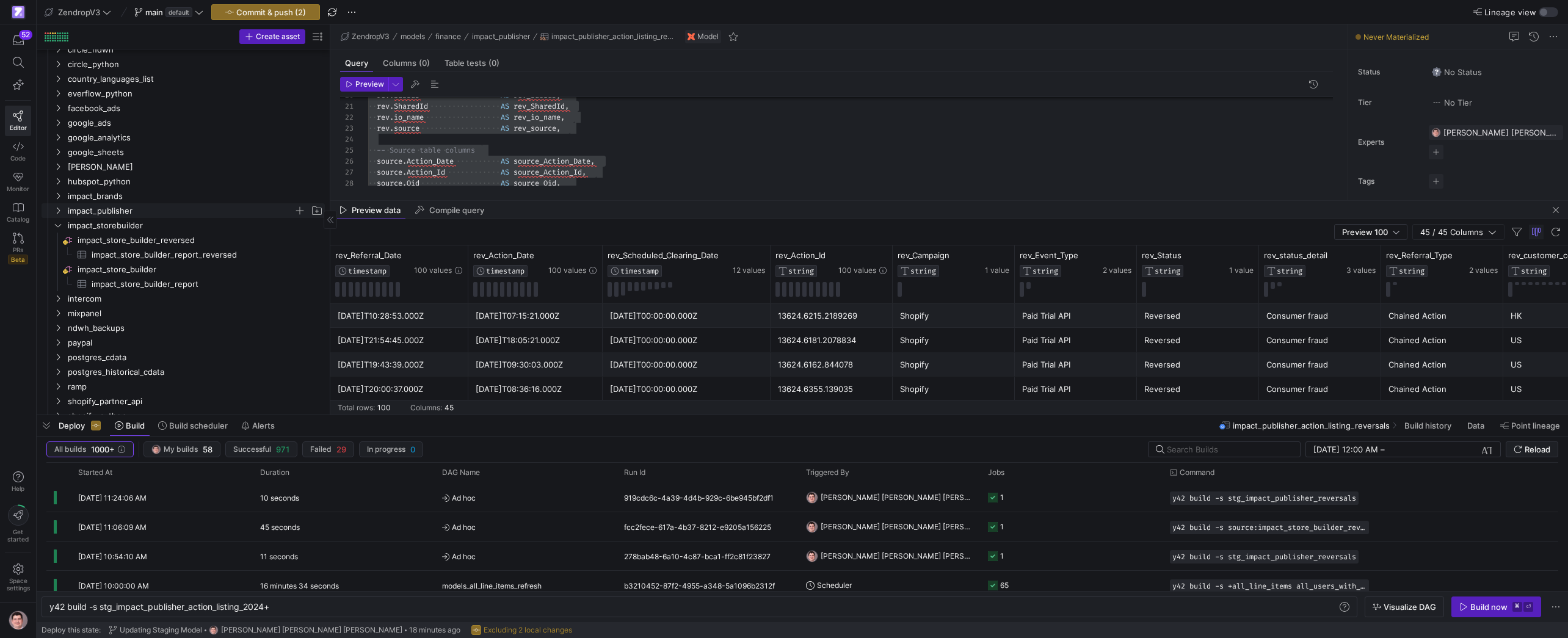
click at [106, 218] on div "product sales staging storebuilder seeds account management customer experience…" at bounding box center [183, 123] width 283 height 718
click at [107, 212] on span "impact_publisher" at bounding box center [181, 213] width 226 height 14
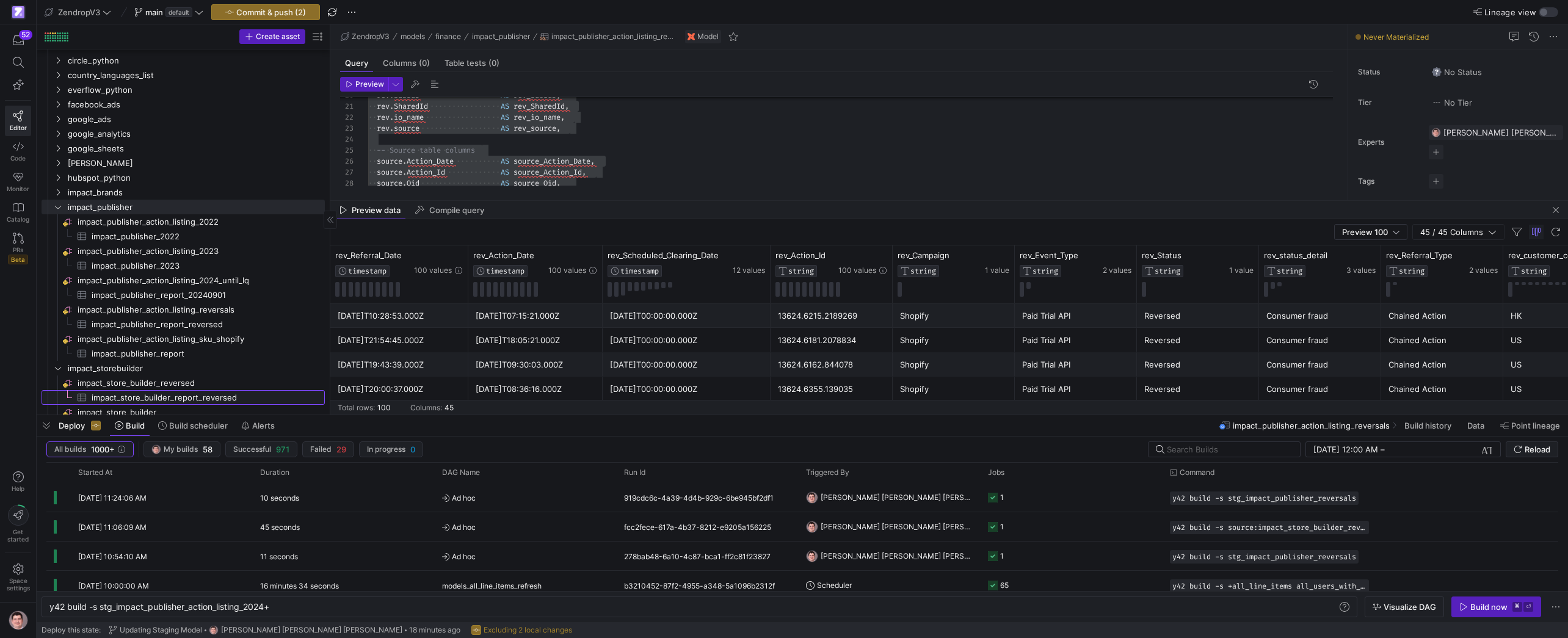
click at [200, 395] on span "impact_store_builder_report_reversed​​​​​​​​​" at bounding box center [201, 397] width 219 height 14
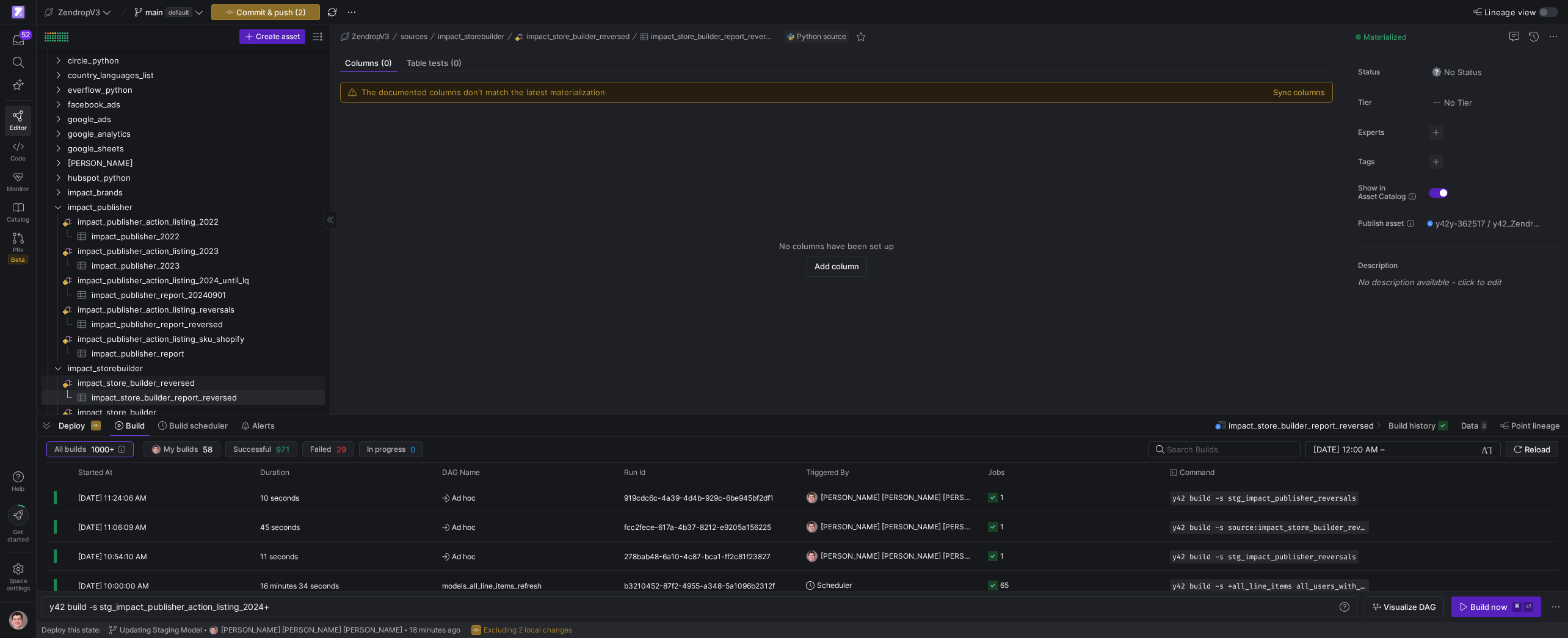
click at [196, 384] on span "impact_store_builder_reversed​​​​​​​​" at bounding box center [200, 382] width 245 height 14
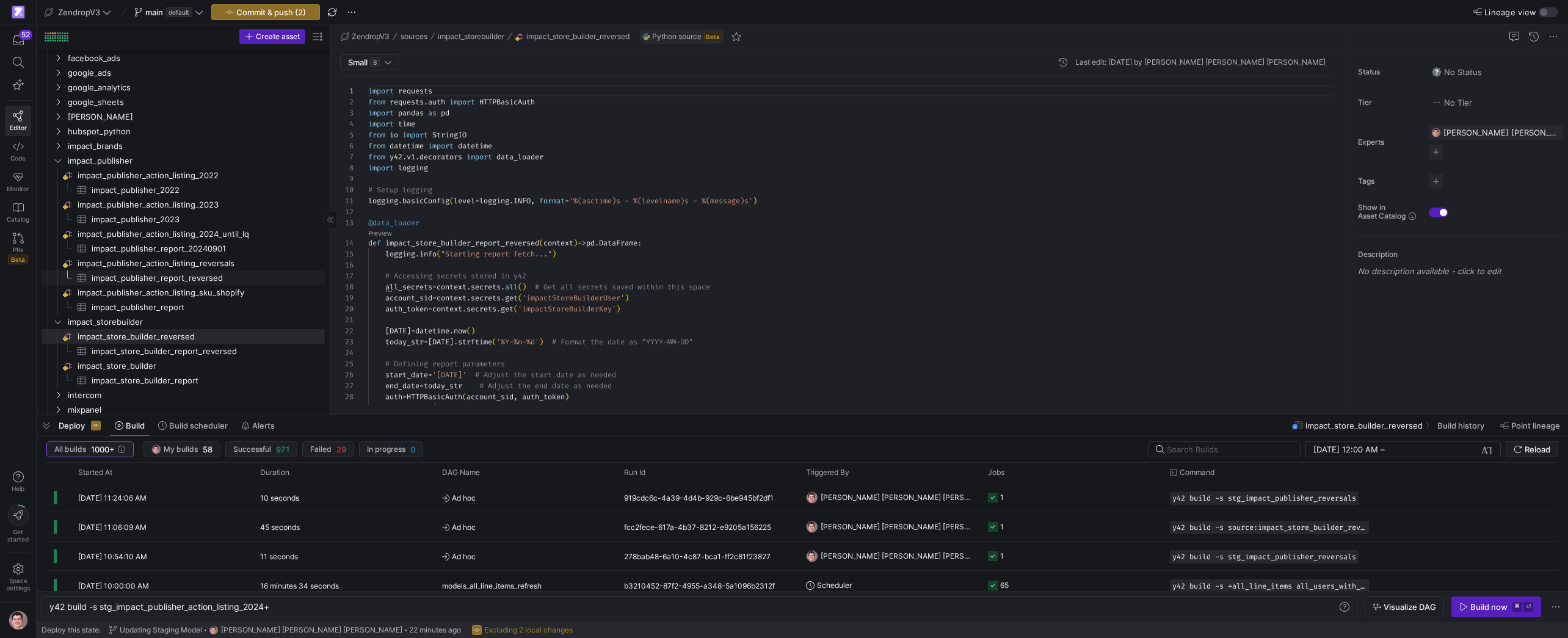
click at [164, 273] on span "impact_publisher_report_reversed​​​​​​​​​" at bounding box center [201, 278] width 219 height 14
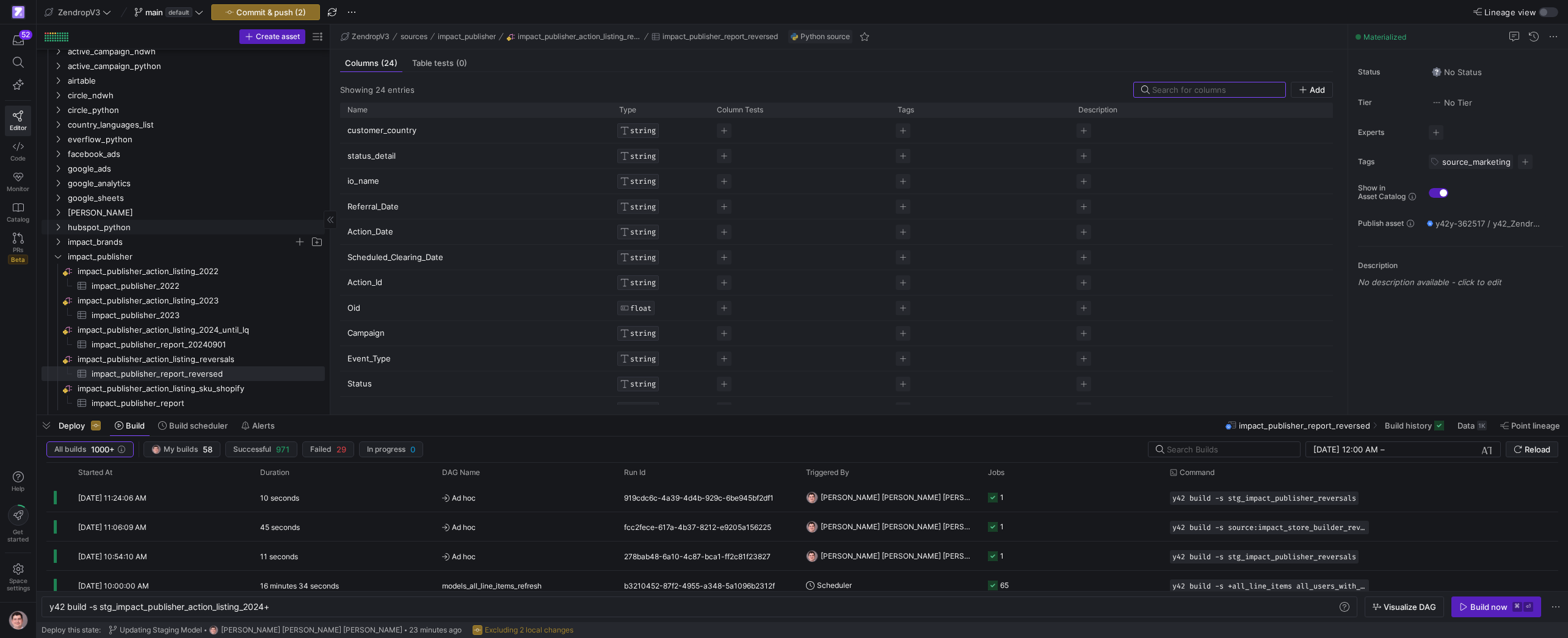
scroll to position [235, 0]
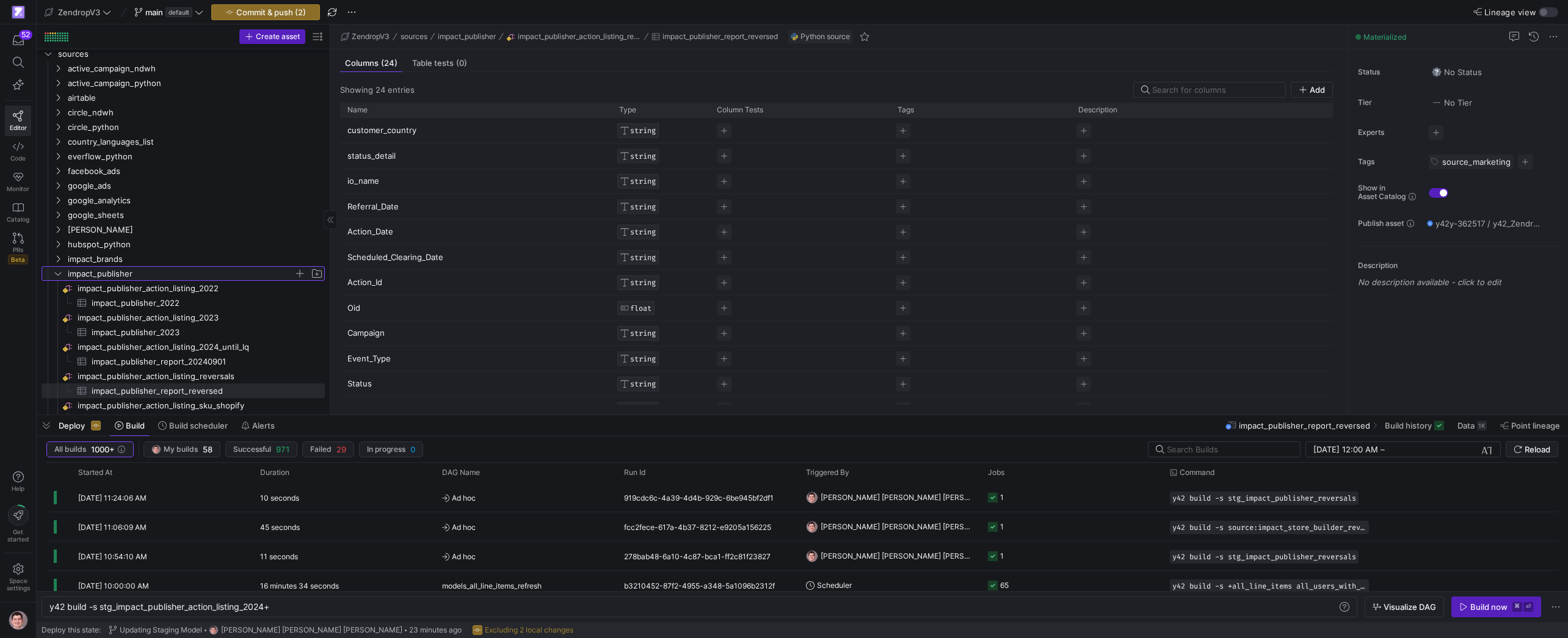
click at [62, 270] on icon "Press SPACE to select this row." at bounding box center [58, 274] width 9 height 7
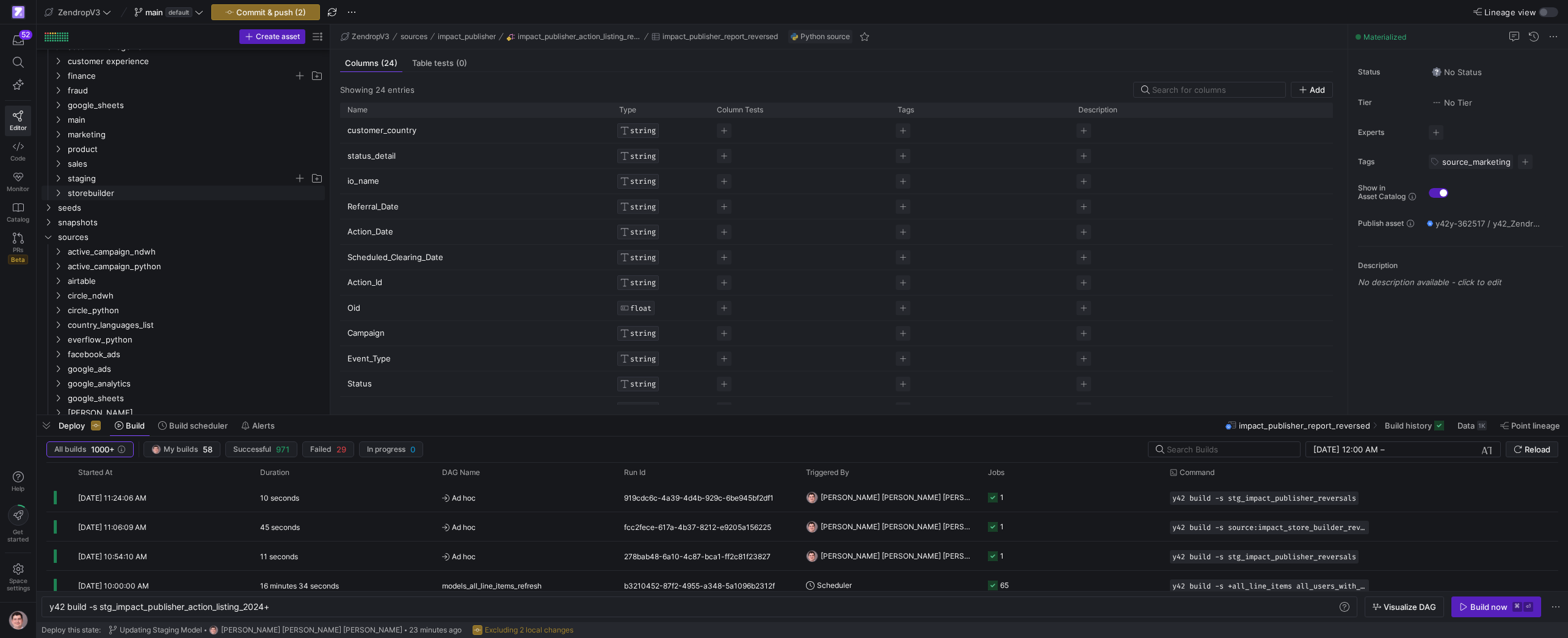
scroll to position [18, 0]
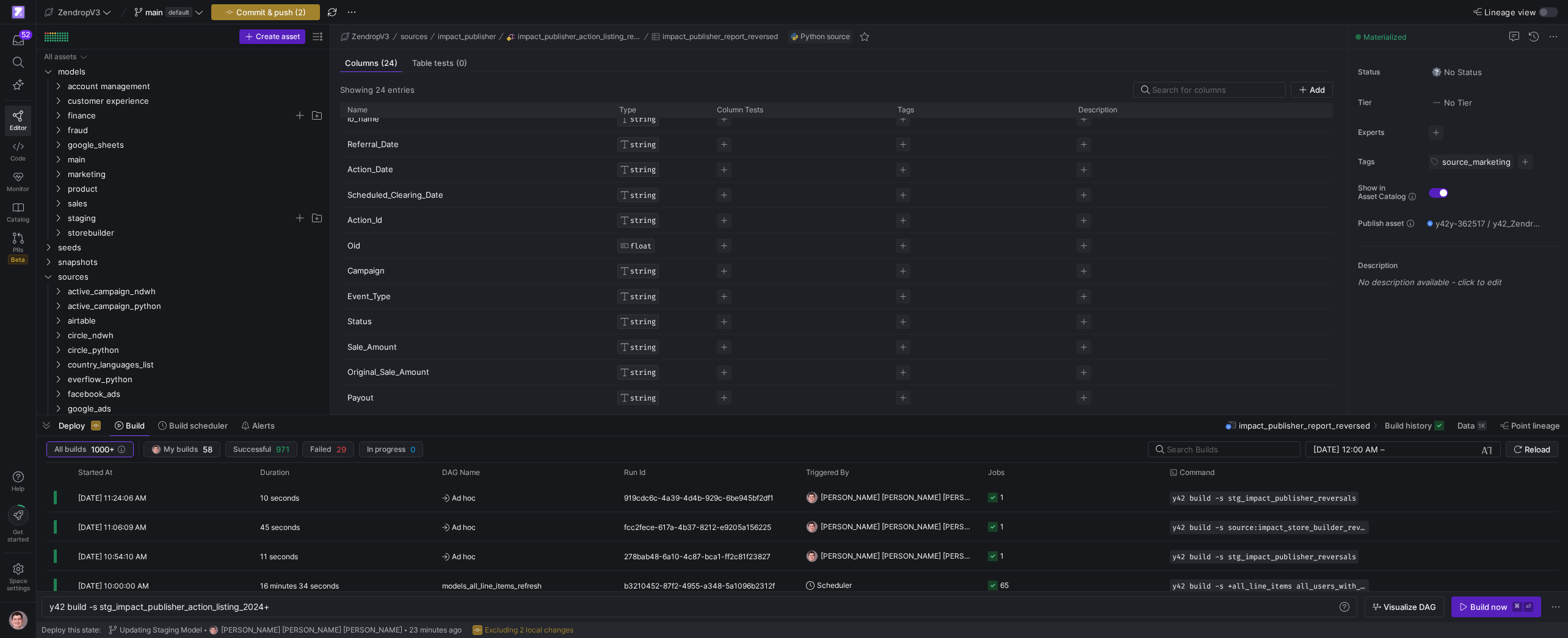
click at [299, 11] on span "Commit & push (2)" at bounding box center [271, 12] width 70 height 10
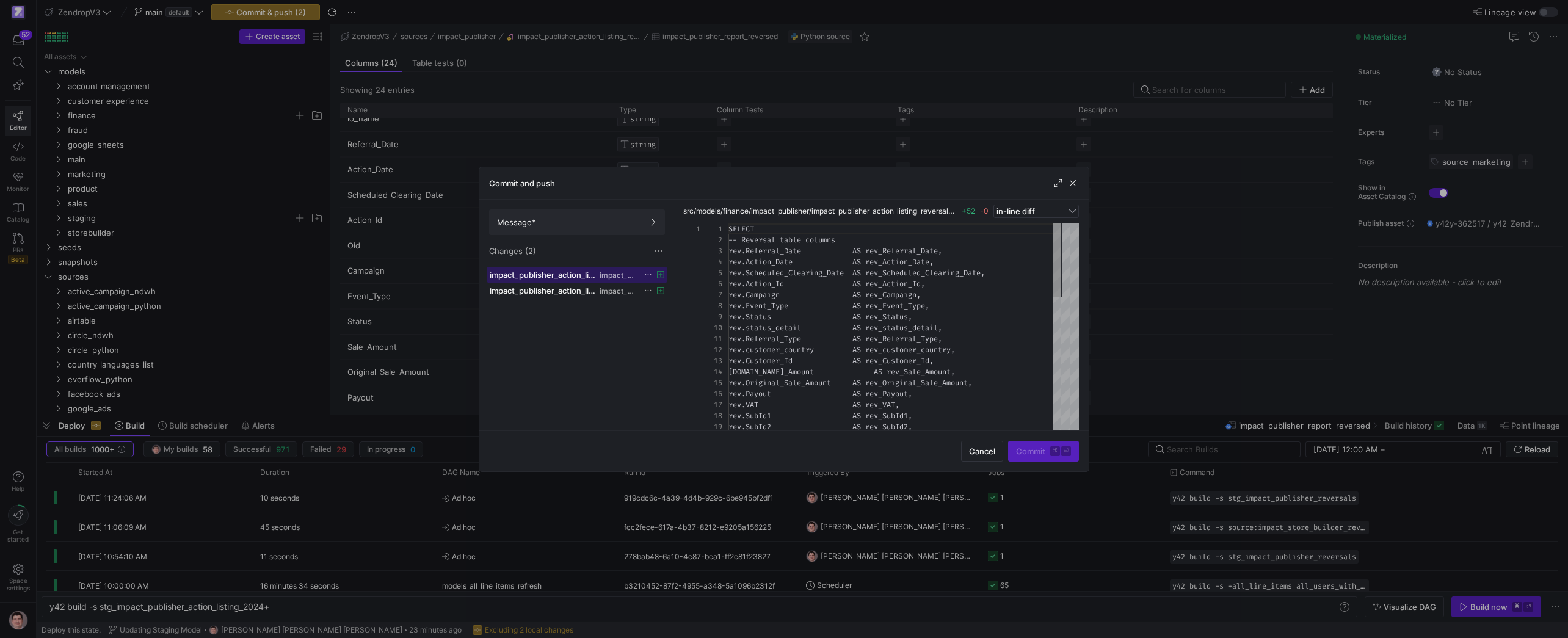
click at [571, 275] on span "impact_publisher_action_listing_reversals.sql" at bounding box center [543, 275] width 107 height 10
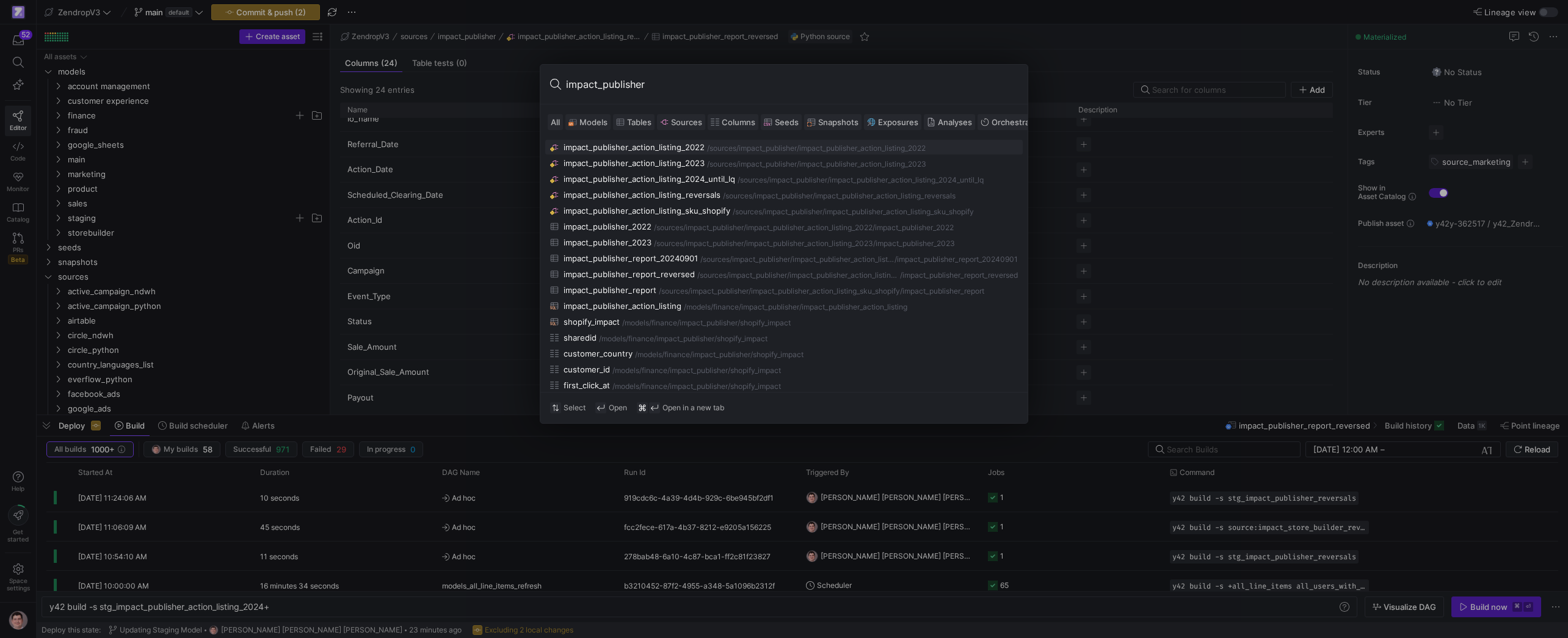
type input "impact_publisher"
click at [598, 117] on span "Models" at bounding box center [593, 122] width 28 height 10
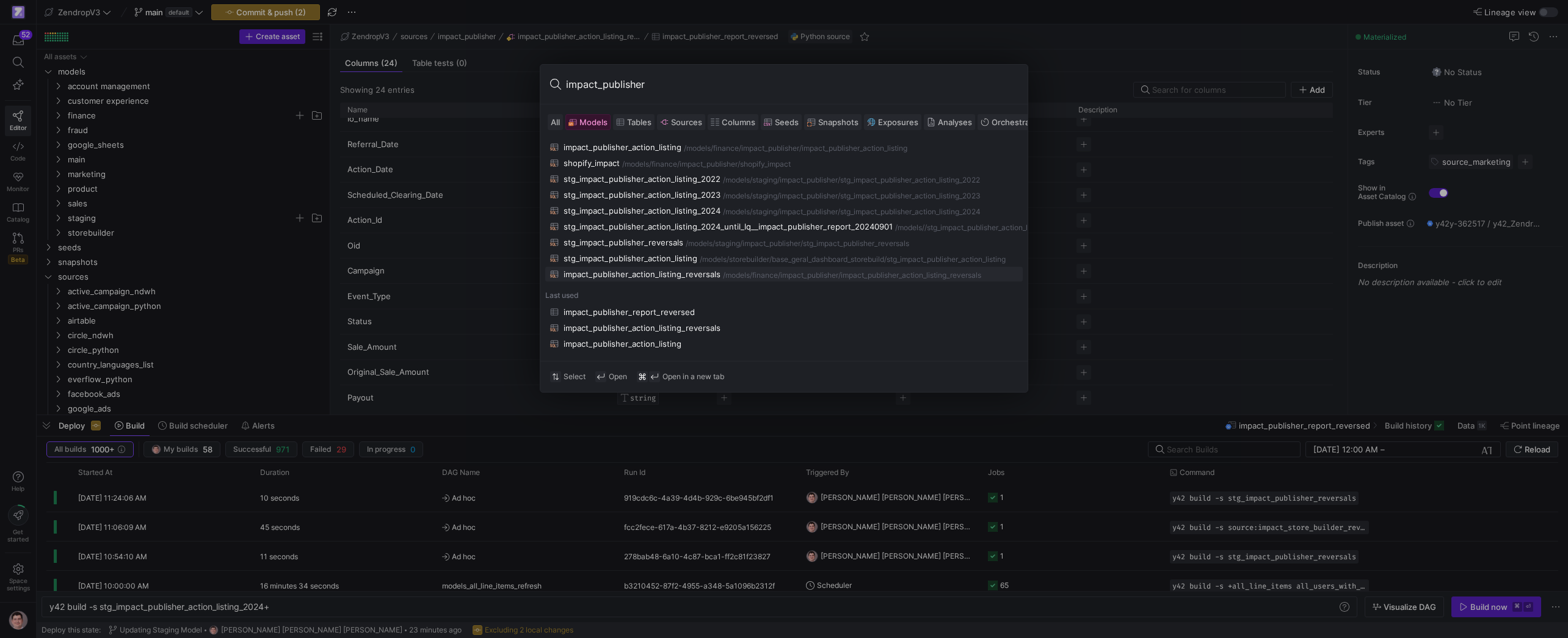
click at [713, 279] on div "impact_publisher_action_listing_reversals" at bounding box center [641, 274] width 157 height 10
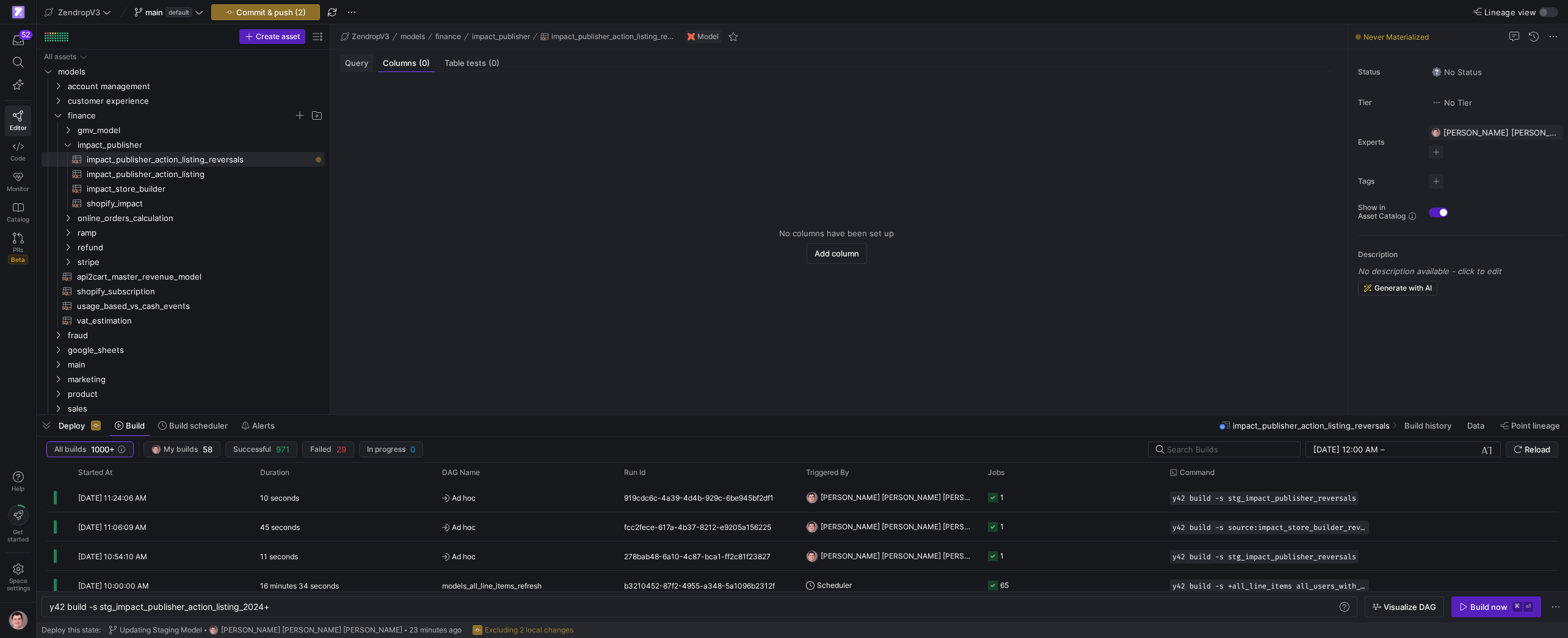
click at [353, 63] on span "Query" at bounding box center [356, 63] width 24 height 8
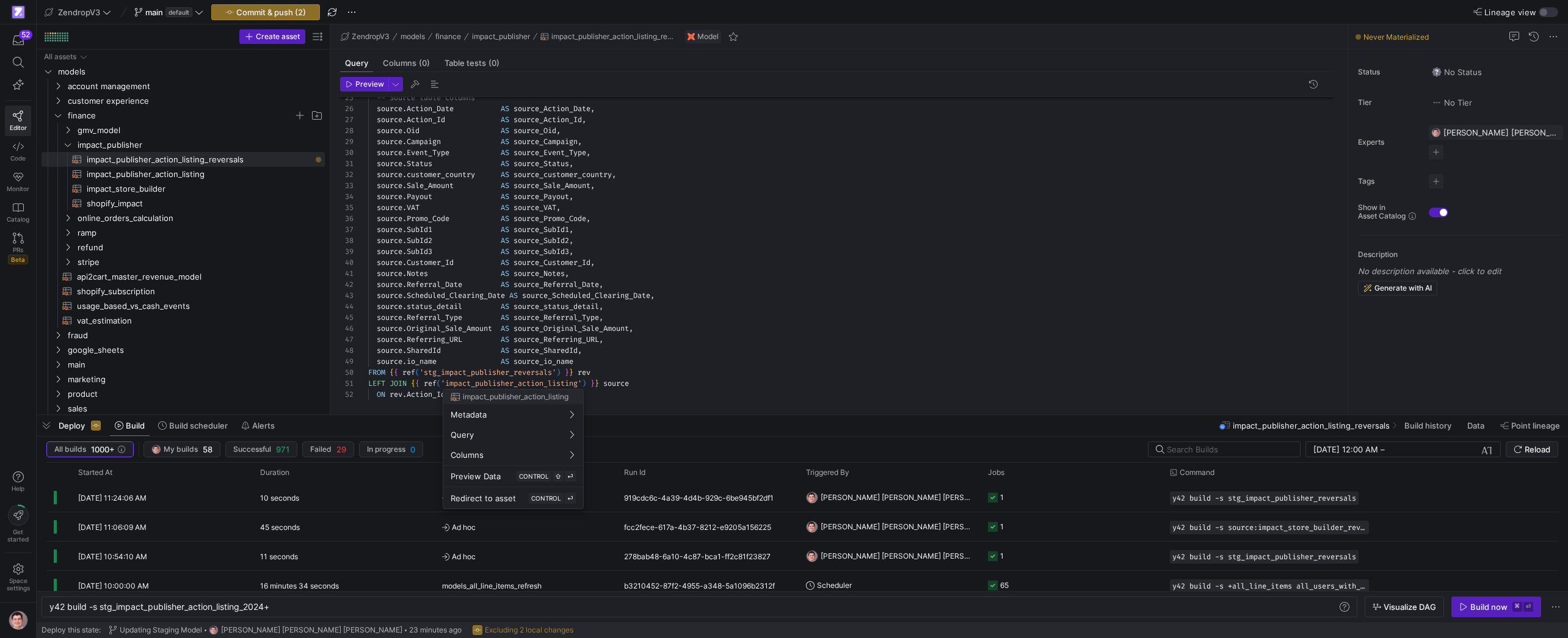
drag, startPoint x: 672, startPoint y: 338, endPoint x: 654, endPoint y: 337, distance: 18.0
click at [672, 338] on div at bounding box center [784, 319] width 1568 height 638
click at [563, 382] on div "-- Source table columns source . Action_Date AS source_Action_Date , source . A…" at bounding box center [855, 110] width 975 height 581
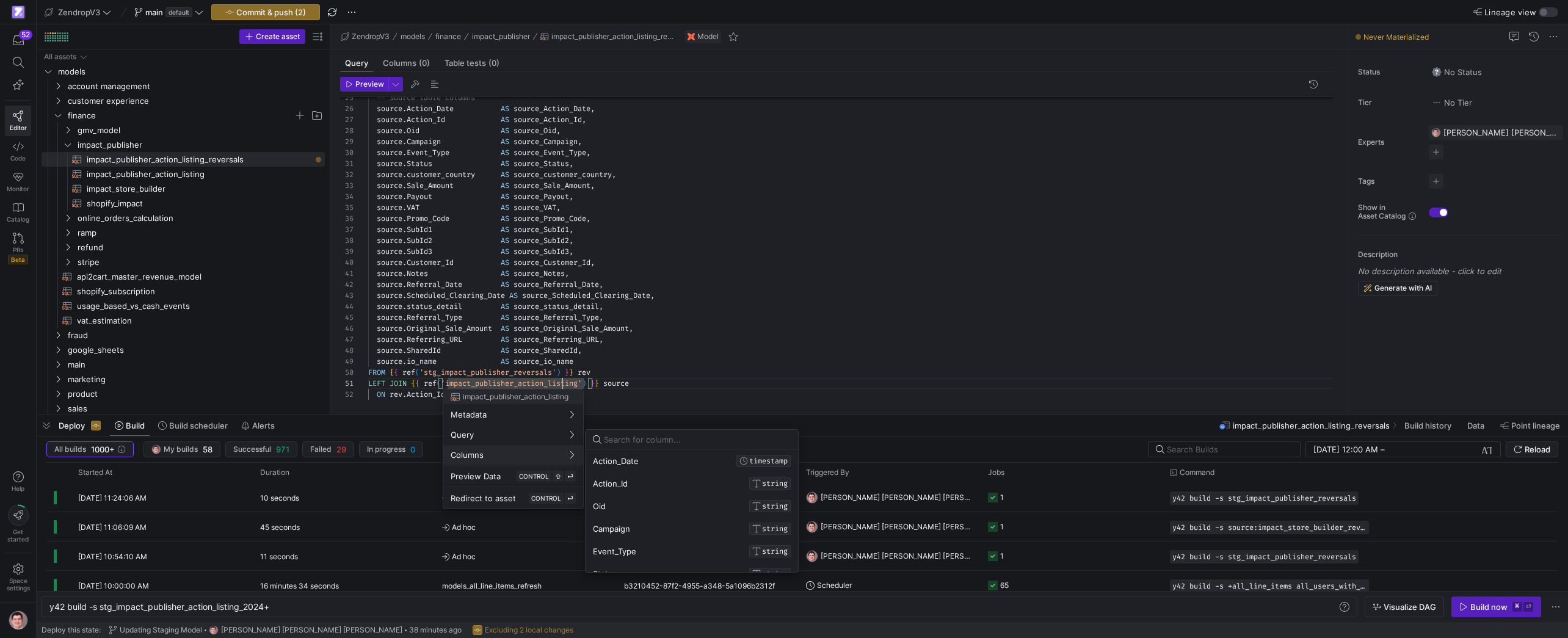
click at [616, 314] on div at bounding box center [784, 319] width 1568 height 638
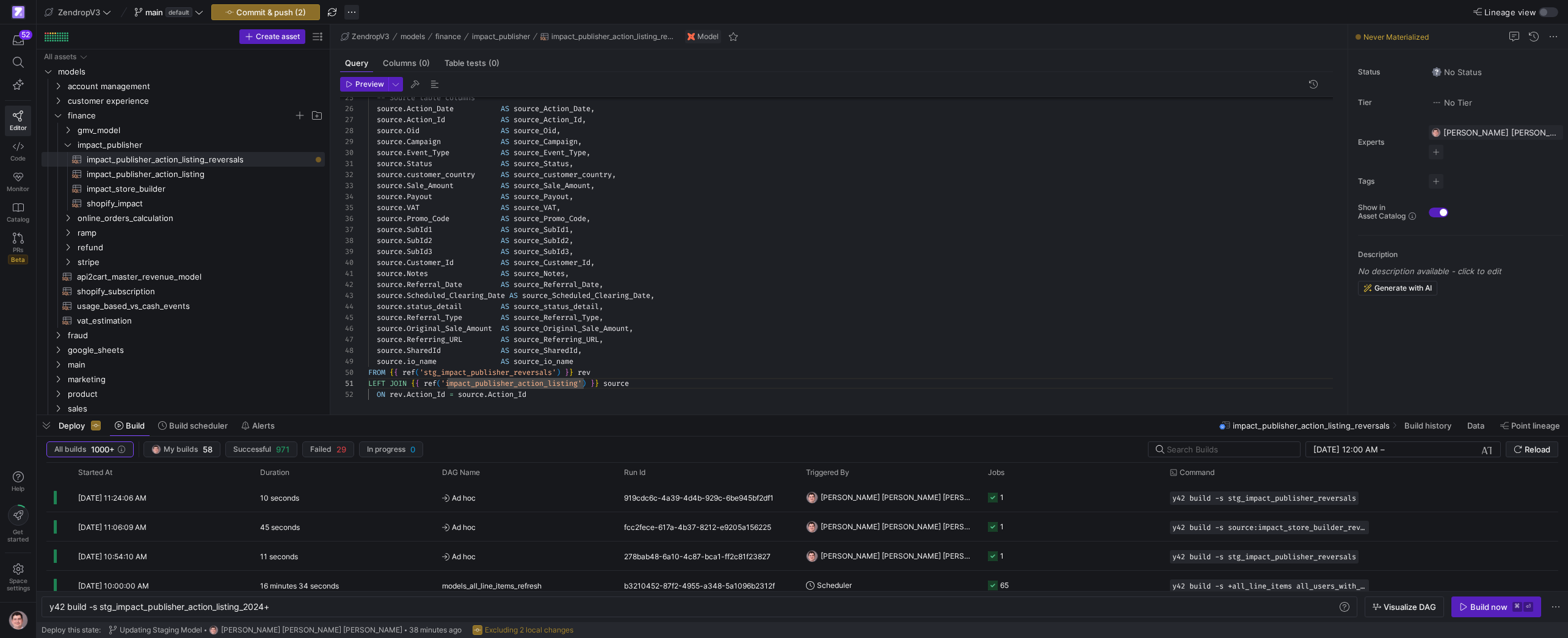
click at [351, 11] on span "button" at bounding box center [351, 12] width 15 height 15
click at [401, 104] on span "Discard all changes" at bounding box center [399, 108] width 73 height 10
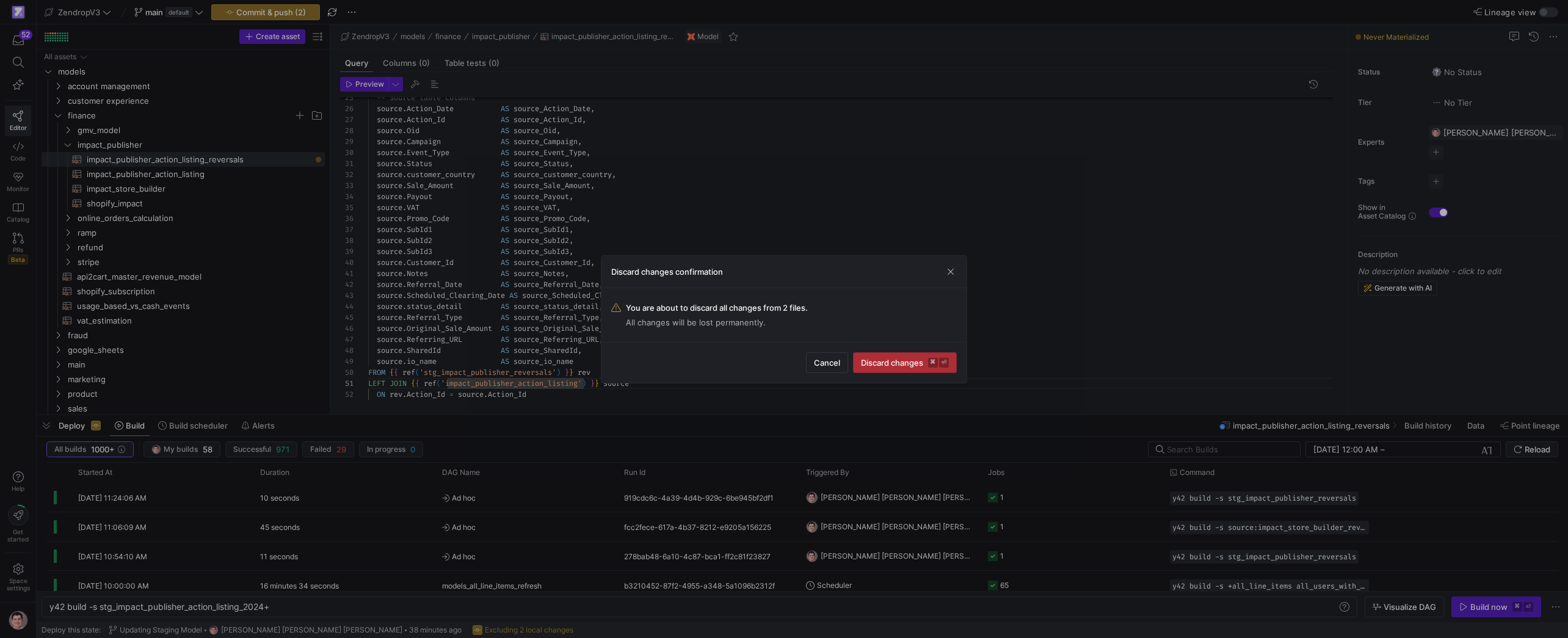
click at [910, 366] on span "Discard changes ⌘ ⏎" at bounding box center [905, 363] width 88 height 10
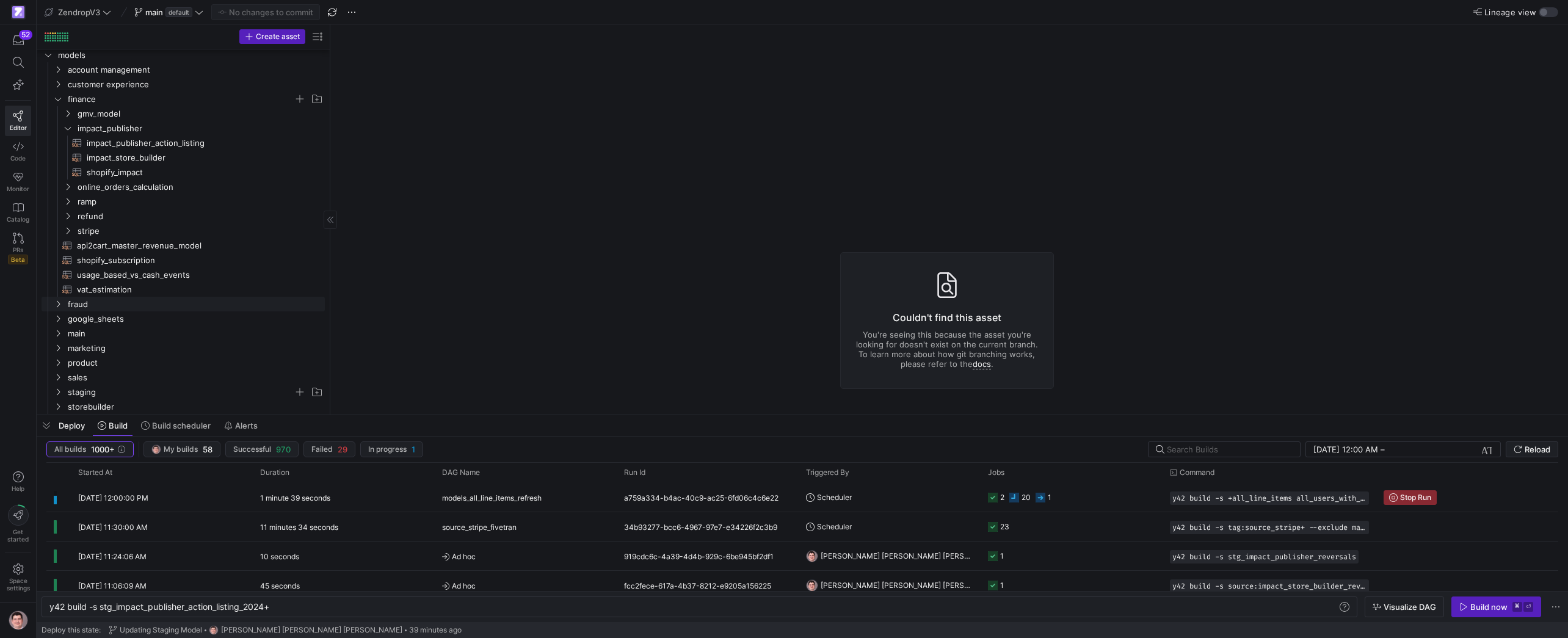
scroll to position [0, 0]
click at [149, 158] on span "impact_publisher_action_listing​​​​​​​​​​" at bounding box center [199, 159] width 224 height 14
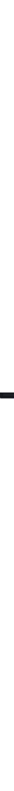
scroll to position [135, 0]
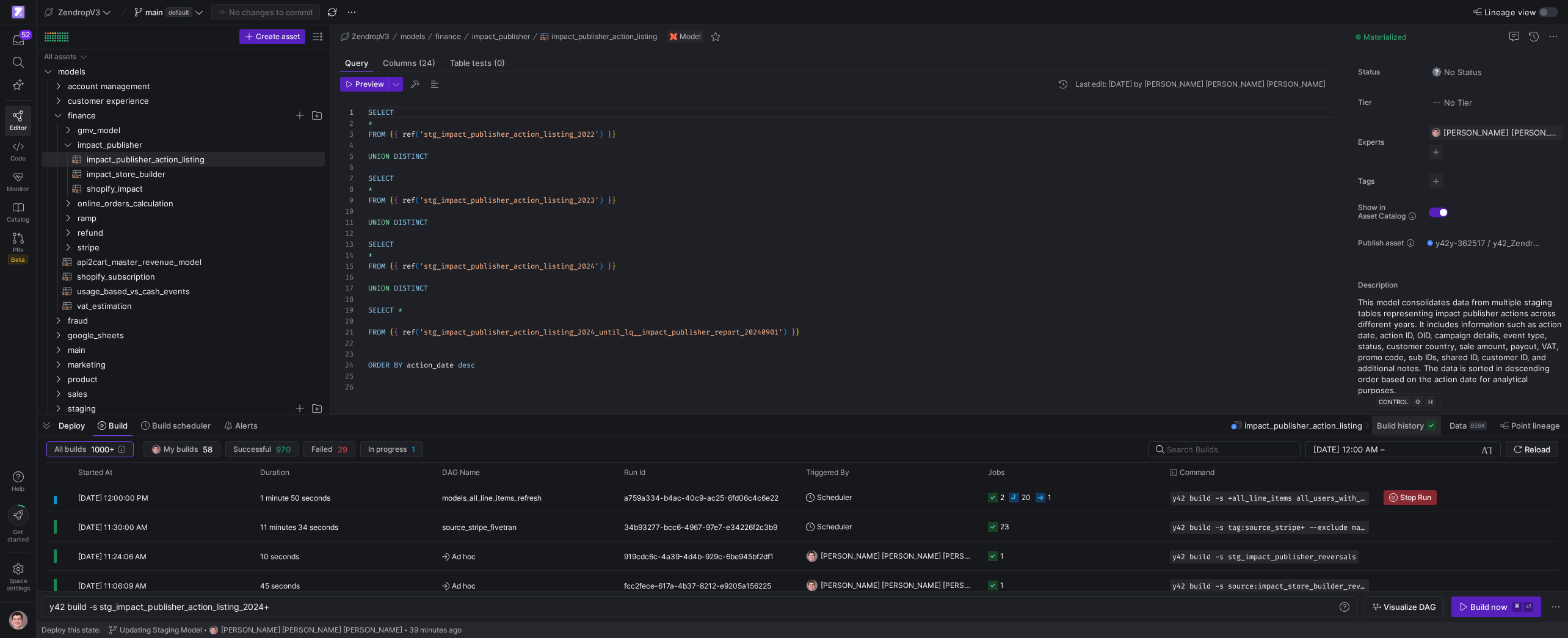
click at [1414, 426] on span "Build history" at bounding box center [1401, 425] width 47 height 10
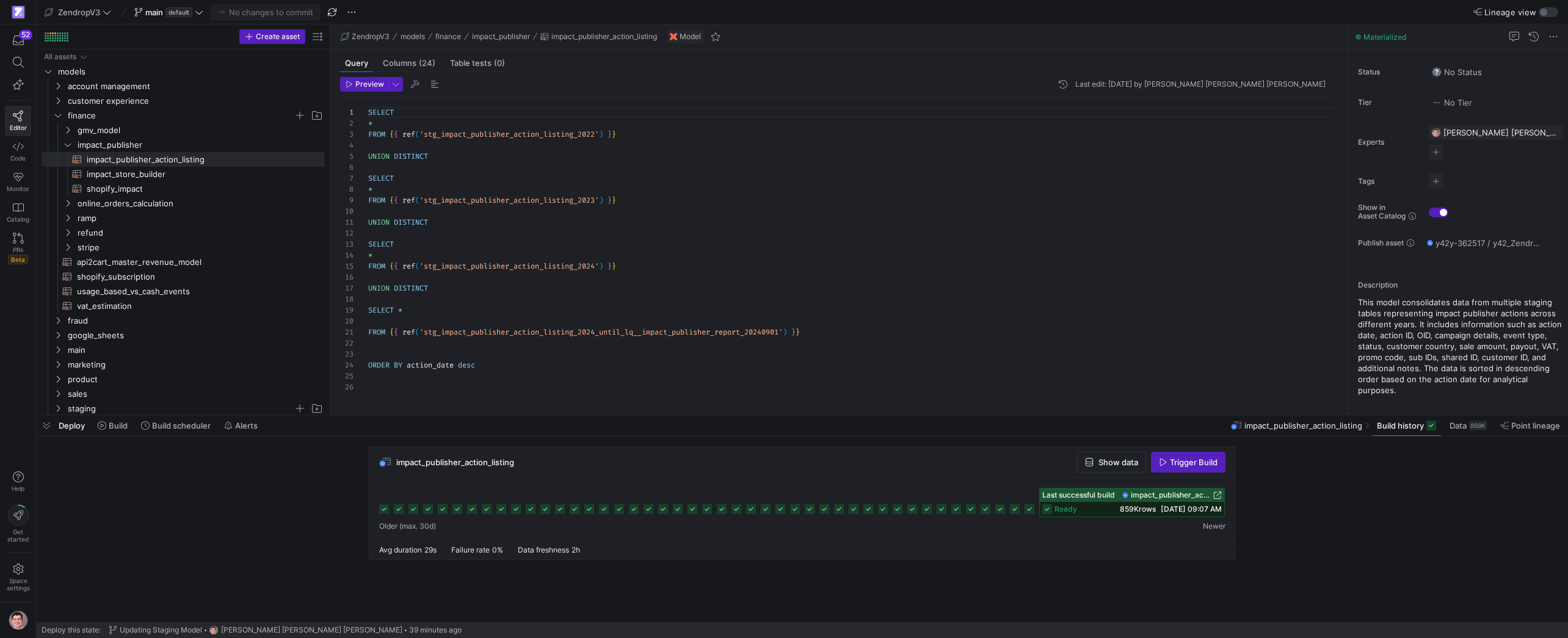
click at [1153, 495] on span "impact_publisher_action_listing" at bounding box center [1170, 495] width 80 height 9
click at [1159, 494] on span "impact_publisher_action_listing" at bounding box center [1170, 495] width 80 height 9
